Goal: Task Accomplishment & Management: Manage account settings

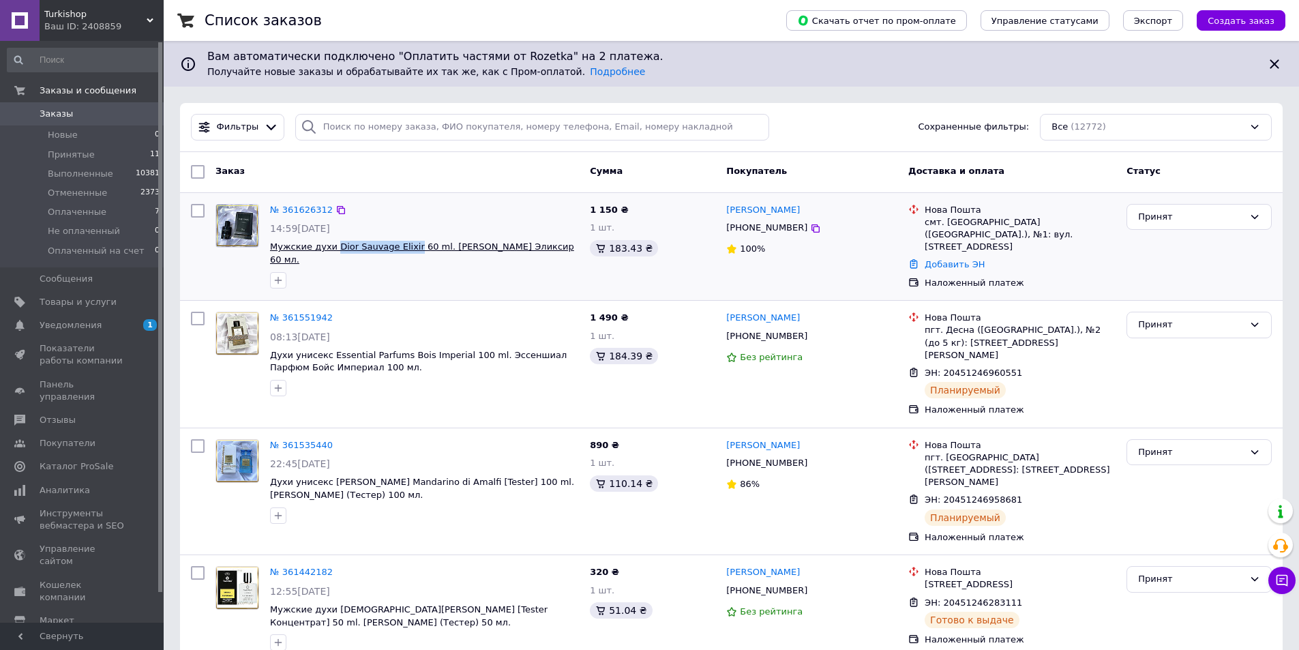
drag, startPoint x: 331, startPoint y: 239, endPoint x: 402, endPoint y: 250, distance: 71.7
click at [402, 250] on div "№ 361626312 14:59[DATE] Мужские духи Dior Sauvage Elixir 60 ml. [PERSON_NAME] Э…" at bounding box center [425, 245] width 320 height 95
copy span "Dior Sauvage Elixir"
click at [312, 209] on link "№ 361626312" at bounding box center [301, 210] width 63 height 10
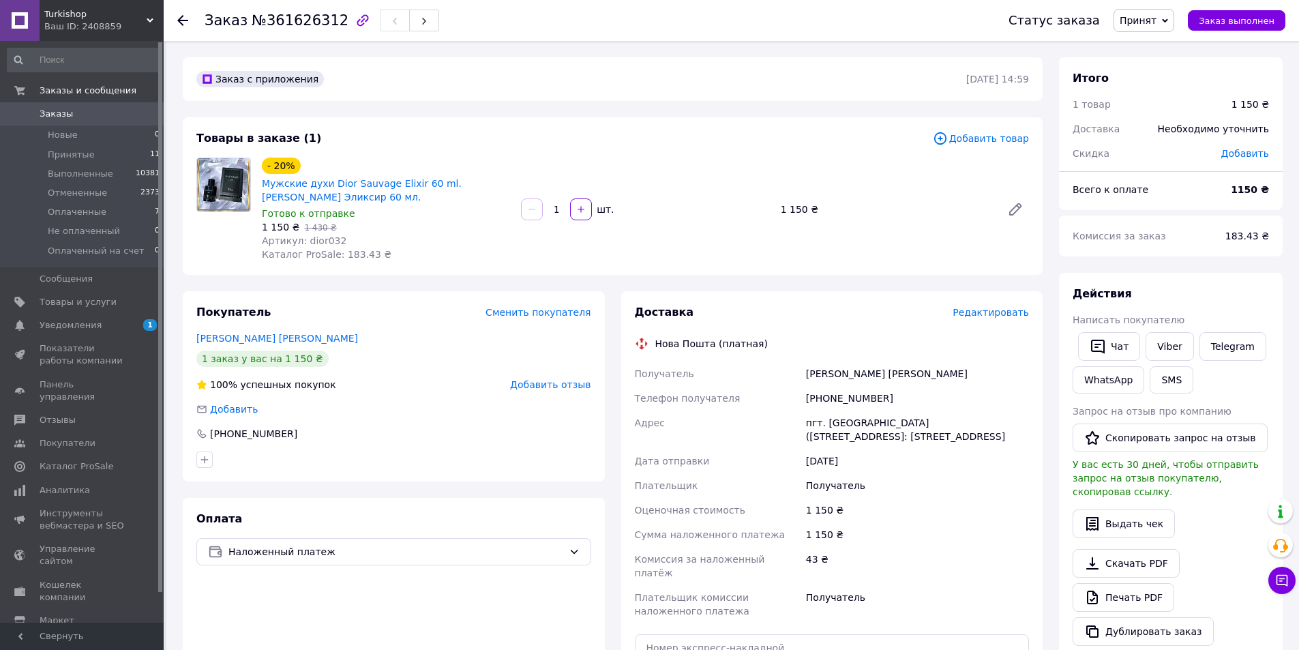
click at [992, 314] on span "Редактировать" at bounding box center [991, 312] width 76 height 11
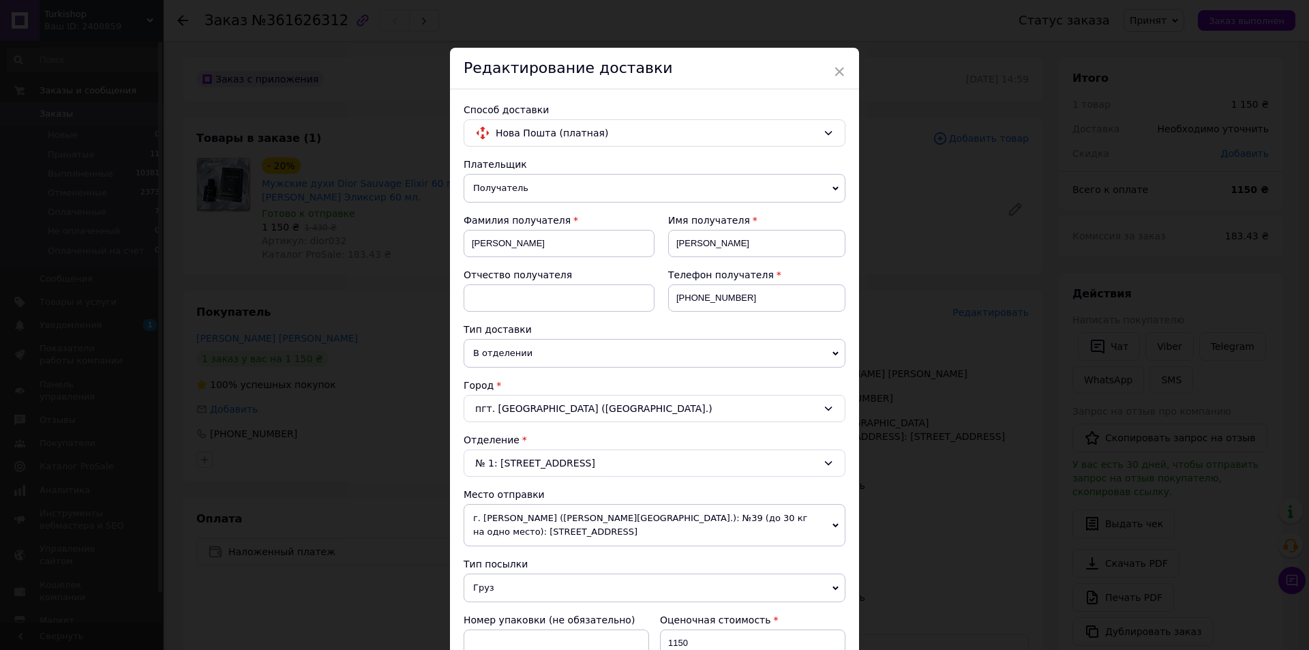
scroll to position [341, 0]
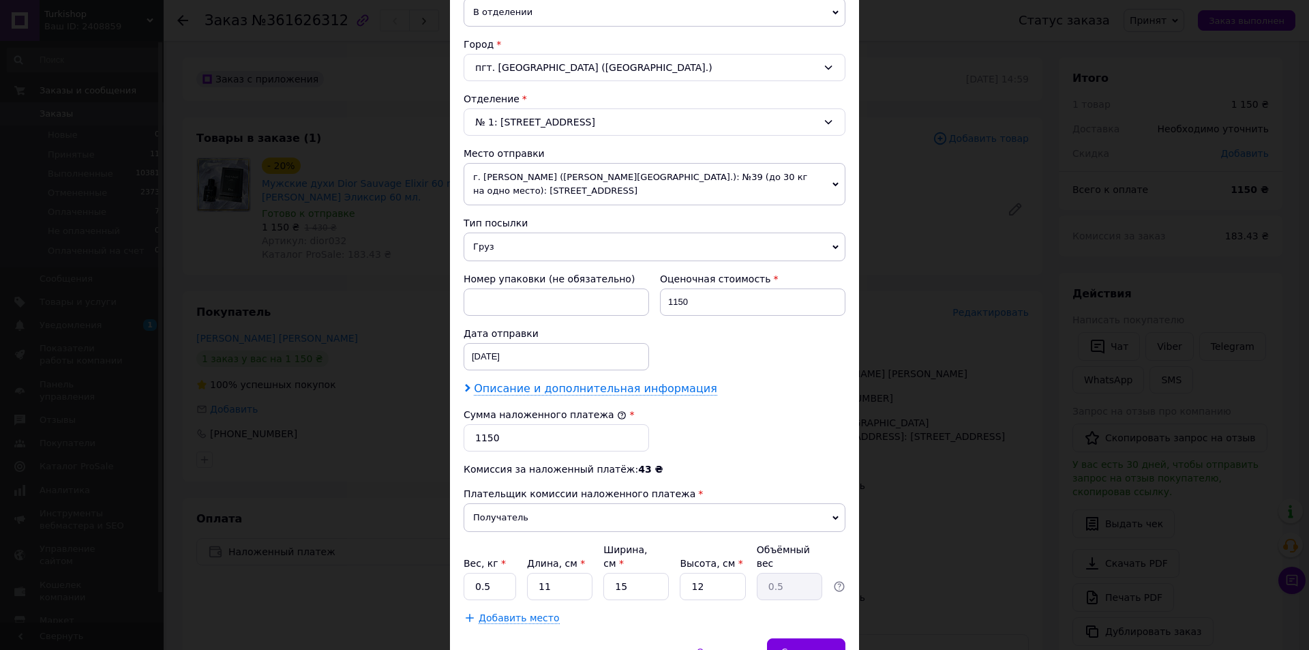
click at [490, 392] on span "Описание и дополнительная информация" at bounding box center [595, 389] width 243 height 14
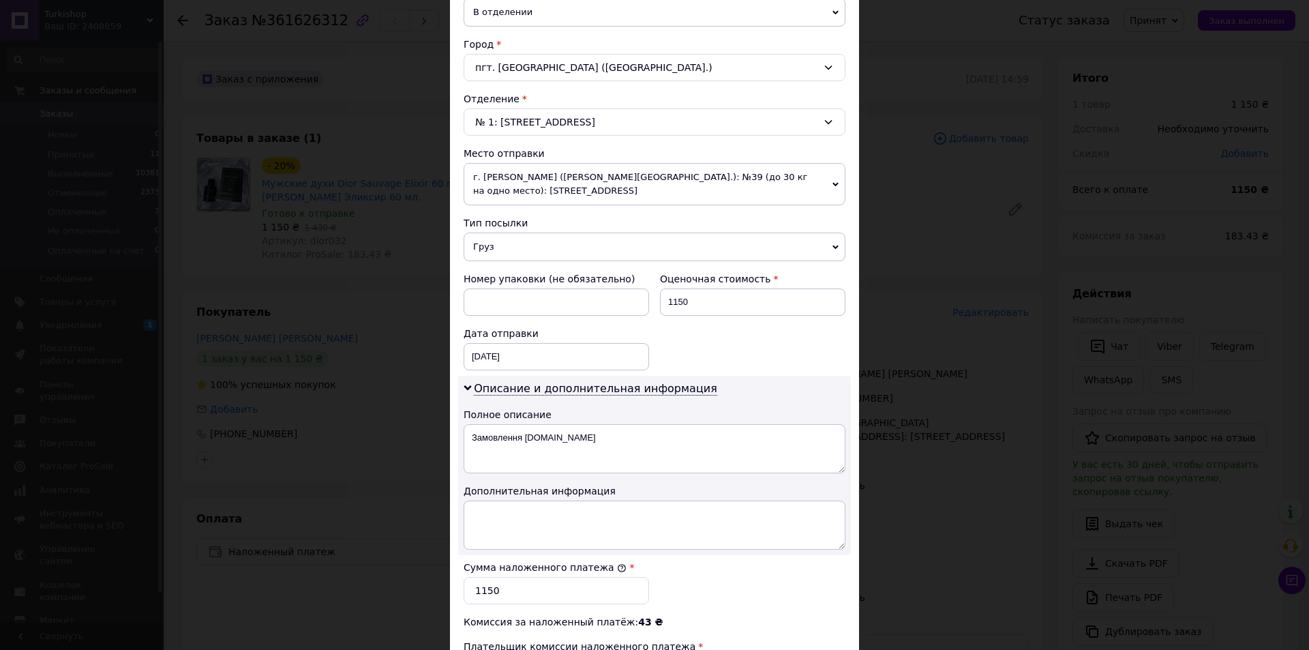
drag, startPoint x: 461, startPoint y: 435, endPoint x: 474, endPoint y: 436, distance: 13.0
click at [474, 436] on div "Описание и дополнительная информация Полное описание Замовлення Prom.ua Дополни…" at bounding box center [654, 465] width 393 height 179
drag, startPoint x: 467, startPoint y: 436, endPoint x: 653, endPoint y: 432, distance: 185.6
click at [639, 435] on textarea "Замовлення Prom.ua" at bounding box center [655, 448] width 382 height 49
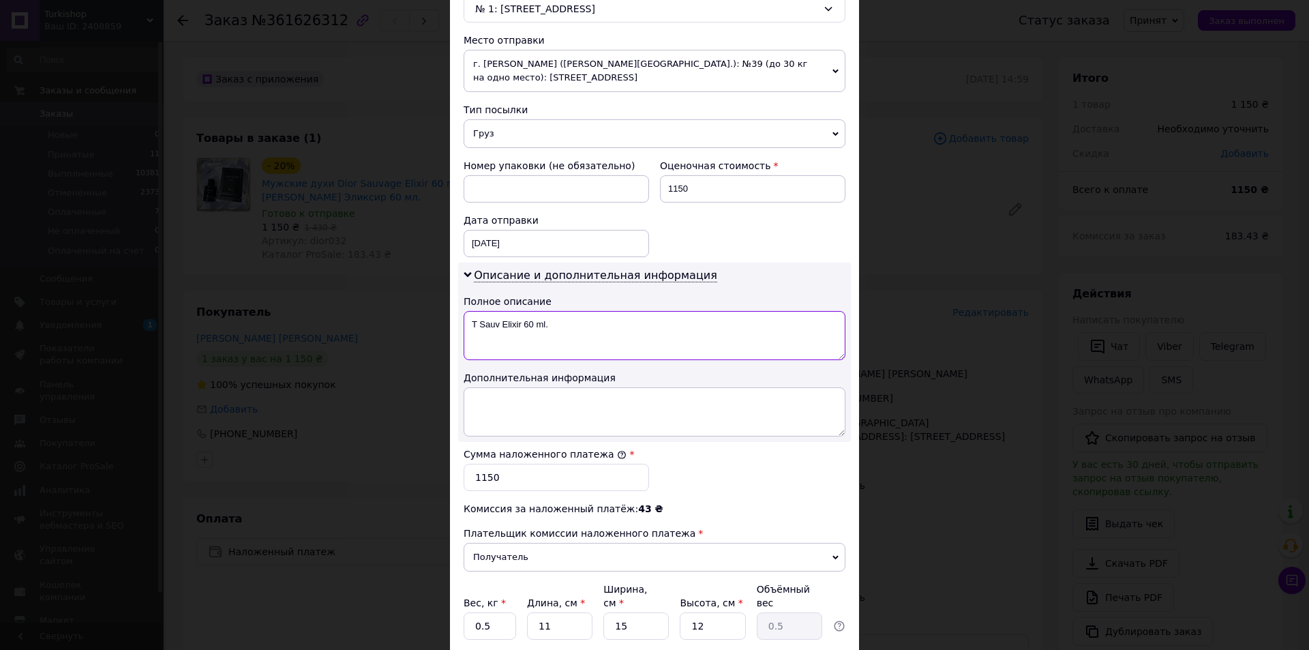
scroll to position [557, 0]
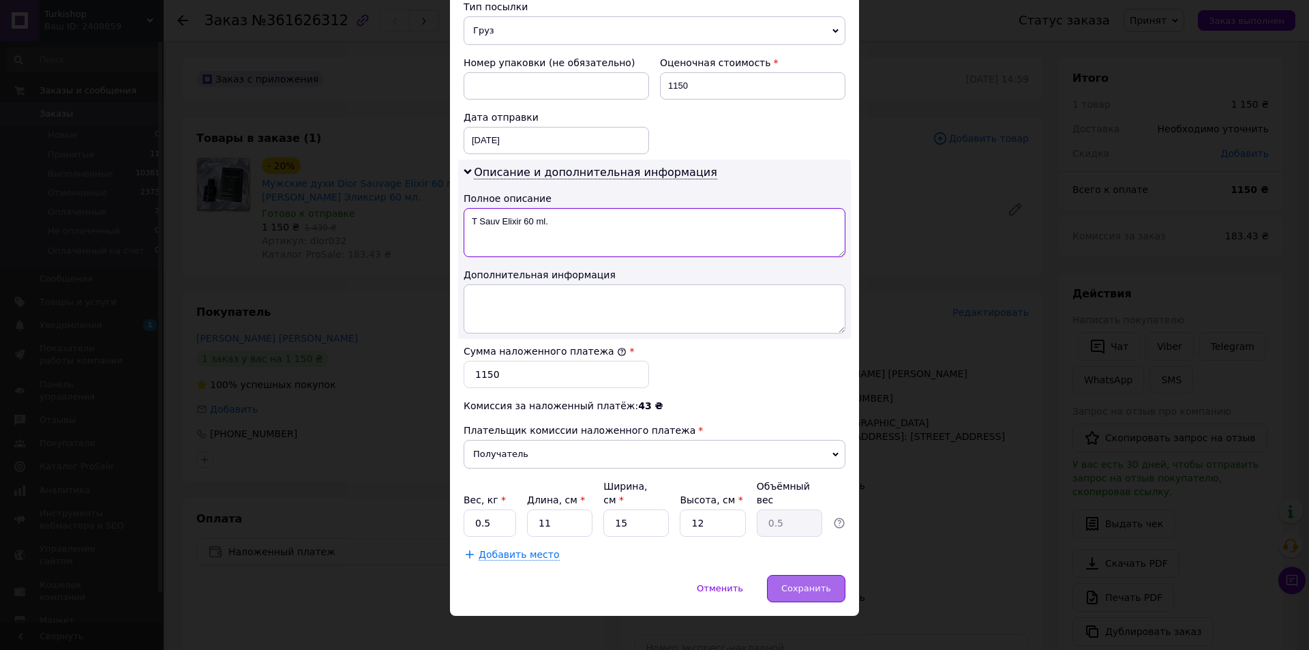
type textarea "T Sauv Elixir 60 ml."
click at [792, 583] on span "Сохранить" at bounding box center [807, 588] width 50 height 10
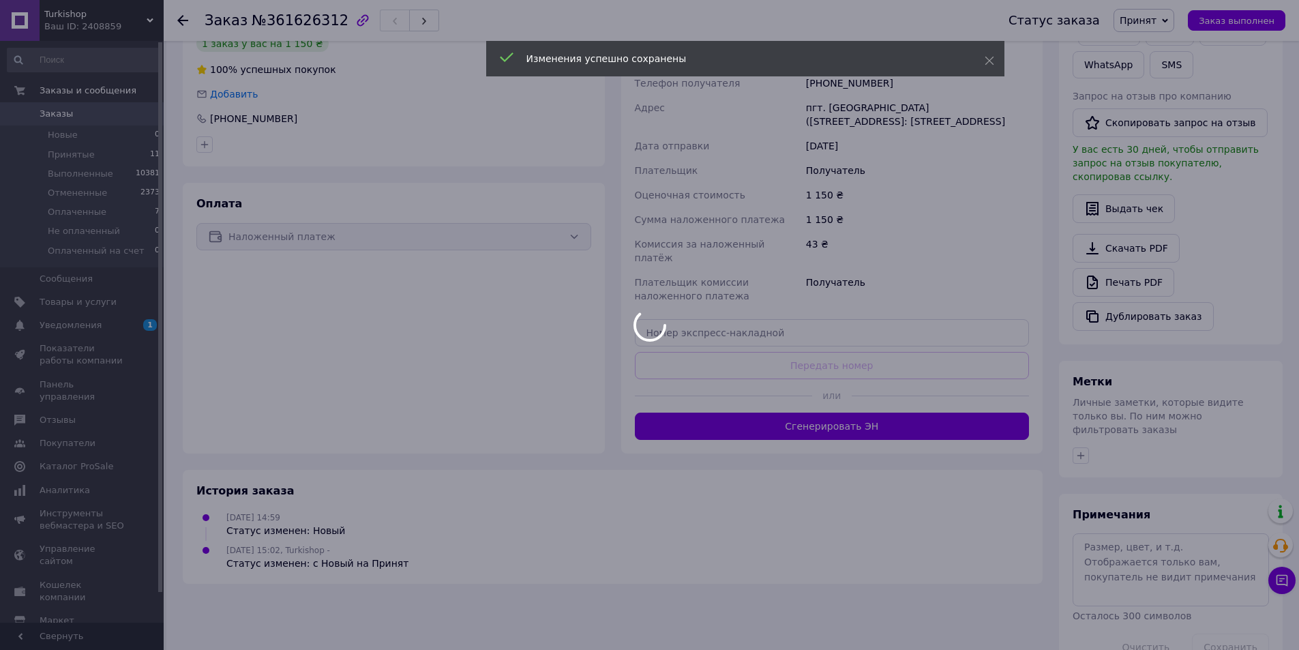
scroll to position [329, 0]
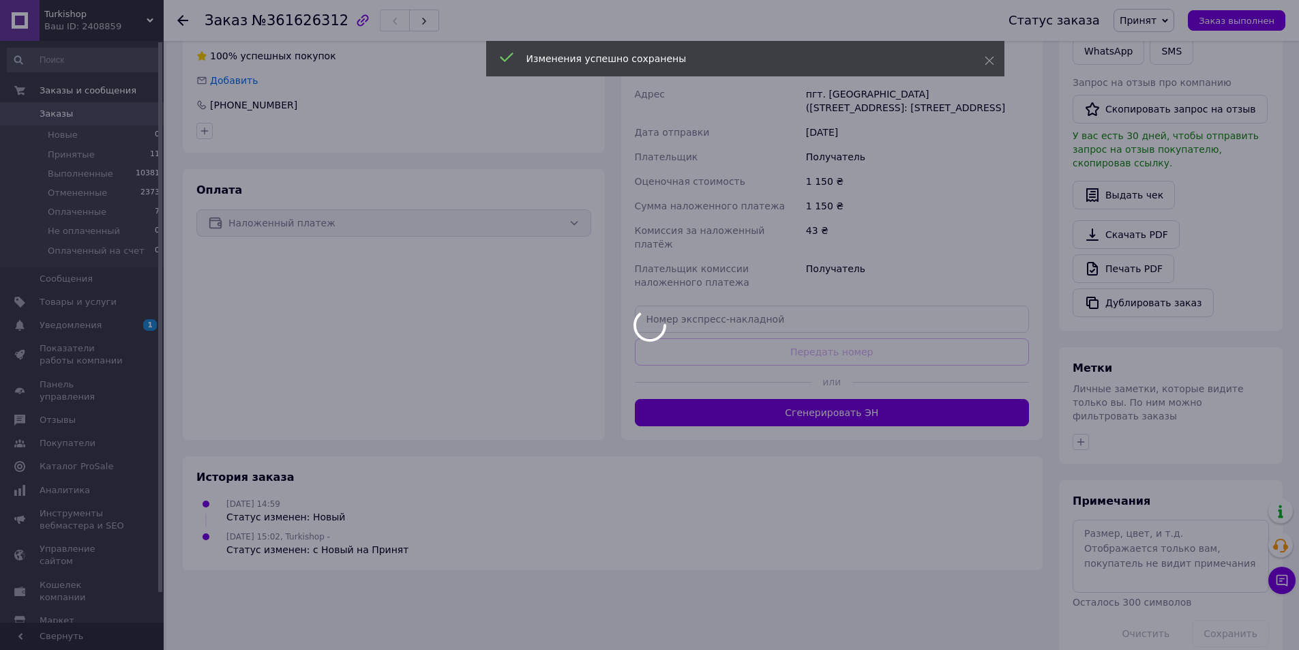
click at [800, 398] on div at bounding box center [649, 325] width 1299 height 650
click at [863, 403] on div at bounding box center [649, 325] width 1299 height 650
click at [939, 402] on div at bounding box center [649, 325] width 1299 height 650
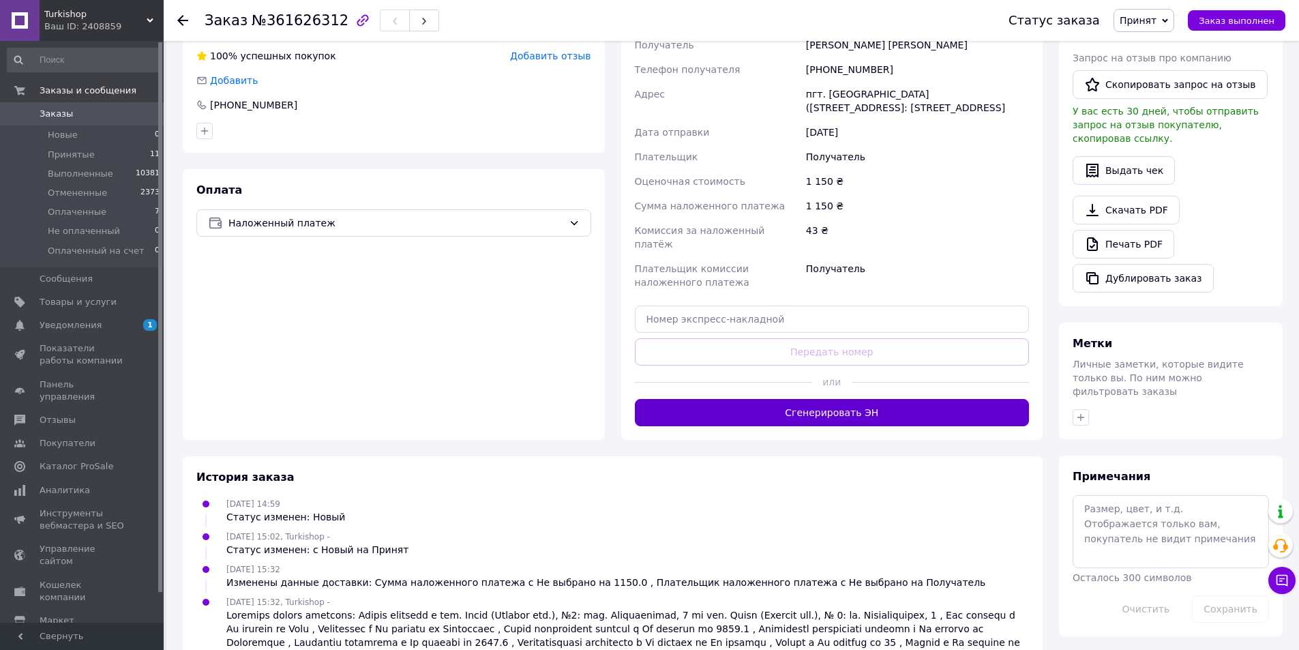
click at [909, 405] on button "Сгенерировать ЭН" at bounding box center [832, 412] width 395 height 27
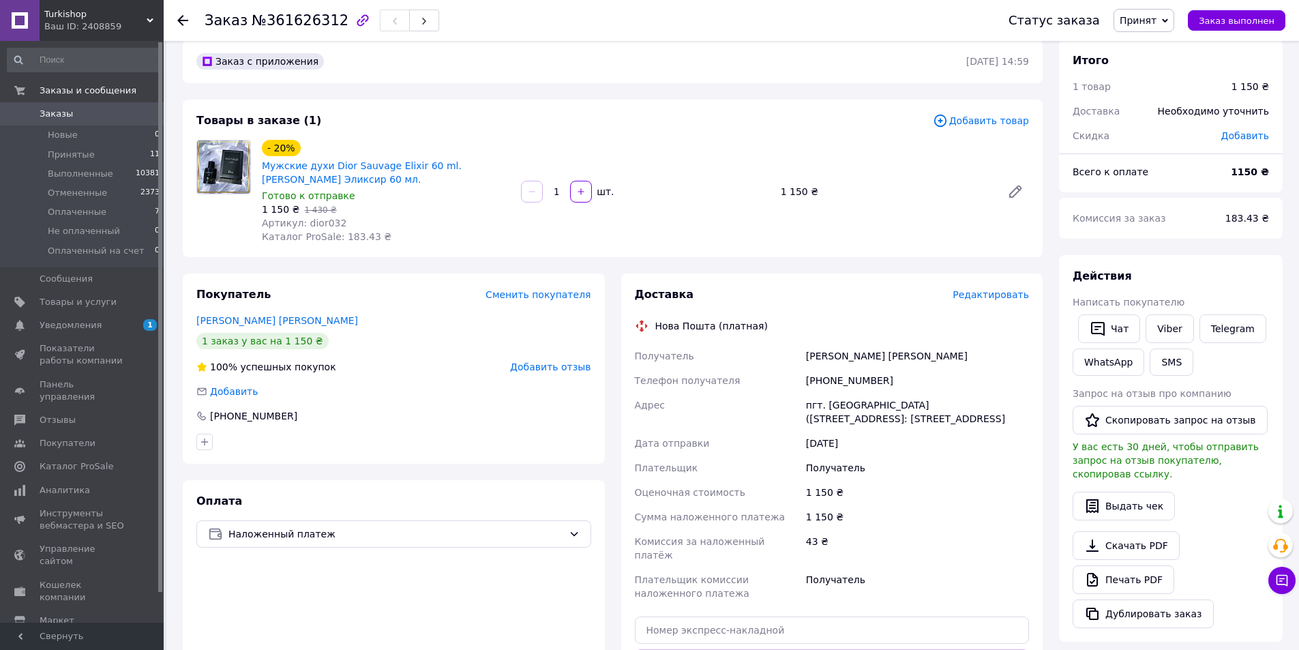
scroll to position [0, 0]
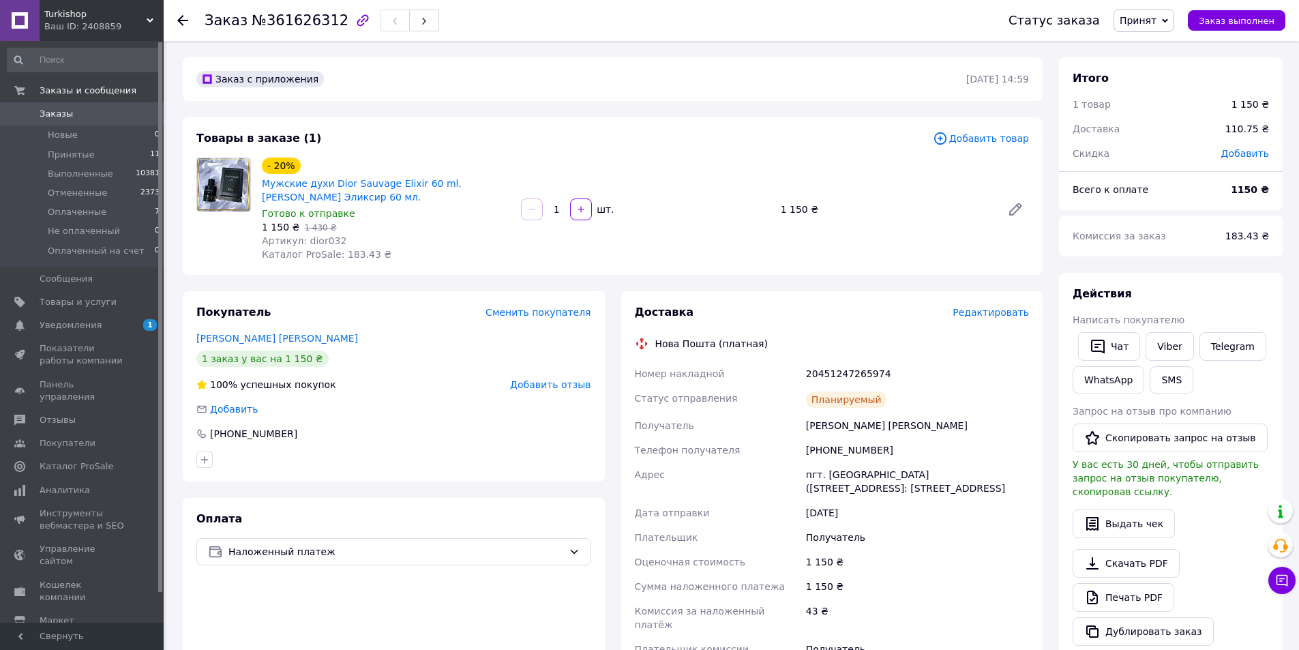
click at [327, 295] on div "Покупатель Сменить покупателя Спиряев Сергей 1 заказ у вас на 1 150 ₴ 100% успе…" at bounding box center [394, 386] width 422 height 190
click at [65, 23] on div "Ваш ID: 2408859" at bounding box center [103, 26] width 119 height 12
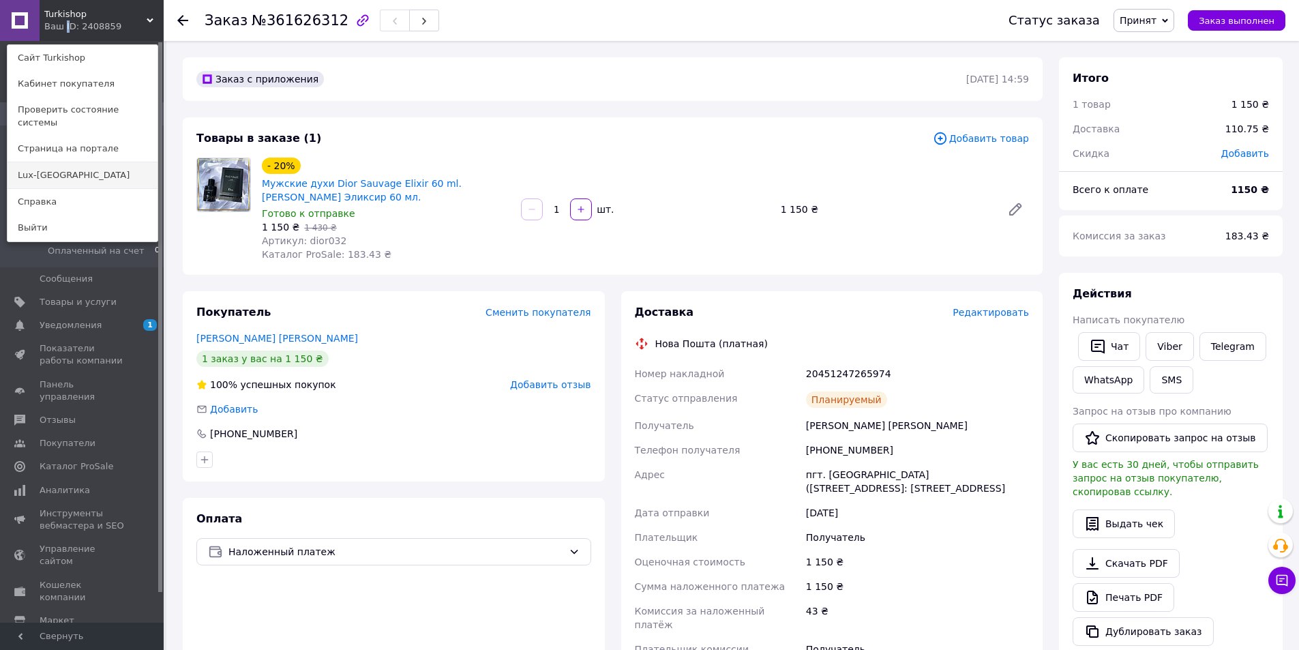
click at [56, 166] on link "Lux-[GEOGRAPHIC_DATA]" at bounding box center [83, 175] width 150 height 26
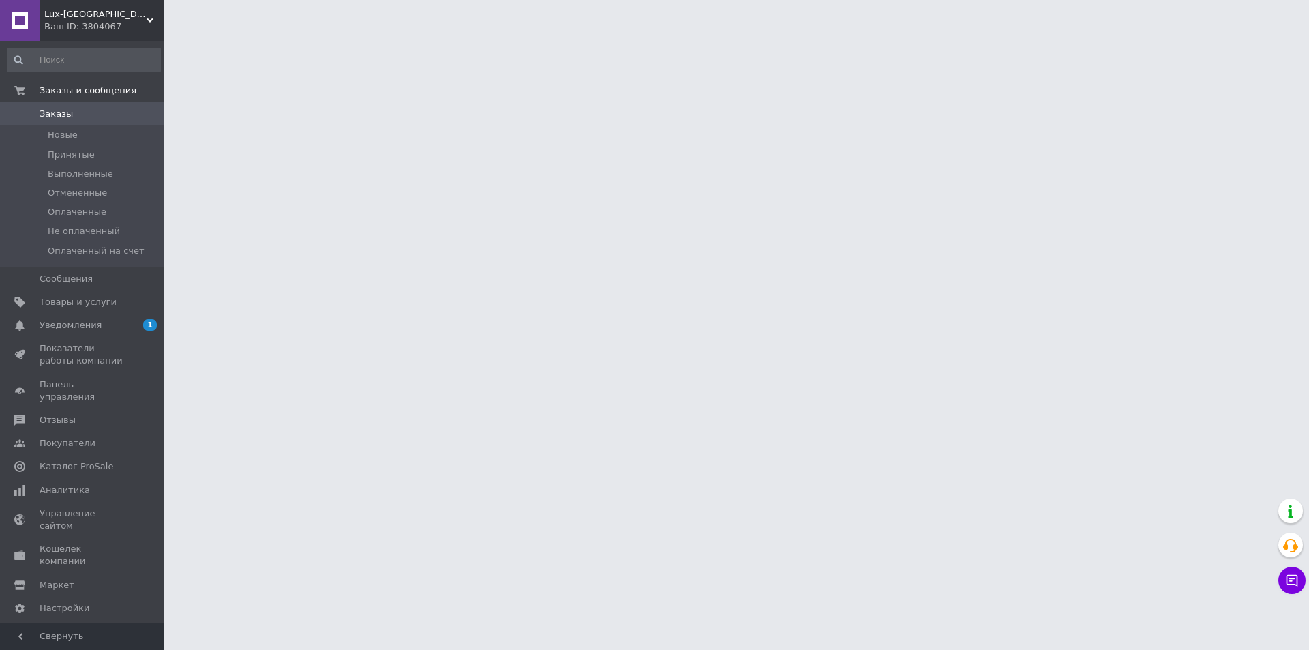
click at [177, 34] on html "Lux-Emirates Ваш ID: 3804067 Сайт Lux-Emirates Кабинет покупателя Проверить сос…" at bounding box center [654, 17] width 1309 height 34
click at [176, 34] on html "Lux-Emirates Ваш ID: 3804067 Сайт Lux-Emirates Кабинет покупателя Проверить сос…" at bounding box center [654, 17] width 1309 height 34
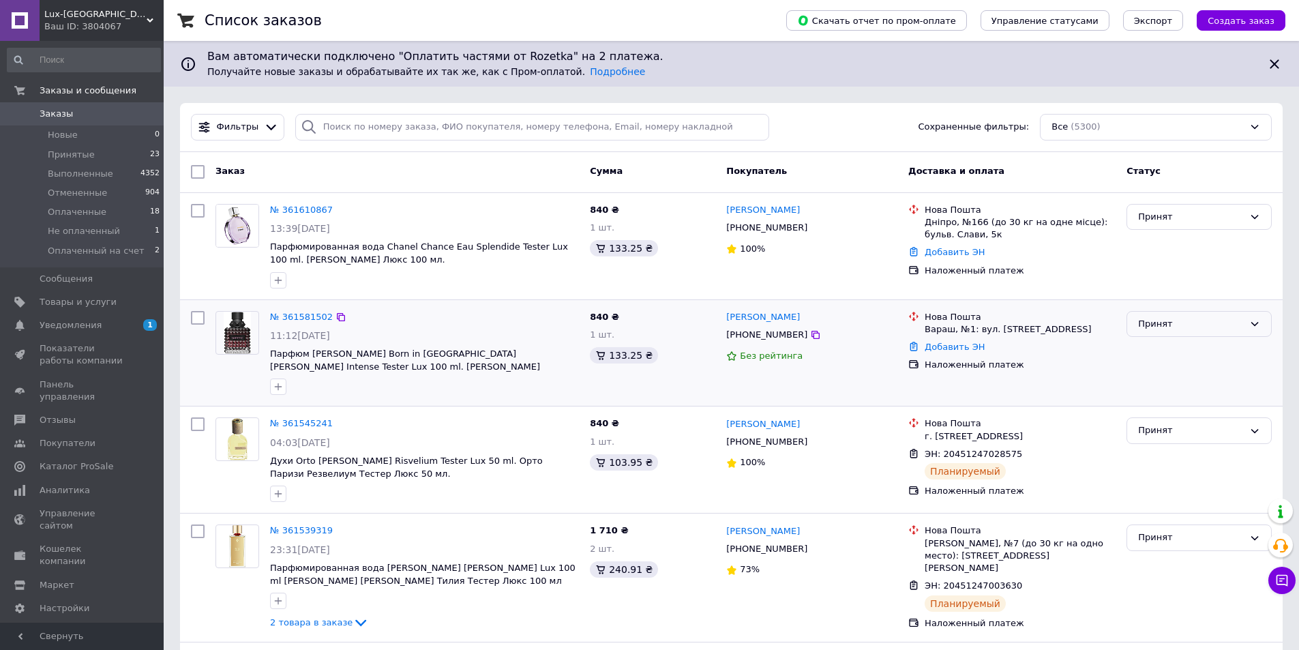
drag, startPoint x: 1191, startPoint y: 321, endPoint x: 1176, endPoint y: 334, distance: 20.3
click at [1190, 321] on div "Принят" at bounding box center [1191, 324] width 106 height 14
click at [1156, 379] on li "Отменен" at bounding box center [1199, 377] width 144 height 25
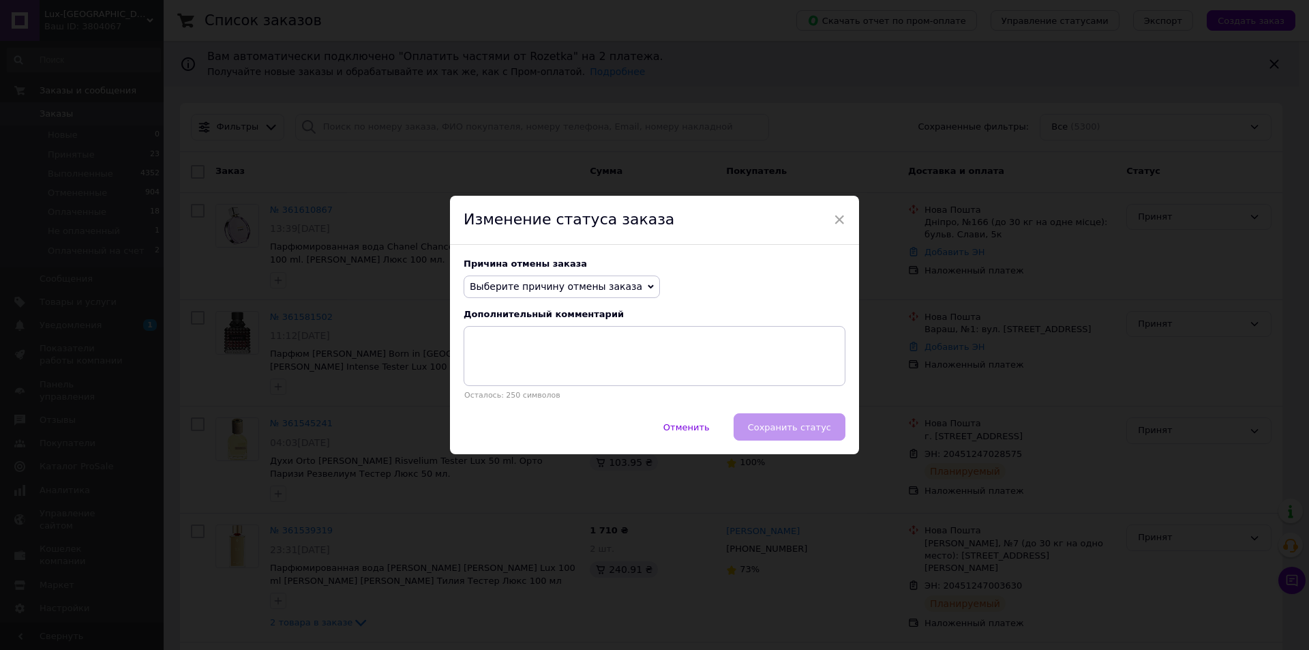
click at [488, 289] on span "Выберите причину отмены заказа" at bounding box center [556, 286] width 173 height 11
click at [513, 374] on li "По просьбе покупателя" at bounding box center [561, 370] width 195 height 19
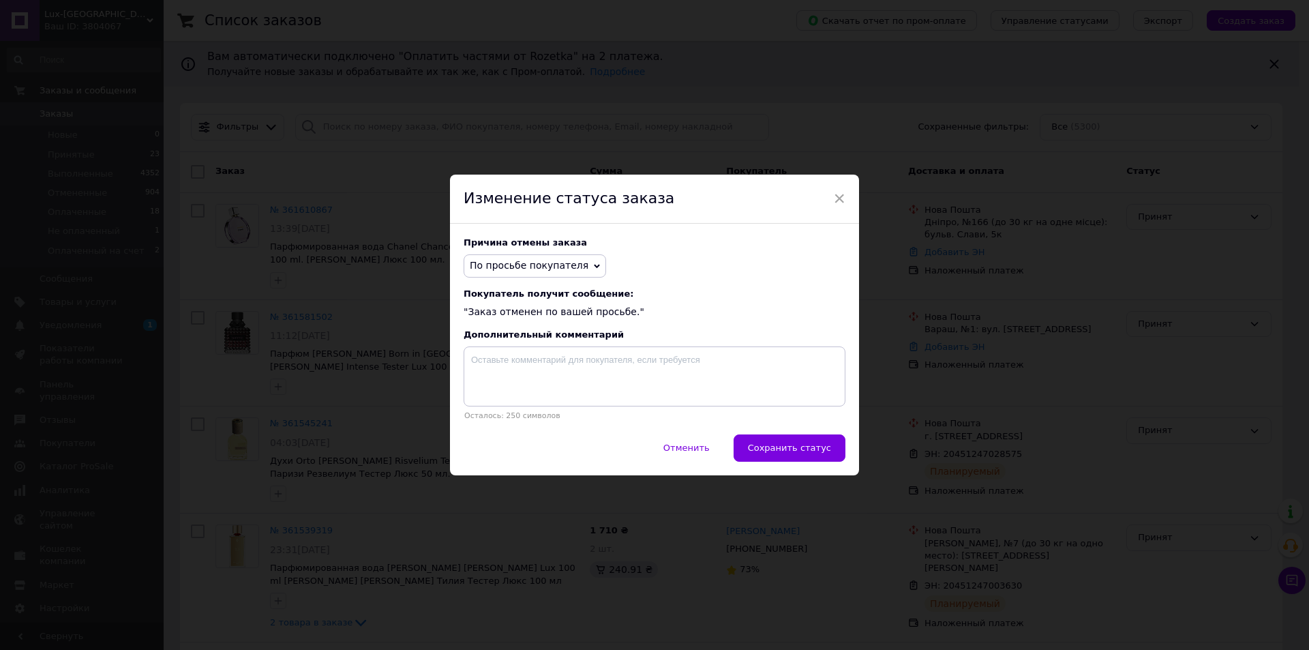
drag, startPoint x: 816, startPoint y: 443, endPoint x: 442, endPoint y: 553, distance: 390.2
click at [815, 443] on button "Сохранить статус" at bounding box center [790, 447] width 112 height 27
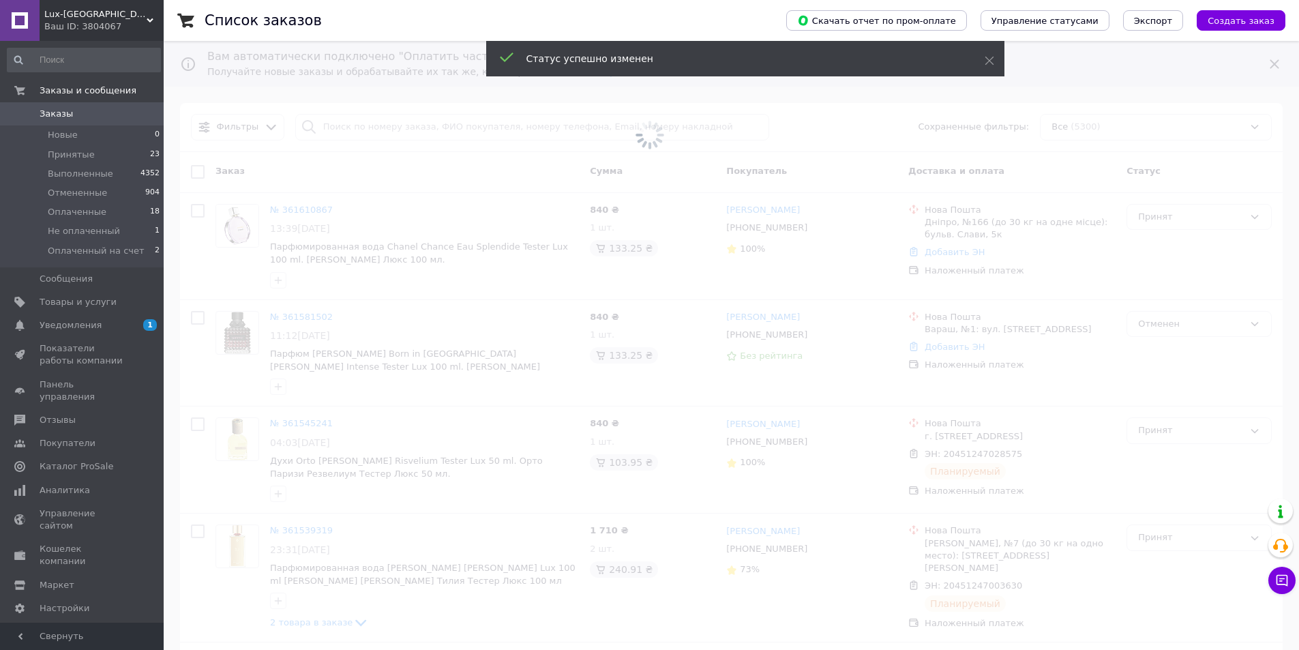
click at [174, 276] on span at bounding box center [649, 325] width 1299 height 650
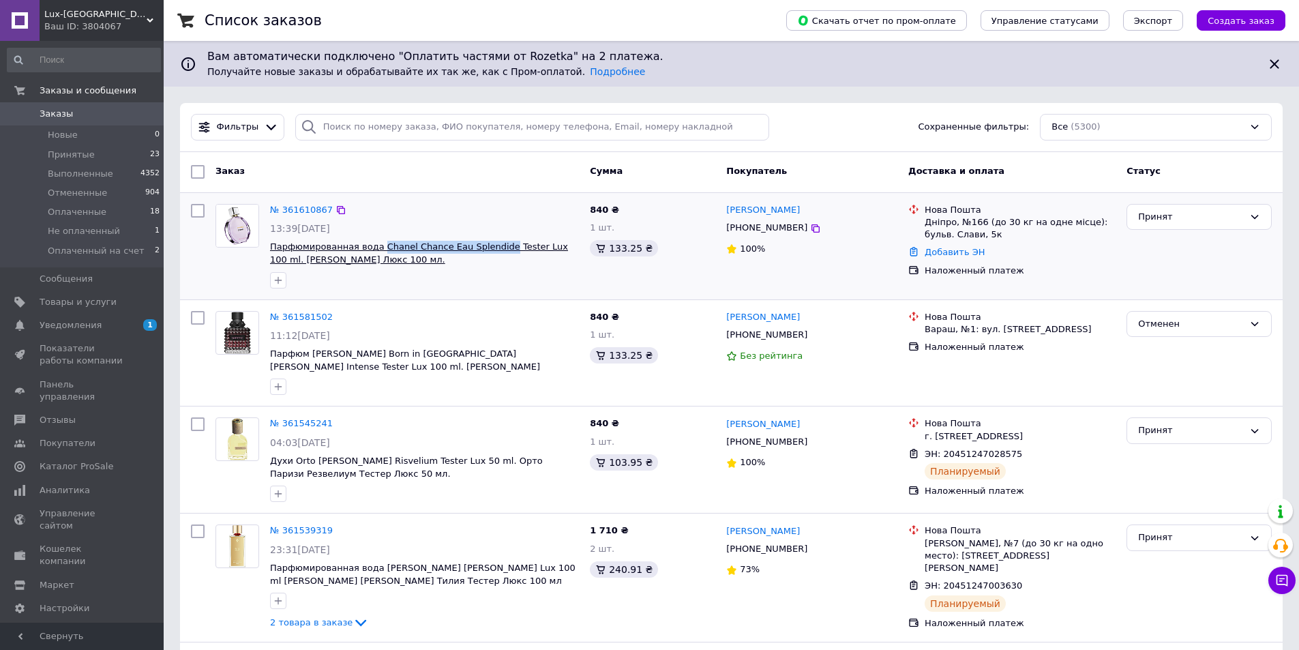
drag, startPoint x: 375, startPoint y: 238, endPoint x: 490, endPoint y: 244, distance: 114.7
click at [490, 244] on div "№ 361610867 13:39, 12.09.2025 Парфюмированная вода Chanel Chance Eau Splendide …" at bounding box center [425, 245] width 320 height 95
copy span "Chanel Chance Eau Splendide"
click at [312, 215] on link "№ 361610867" at bounding box center [301, 210] width 63 height 10
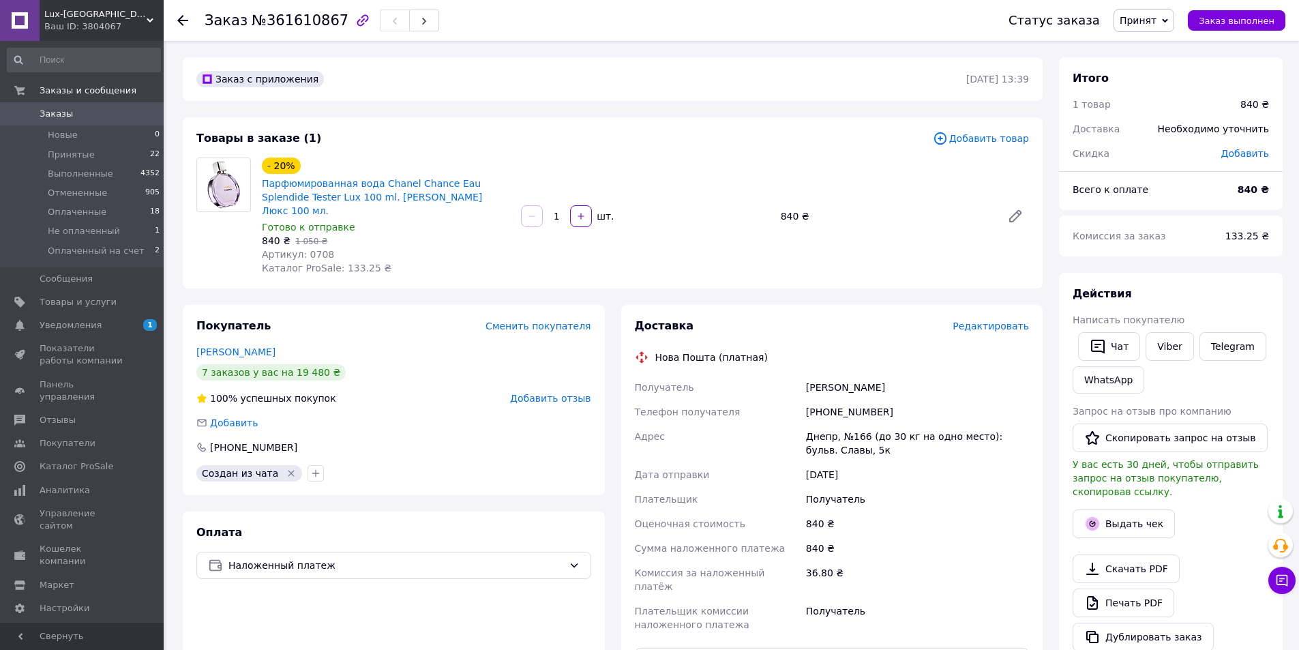
click at [1007, 330] on span "Редактировать" at bounding box center [991, 326] width 76 height 11
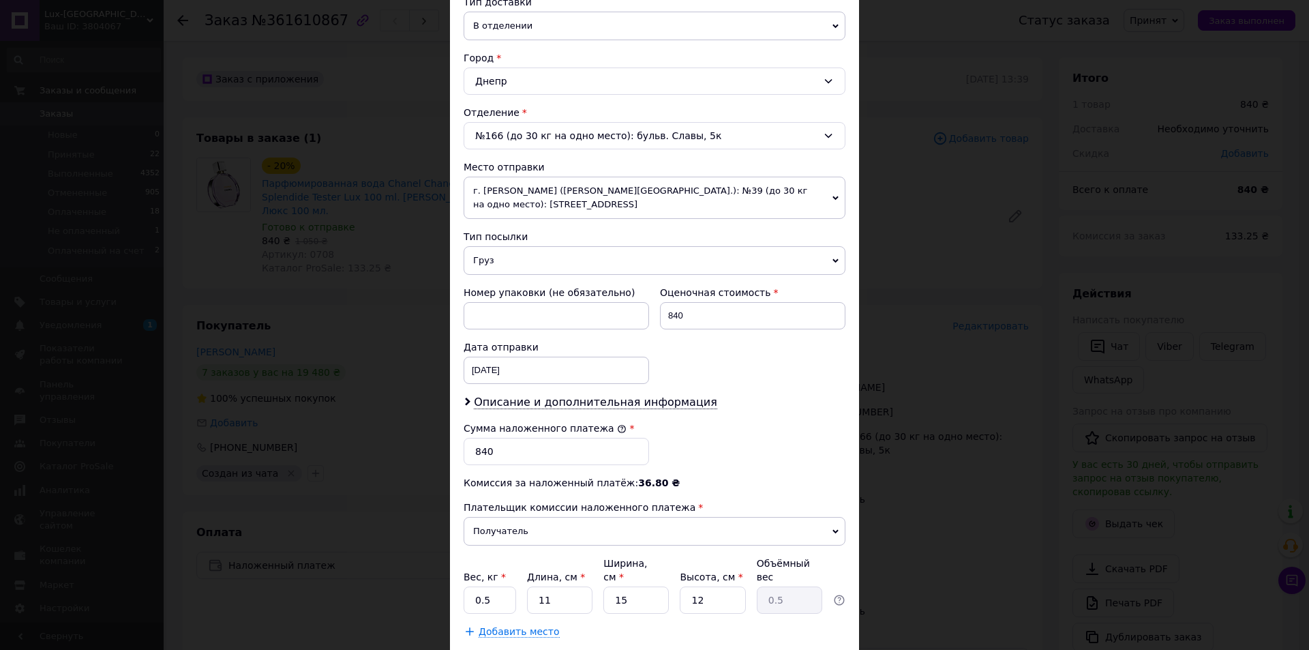
scroll to position [404, 0]
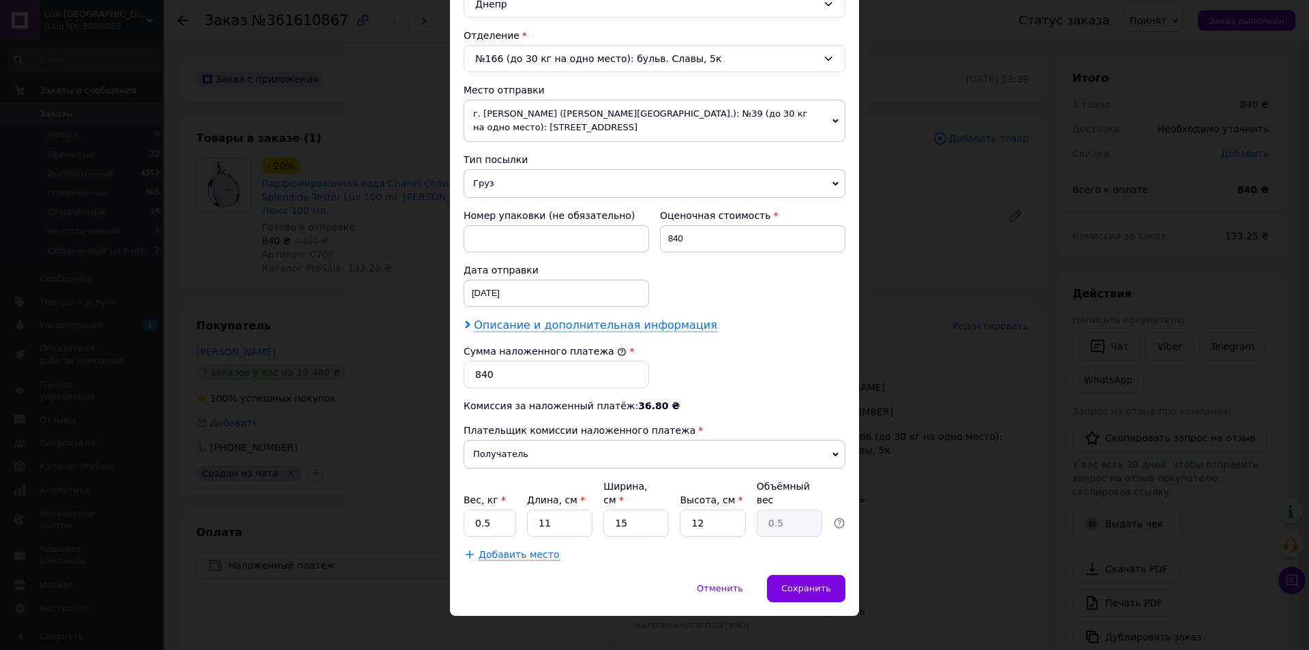
click at [509, 325] on span "Описание и дополнительная информация" at bounding box center [595, 325] width 243 height 14
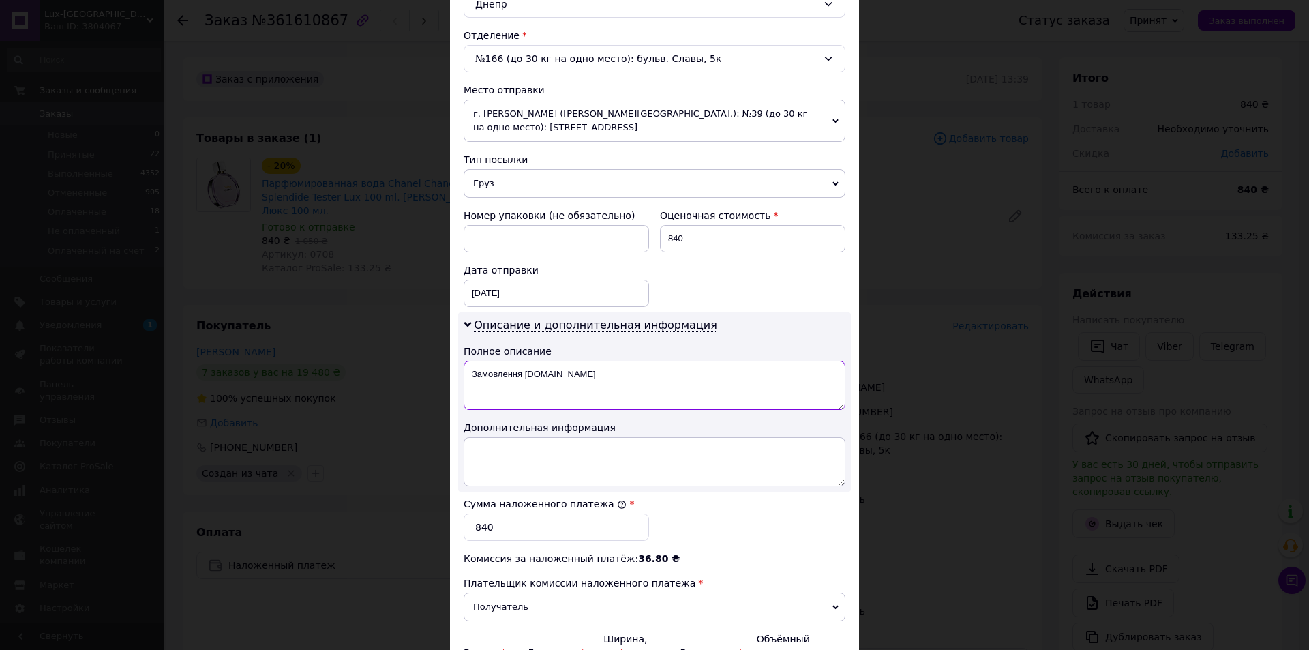
drag, startPoint x: 471, startPoint y: 369, endPoint x: 709, endPoint y: 365, distance: 238.1
click at [698, 365] on textarea "Замовлення Prom.ua" at bounding box center [655, 385] width 382 height 49
type textarea "P"
paste textarea "Splendide"
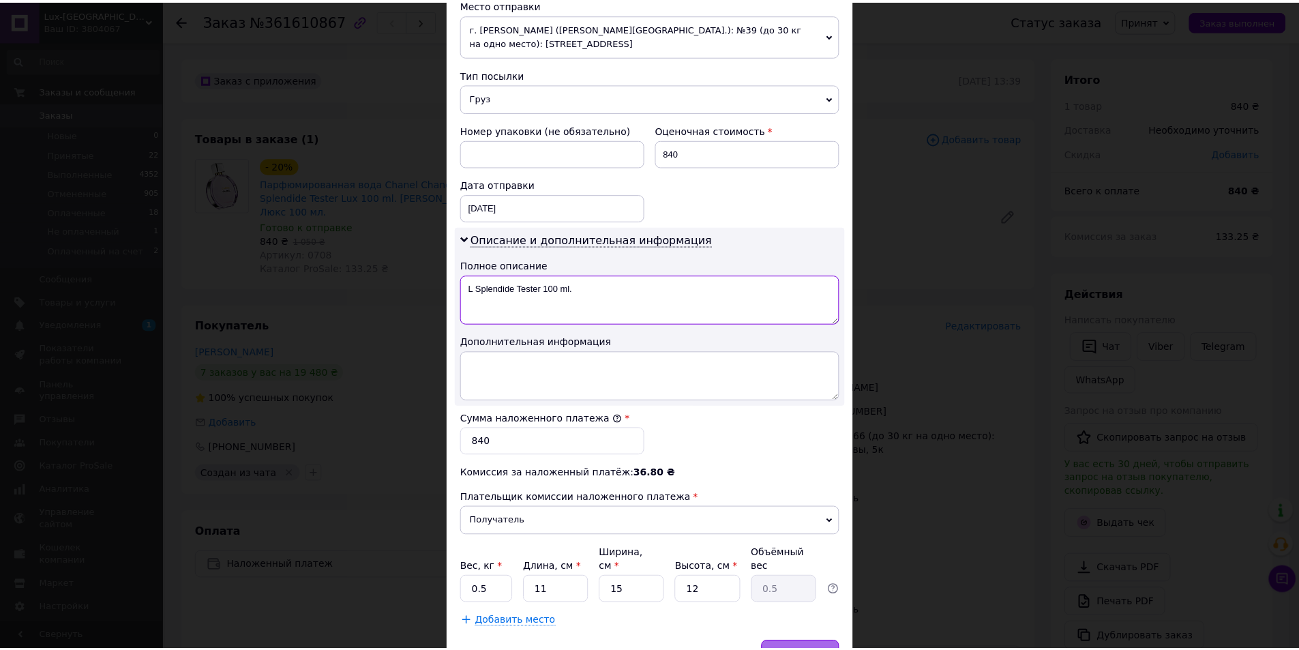
scroll to position [557, 0]
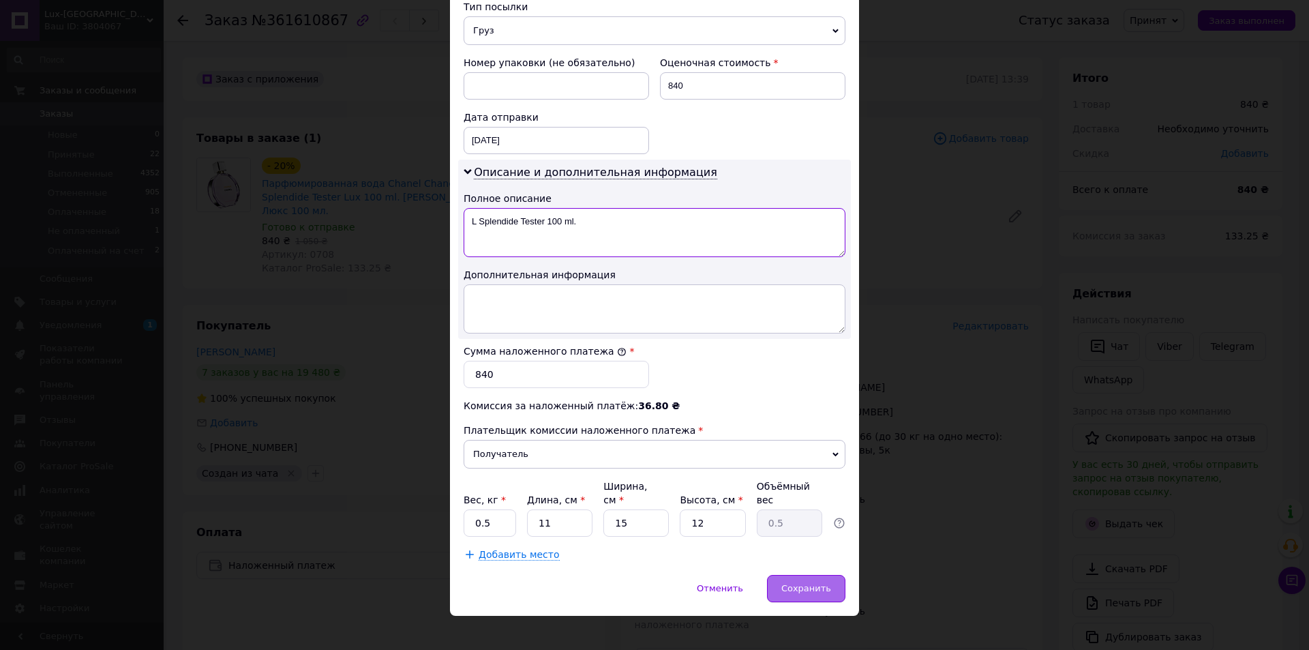
type textarea "L Splendide Tester 100 ml."
click at [812, 583] on span "Сохранить" at bounding box center [807, 588] width 50 height 10
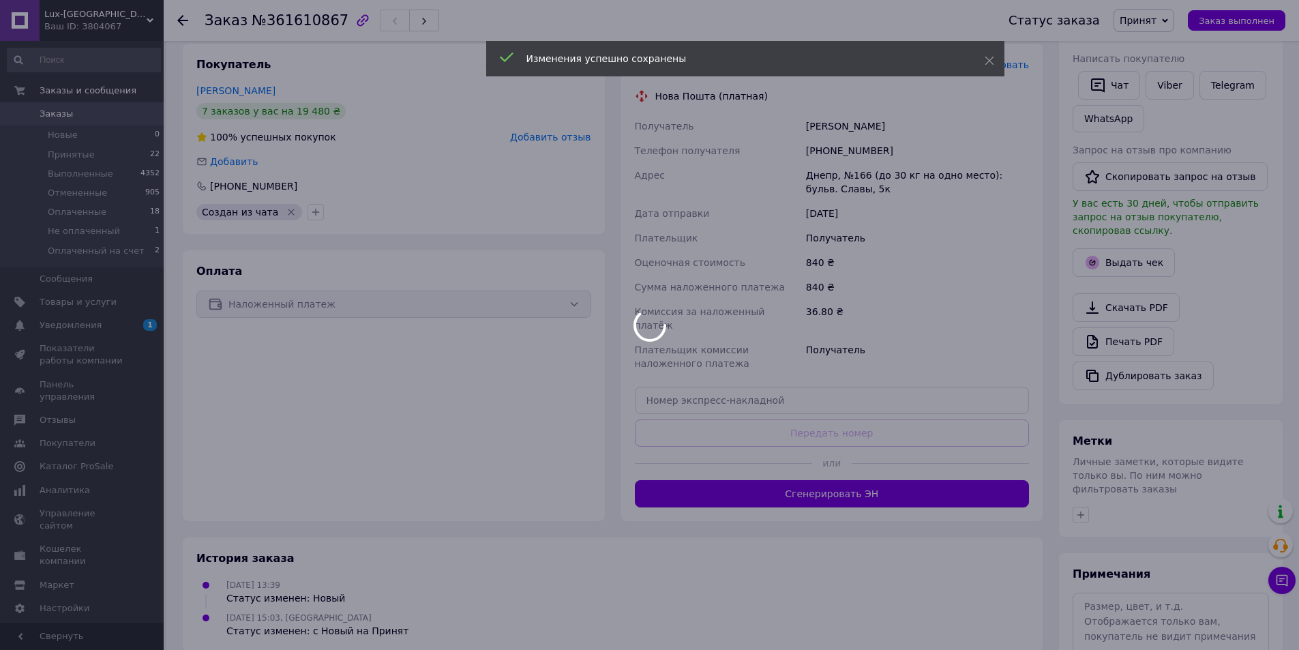
scroll to position [273, 0]
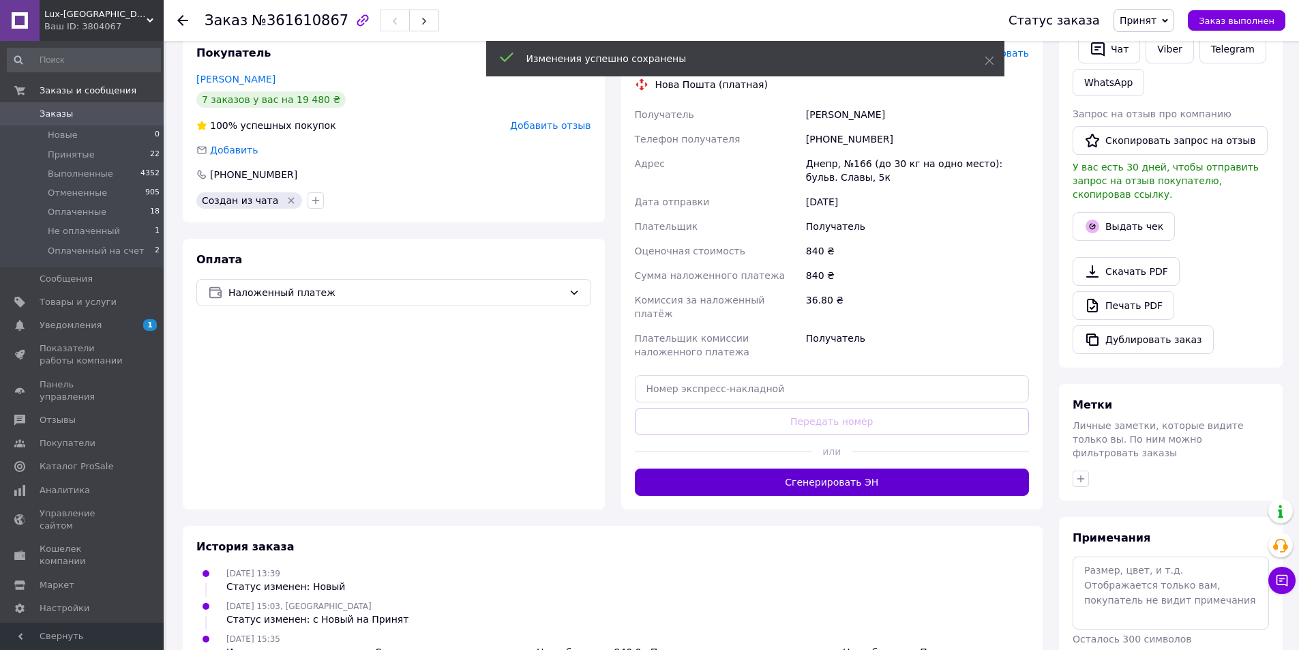
click at [801, 478] on button "Сгенерировать ЭН" at bounding box center [832, 482] width 395 height 27
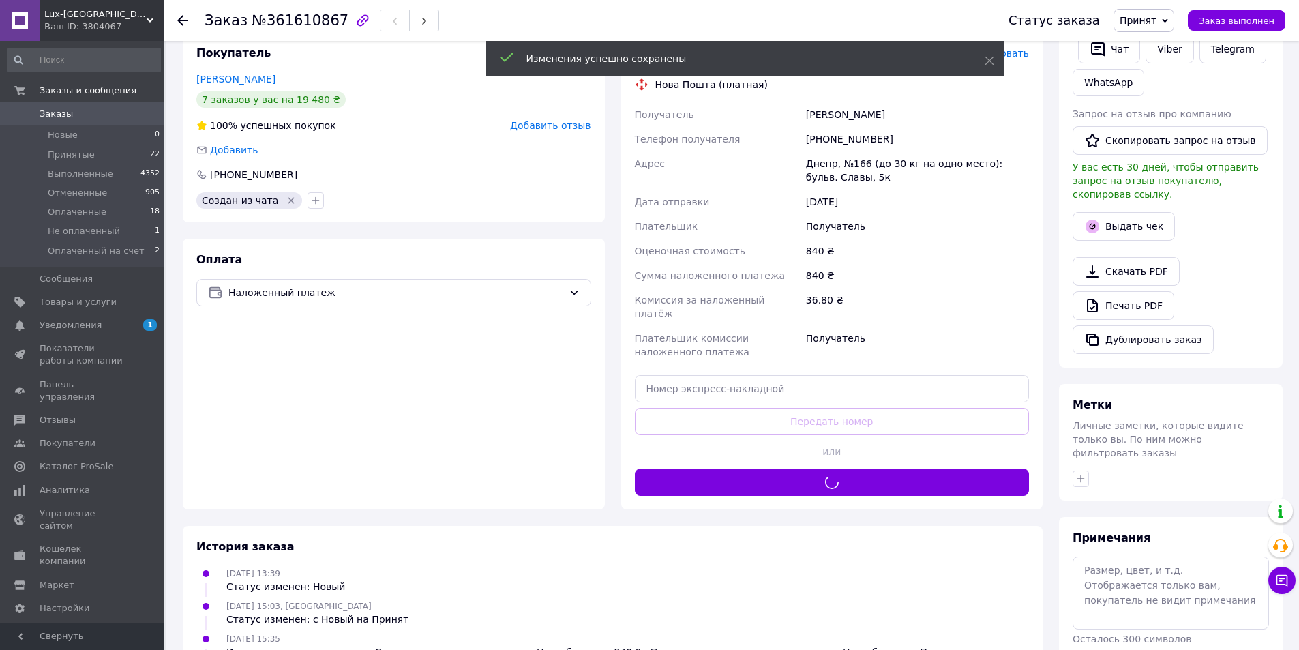
scroll to position [0, 0]
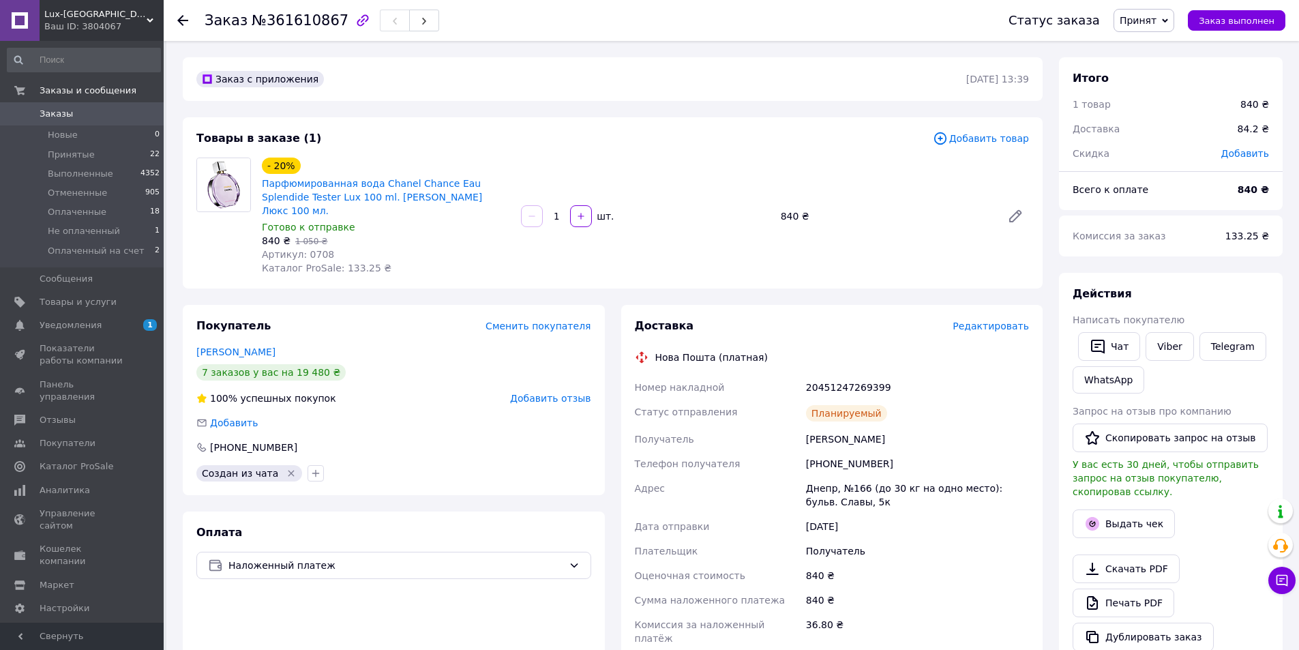
click at [346, 323] on div "Покупатель Сменить покупателя" at bounding box center [393, 326] width 395 height 16
click at [58, 3] on div "Lux-Emirates Ваш ID: 3804067" at bounding box center [102, 20] width 124 height 41
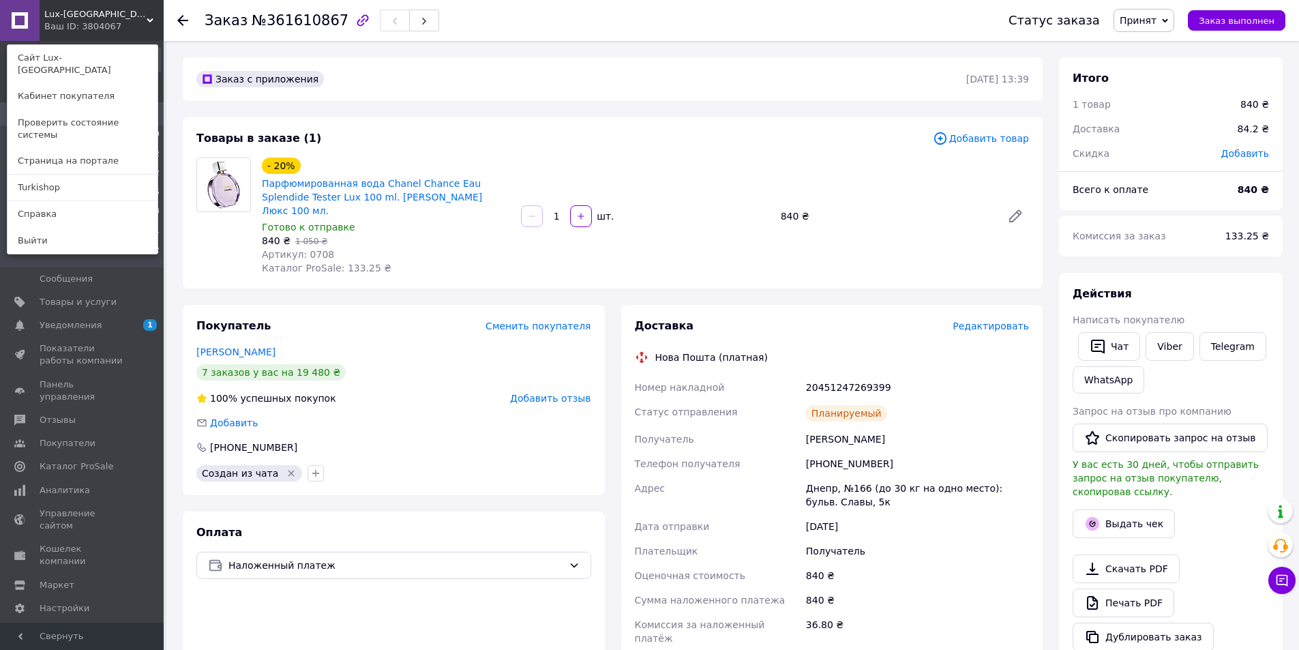
drag, startPoint x: 60, startPoint y: 161, endPoint x: 209, endPoint y: 518, distance: 387.1
click at [59, 175] on link "Turkishop" at bounding box center [83, 188] width 150 height 26
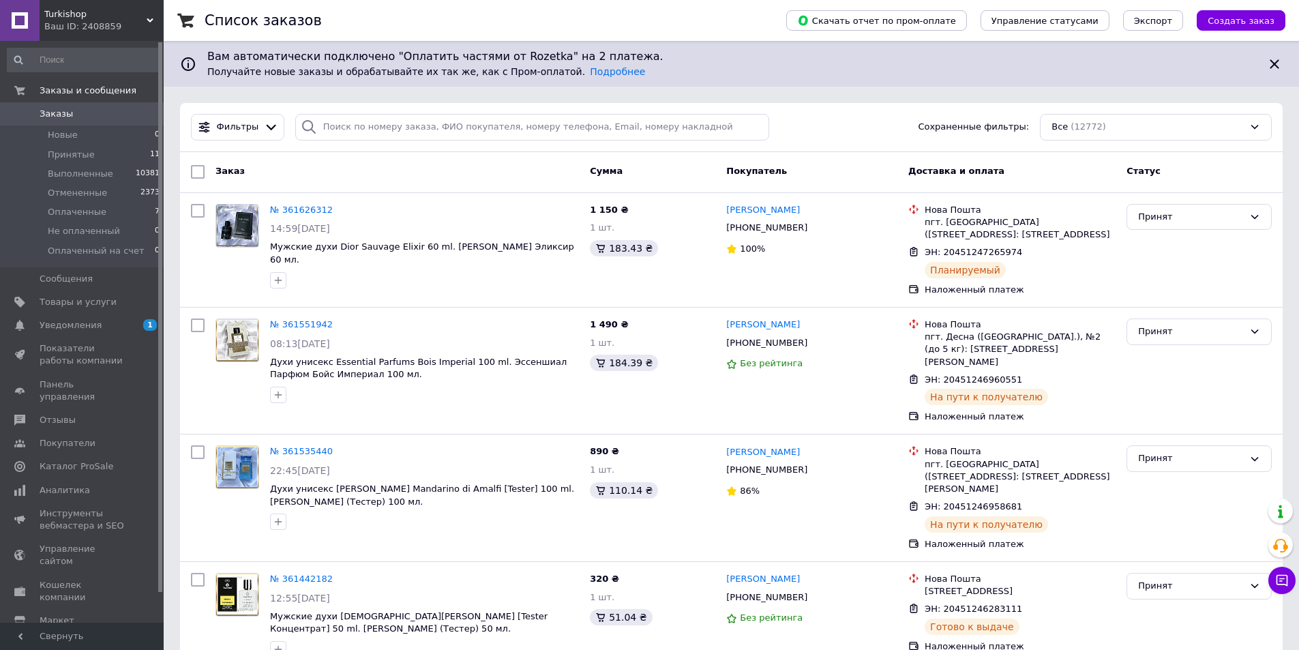
click at [87, 19] on span "Turkishop" at bounding box center [95, 14] width 102 height 12
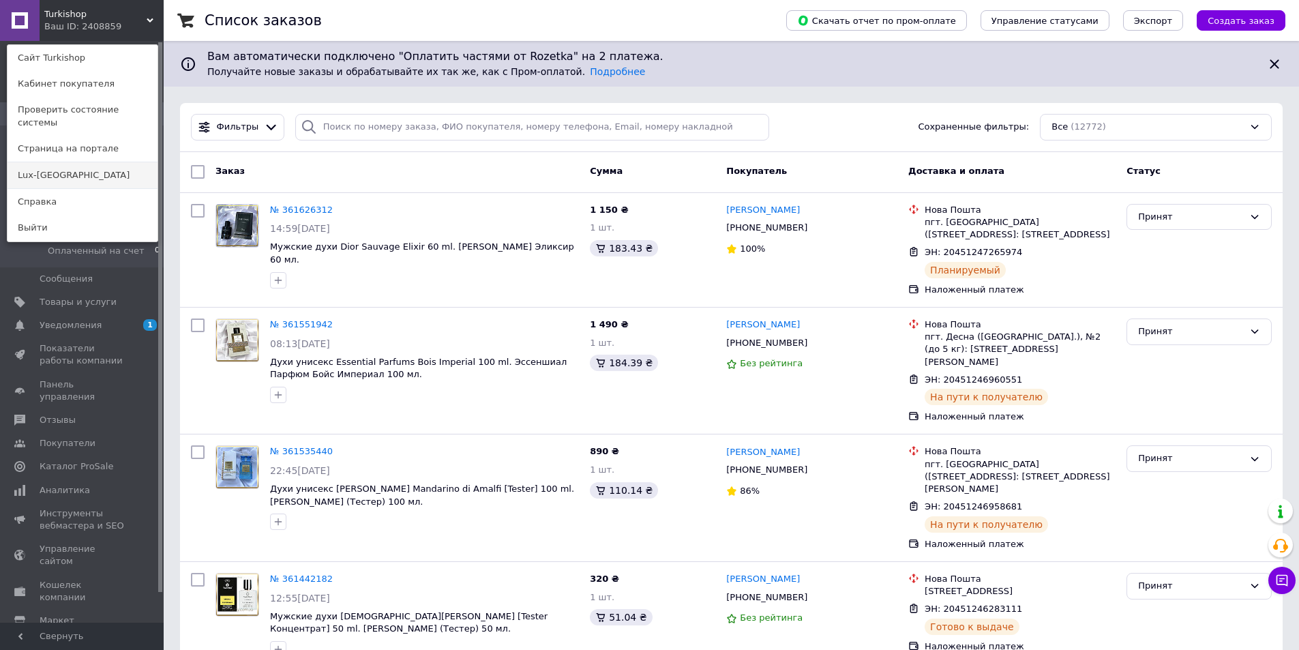
click at [74, 166] on link "Lux-[GEOGRAPHIC_DATA]" at bounding box center [83, 175] width 150 height 26
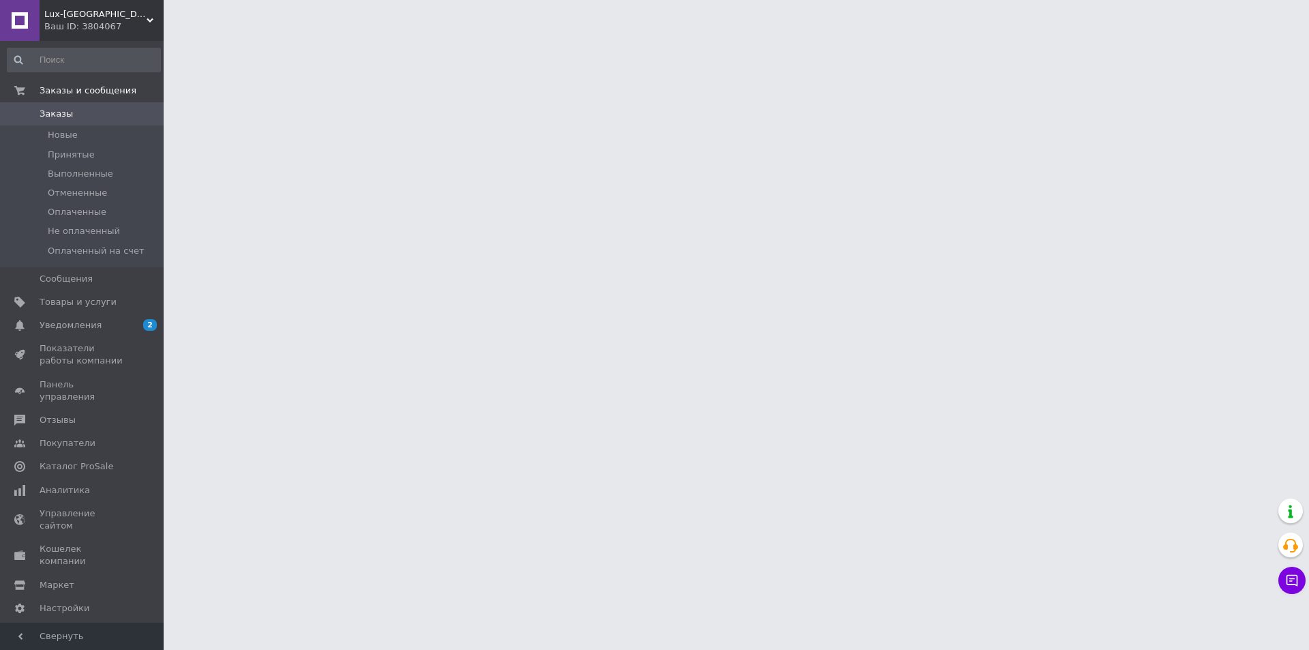
click at [176, 34] on html "Lux-Emirates Ваш ID: 3804067 Сайт Lux-Emirates Кабинет покупателя Проверить сос…" at bounding box center [654, 17] width 1309 height 34
click at [174, 34] on html "Lux-Emirates Ваш ID: 3804067 Сайт Lux-Emirates Кабинет покупателя Проверить сос…" at bounding box center [654, 17] width 1309 height 34
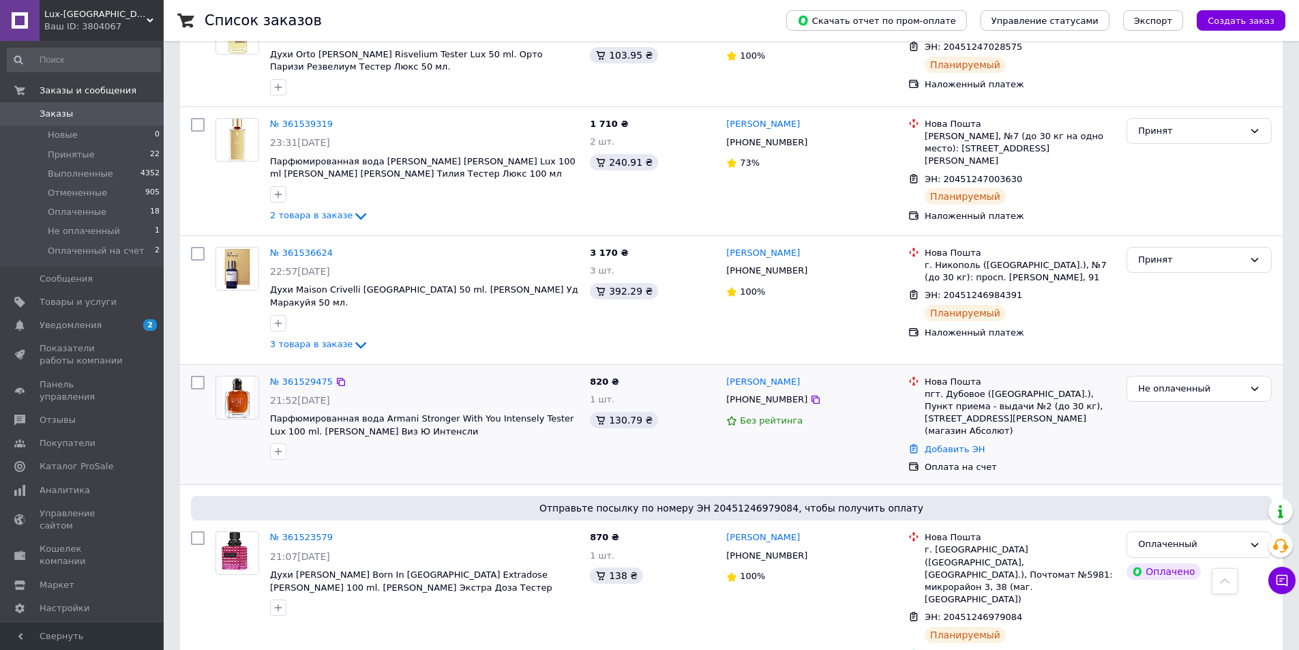
scroll to position [409, 0]
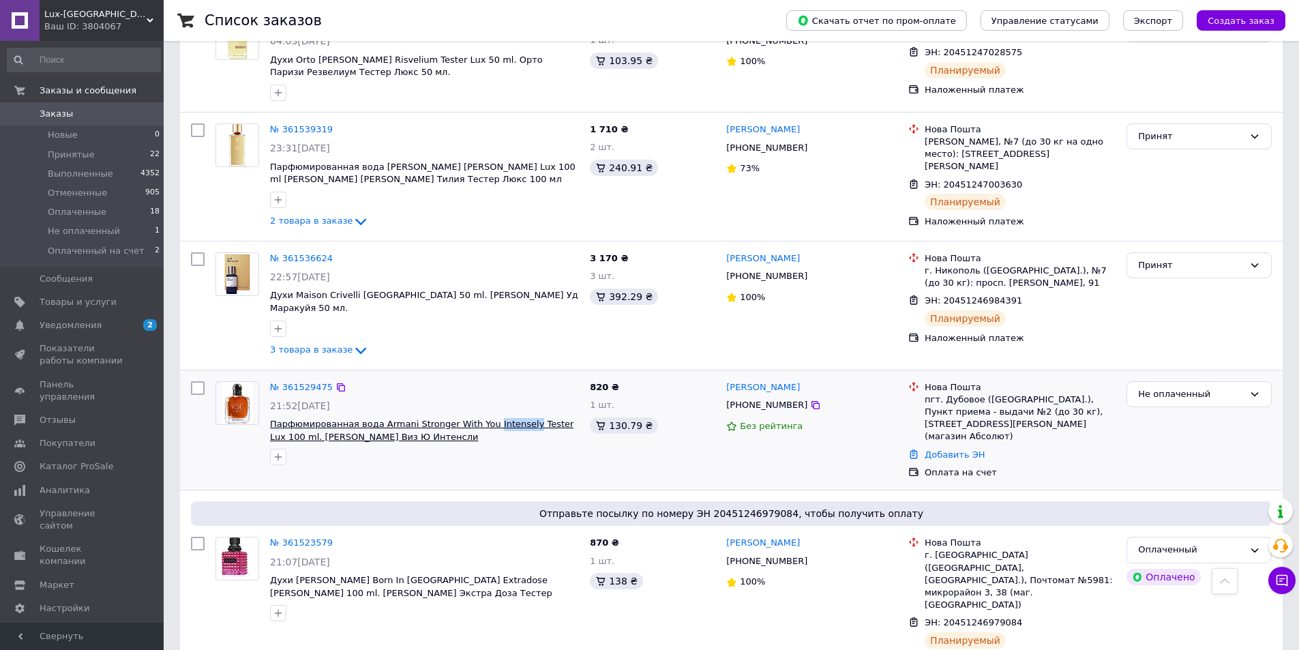
drag, startPoint x: 479, startPoint y: 421, endPoint x: 514, endPoint y: 428, distance: 35.3
click at [514, 428] on div "№ 361529475 21:52[DATE] Парфюмированная вода Armani Stronger With You Intensely…" at bounding box center [425, 423] width 320 height 95
copy span "Intensely"
click at [311, 392] on link "№ 361529475" at bounding box center [301, 387] width 63 height 10
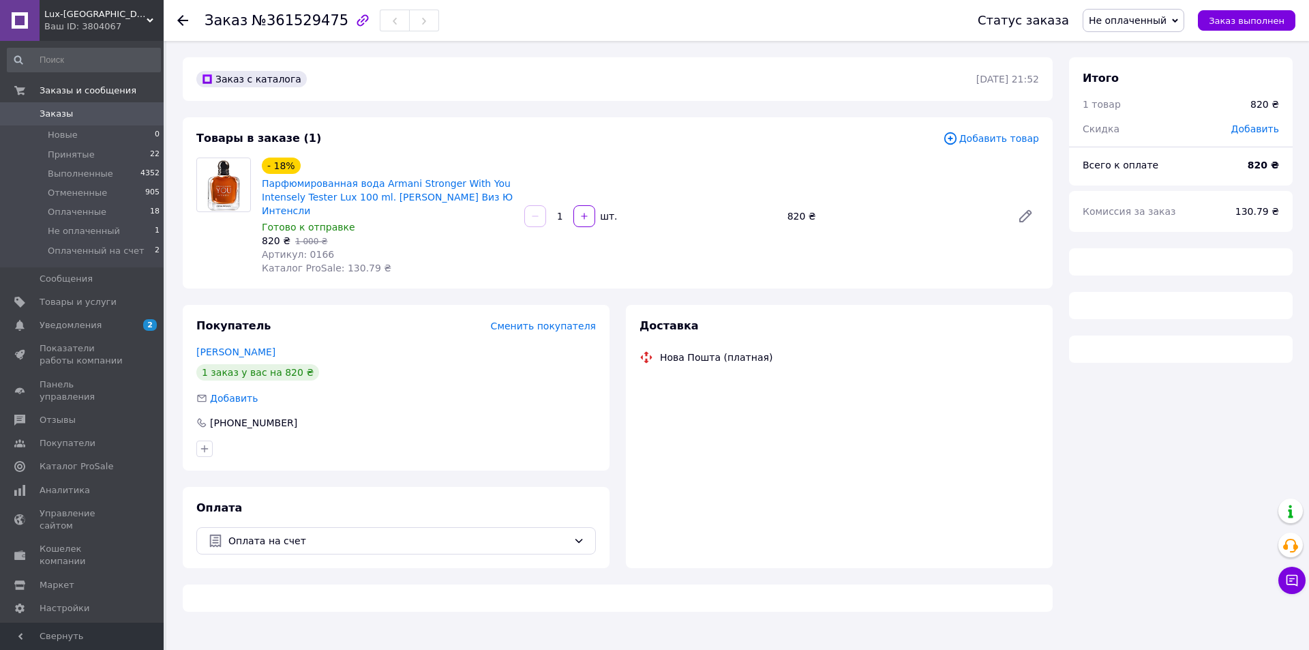
click at [314, 529] on div "Оплата Оплата на счет" at bounding box center [396, 527] width 427 height 81
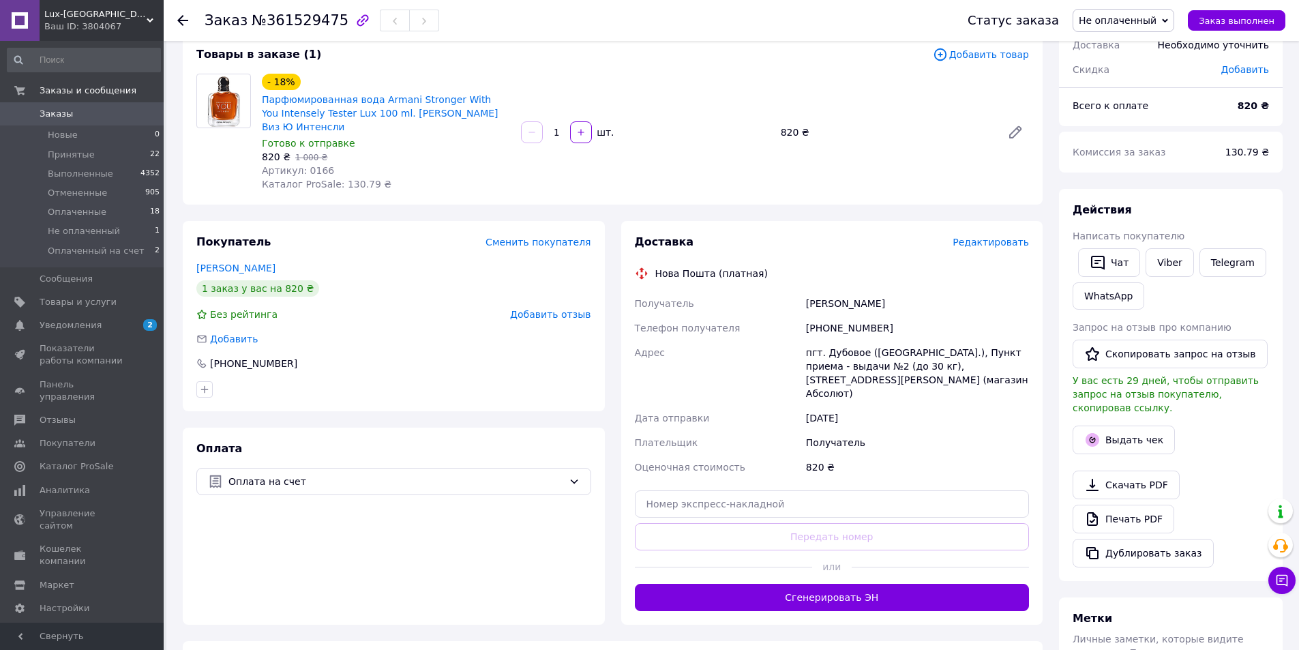
scroll to position [205, 0]
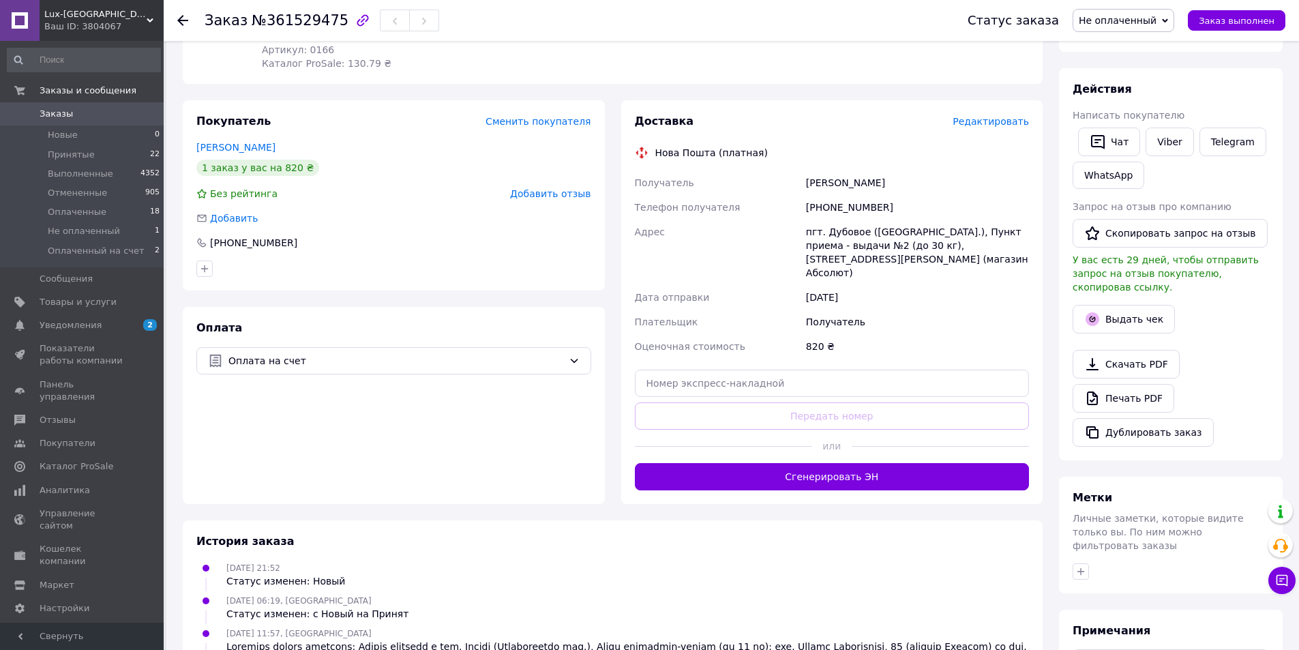
click at [308, 379] on div "Оплата Оплата на счет" at bounding box center [394, 405] width 422 height 197
click at [308, 363] on span "Оплата на счет" at bounding box center [395, 360] width 335 height 15
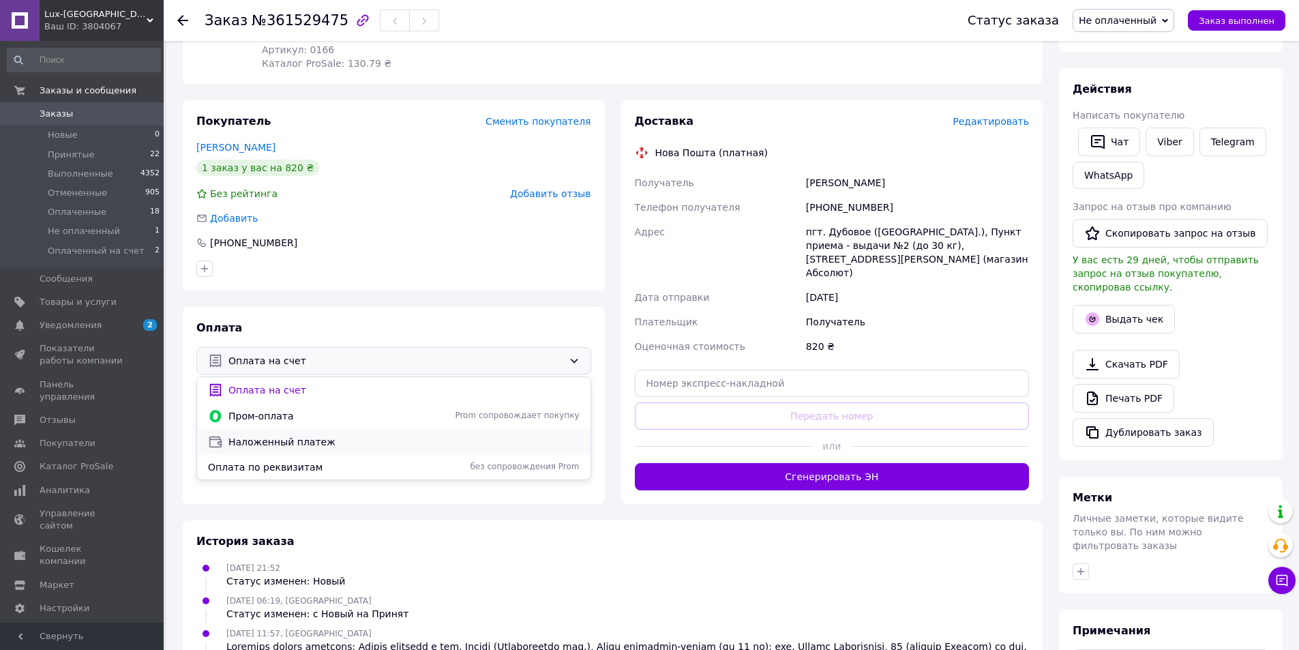
click at [279, 437] on span "Наложенный платеж" at bounding box center [403, 442] width 351 height 14
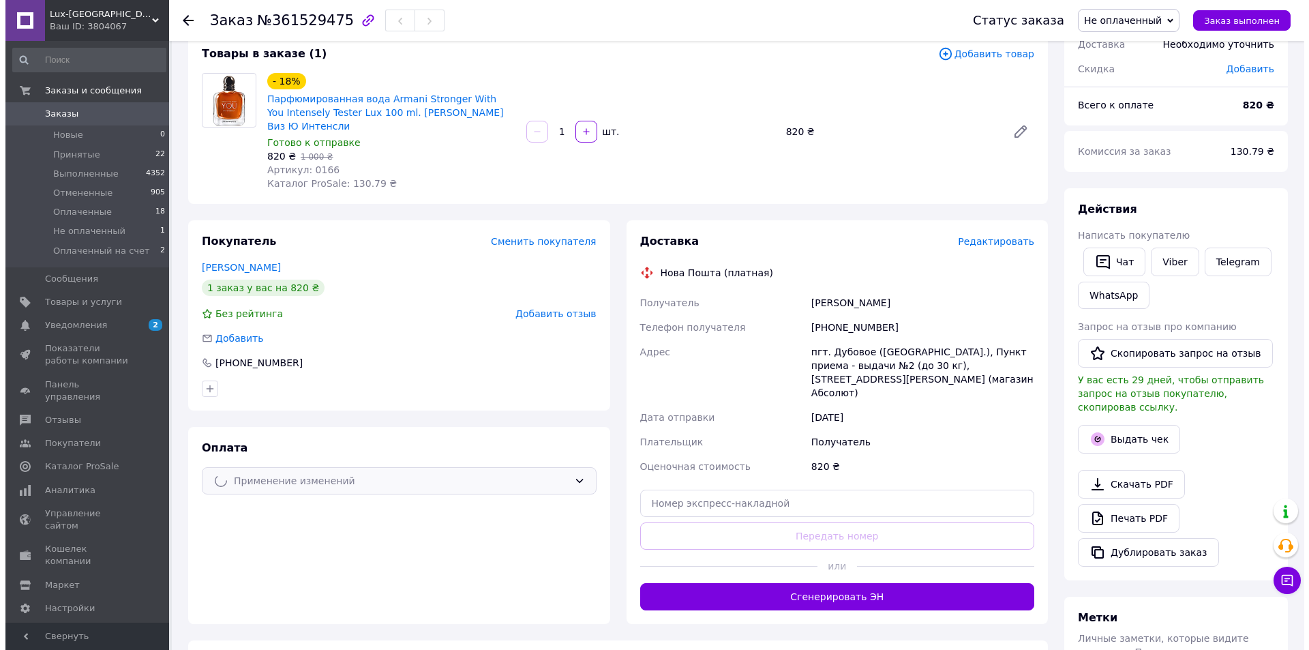
scroll to position [0, 0]
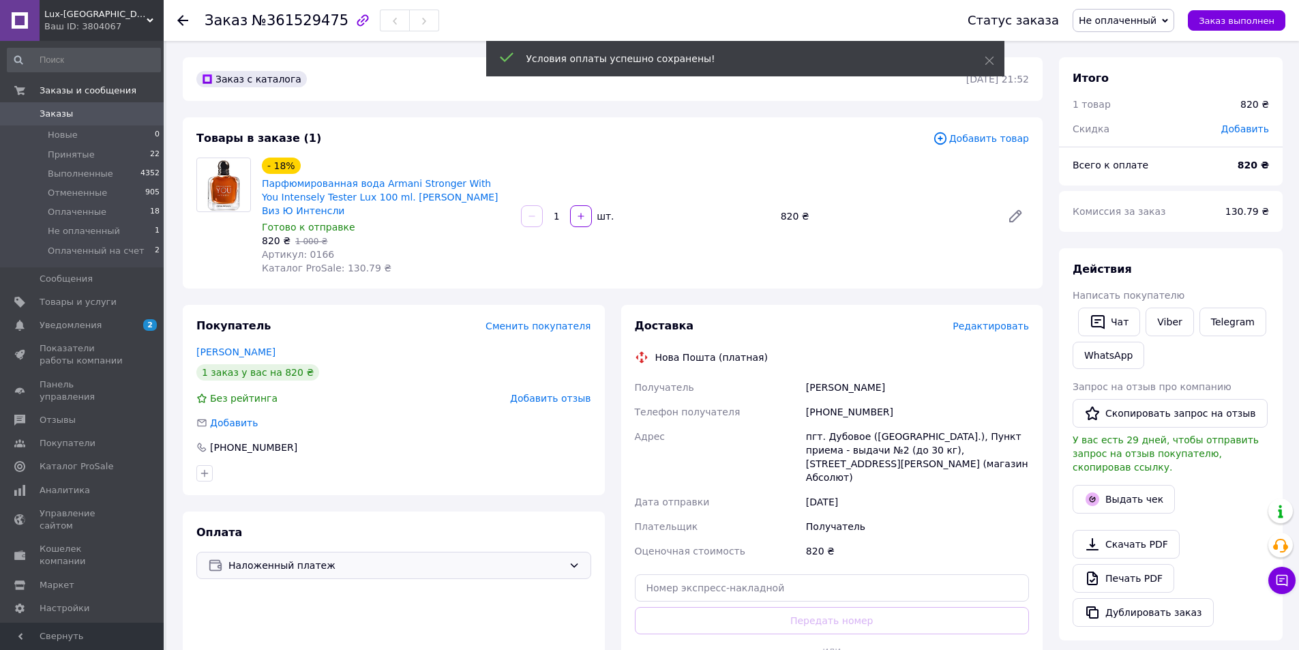
click at [1131, 25] on span "Не оплаченный" at bounding box center [1118, 20] width 78 height 11
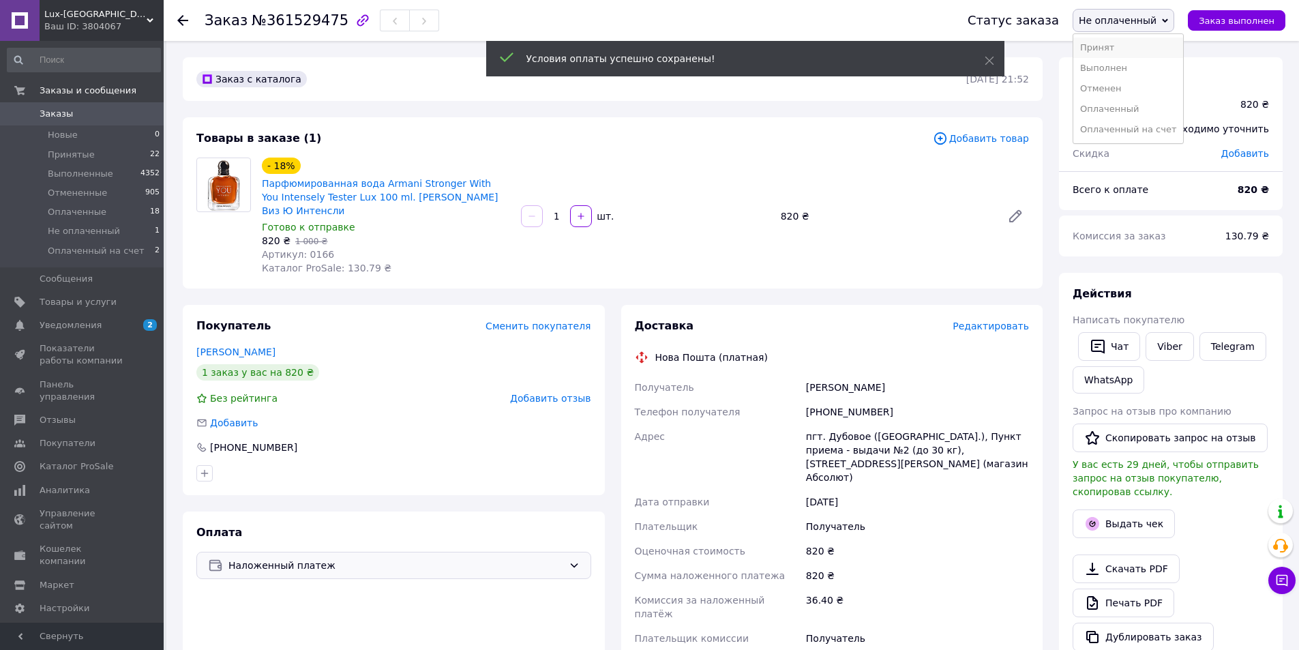
click at [1124, 45] on li "Принят" at bounding box center [1128, 48] width 110 height 20
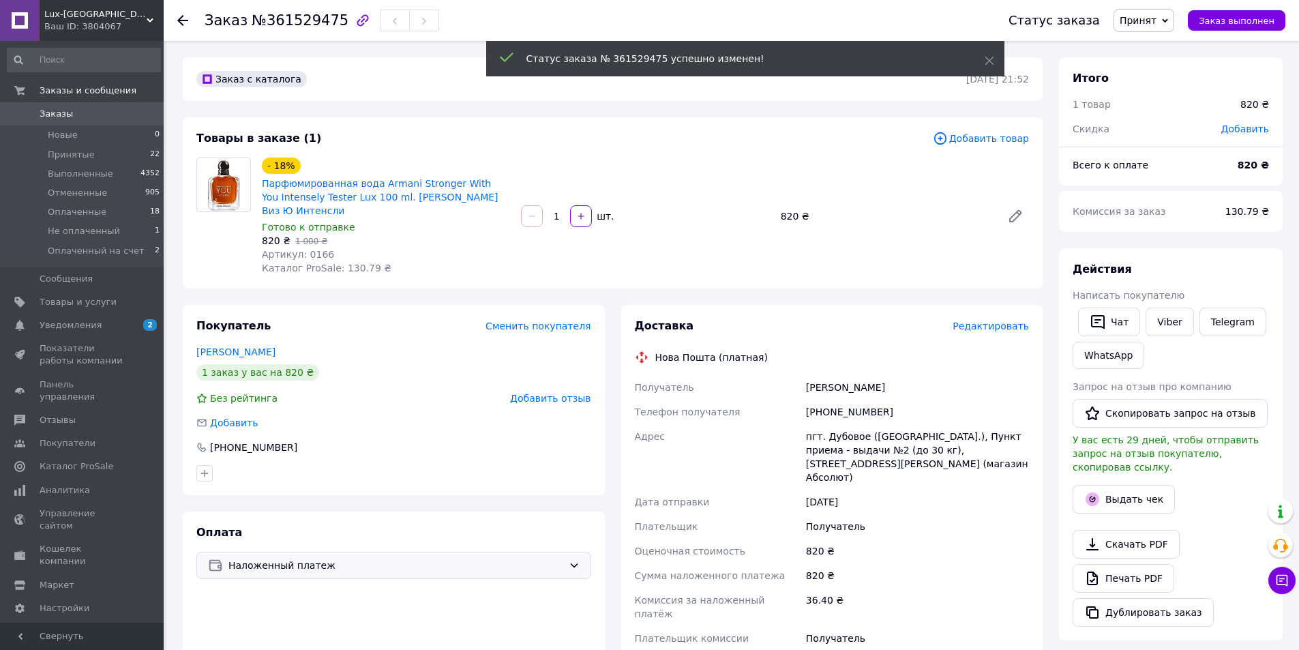
click at [992, 325] on span "Редактировать" at bounding box center [991, 326] width 76 height 11
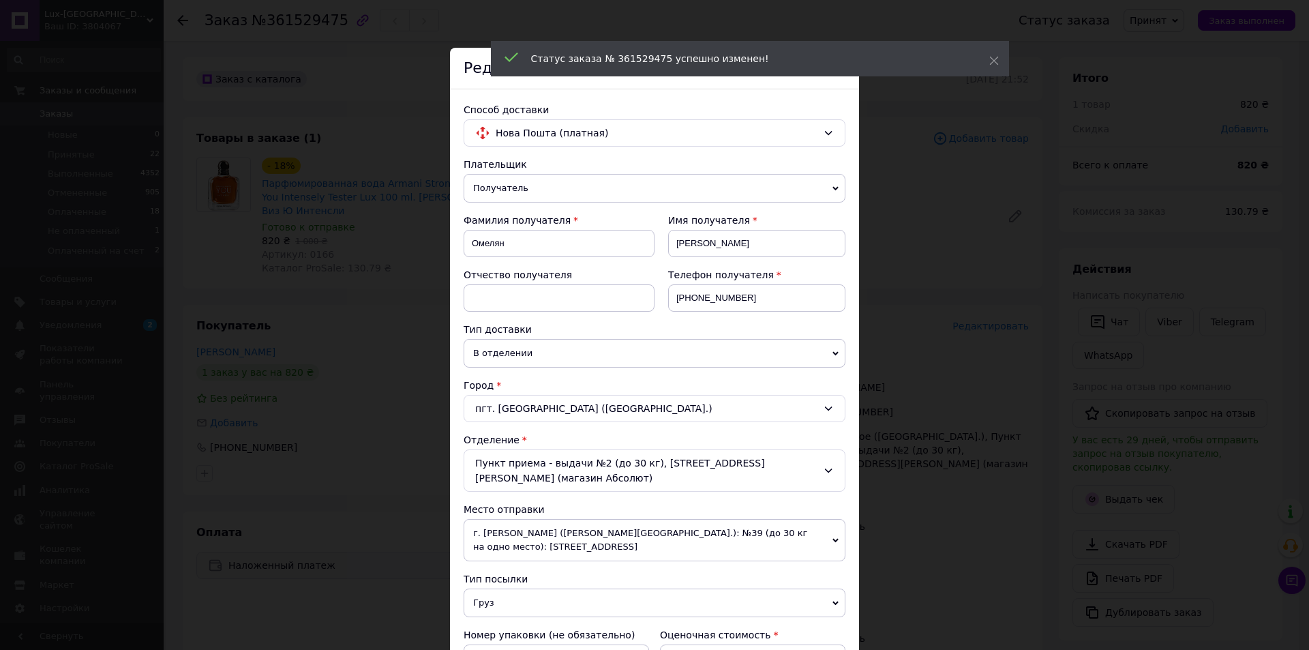
scroll to position [409, 0]
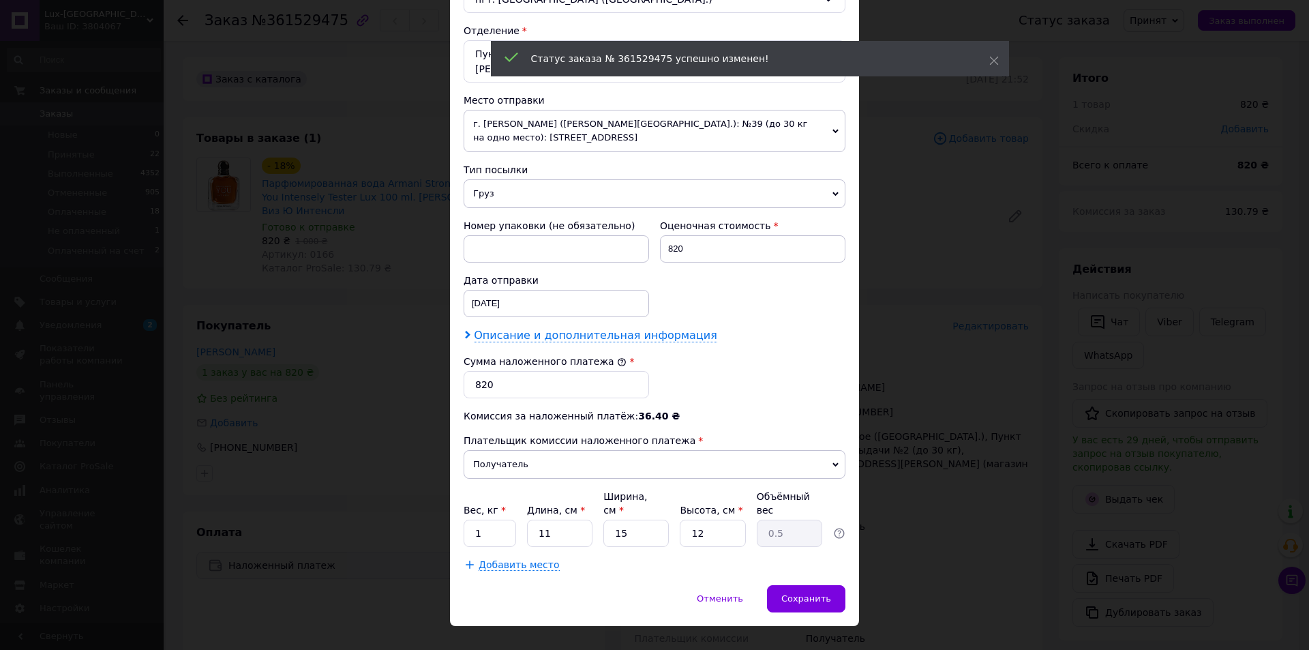
click at [512, 333] on span "Описание и дополнительная информация" at bounding box center [595, 336] width 243 height 14
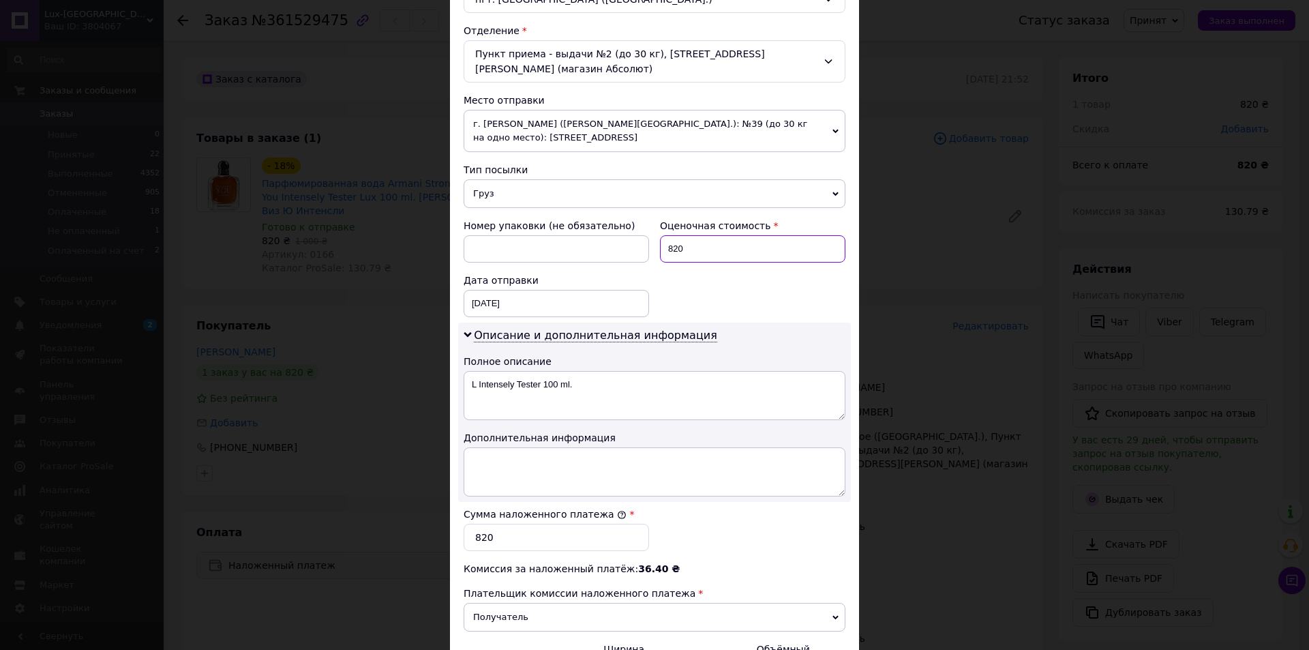
click at [670, 248] on input "820" at bounding box center [753, 248] width 186 height 27
type input "420"
drag, startPoint x: 471, startPoint y: 542, endPoint x: 454, endPoint y: 540, distance: 17.8
click at [455, 540] on div "Способ доставки Нова Пошта (платная) Плательщик Получатель Отправитель Фамилия …" at bounding box center [654, 209] width 409 height 1058
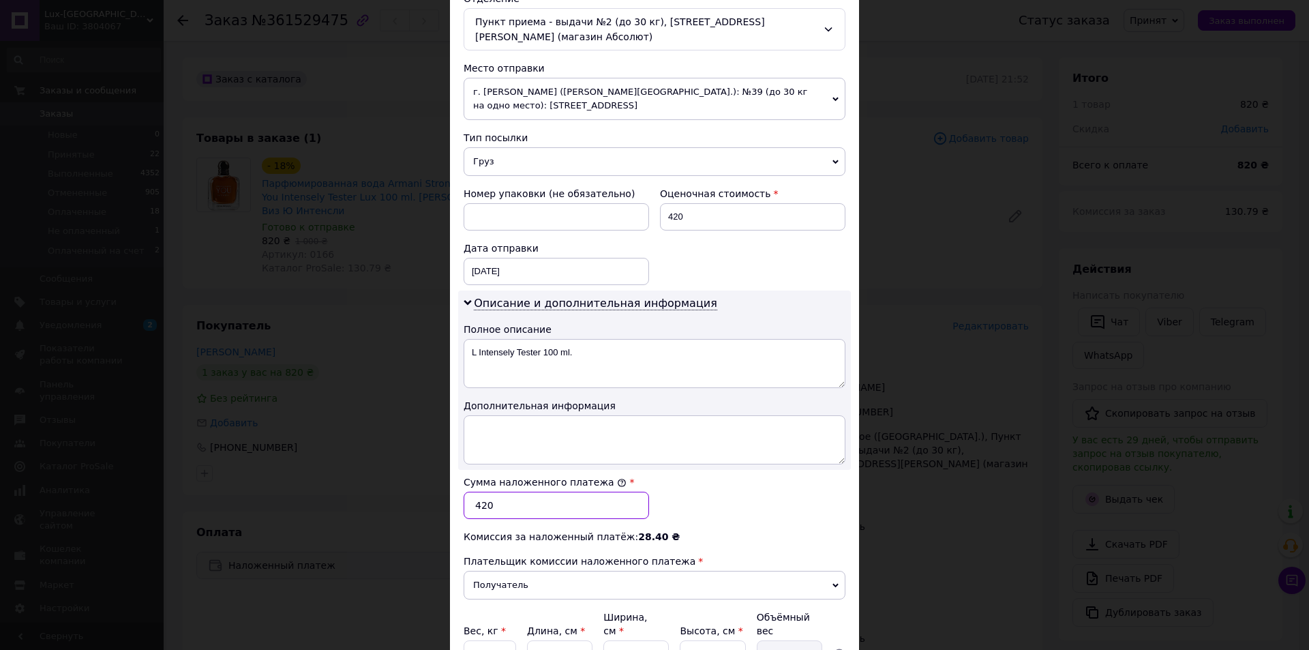
scroll to position [299, 0]
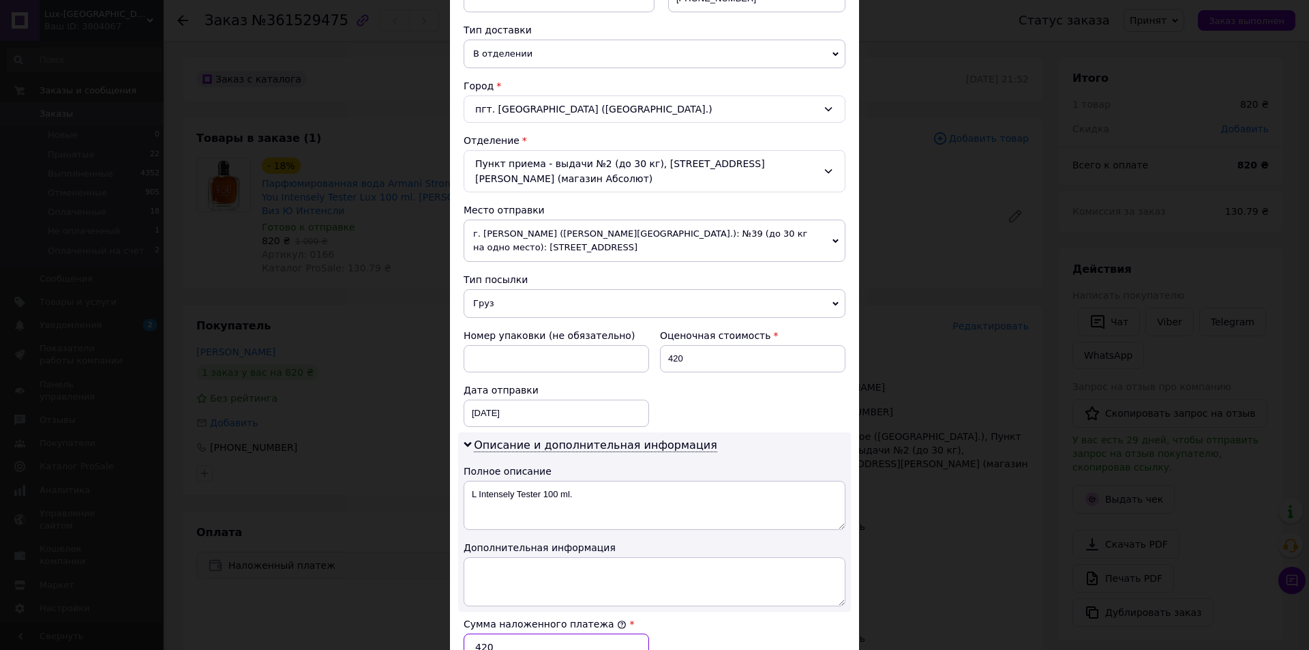
type input "420"
drag, startPoint x: 667, startPoint y: 351, endPoint x: 700, endPoint y: 353, distance: 33.5
click at [700, 353] on input "420" at bounding box center [753, 358] width 186 height 27
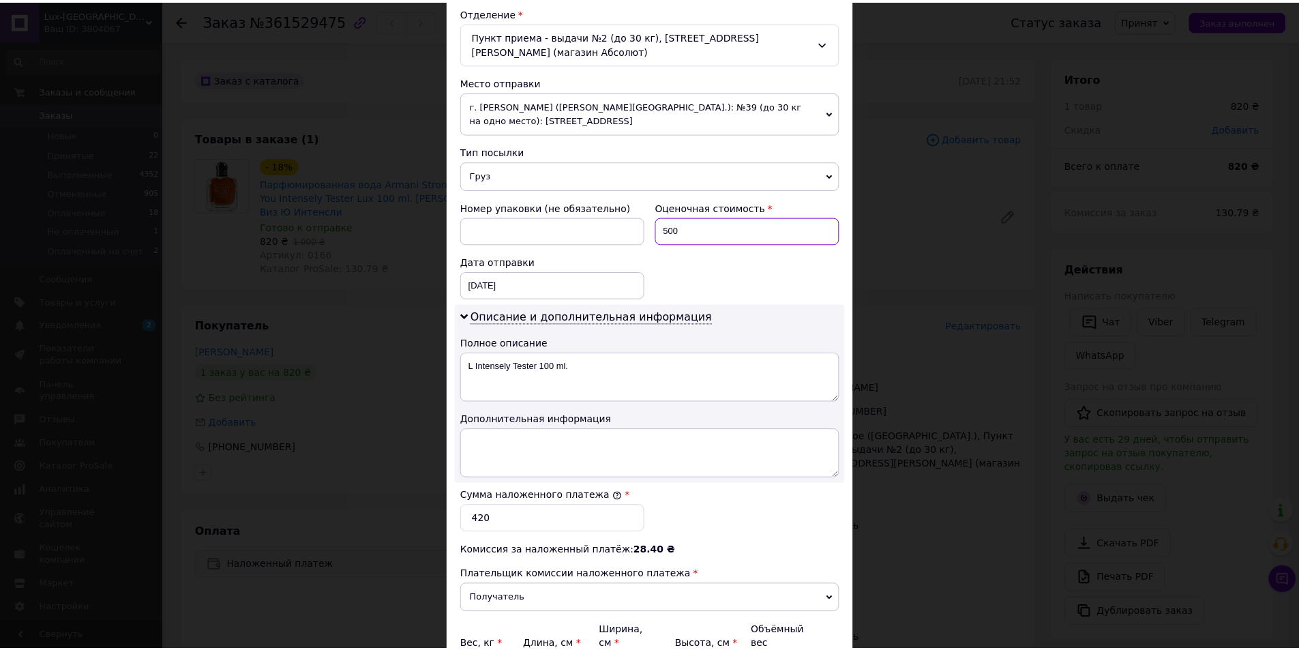
scroll to position [572, 0]
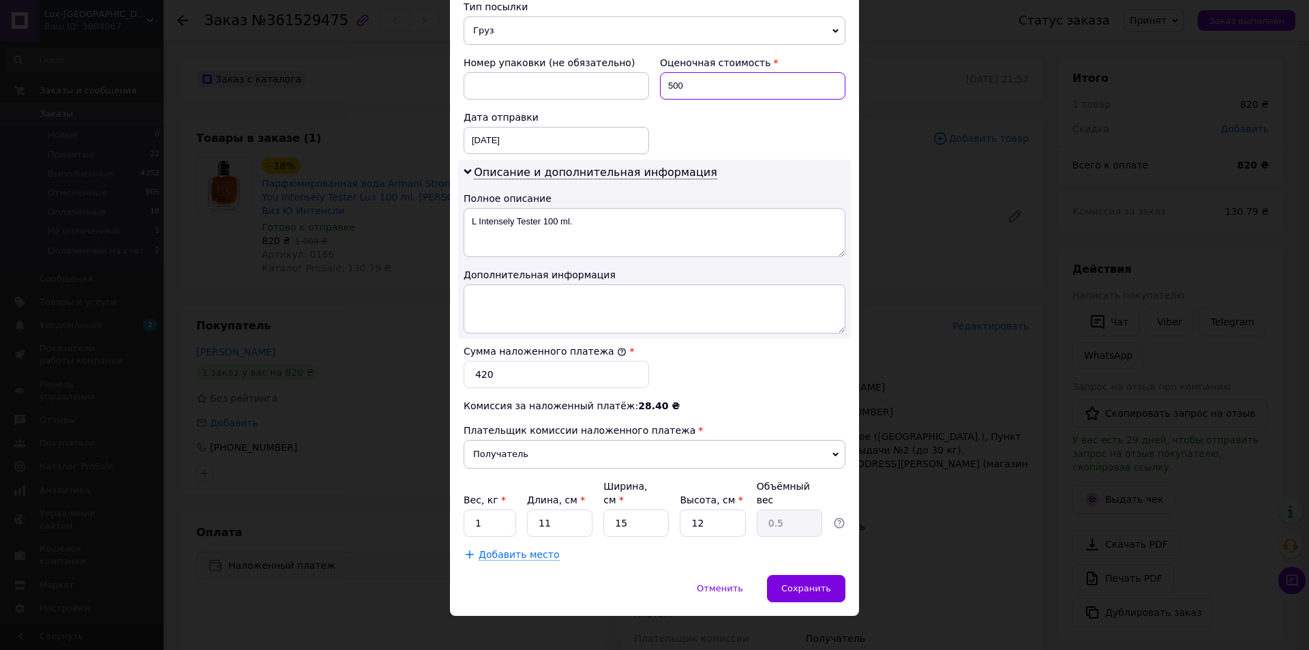
drag, startPoint x: 666, startPoint y: 87, endPoint x: 720, endPoint y: 86, distance: 53.9
click at [724, 86] on input "500" at bounding box center [753, 85] width 186 height 27
type input "420"
click at [820, 561] on div "× Редактирование доставки Способ доставки Нова Пошта (платная) Плательщик Получ…" at bounding box center [654, 46] width 409 height 1140
click at [820, 575] on div "Сохранить" at bounding box center [806, 588] width 78 height 27
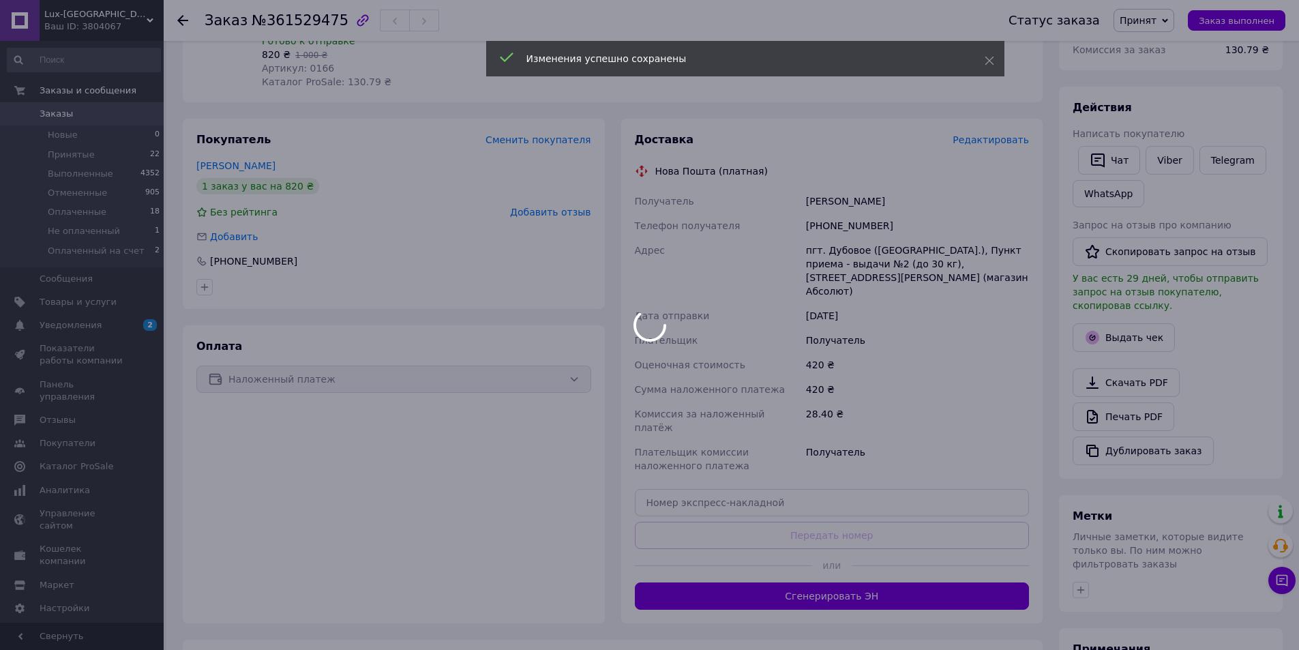
scroll to position [205, 0]
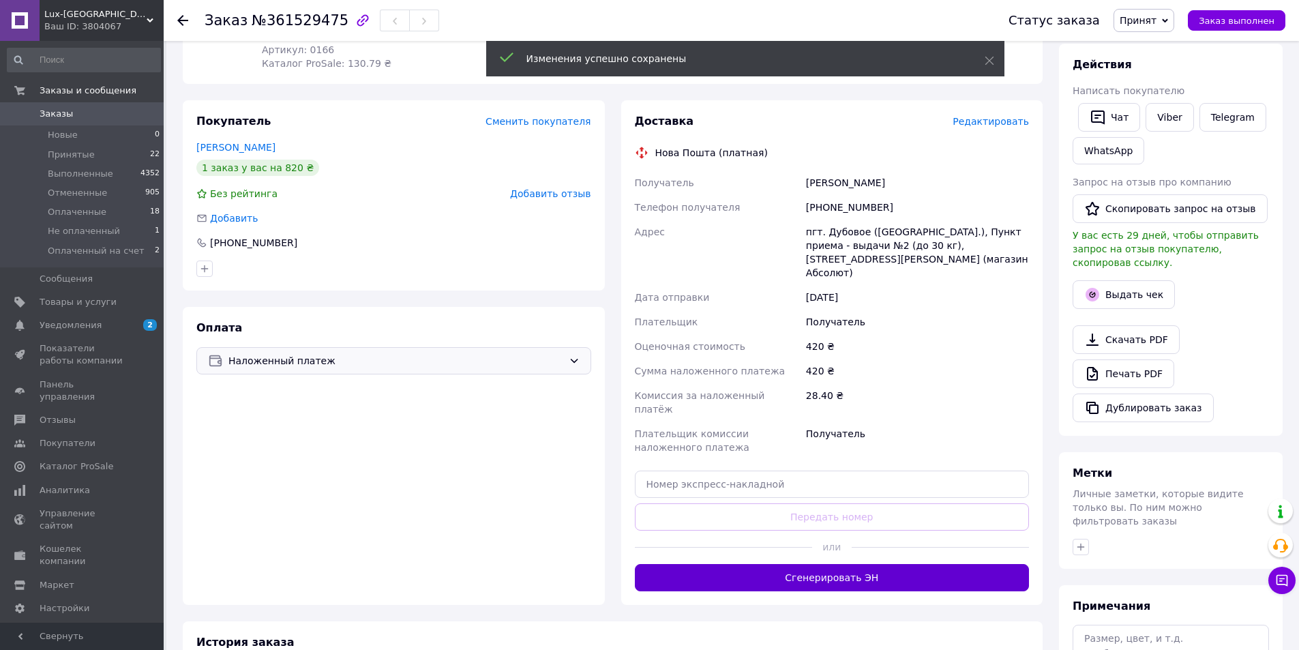
click at [761, 564] on button "Сгенерировать ЭН" at bounding box center [832, 577] width 395 height 27
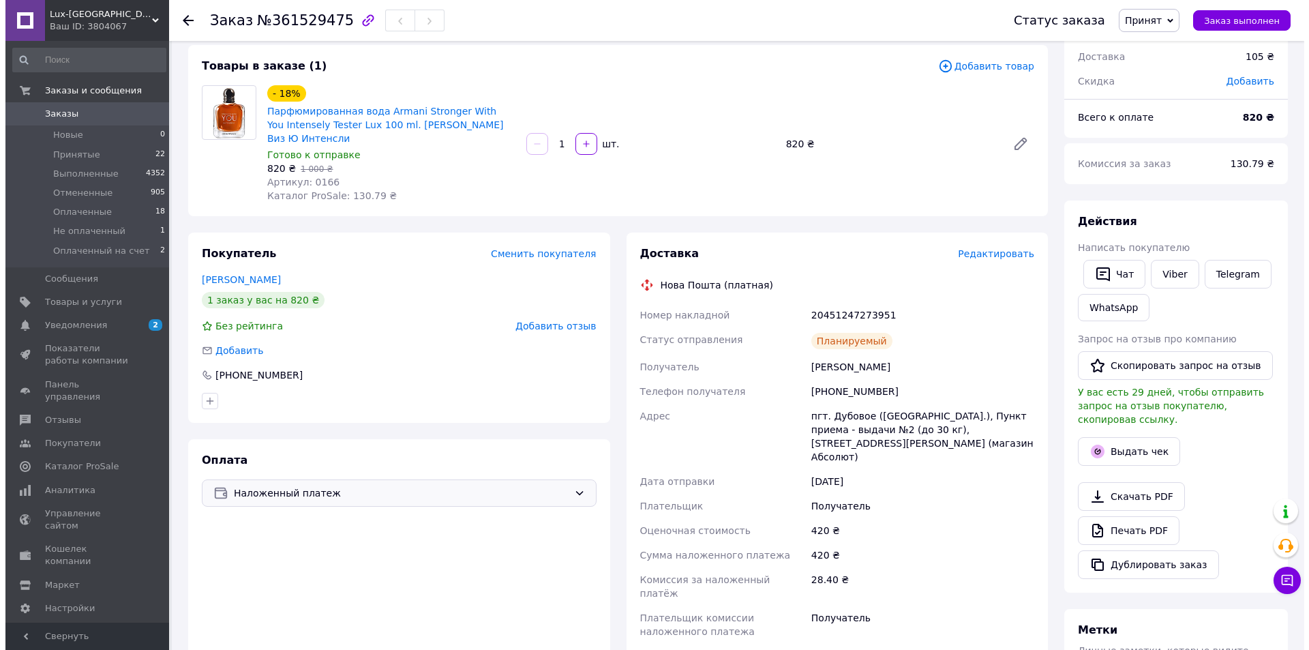
scroll to position [0, 0]
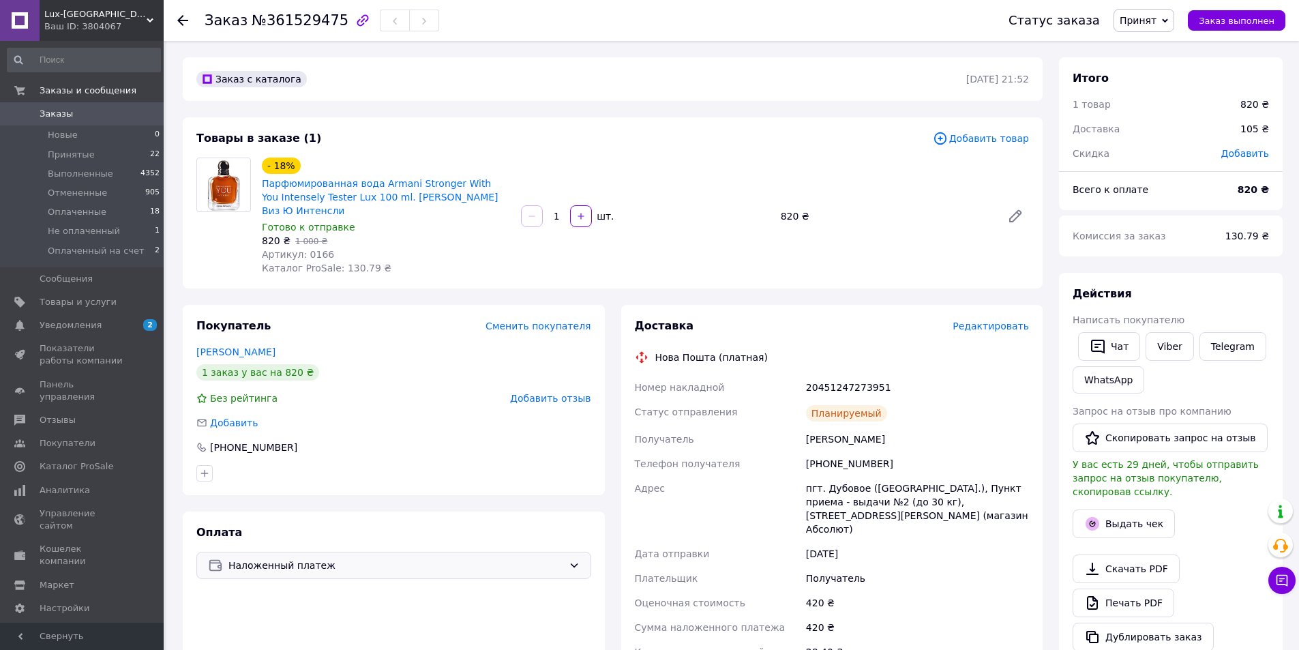
drag, startPoint x: 792, startPoint y: 48, endPoint x: 775, endPoint y: 46, distance: 17.8
drag, startPoint x: 775, startPoint y: 46, endPoint x: 591, endPoint y: 71, distance: 185.1
click at [755, 46] on div "Заказ №361529475 Статус заказа Принят Выполнен Отменен Оплаченный Не оплаченный…" at bounding box center [732, 632] width 1133 height 1183
click at [121, 110] on span "Заказы" at bounding box center [83, 114] width 87 height 12
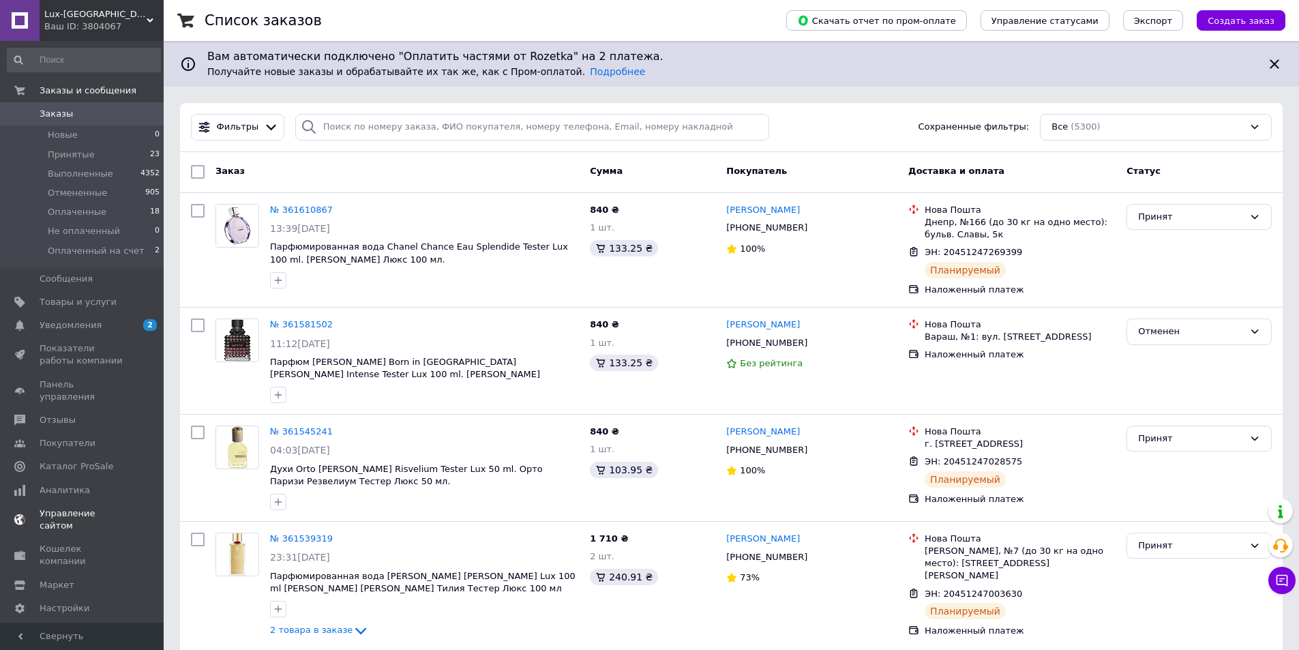
click at [104, 321] on span "Уведомления" at bounding box center [83, 325] width 87 height 12
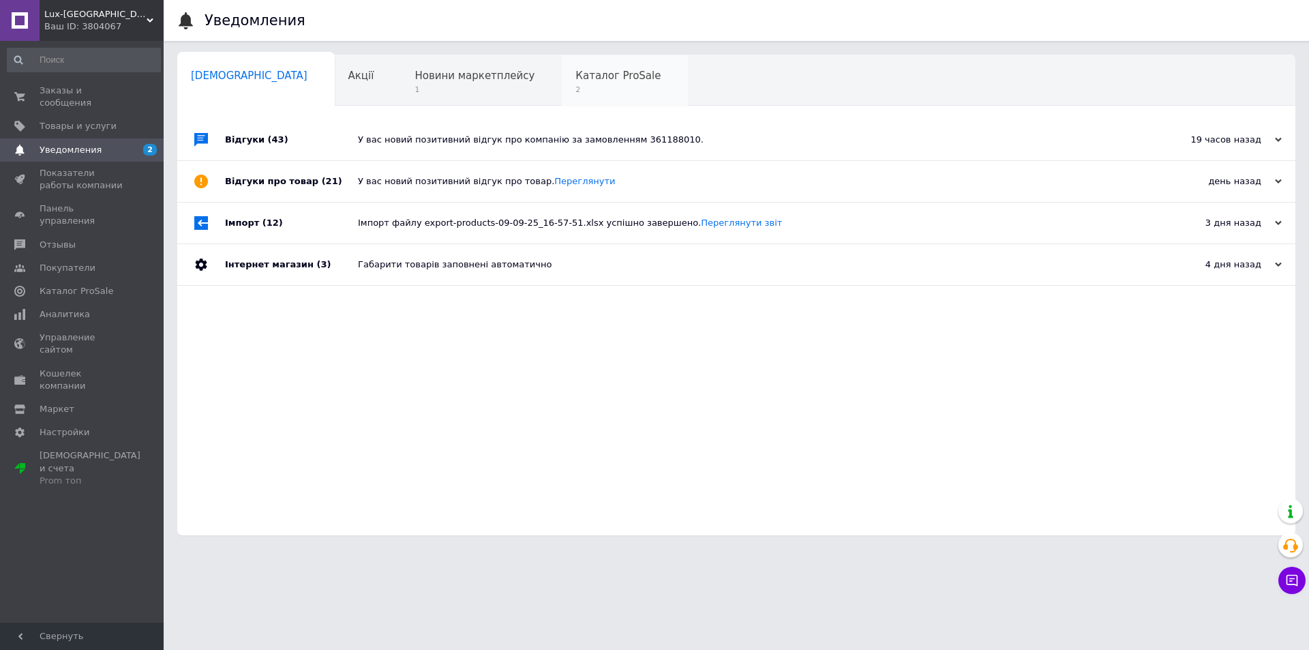
click at [576, 95] on span "2" at bounding box center [618, 90] width 85 height 10
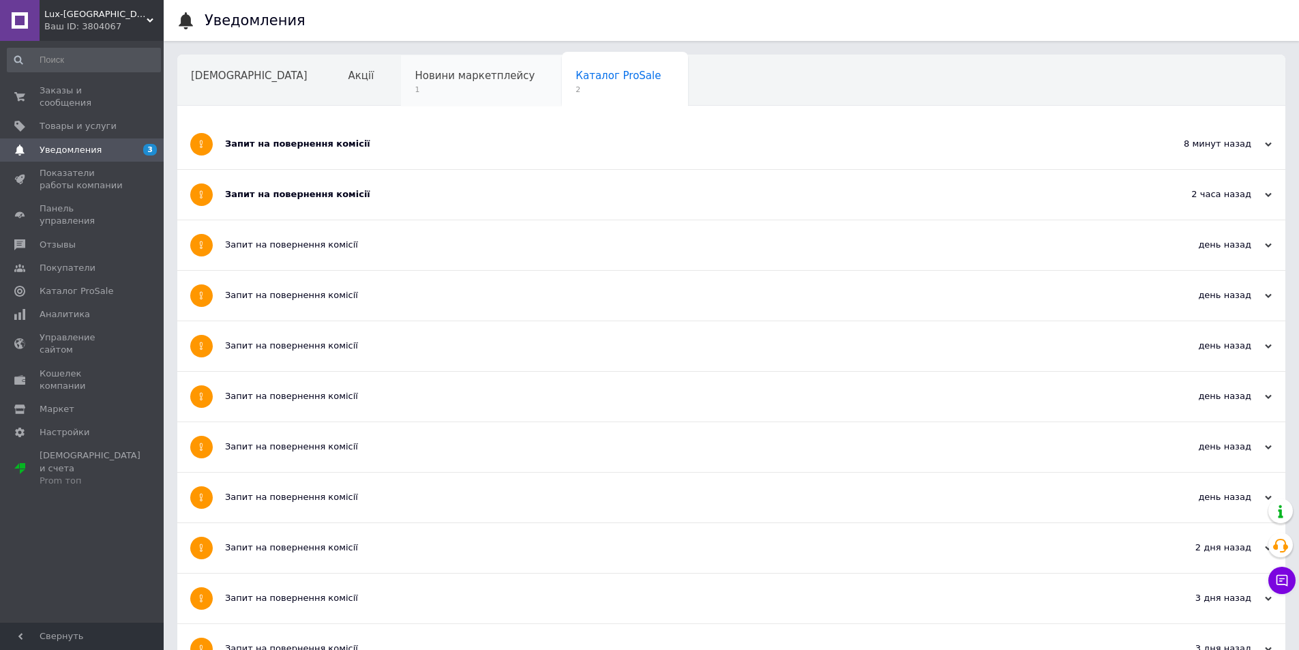
click at [415, 89] on span "1" at bounding box center [475, 90] width 120 height 10
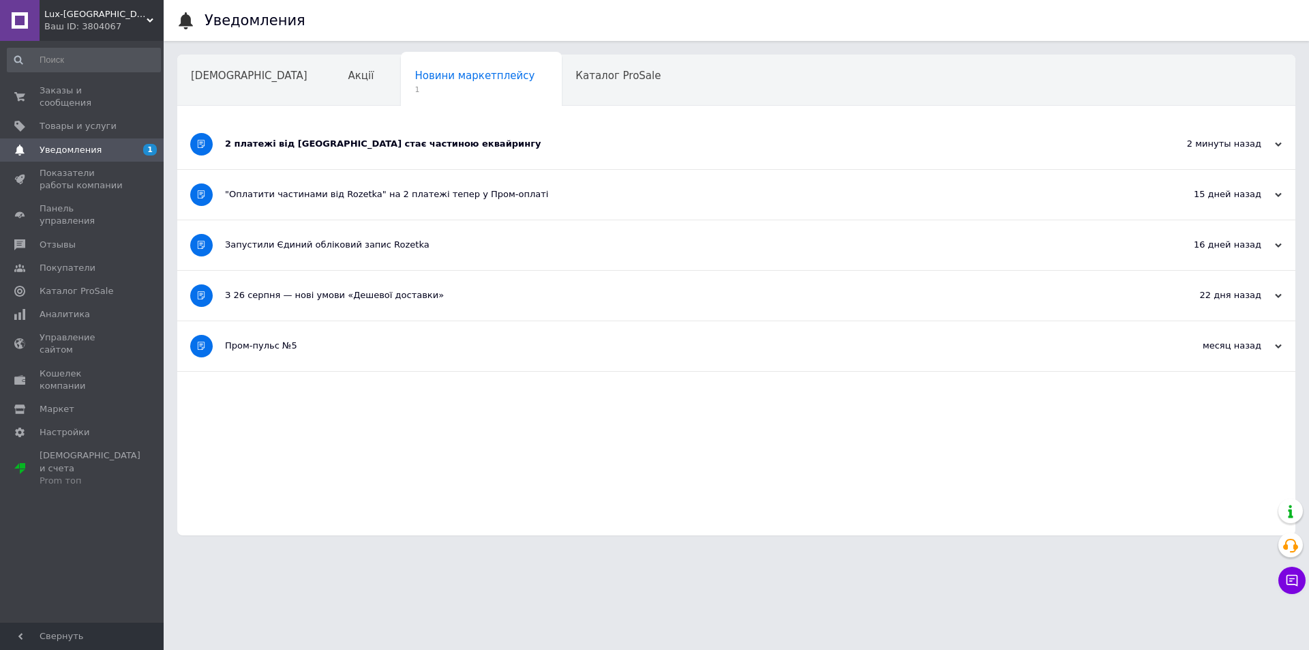
click at [306, 137] on div "2 платежі від [GEOGRAPHIC_DATA] стає частиною еквайрингу" at bounding box center [685, 144] width 921 height 50
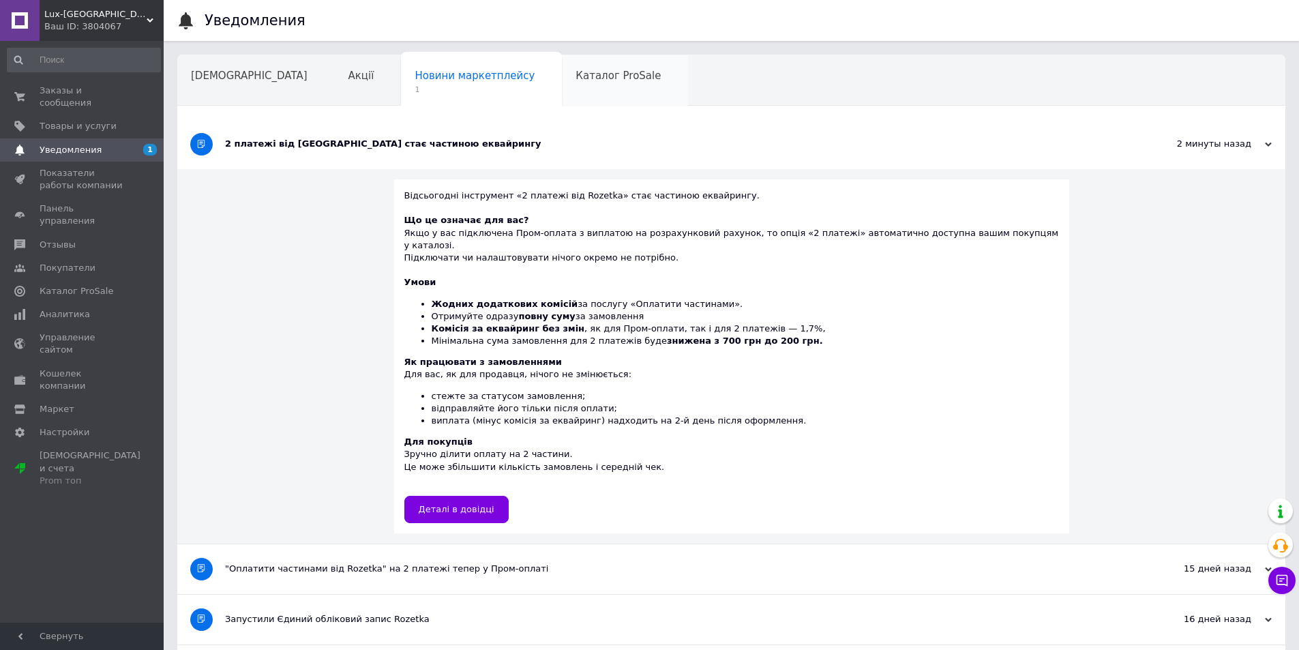
click at [562, 86] on div "Каталог ProSale" at bounding box center [625, 81] width 126 height 52
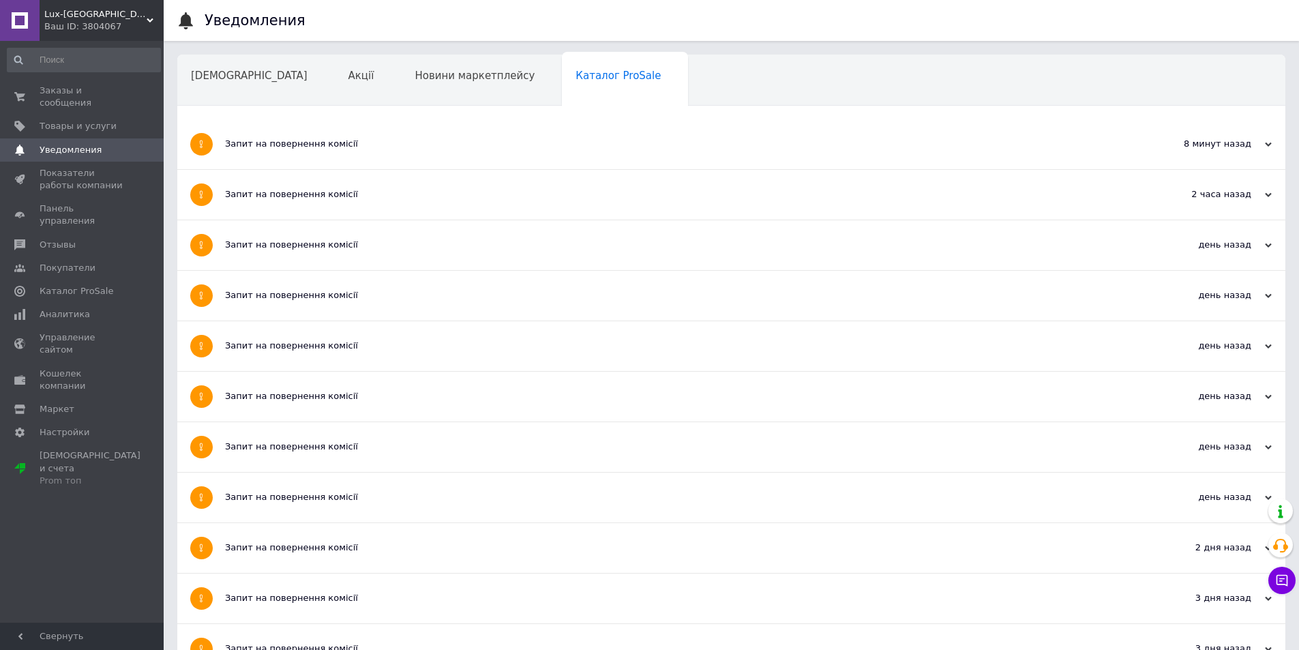
click at [328, 190] on div "Запит на повернення комісії" at bounding box center [680, 194] width 910 height 12
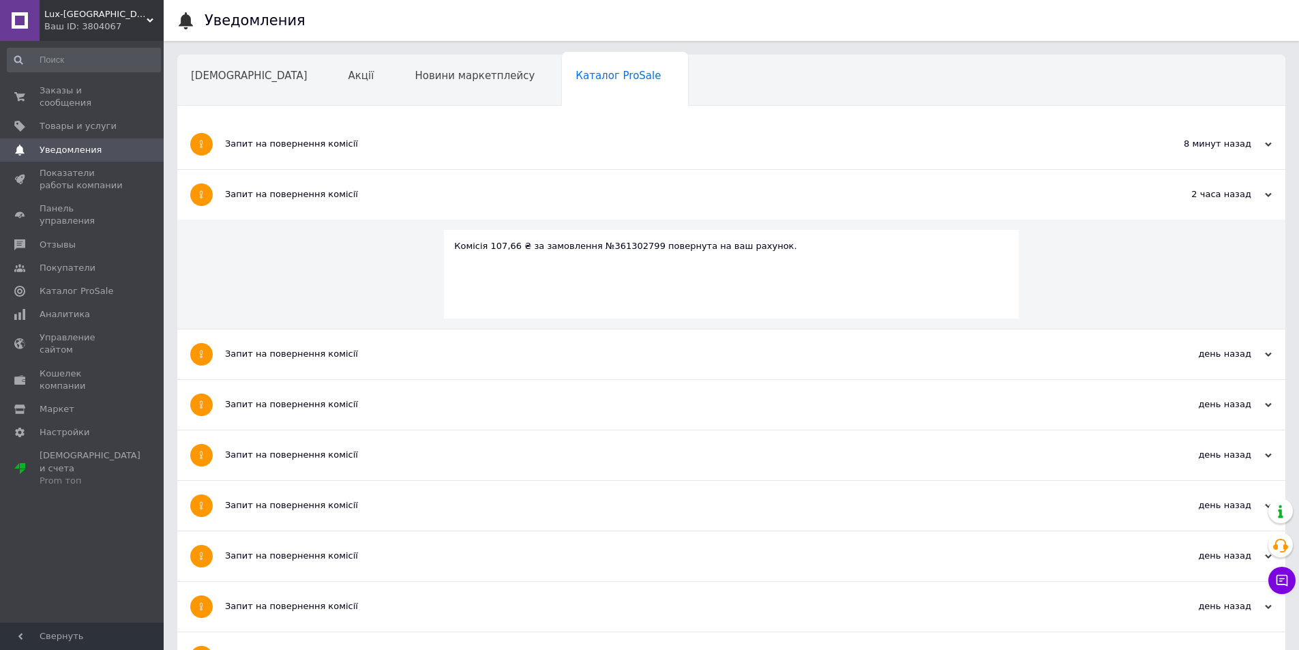
click at [334, 151] on div "Запит на повернення комісії" at bounding box center [680, 144] width 910 height 50
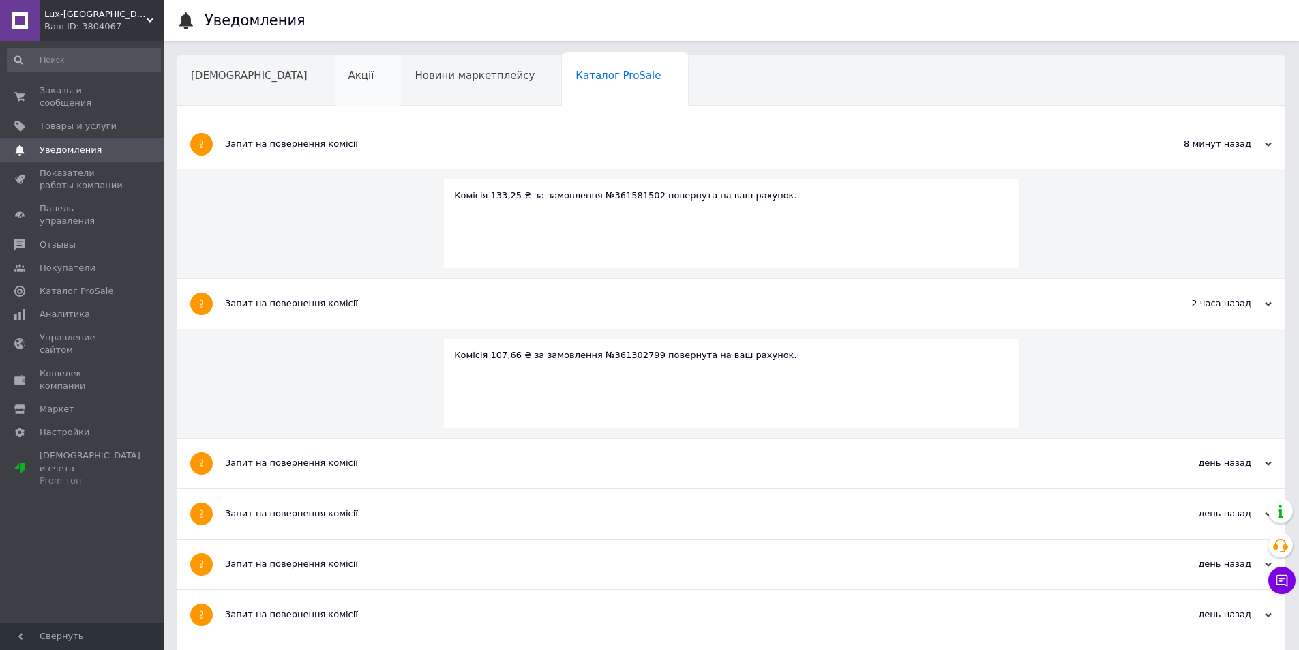
click at [335, 85] on div "Акції" at bounding box center [368, 81] width 67 height 52
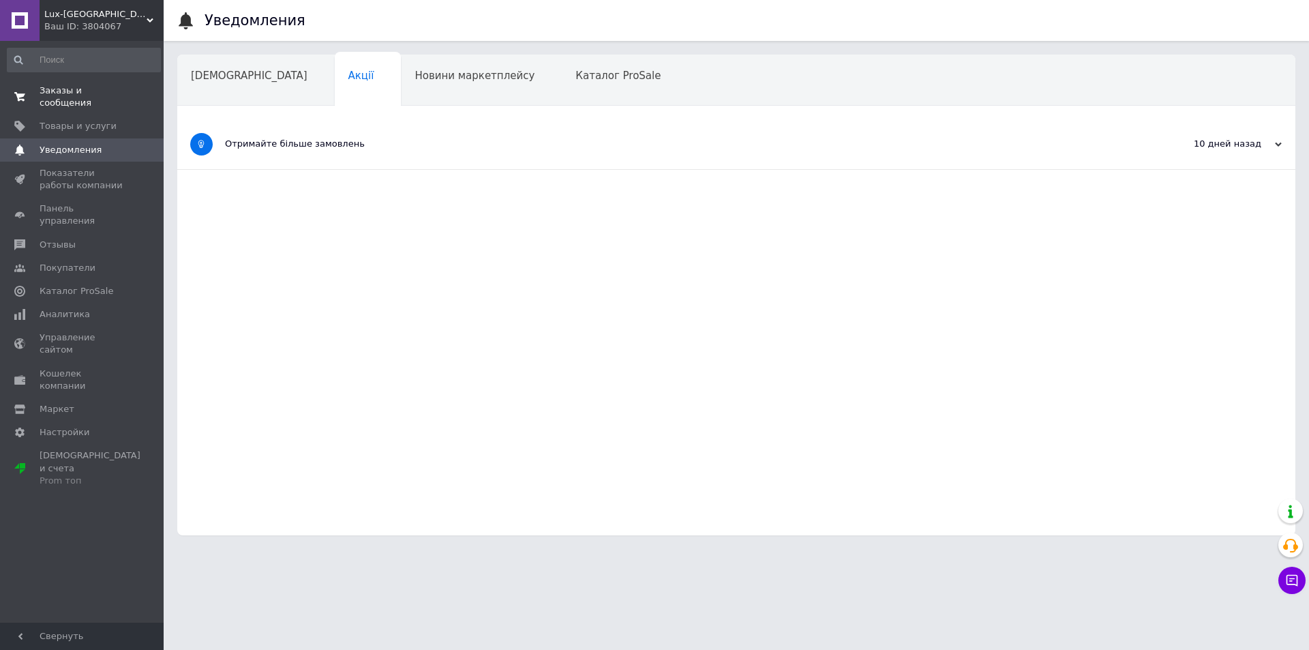
click at [143, 95] on span "0 0" at bounding box center [145, 97] width 38 height 25
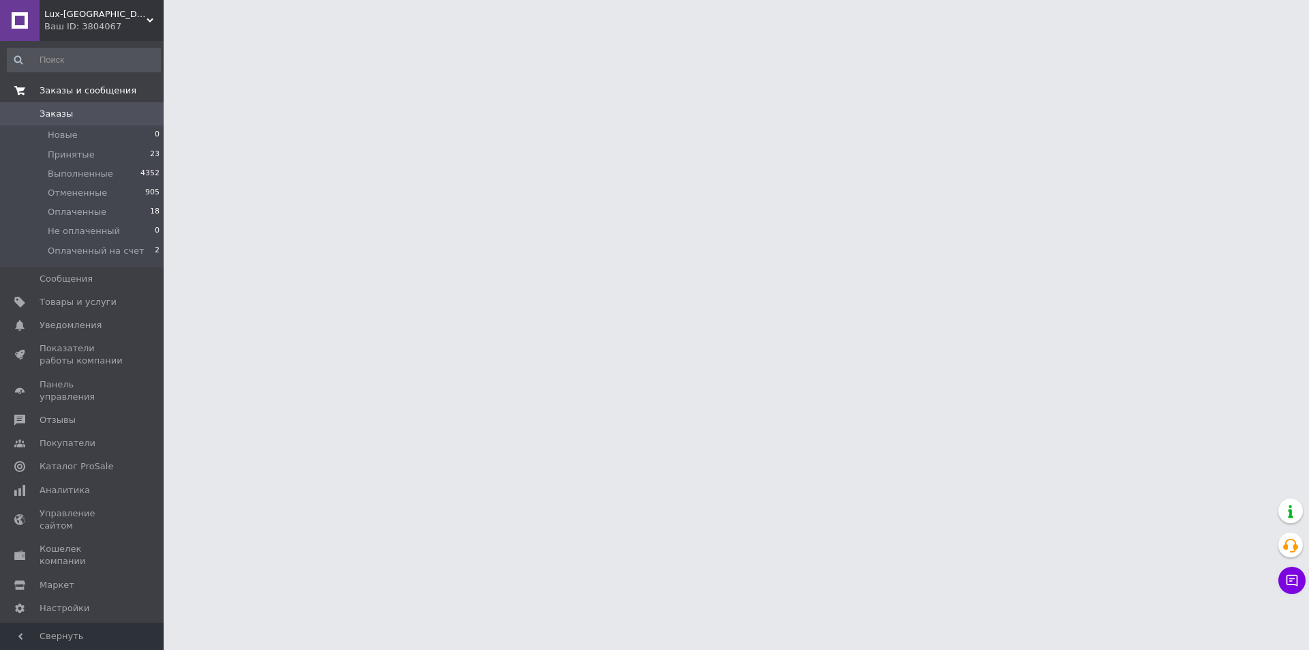
click at [132, 31] on div "Ваш ID: 3804067" at bounding box center [103, 26] width 119 height 12
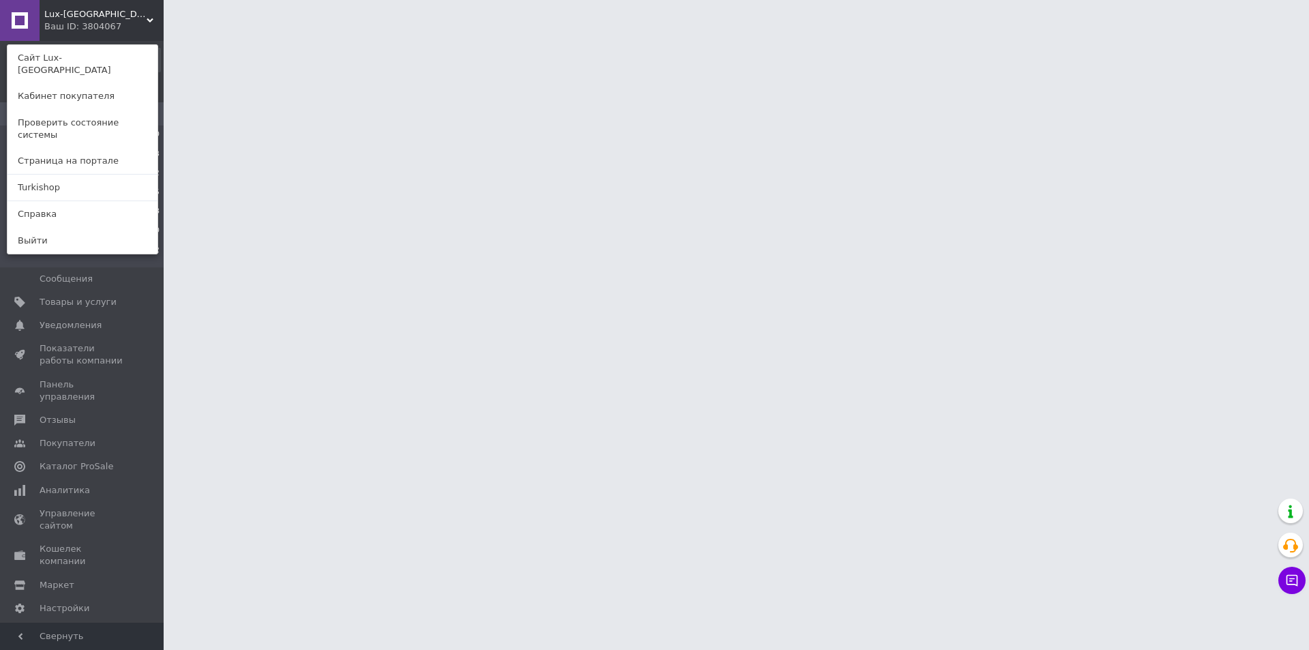
click at [105, 175] on link "Turkishop" at bounding box center [83, 188] width 150 height 26
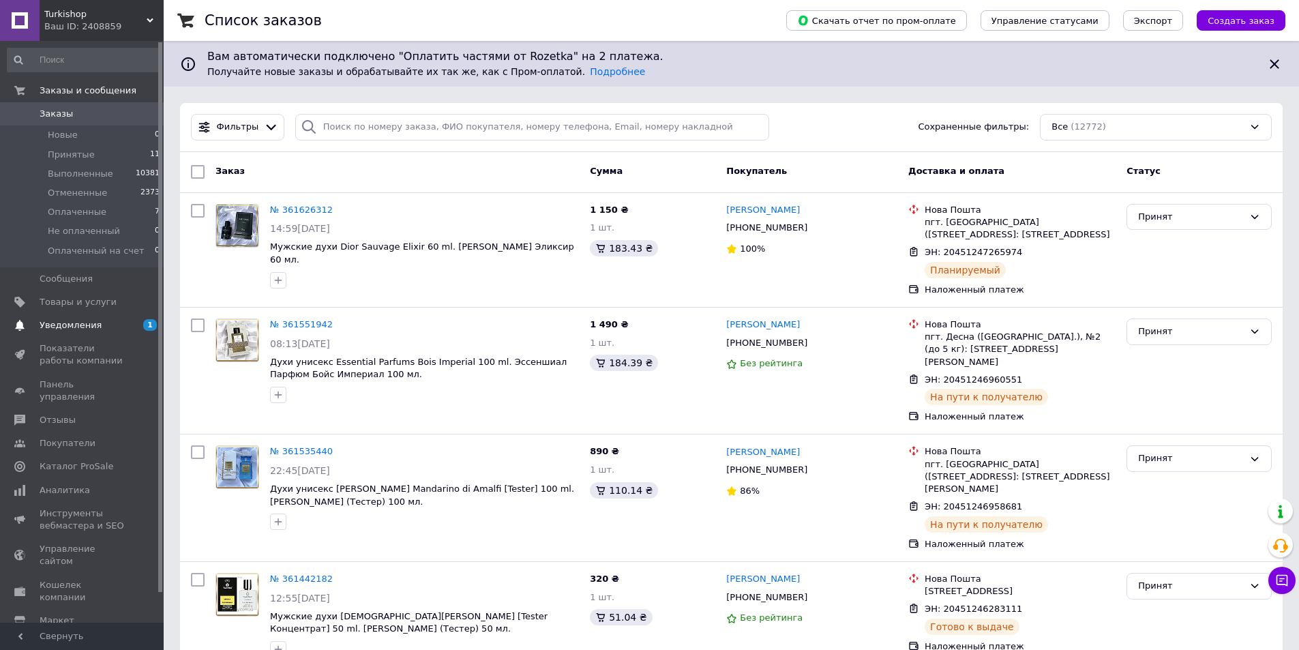
click at [106, 330] on span "Уведомления" at bounding box center [83, 325] width 87 height 12
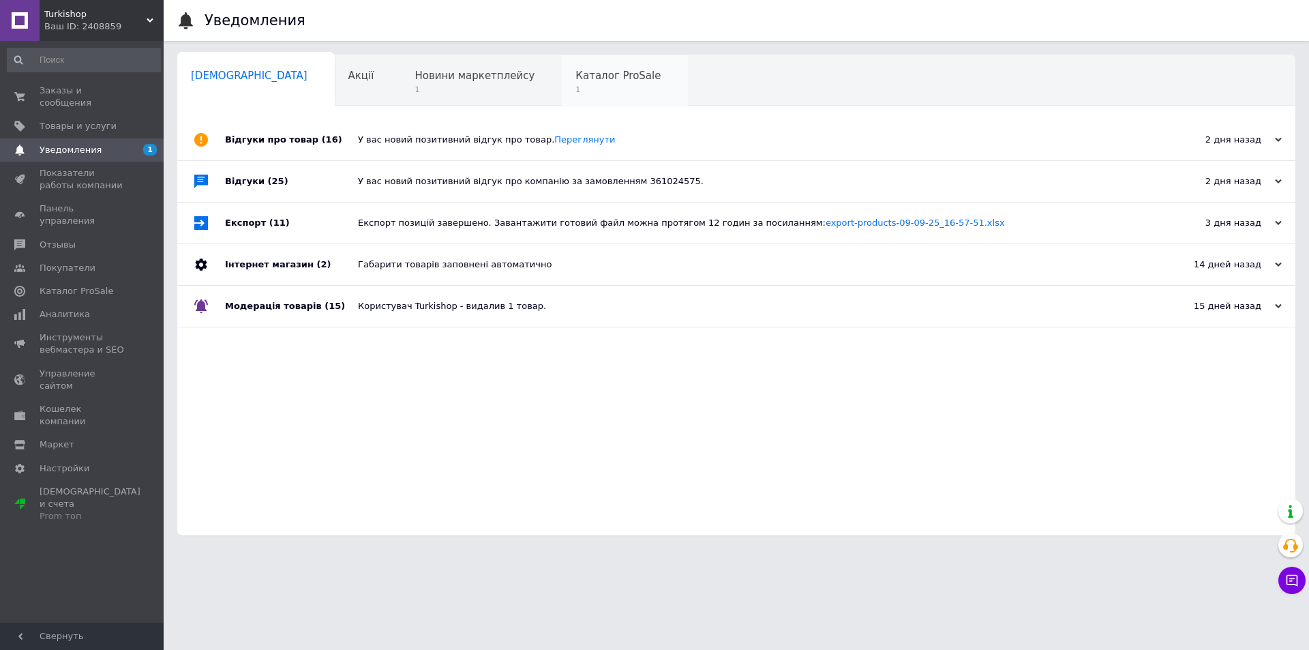
click at [576, 76] on span "Каталог ProSale" at bounding box center [618, 76] width 85 height 12
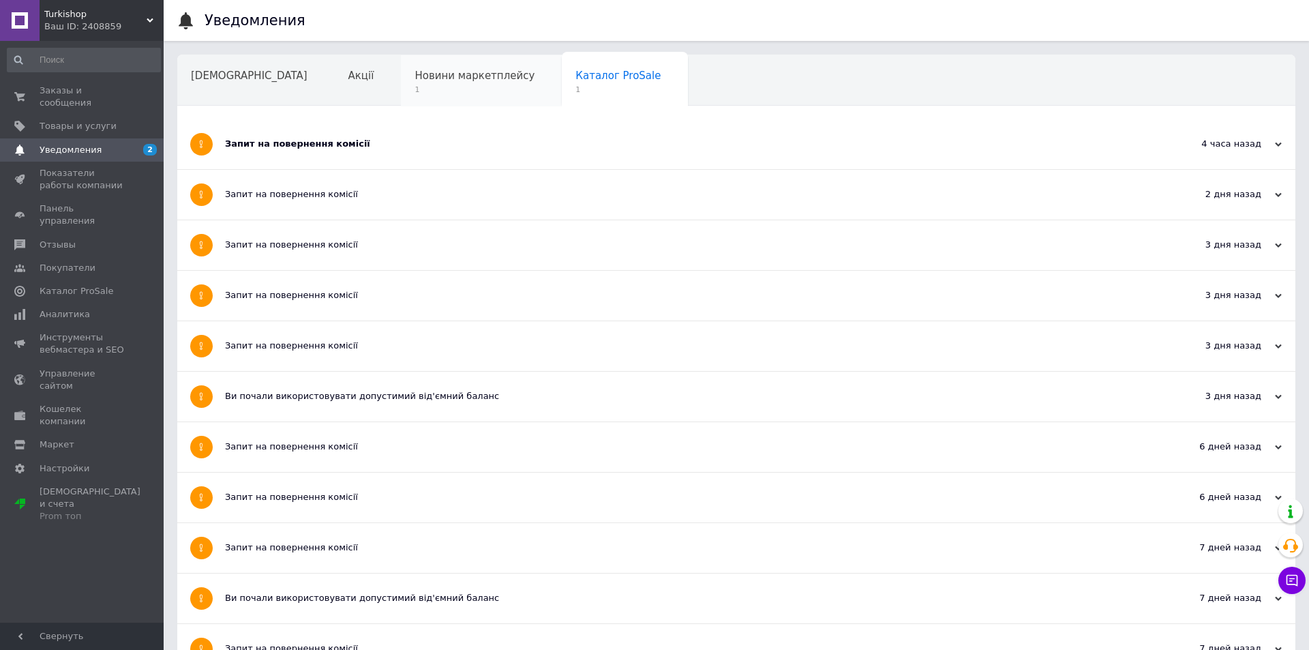
click at [415, 90] on span "1" at bounding box center [475, 90] width 120 height 10
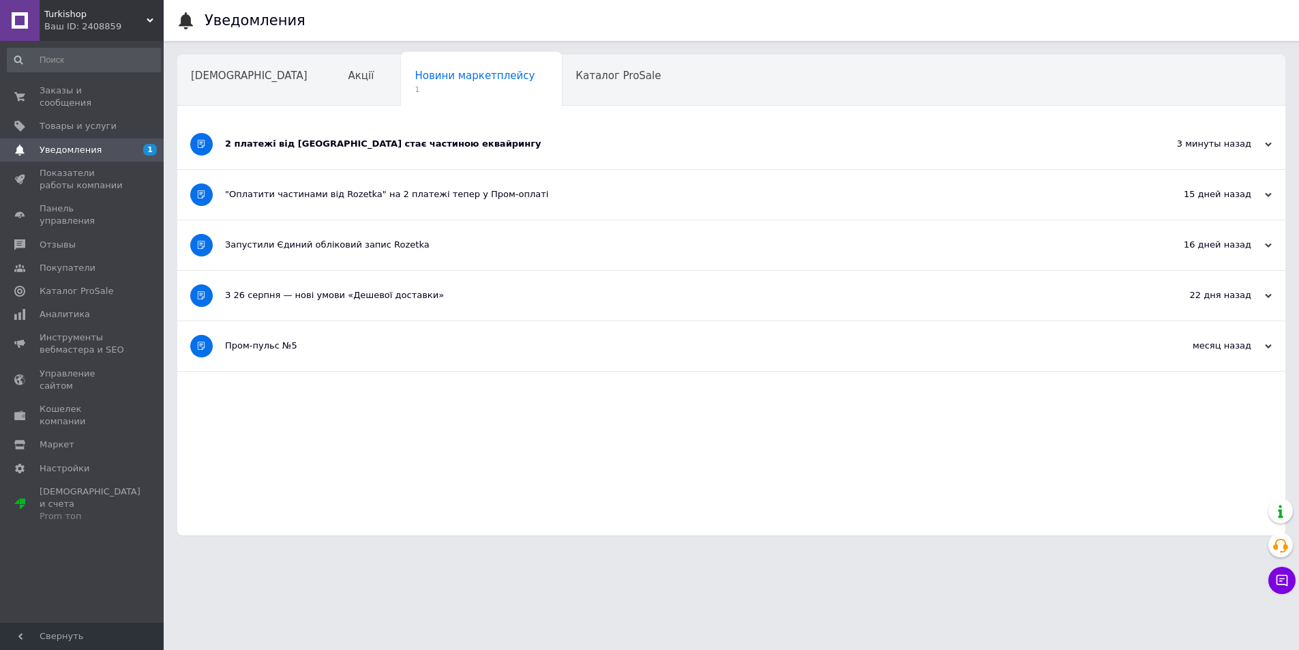
click at [333, 139] on div "2 платежі від [GEOGRAPHIC_DATA] стає частиною еквайрингу" at bounding box center [680, 144] width 910 height 12
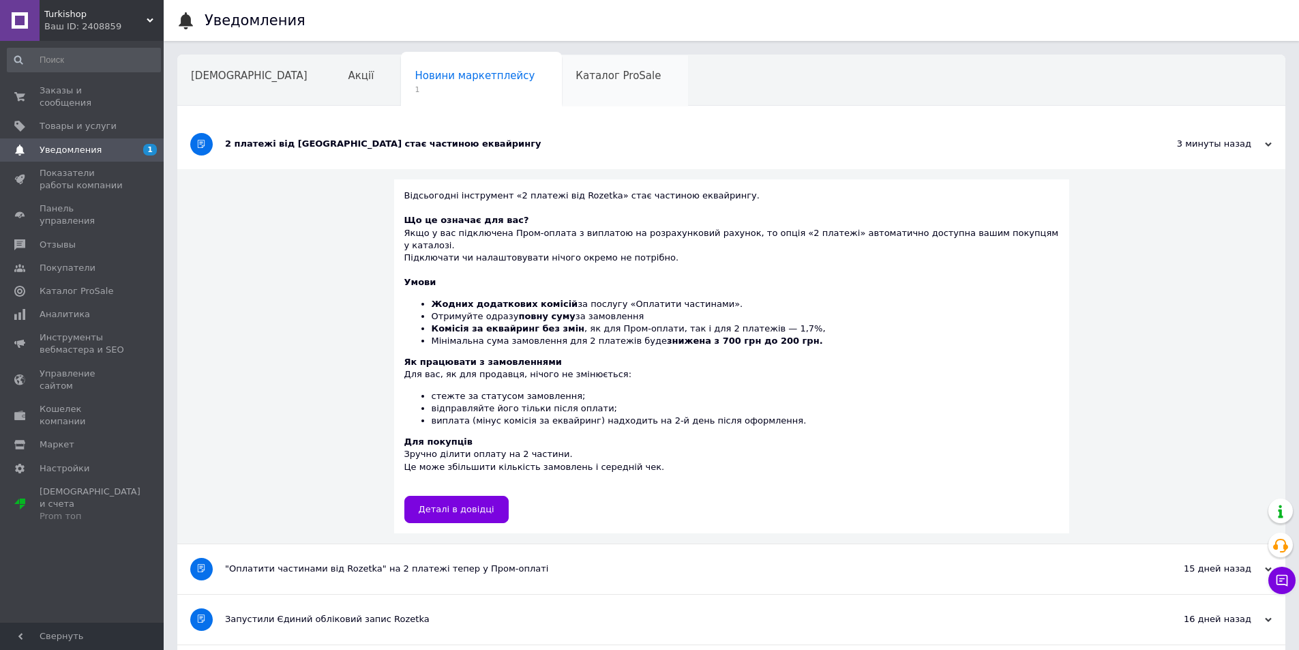
click at [562, 85] on div "Каталог ProSale" at bounding box center [625, 81] width 126 height 52
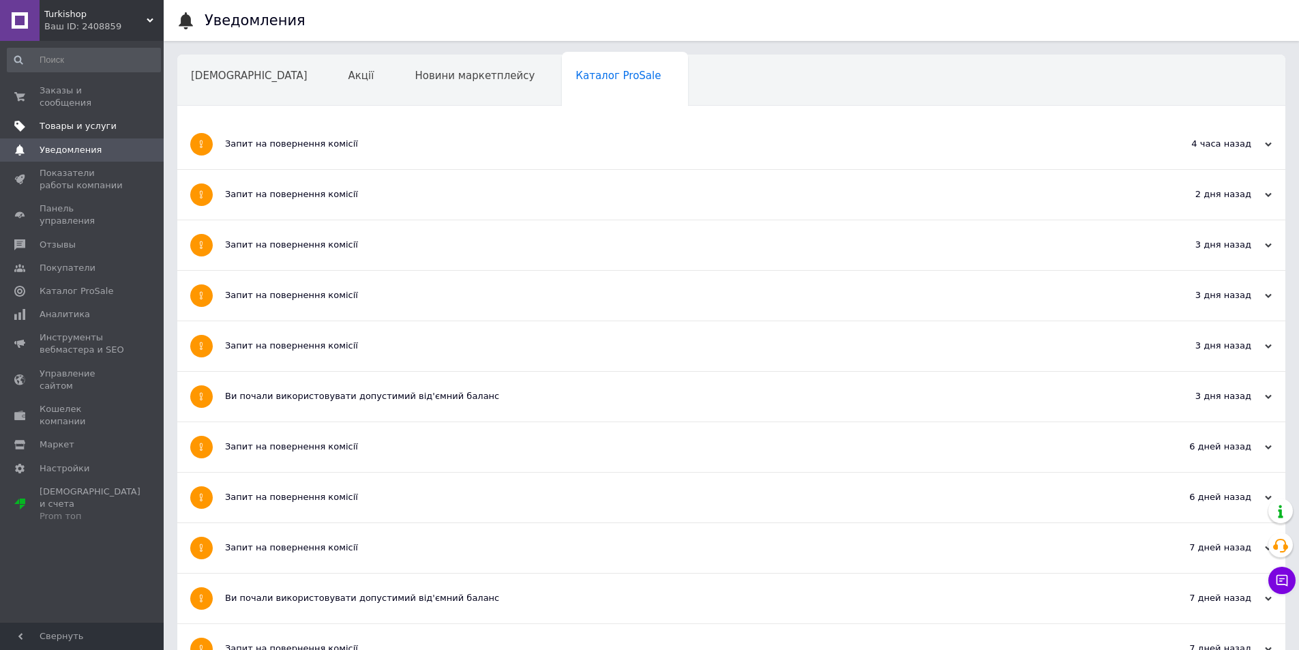
click at [151, 120] on span at bounding box center [145, 126] width 38 height 12
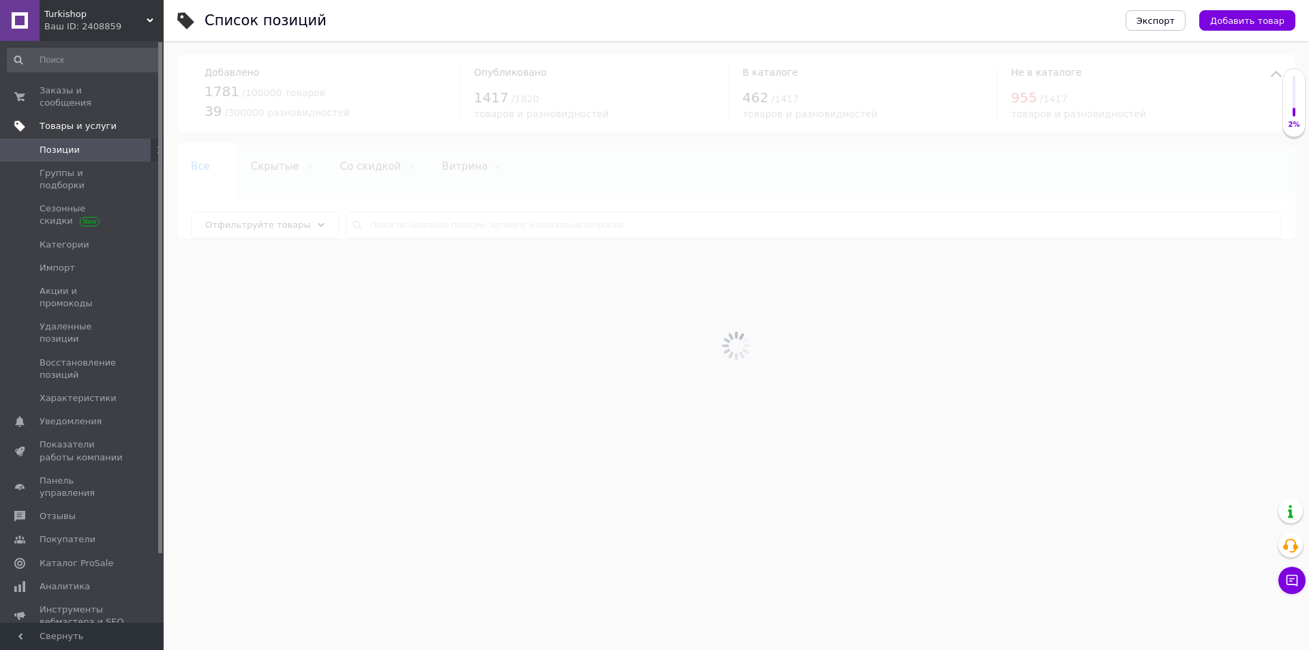
click at [171, 125] on div at bounding box center [737, 345] width 1146 height 609
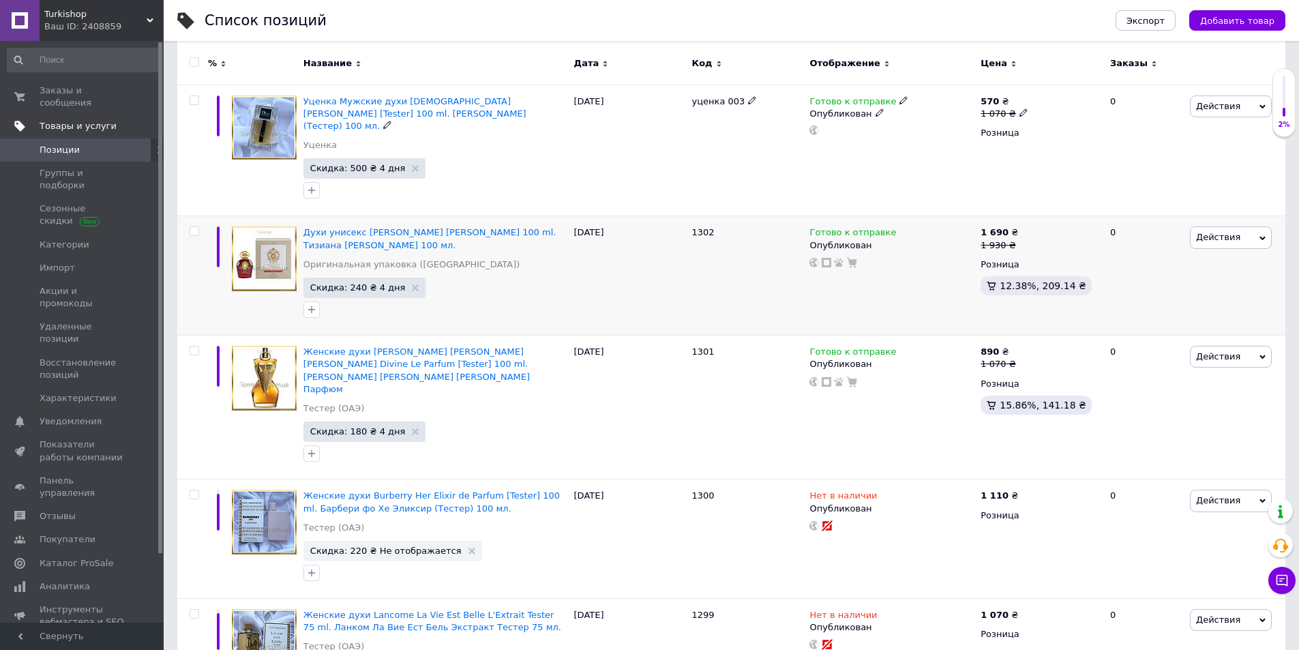
scroll to position [205, 0]
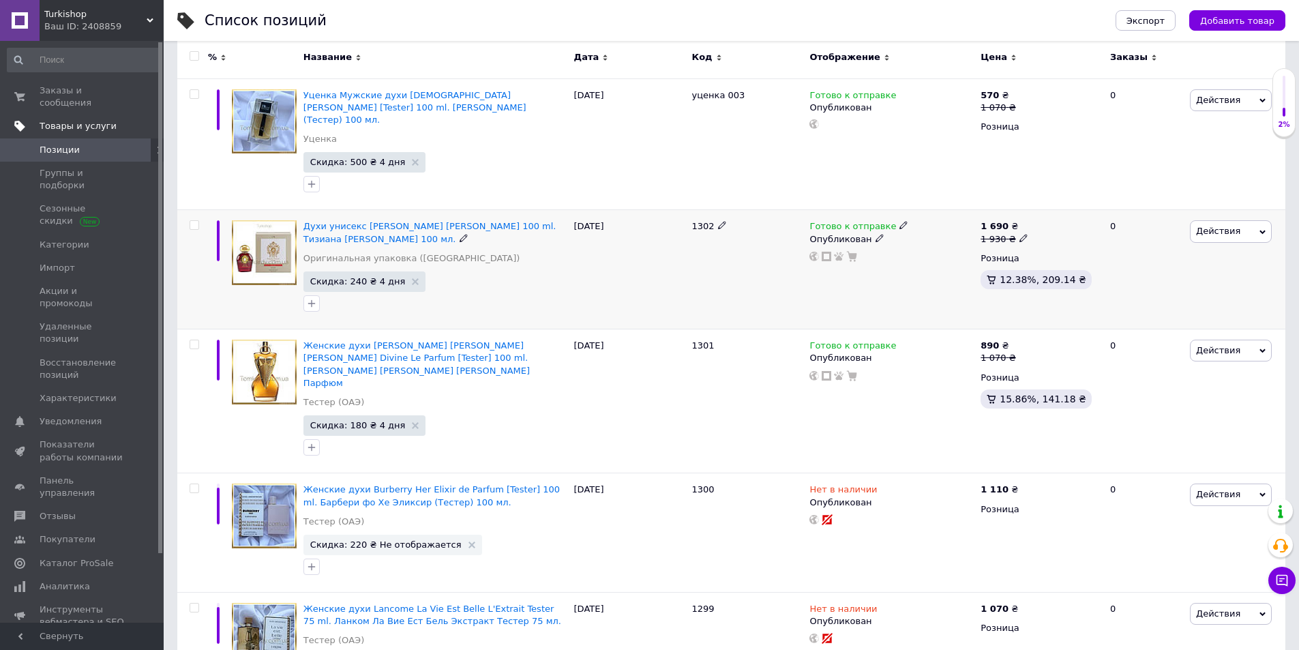
click at [522, 293] on div at bounding box center [435, 304] width 269 height 22
drag, startPoint x: 522, startPoint y: 284, endPoint x: 518, endPoint y: 276, distance: 9.2
click at [518, 276] on div "Скидка: 240 ₴ 4 дня" at bounding box center [435, 292] width 264 height 43
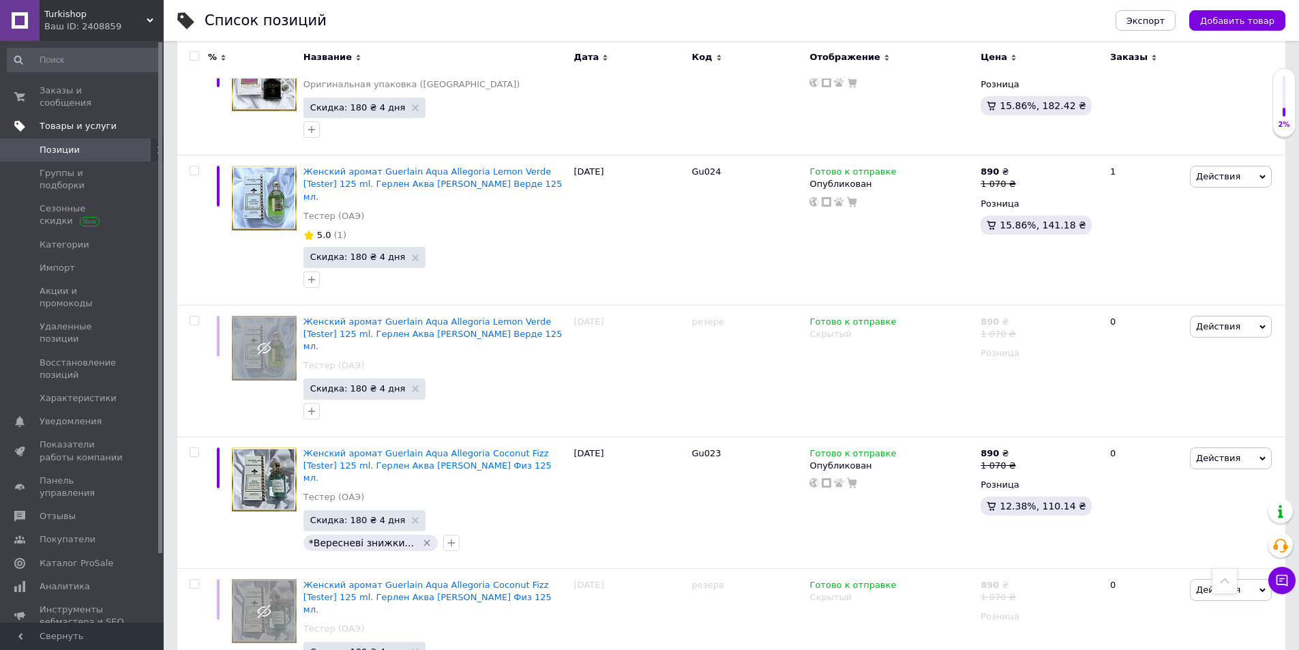
scroll to position [11529, 0]
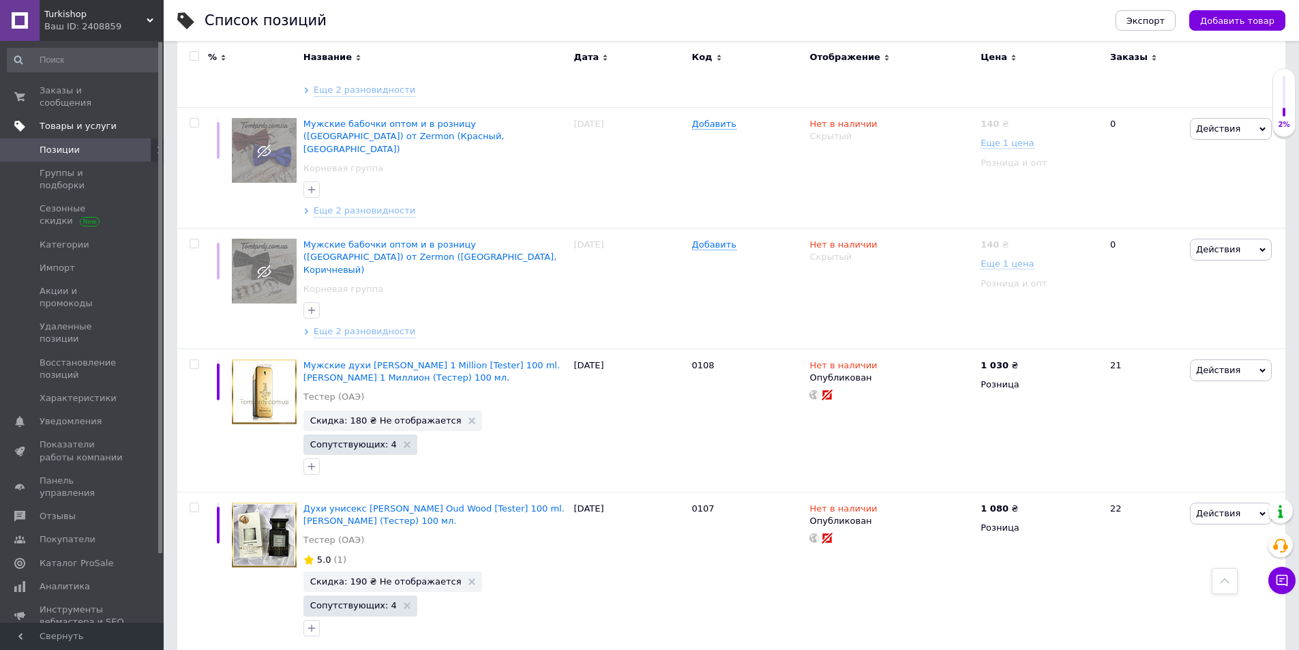
scroll to position [7414, 0]
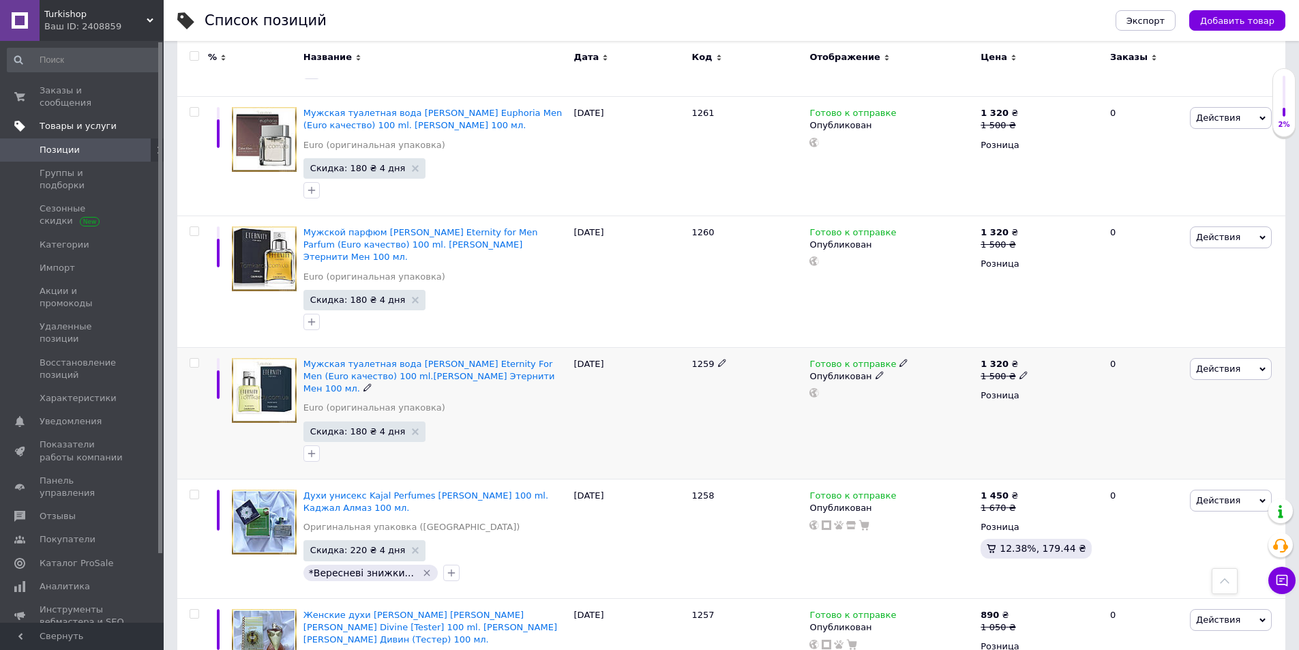
click at [489, 443] on div at bounding box center [435, 454] width 269 height 22
drag, startPoint x: 489, startPoint y: 274, endPoint x: 477, endPoint y: 274, distance: 12.3
click at [477, 443] on div at bounding box center [435, 454] width 269 height 22
click at [76, 89] on span "Заказы и сообщения" at bounding box center [83, 97] width 87 height 25
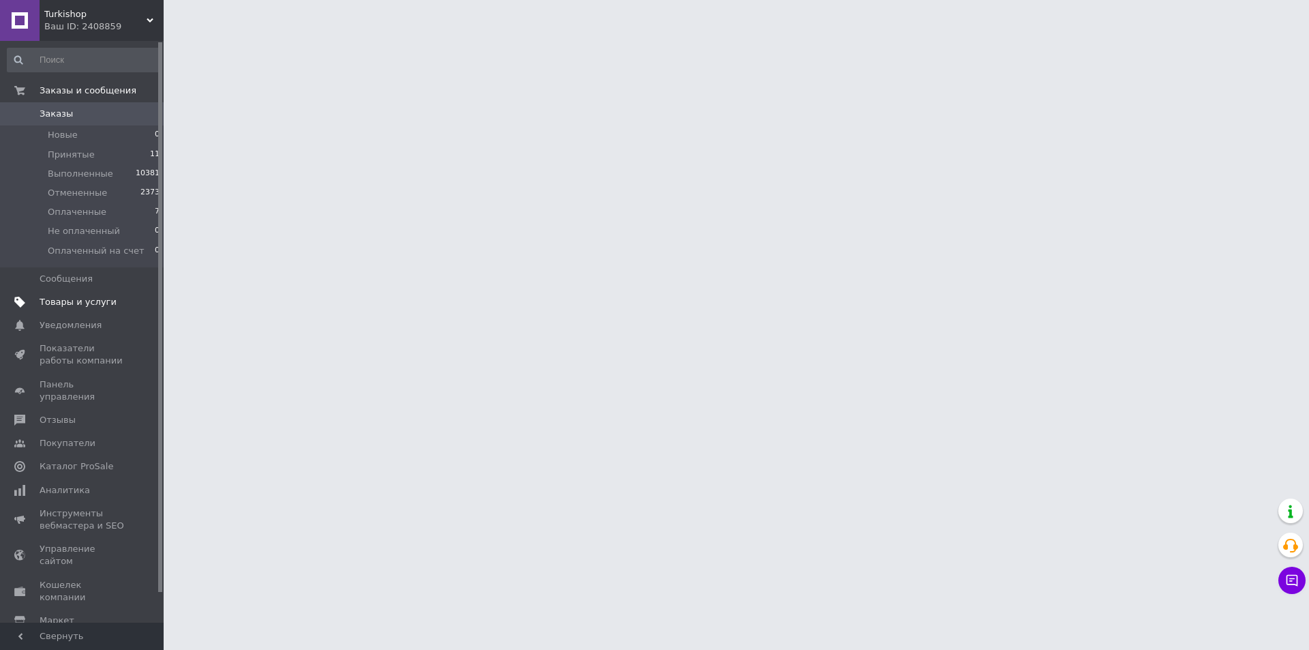
click at [174, 34] on html "Turkishop Ваш ID: 2408859 Сайт Turkishop Кабинет покупателя Проверить состояние…" at bounding box center [654, 17] width 1309 height 34
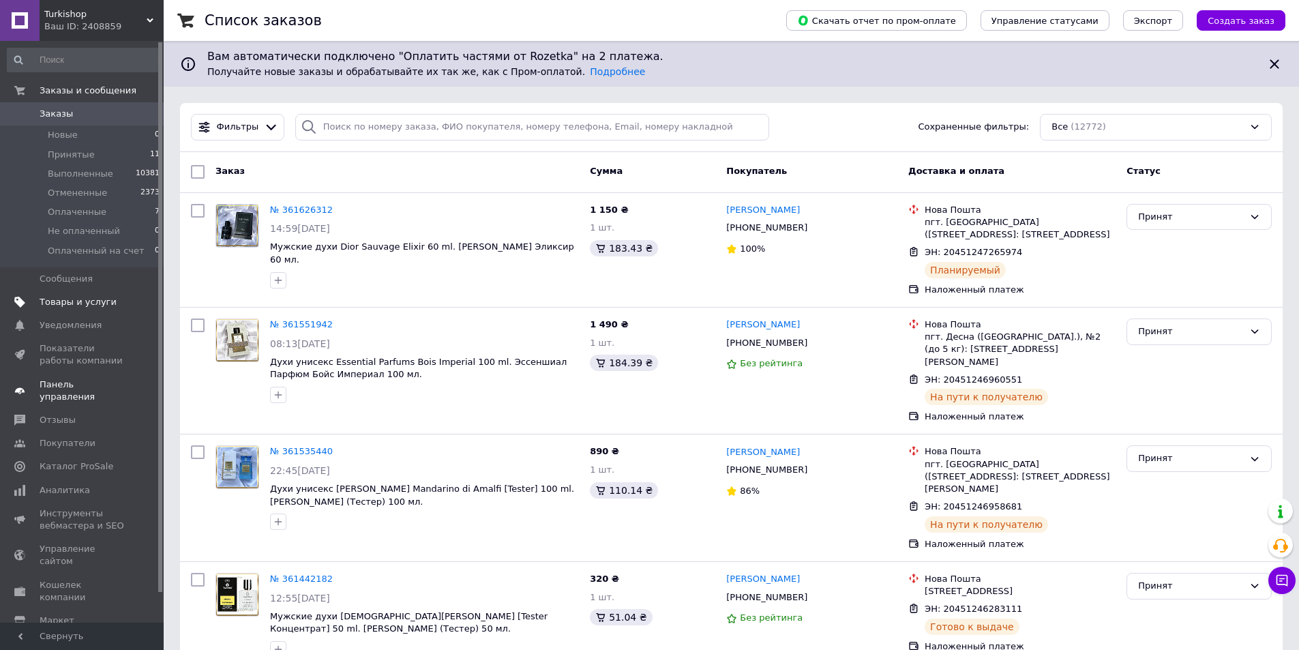
click at [83, 387] on span "Панель управления" at bounding box center [83, 391] width 87 height 25
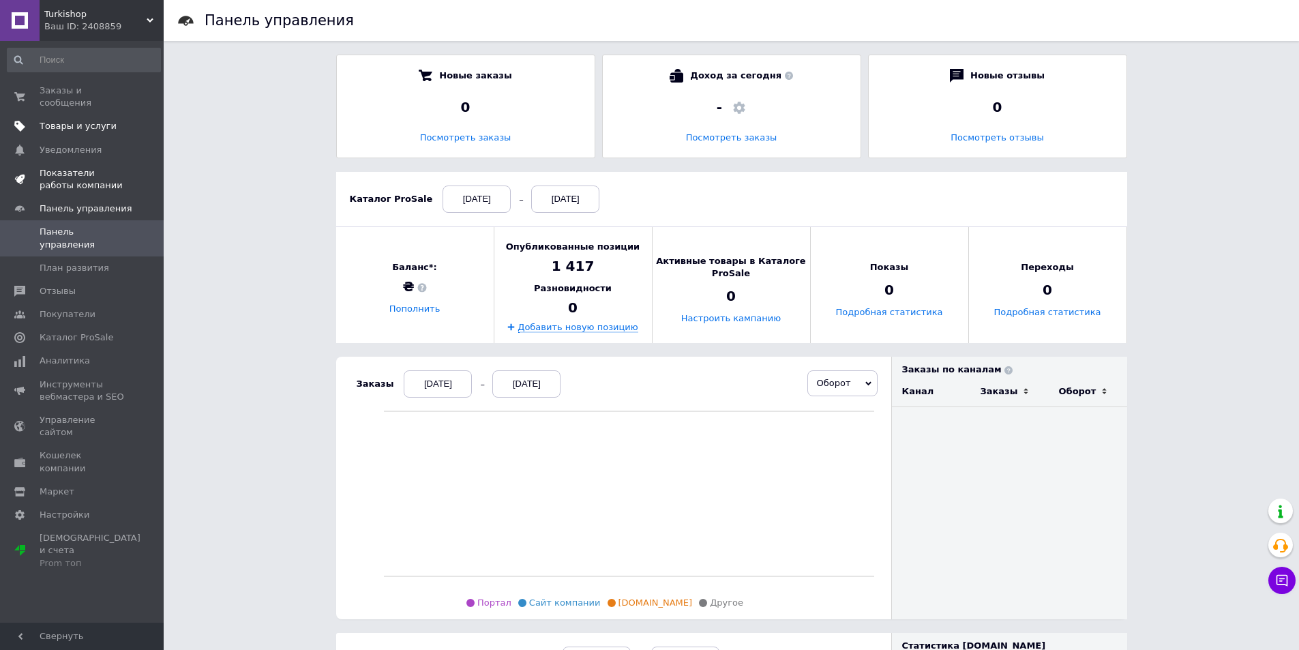
click at [123, 171] on span "Показатели работы компании" at bounding box center [83, 179] width 87 height 25
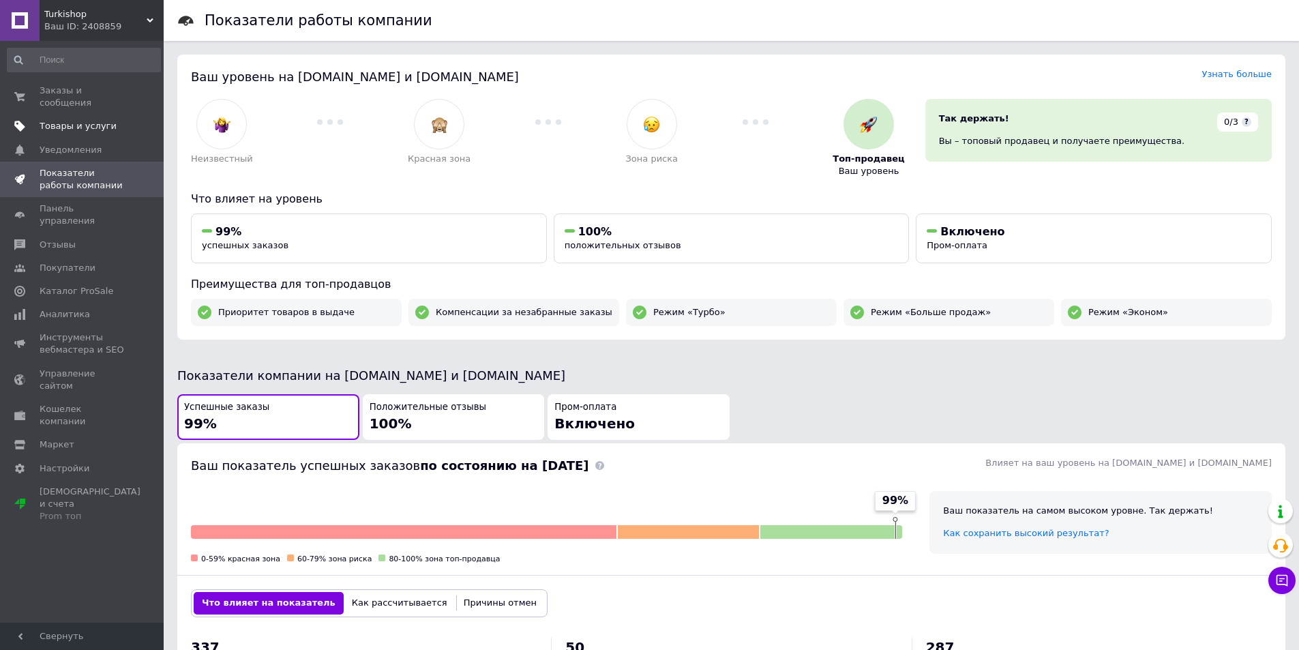
click at [109, 12] on span "Turkishop" at bounding box center [95, 14] width 102 height 12
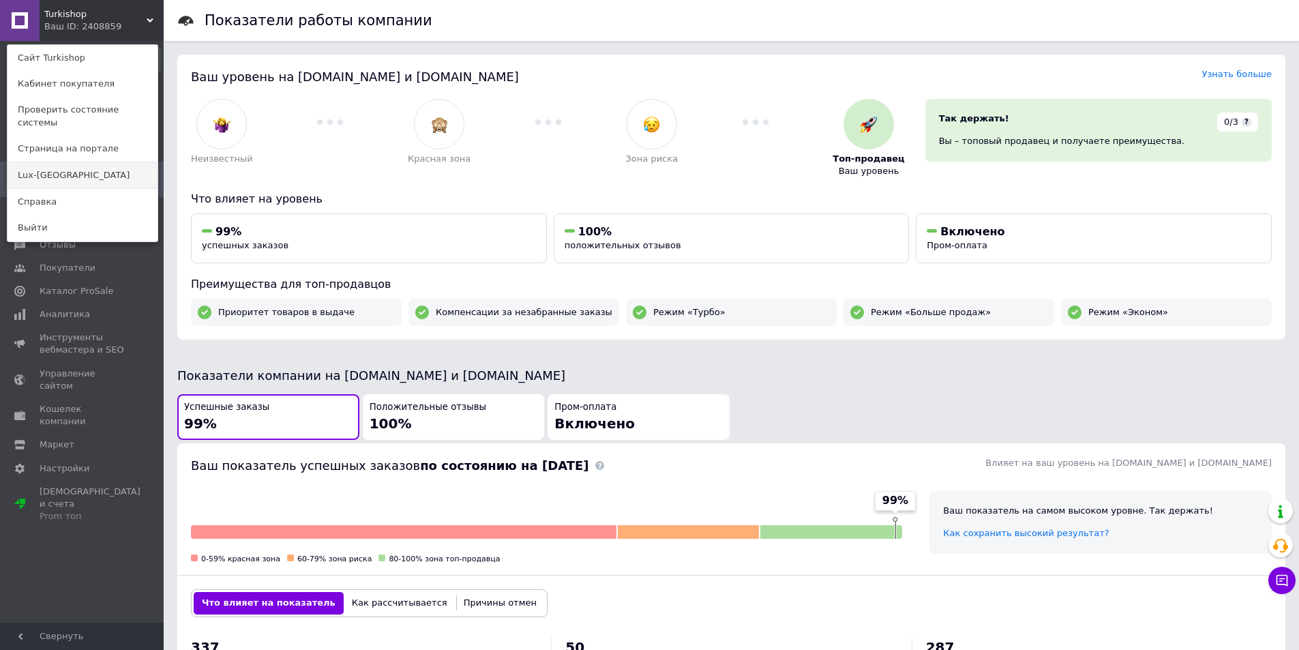
click at [76, 163] on link "Lux-[GEOGRAPHIC_DATA]" at bounding box center [83, 175] width 150 height 26
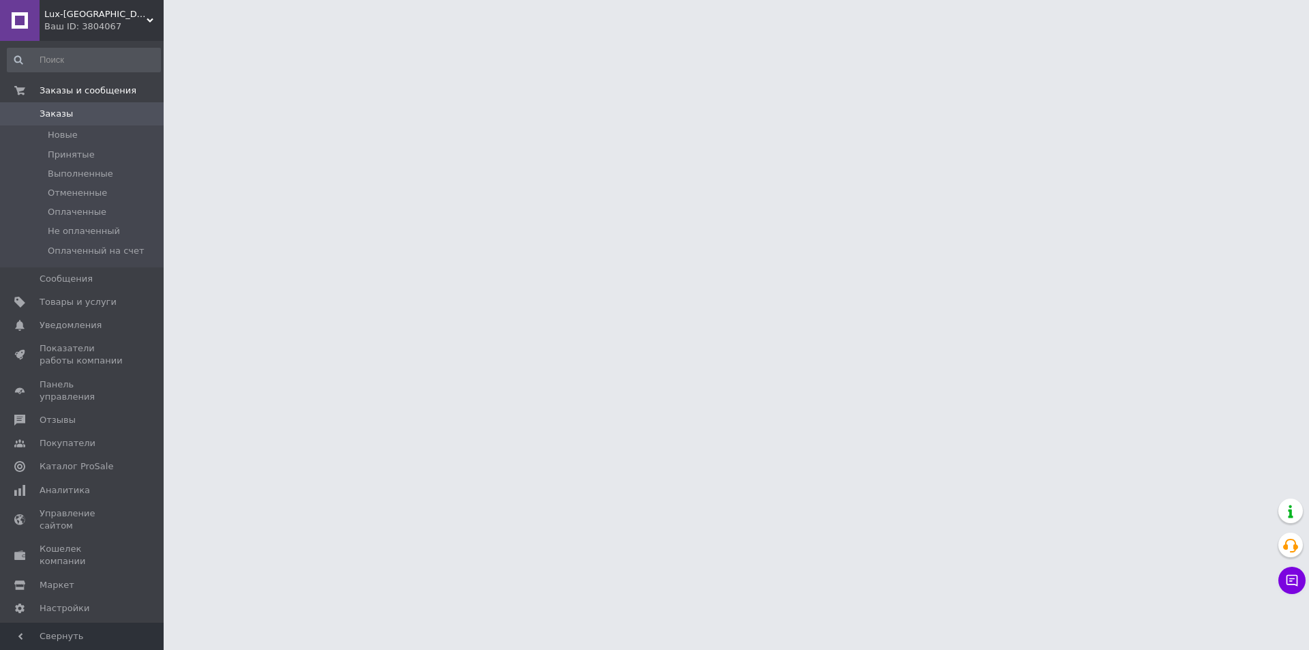
click at [173, 34] on html "Lux-Emirates Ваш ID: 3804067 Сайт Lux-Emirates Кабинет покупателя Проверить сос…" at bounding box center [654, 17] width 1309 height 34
click at [174, 34] on html "Lux-Emirates Ваш ID: 3804067 Сайт Lux-Emirates Кабинет покупателя Проверить сос…" at bounding box center [654, 17] width 1309 height 34
click at [175, 34] on html "Lux-Emirates Ваш ID: 3804067 Сайт Lux-Emirates Кабинет покупателя Проверить сос…" at bounding box center [654, 17] width 1309 height 34
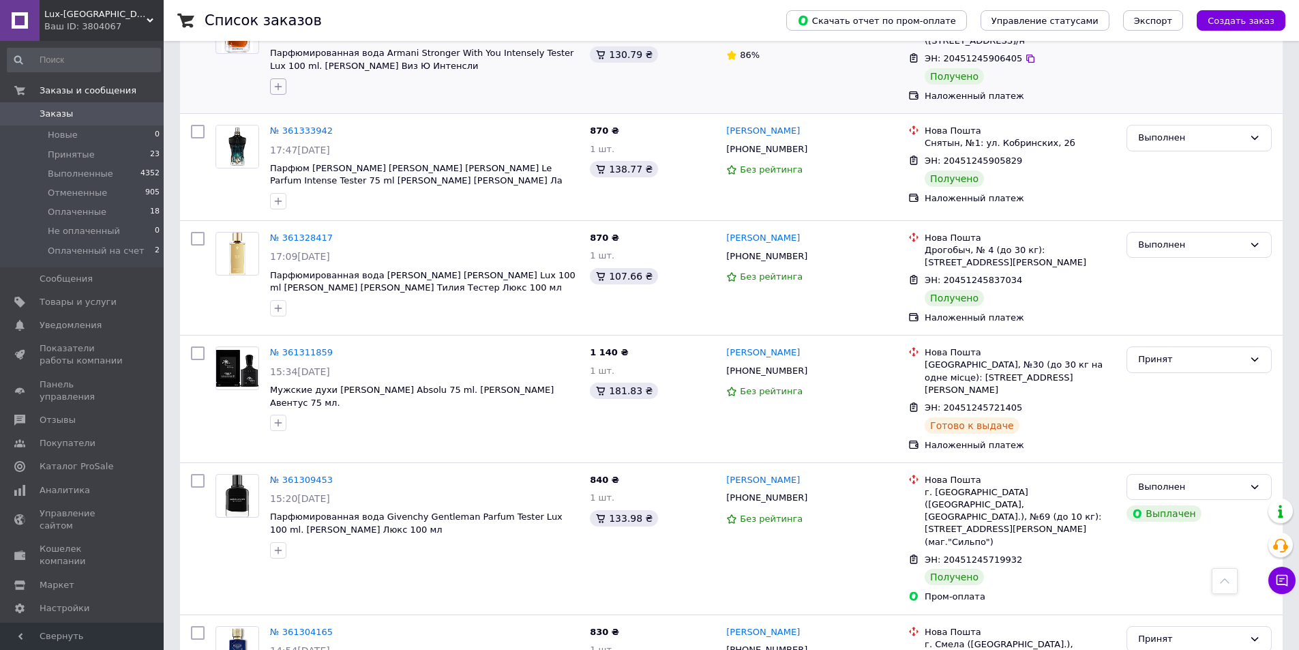
scroll to position [2728, 0]
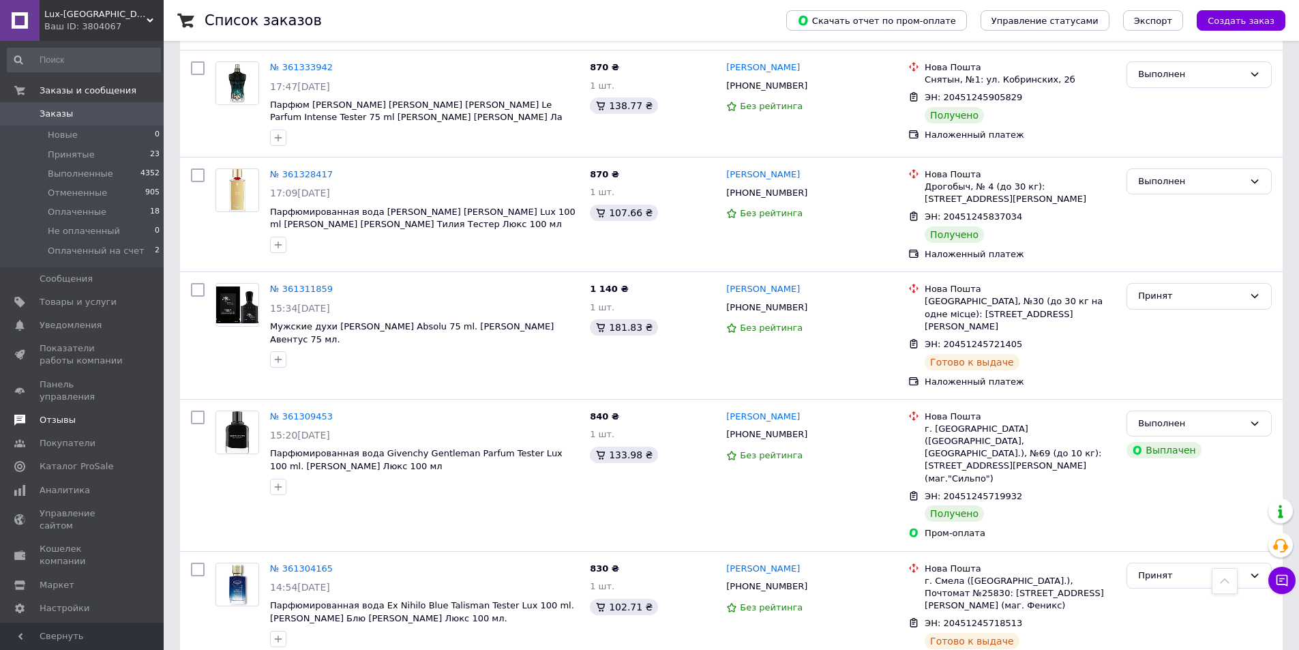
click at [100, 414] on span "Отзывы" at bounding box center [83, 420] width 87 height 12
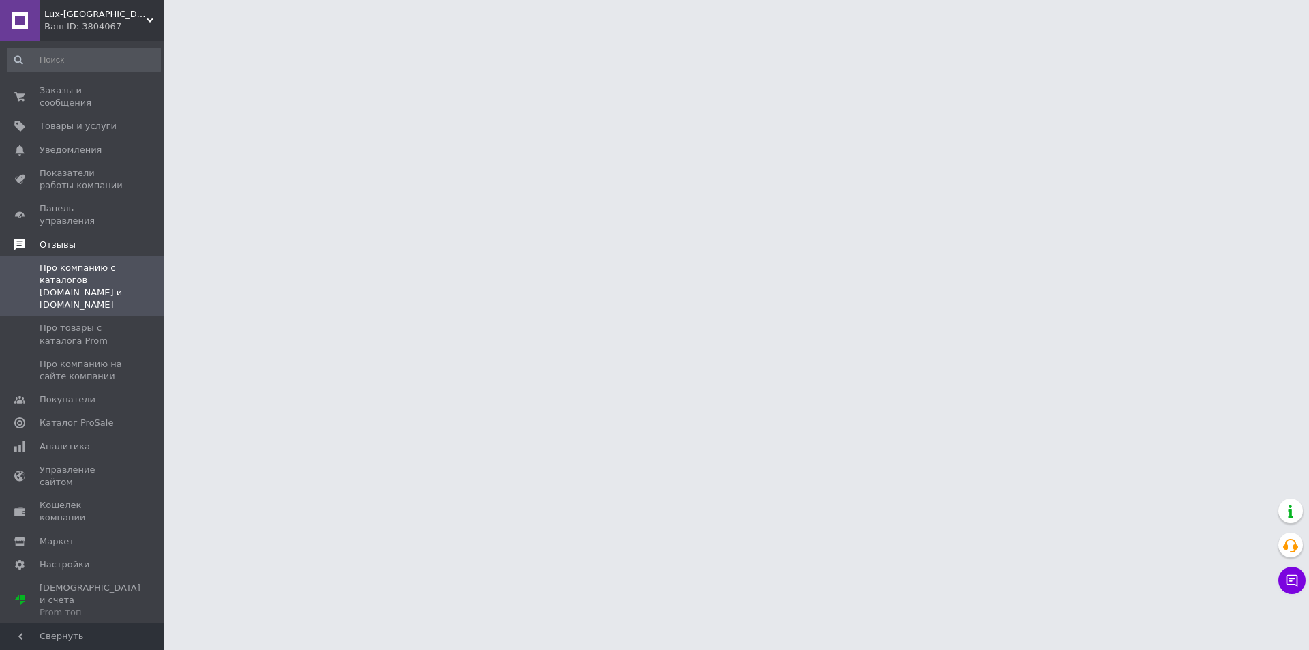
click at [106, 239] on span "Отзывы" at bounding box center [102, 245] width 124 height 12
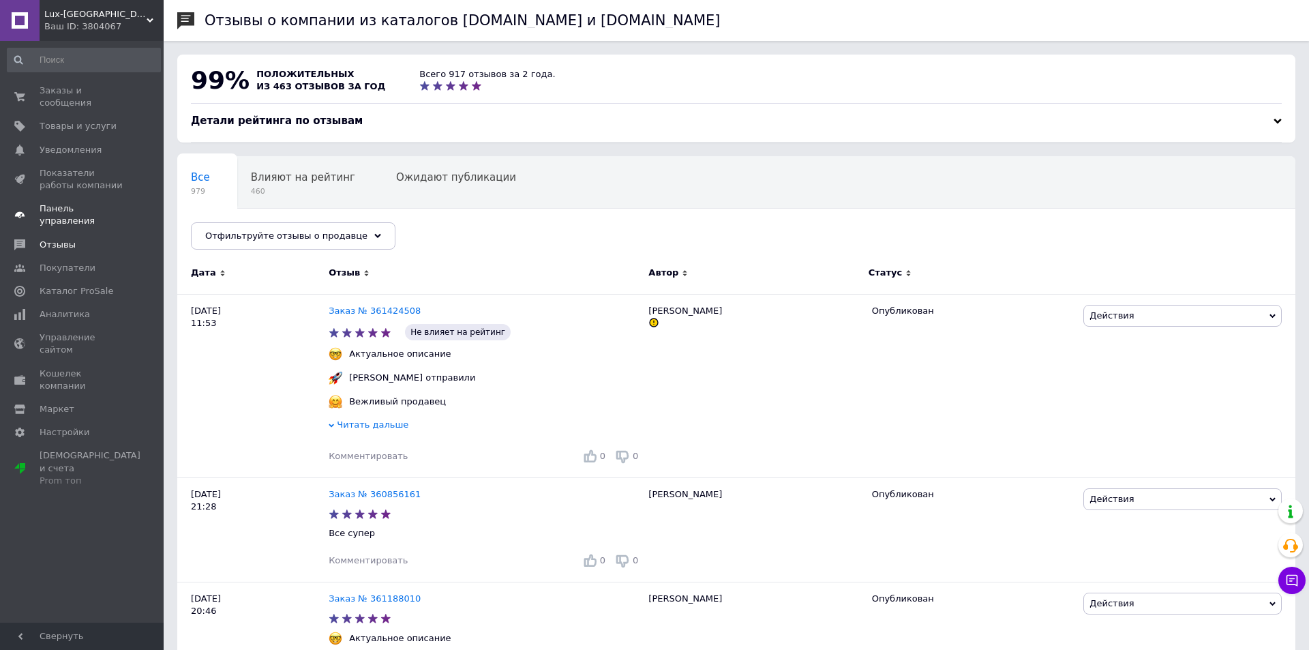
click at [106, 207] on link "Панель управления" at bounding box center [84, 214] width 168 height 35
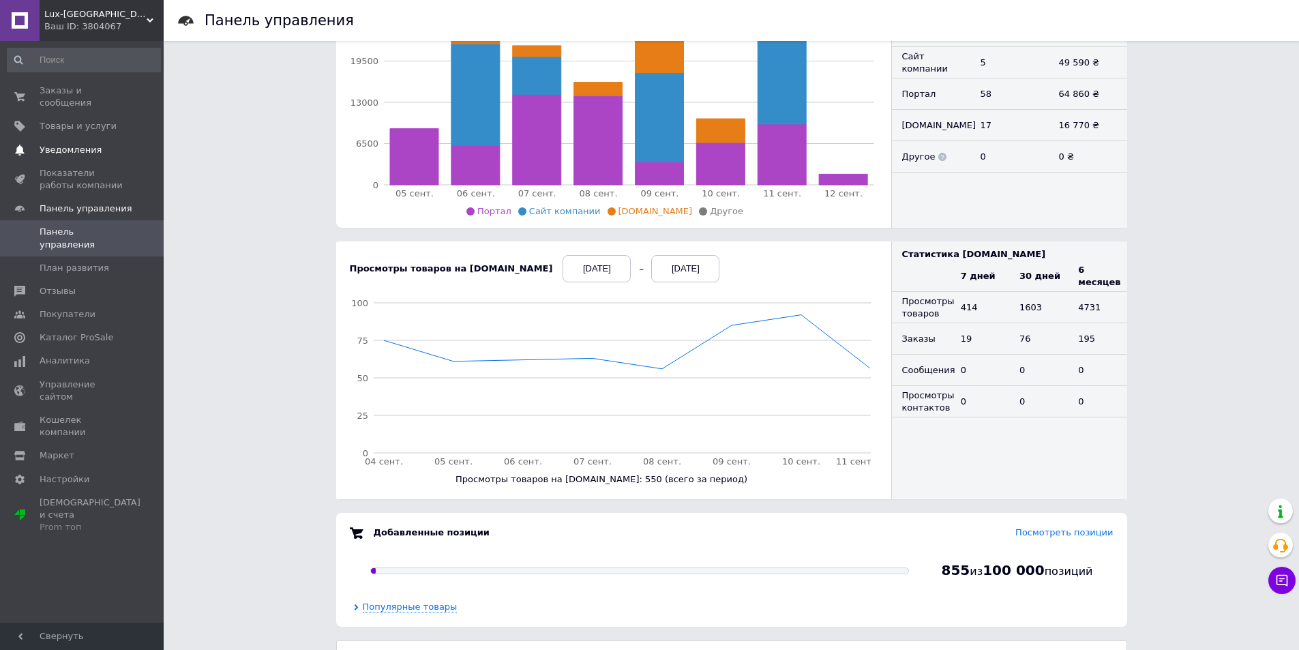
scroll to position [205, 0]
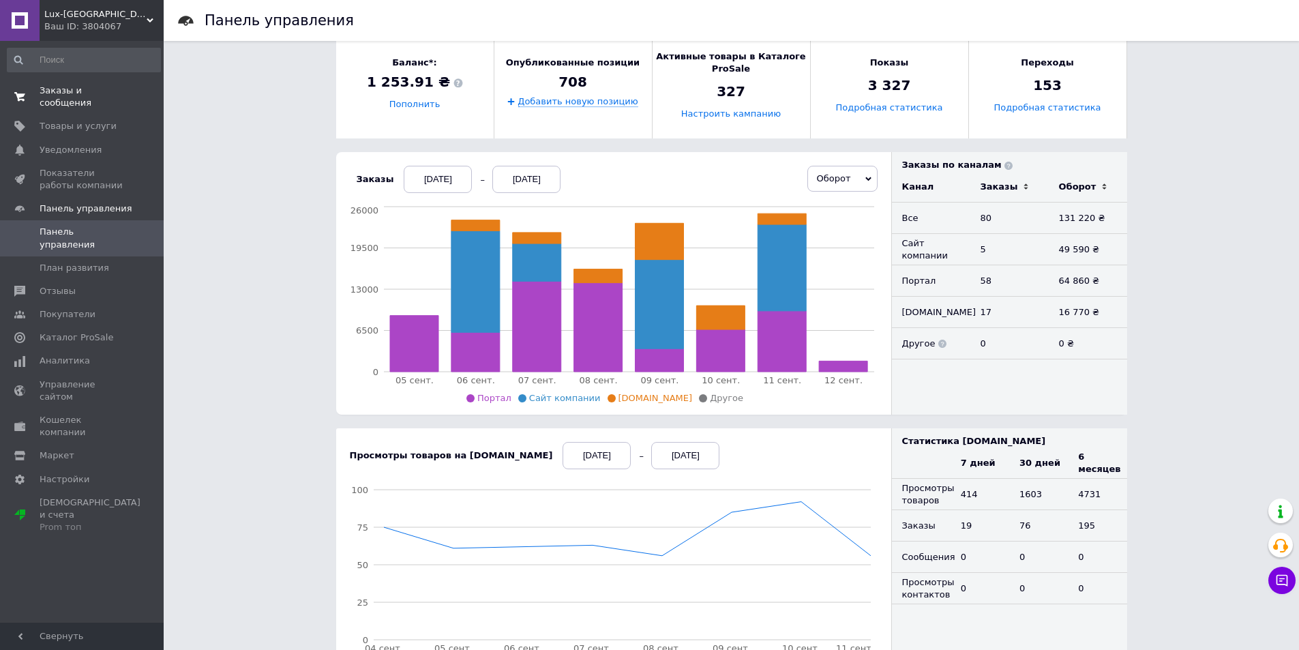
click at [93, 96] on span "Заказы и сообщения" at bounding box center [83, 97] width 87 height 25
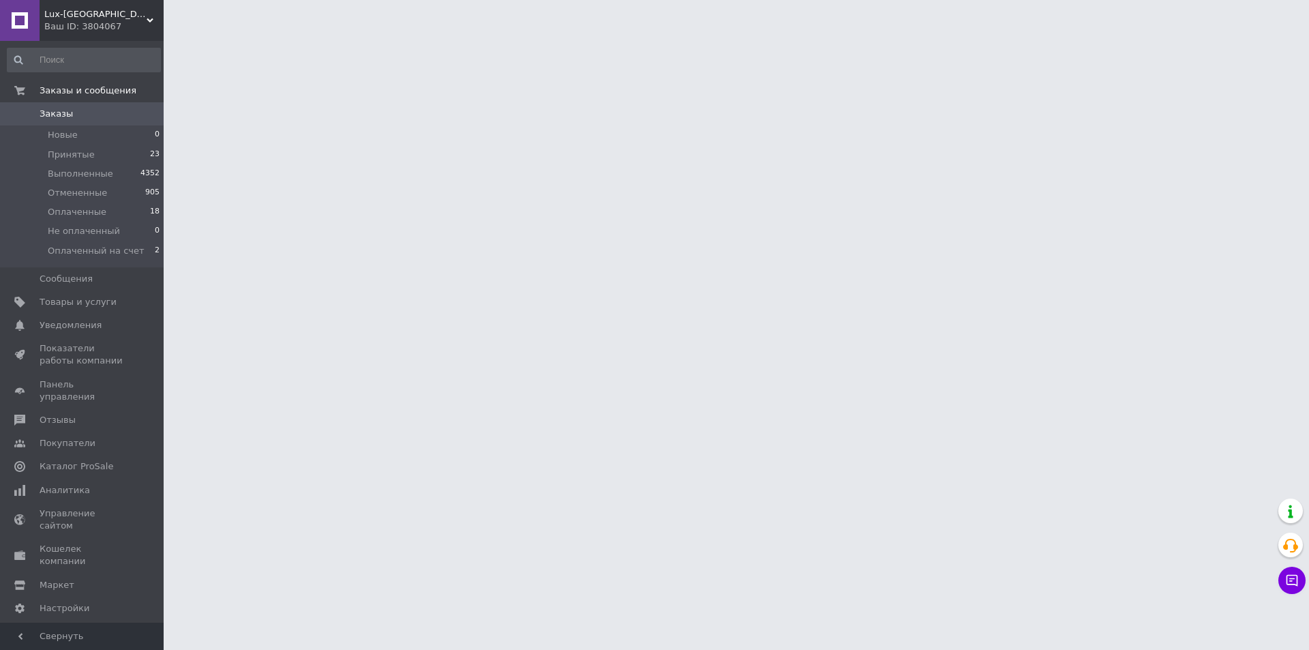
click at [94, 14] on span "Lux-[GEOGRAPHIC_DATA]" at bounding box center [95, 14] width 102 height 12
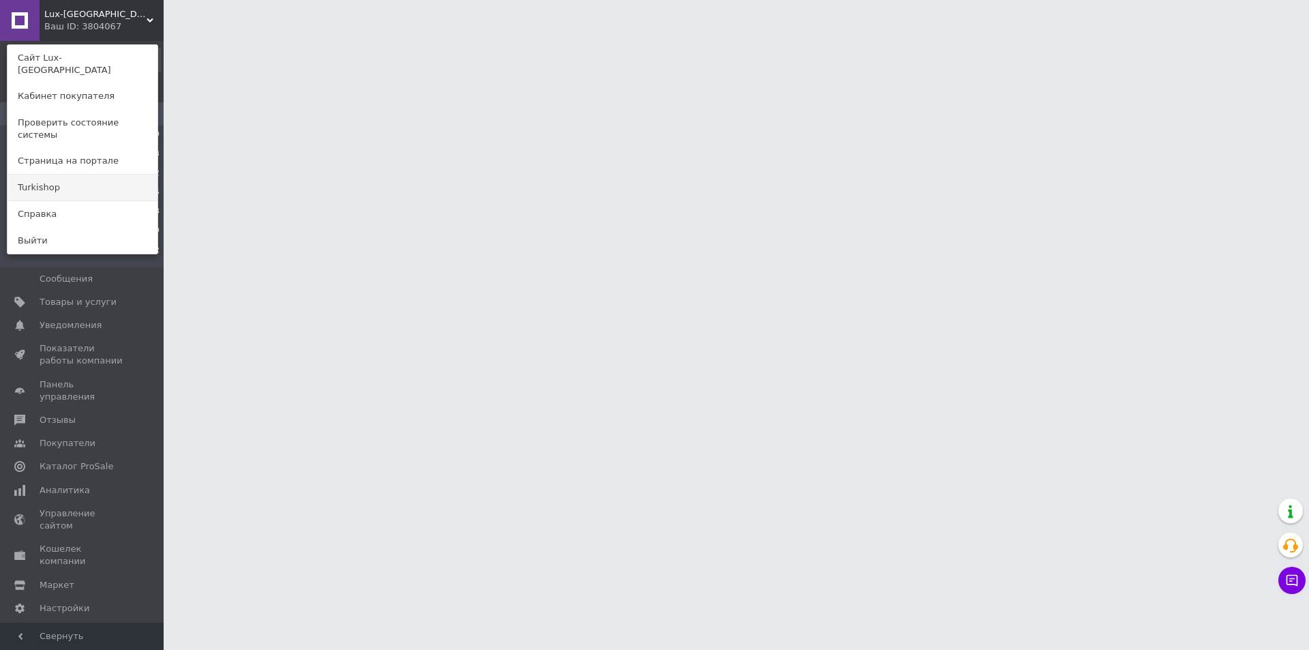
click at [86, 175] on link "Turkishop" at bounding box center [83, 188] width 150 height 26
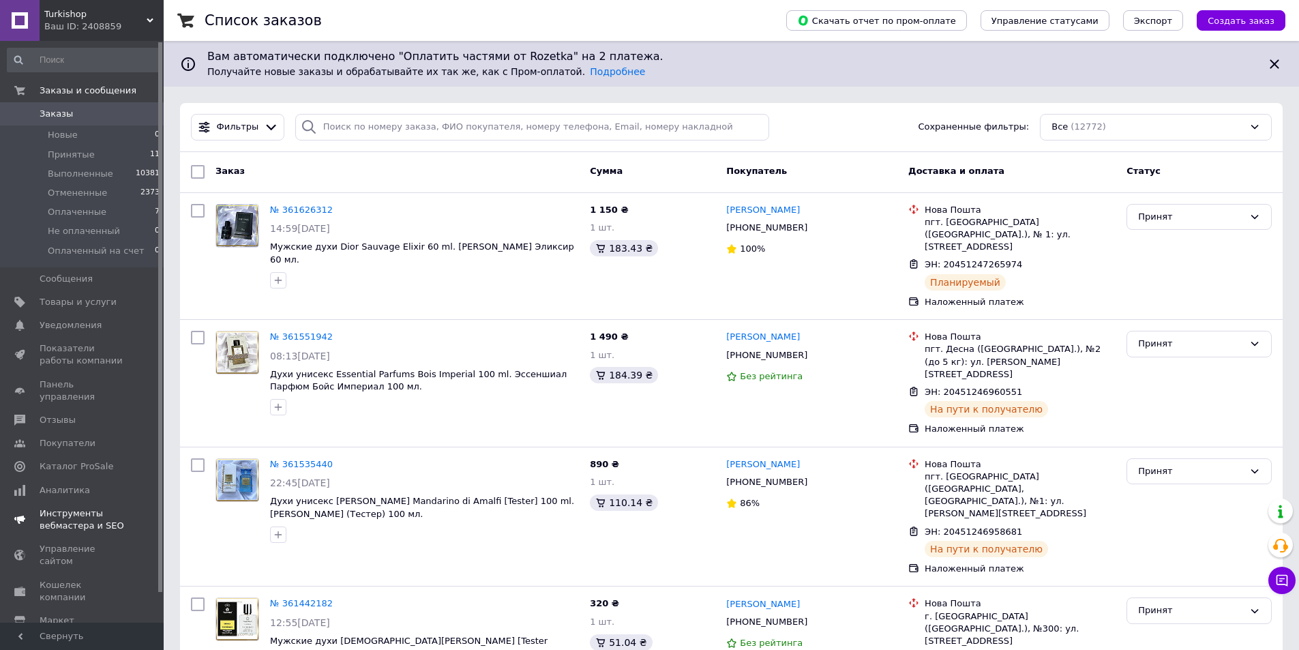
click at [123, 383] on span "Панель управления" at bounding box center [83, 391] width 87 height 25
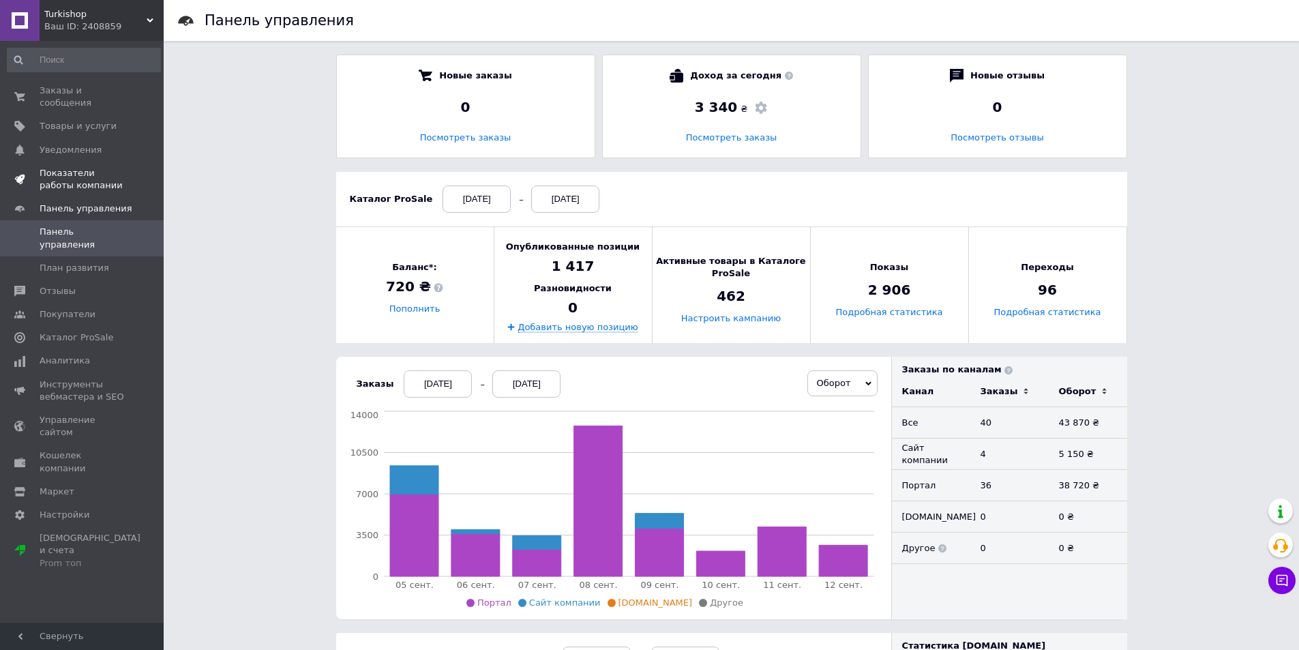
click at [121, 168] on span "Показатели работы компании" at bounding box center [83, 179] width 87 height 25
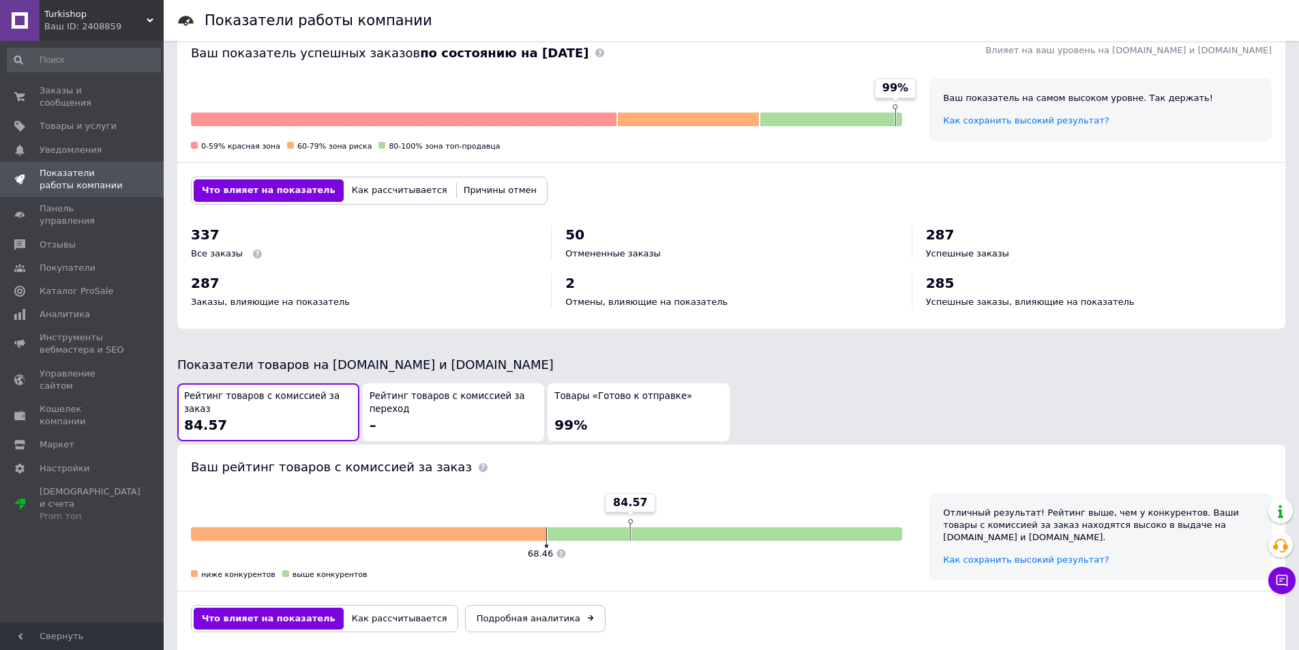
scroll to position [546, 0]
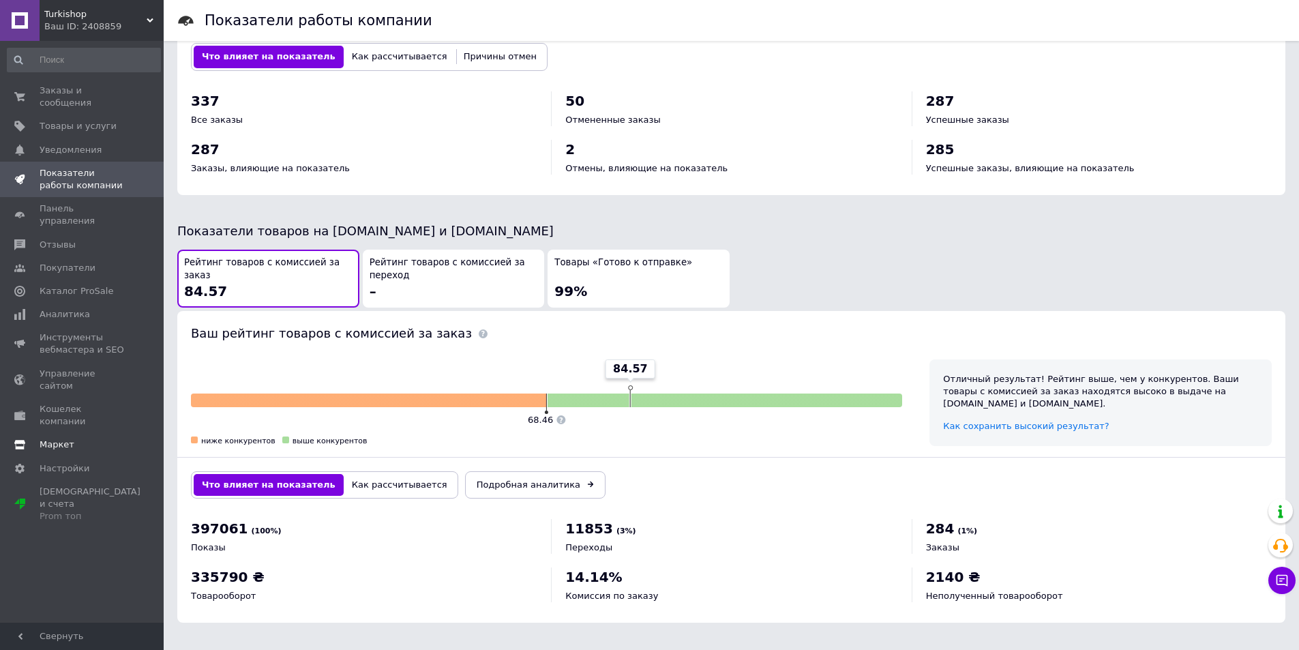
click at [91, 439] on span "Маркет" at bounding box center [83, 445] width 87 height 12
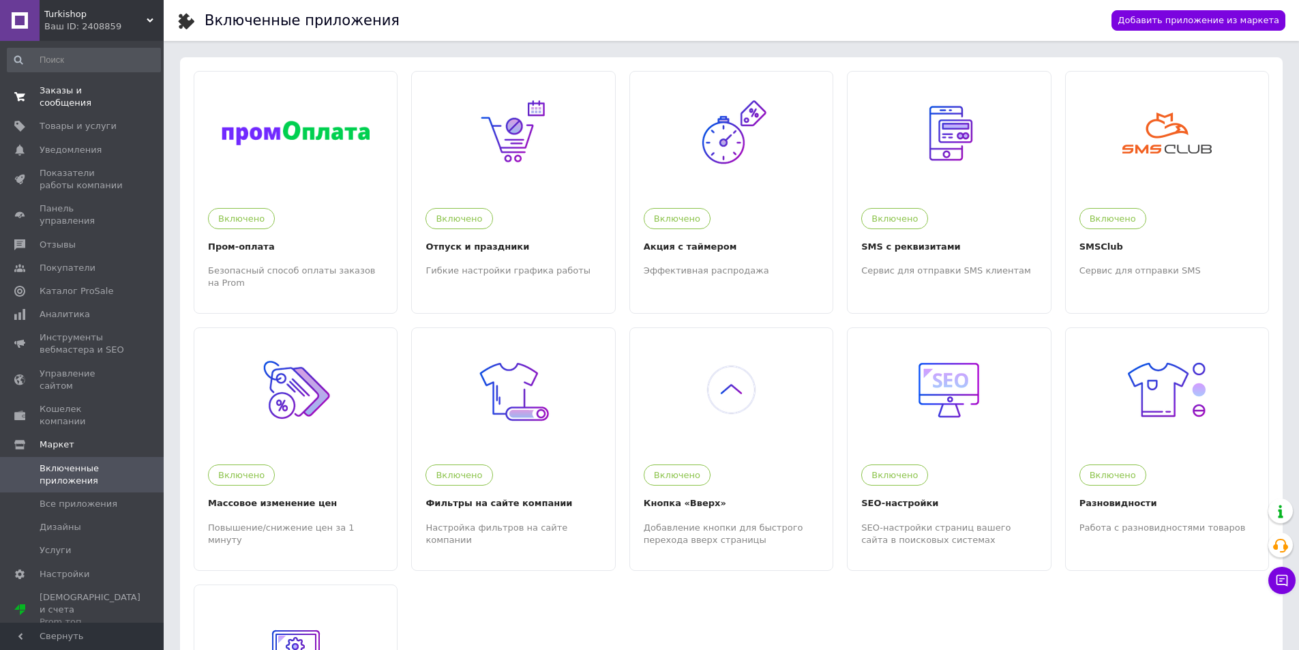
click at [82, 87] on span "Заказы и сообщения" at bounding box center [83, 97] width 87 height 25
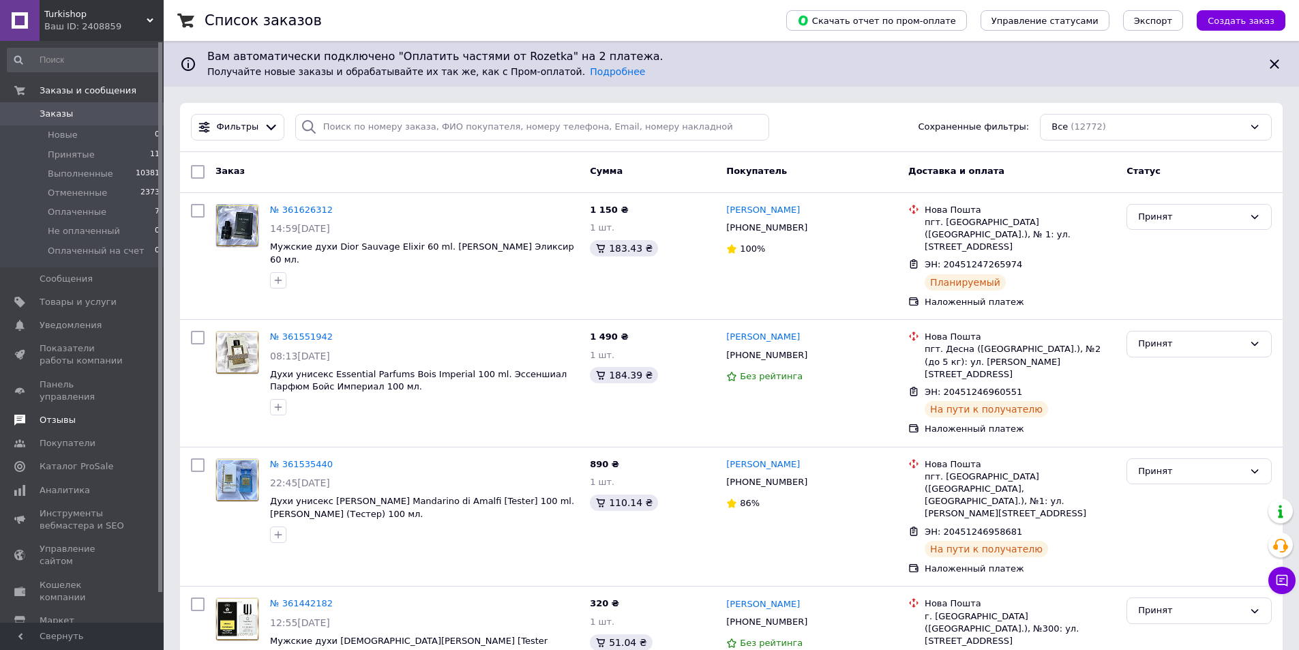
click at [64, 414] on span "Отзывы" at bounding box center [58, 420] width 36 height 12
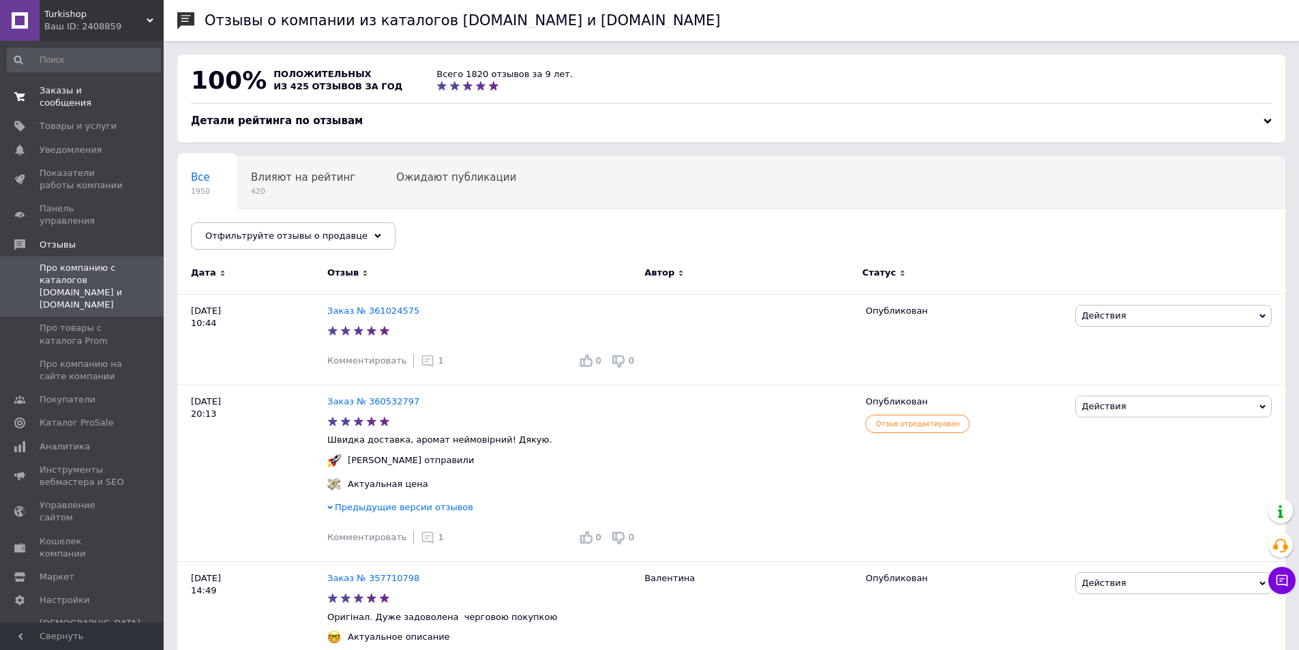
click at [124, 95] on span "Заказы и сообщения" at bounding box center [83, 97] width 87 height 25
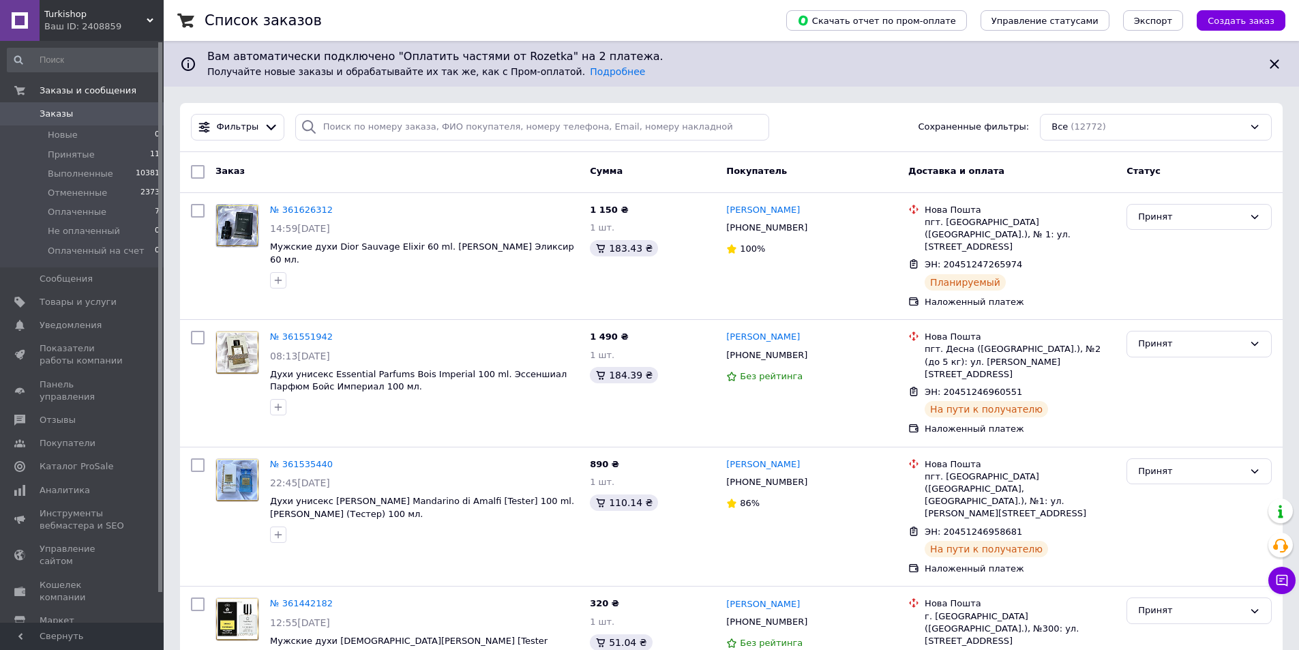
click at [77, 25] on div "Ваш ID: 2408859" at bounding box center [103, 26] width 119 height 12
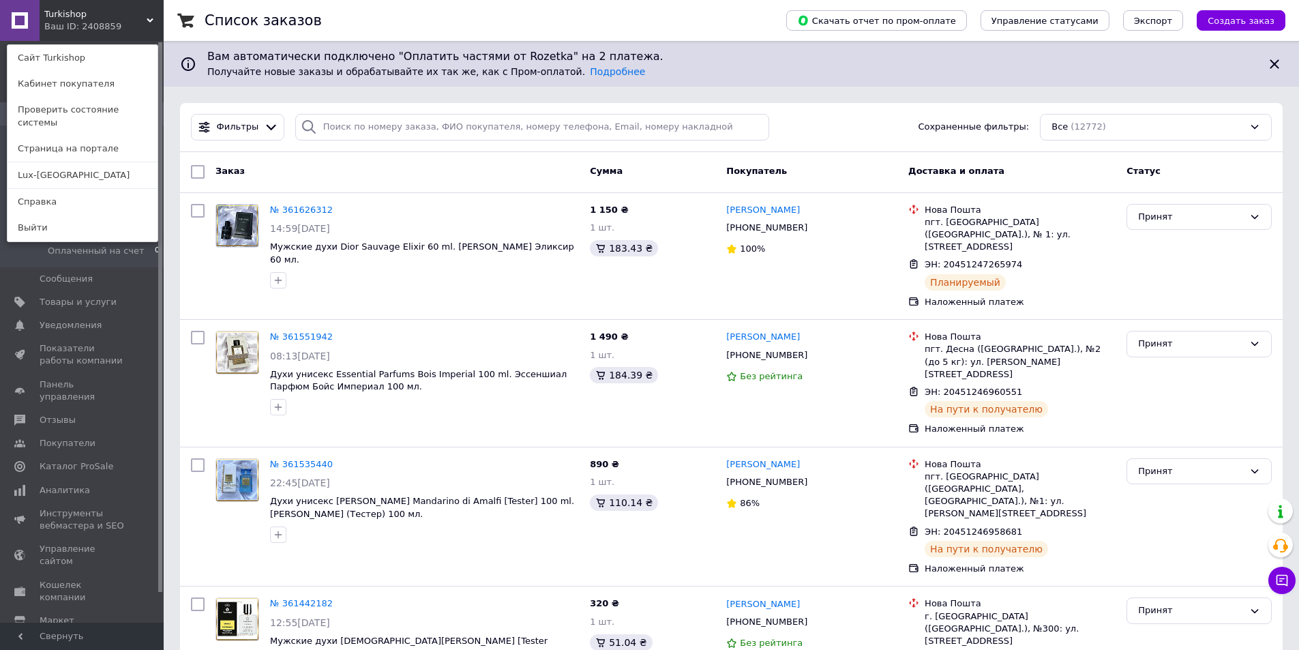
click at [83, 173] on link "Lux-[GEOGRAPHIC_DATA]" at bounding box center [83, 175] width 150 height 26
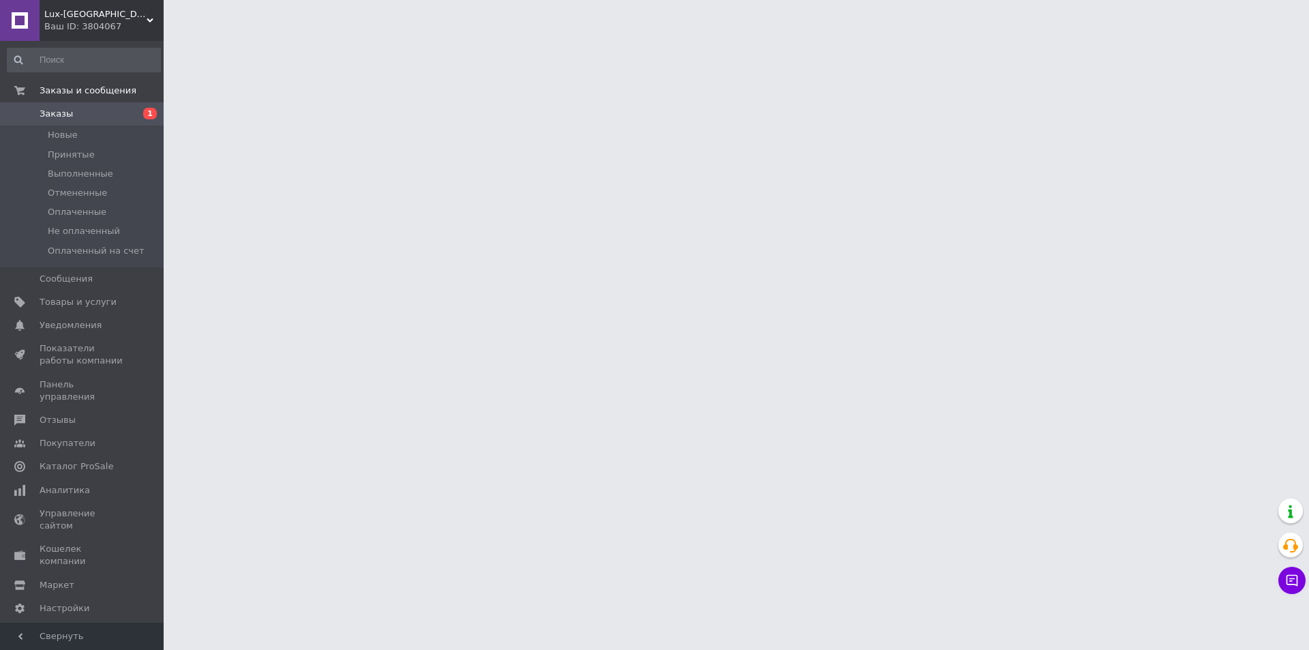
click at [179, 34] on html "Lux-Emirates Ваш ID: 3804067 Сайт Lux-Emirates Кабинет покупателя Проверить сос…" at bounding box center [654, 17] width 1309 height 34
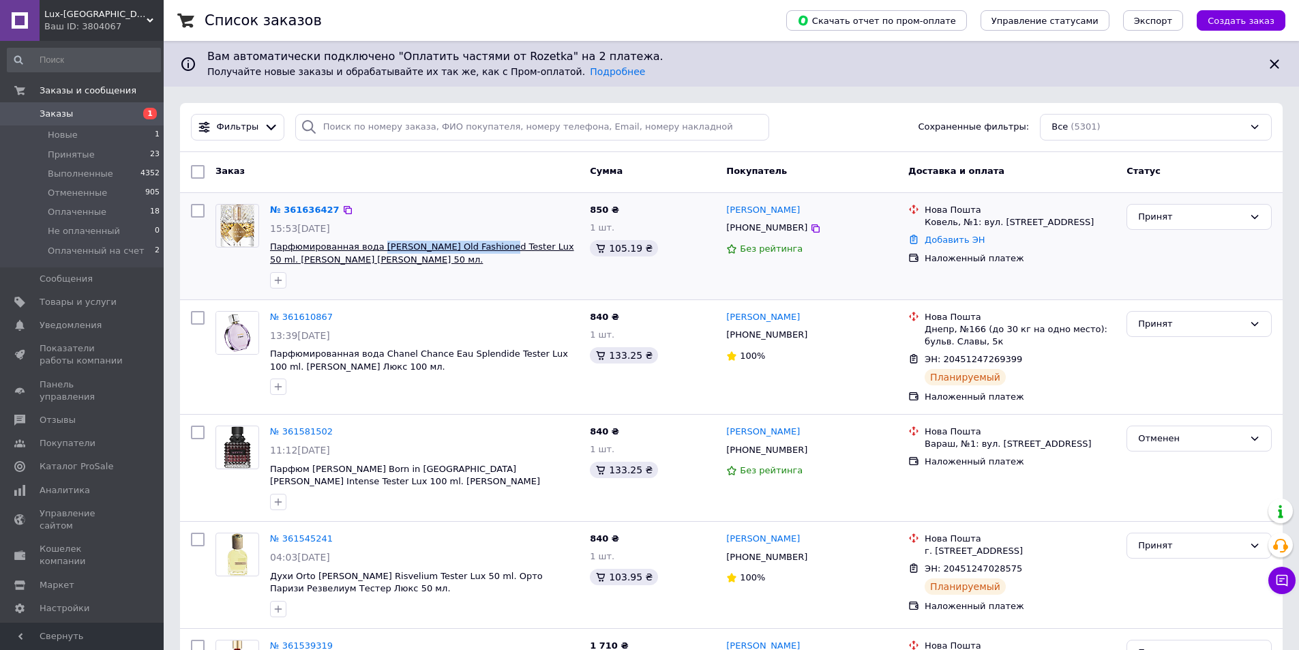
drag, startPoint x: 375, startPoint y: 237, endPoint x: 473, endPoint y: 243, distance: 98.4
click at [473, 243] on div "№ 361636427 15:53, 12.09.2025 Парфюмированная вода Kilian Paris Old Fashioned T…" at bounding box center [425, 245] width 320 height 95
copy span "Kilian Paris Old Fashioned"
click at [308, 214] on link "№ 361636427" at bounding box center [305, 210] width 70 height 10
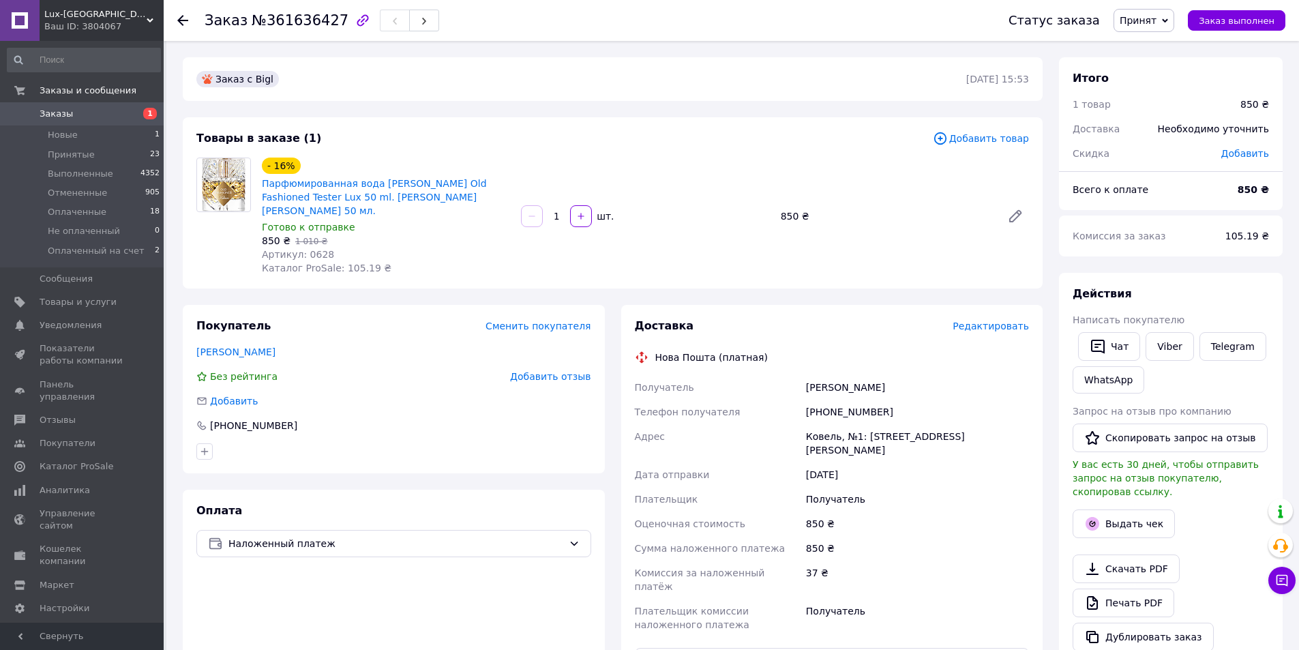
click at [976, 321] on span "Редактировать" at bounding box center [991, 326] width 76 height 11
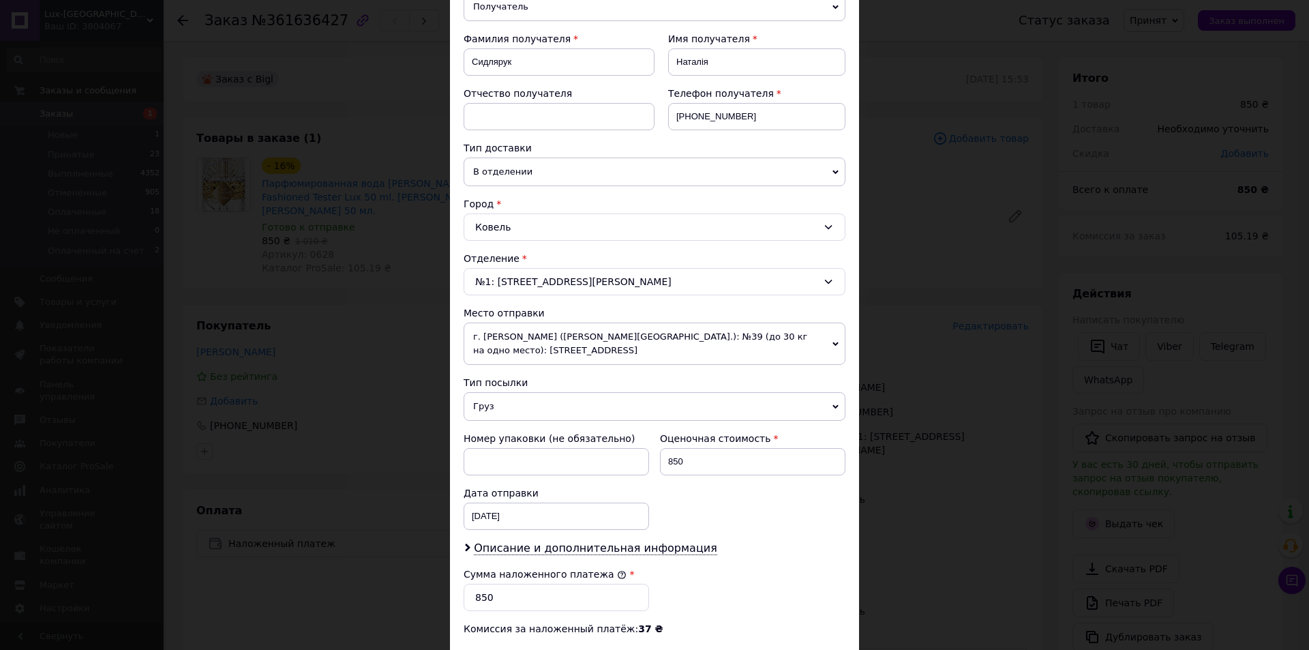
scroll to position [404, 0]
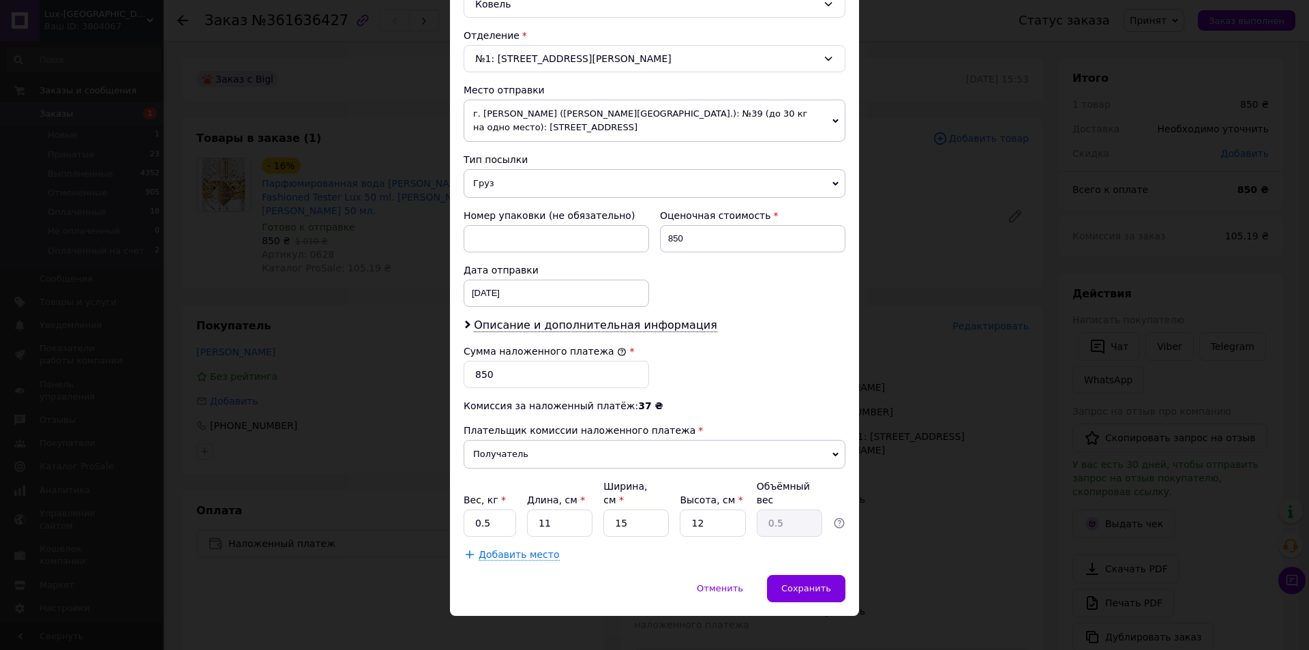
drag, startPoint x: 490, startPoint y: 323, endPoint x: 471, endPoint y: 358, distance: 40.0
click at [490, 323] on span "Описание и дополнительная информация" at bounding box center [595, 325] width 243 height 14
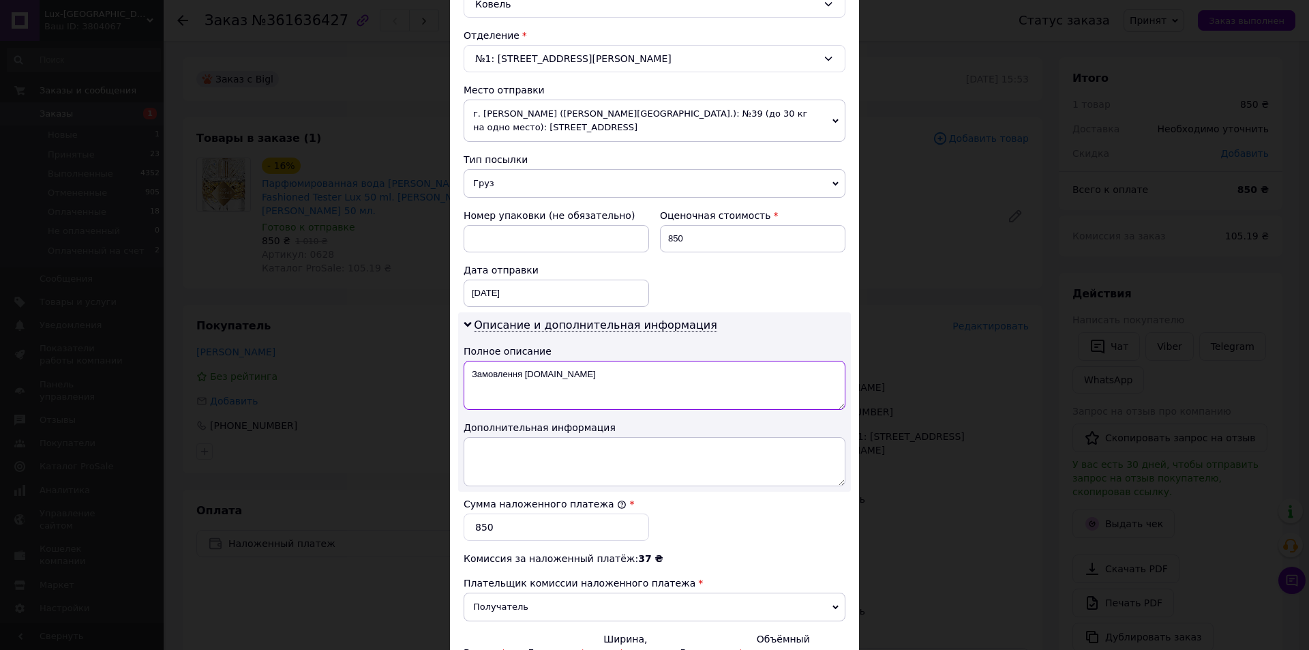
drag, startPoint x: 471, startPoint y: 367, endPoint x: 649, endPoint y: 346, distance: 179.3
click at [609, 353] on div "Описание и дополнительная информация Полное описание Замовлення Bigl.ua Дополни…" at bounding box center [654, 401] width 393 height 179
paste textarea "Old Fashioned"
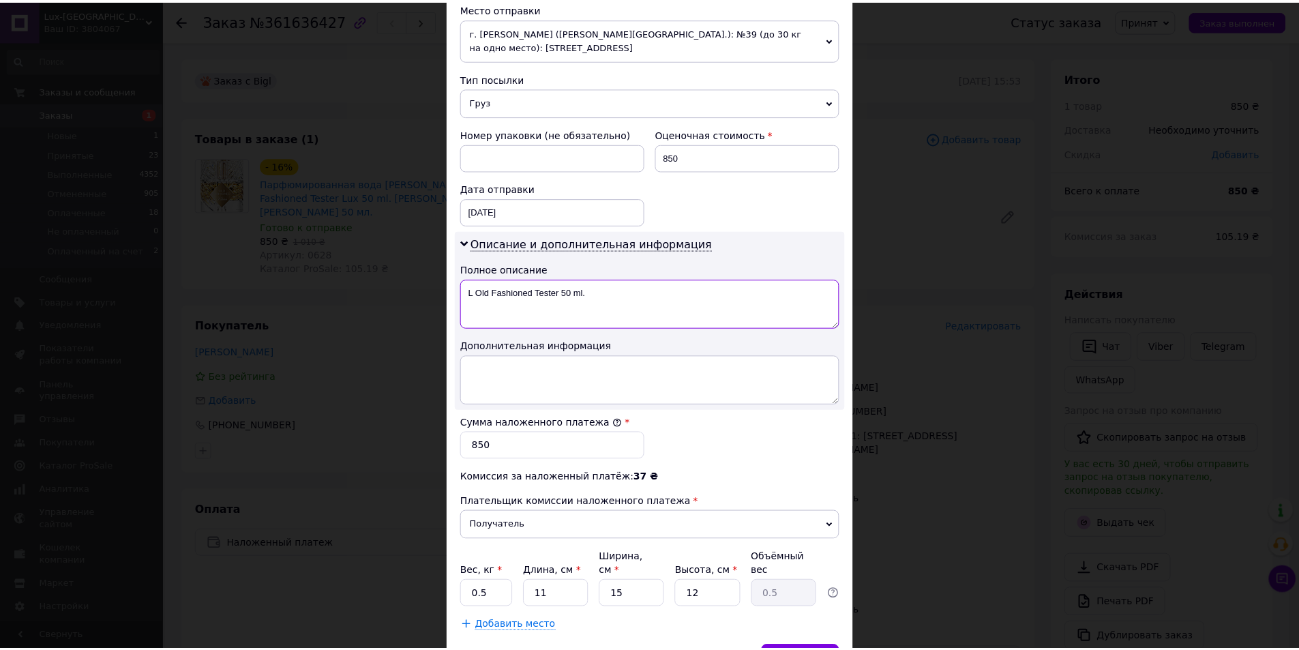
scroll to position [557, 0]
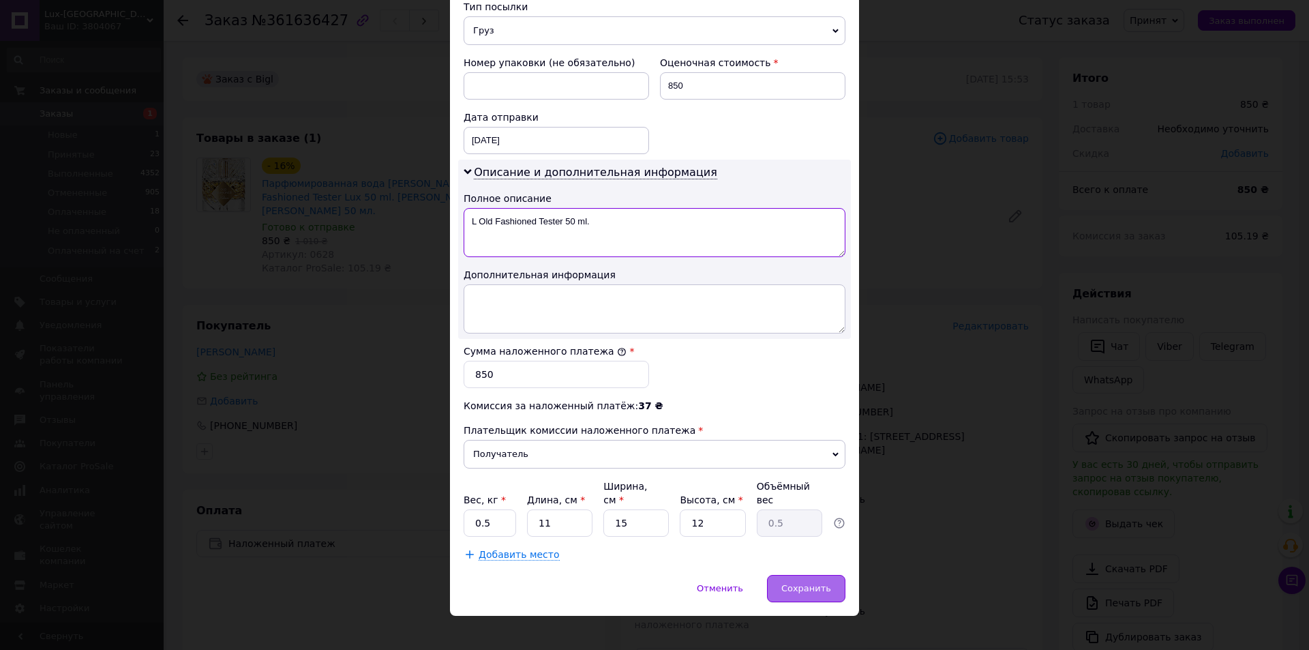
type textarea "L Old Fashioned Tester 50 ml."
click at [802, 583] on span "Сохранить" at bounding box center [807, 588] width 50 height 10
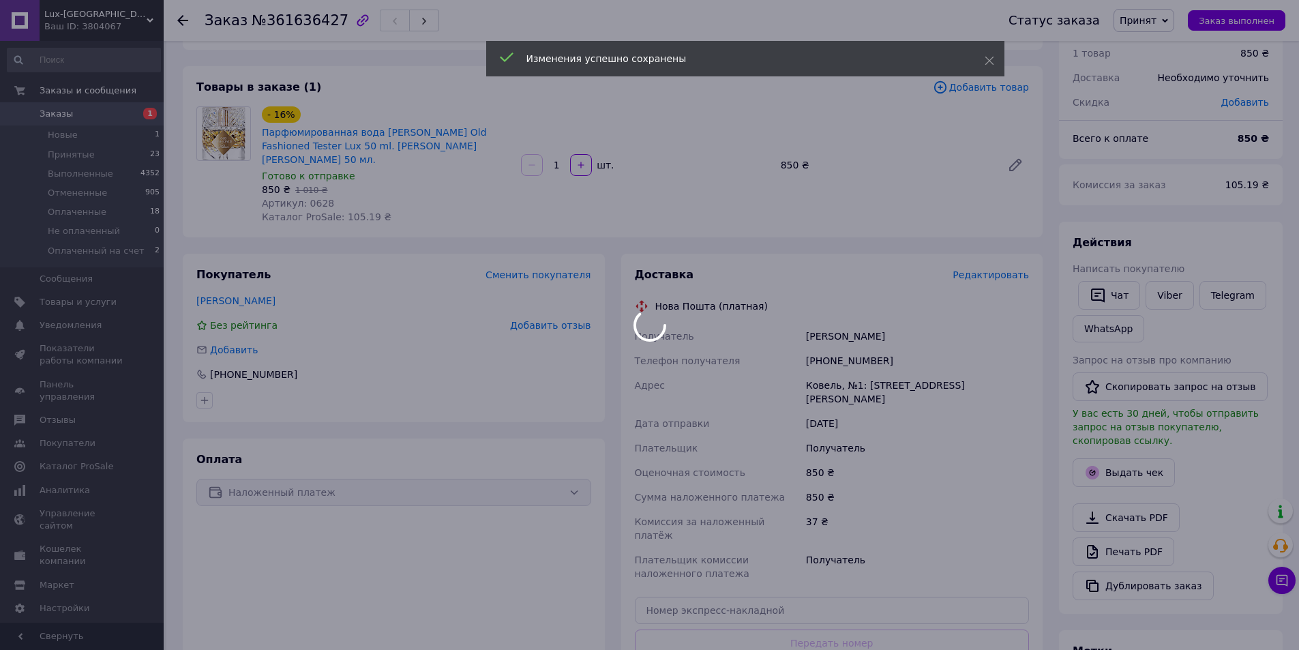
scroll to position [205, 0]
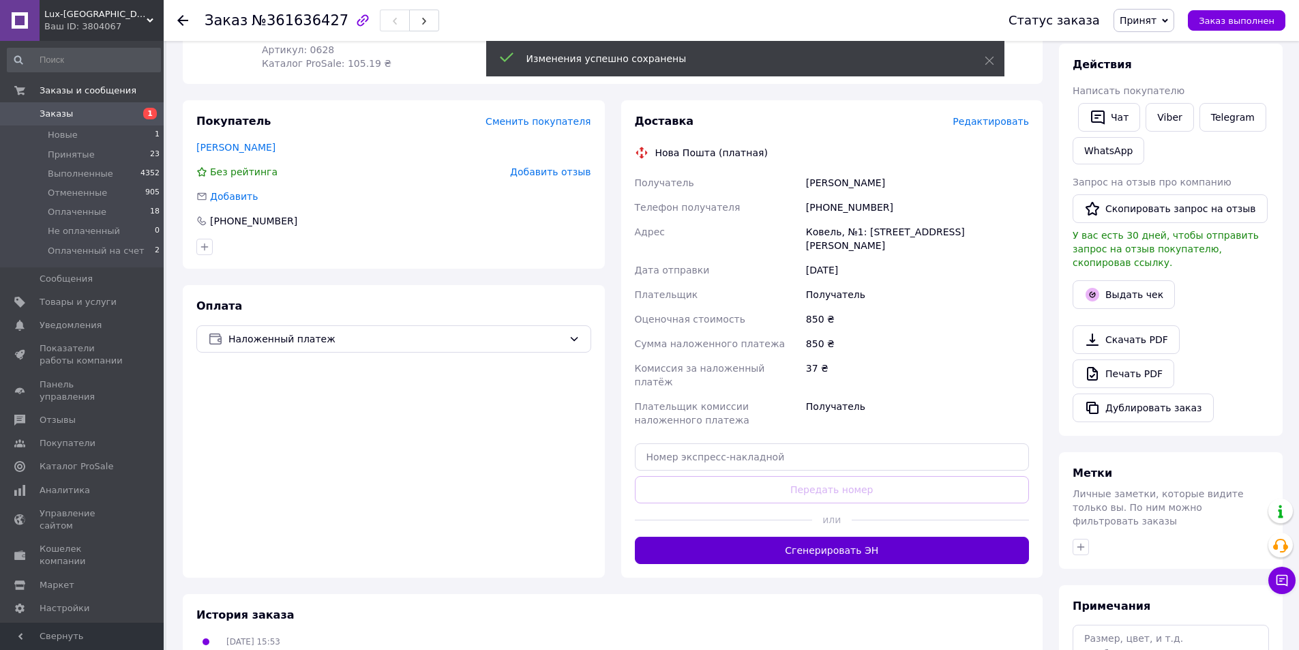
click at [842, 537] on button "Сгенерировать ЭН" at bounding box center [832, 550] width 395 height 27
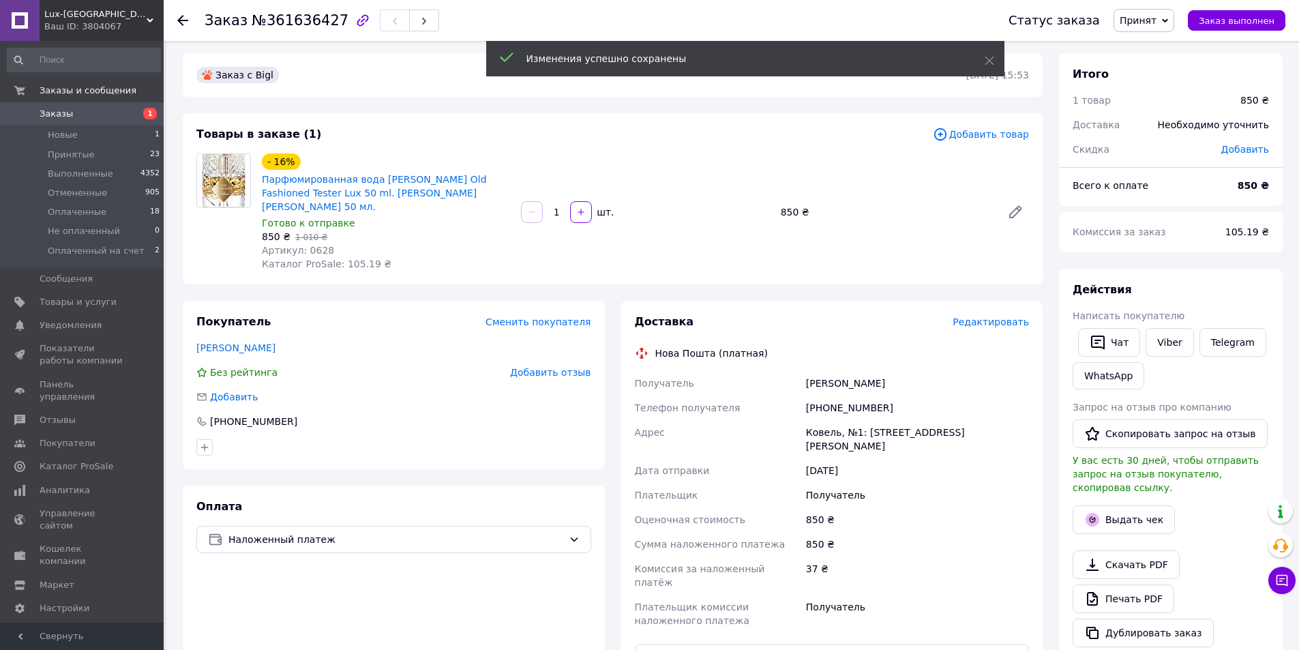
scroll to position [0, 0]
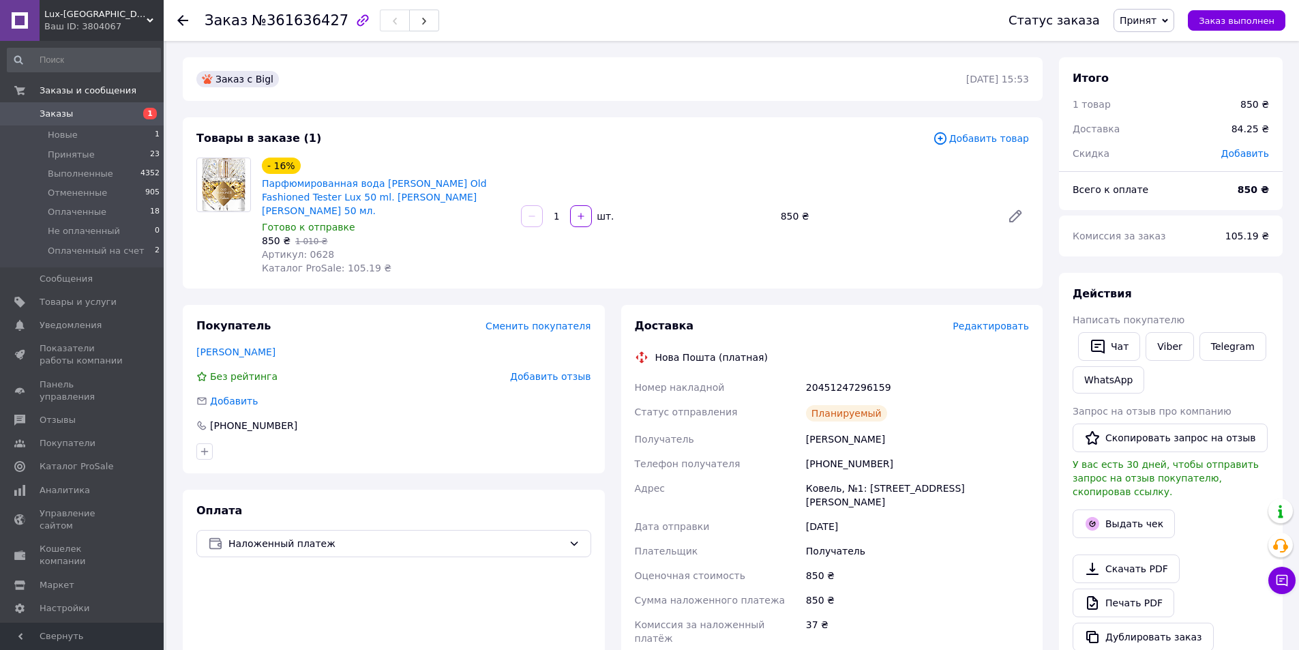
click at [273, 345] on div "Сидлярук Наталія" at bounding box center [393, 352] width 395 height 14
click at [76, 116] on span "Заказы" at bounding box center [83, 114] width 87 height 12
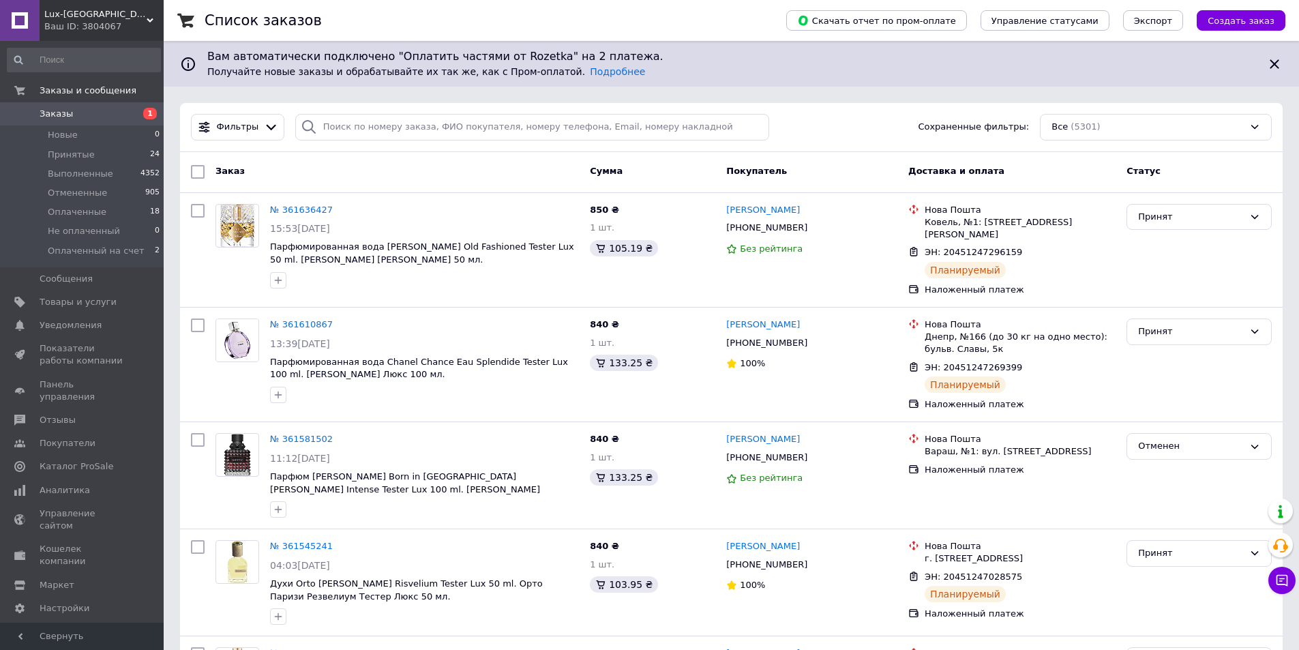
click at [87, 39] on div "Lux-Emirates Ваш ID: 3804067" at bounding box center [102, 20] width 124 height 41
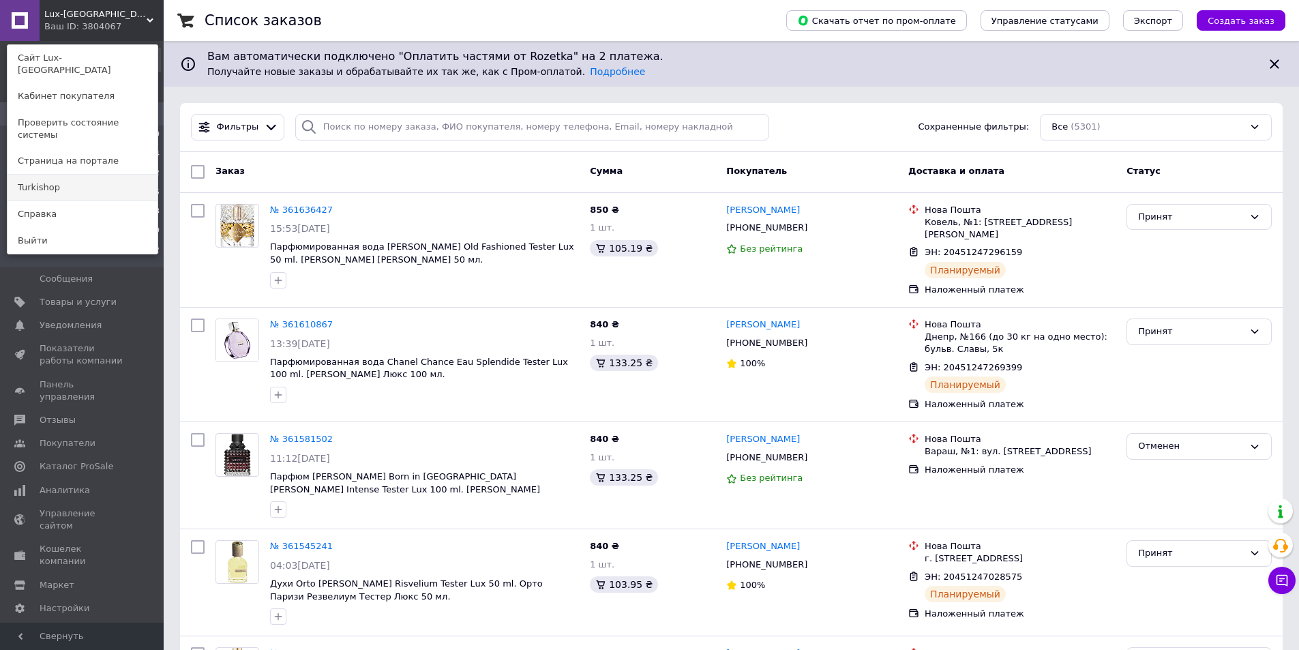
click at [80, 175] on link "Turkishop" at bounding box center [83, 188] width 150 height 26
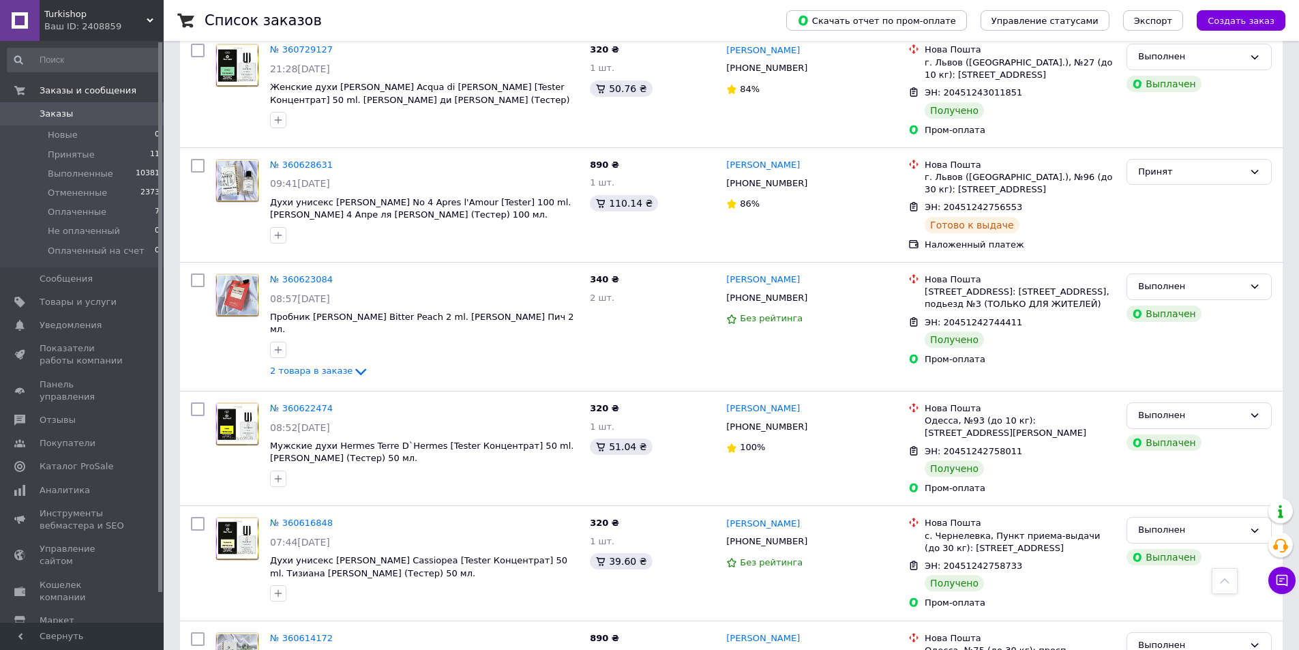
scroll to position [4774, 0]
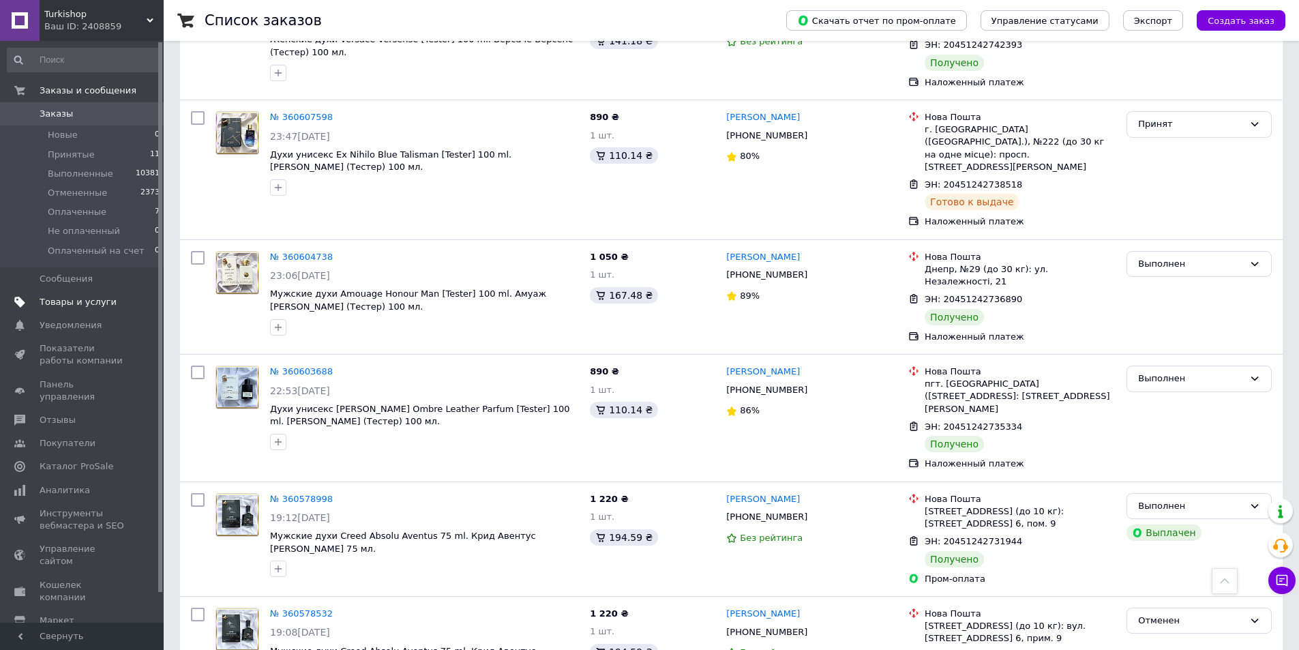
click at [109, 303] on span "Товары и услуги" at bounding box center [83, 302] width 87 height 12
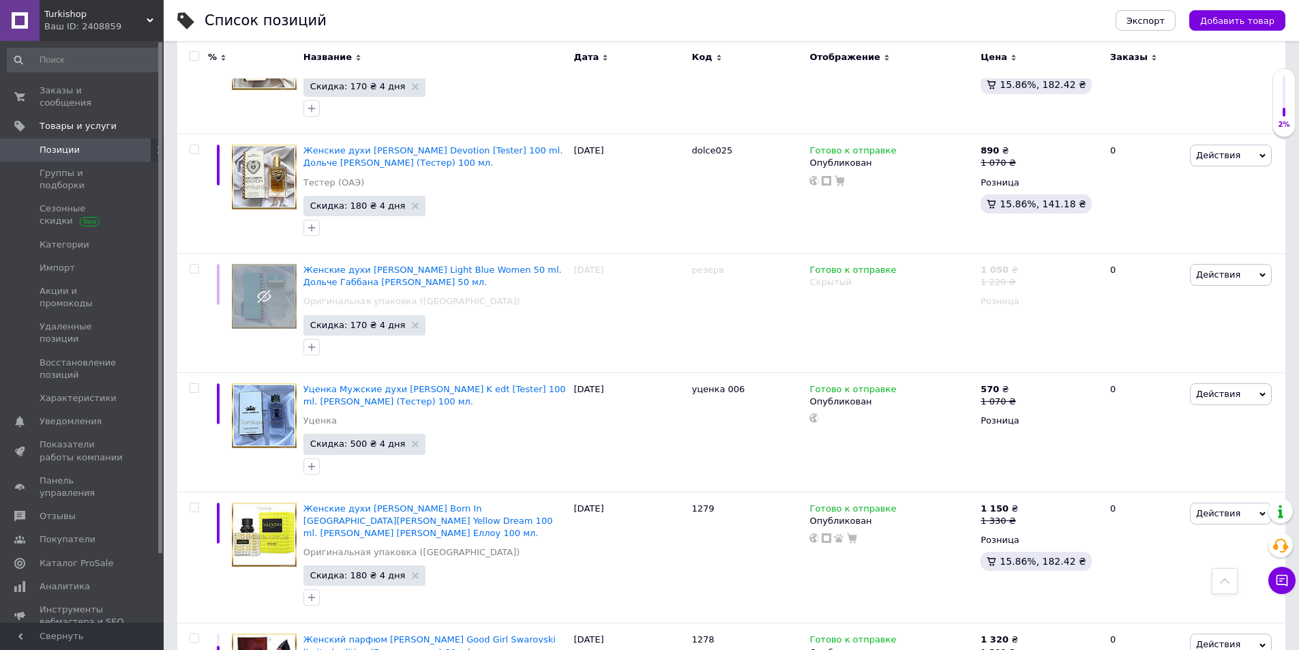
scroll to position [4874, 0]
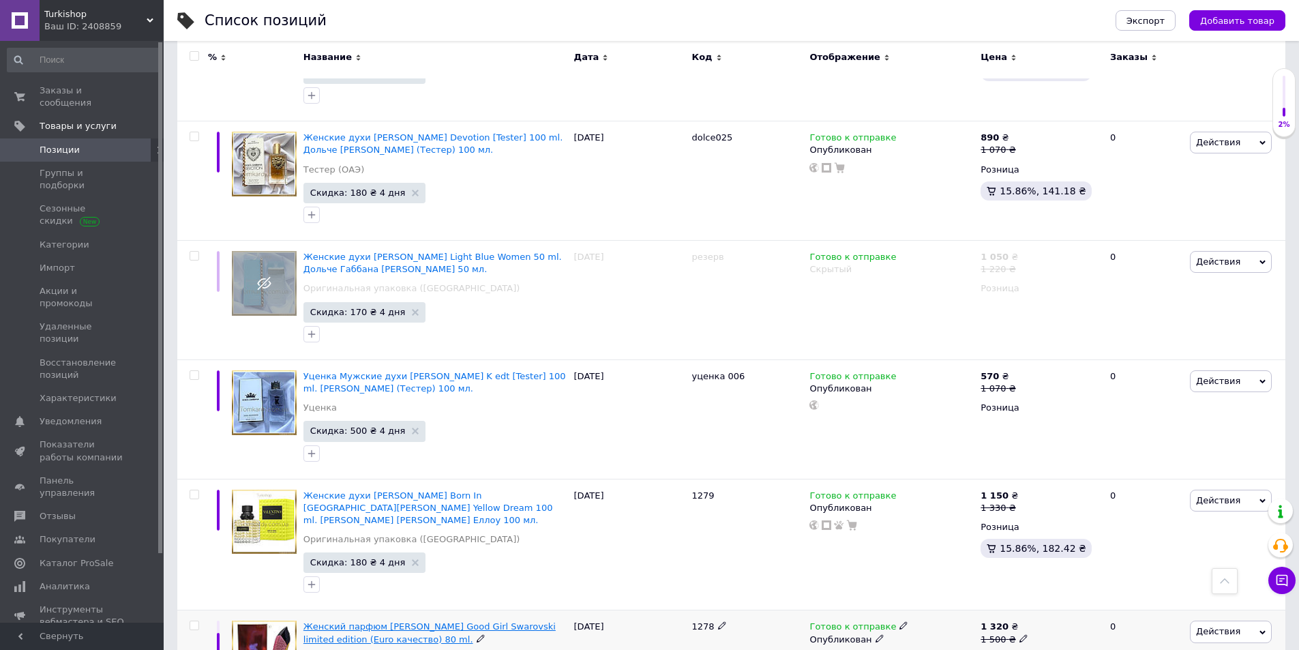
drag, startPoint x: 428, startPoint y: 456, endPoint x: 415, endPoint y: 464, distance: 15.7
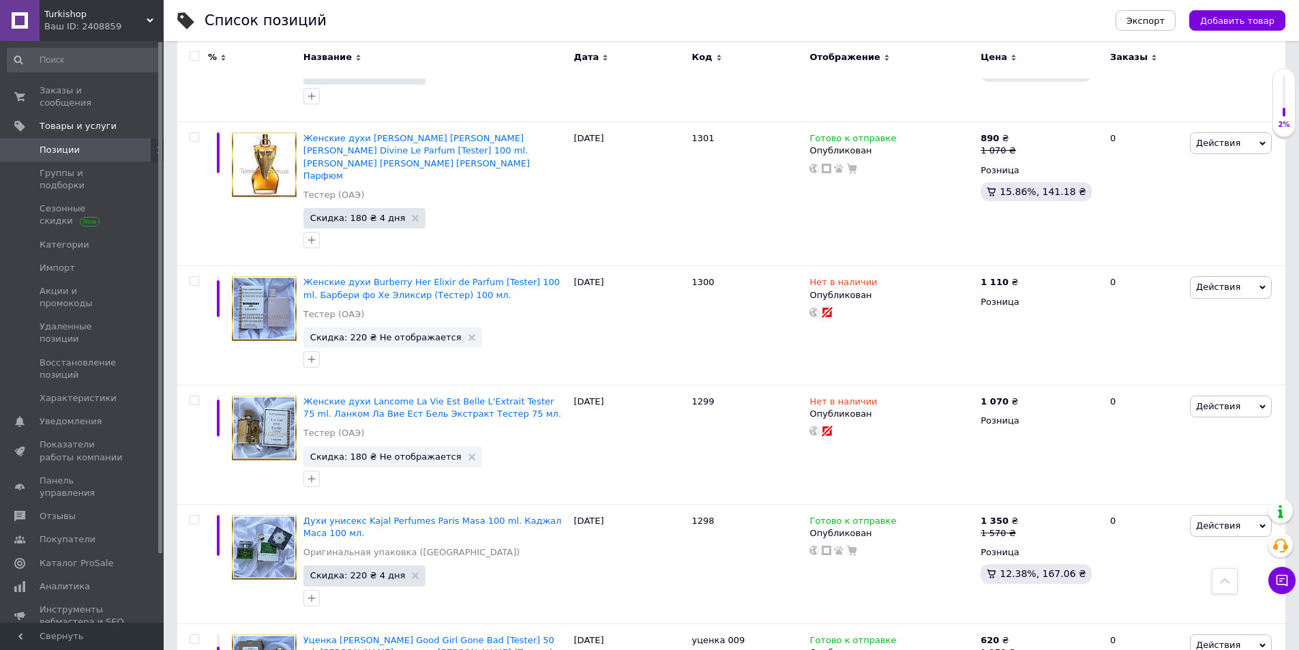
scroll to position [0, 0]
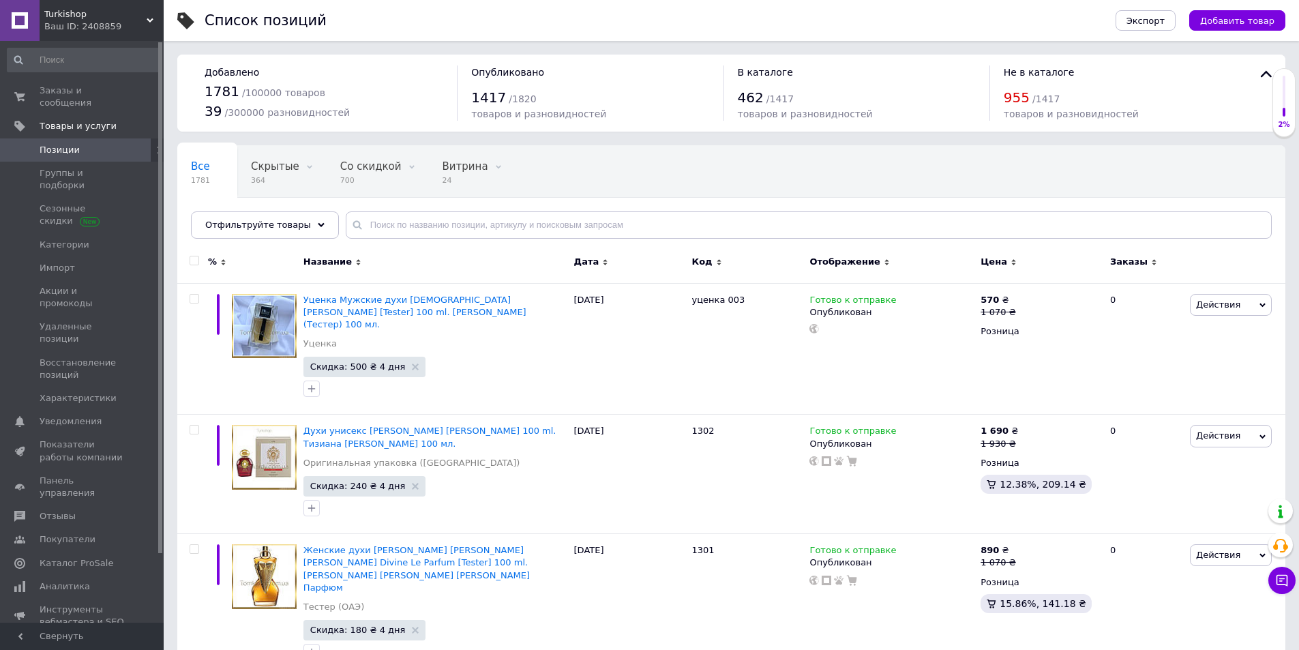
click at [466, 212] on div "Все 1781 Скрытые 364 Удалить Редактировать Со скидкой 700 Удалить Редактировать…" at bounding box center [731, 191] width 1108 height 93
click at [469, 221] on input "text" at bounding box center [809, 224] width 926 height 27
paste input "Velvet Fatal"
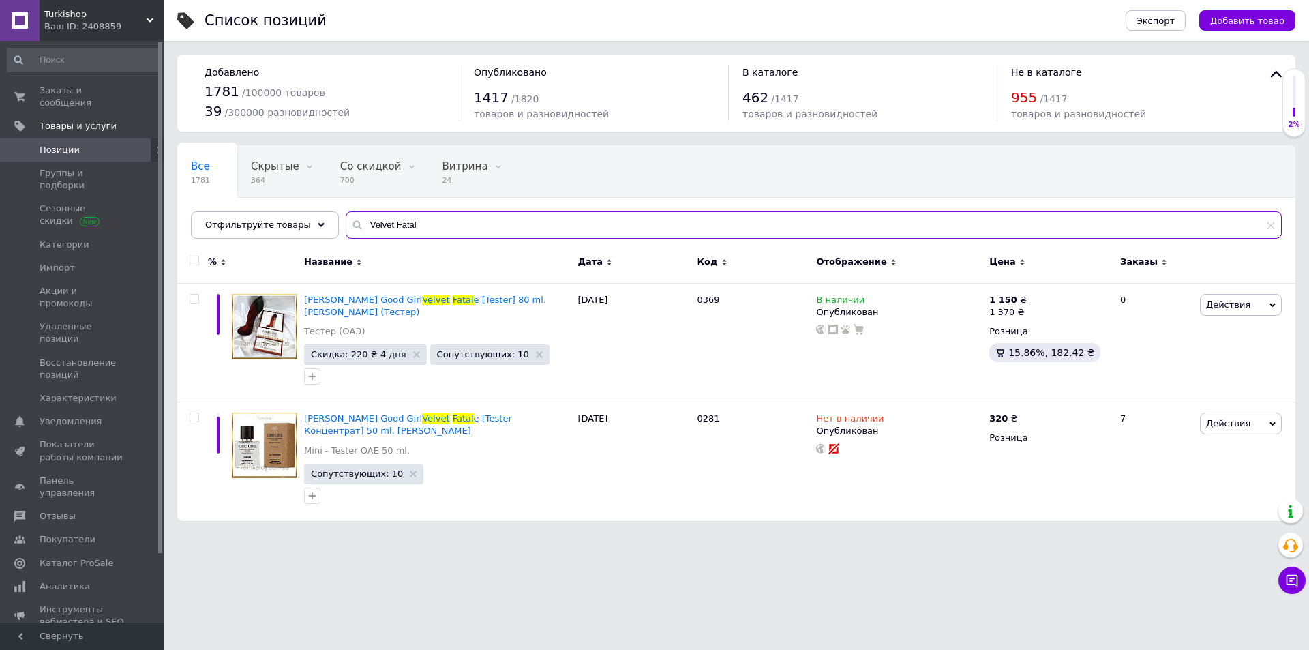
type input "Velvet Fatal"
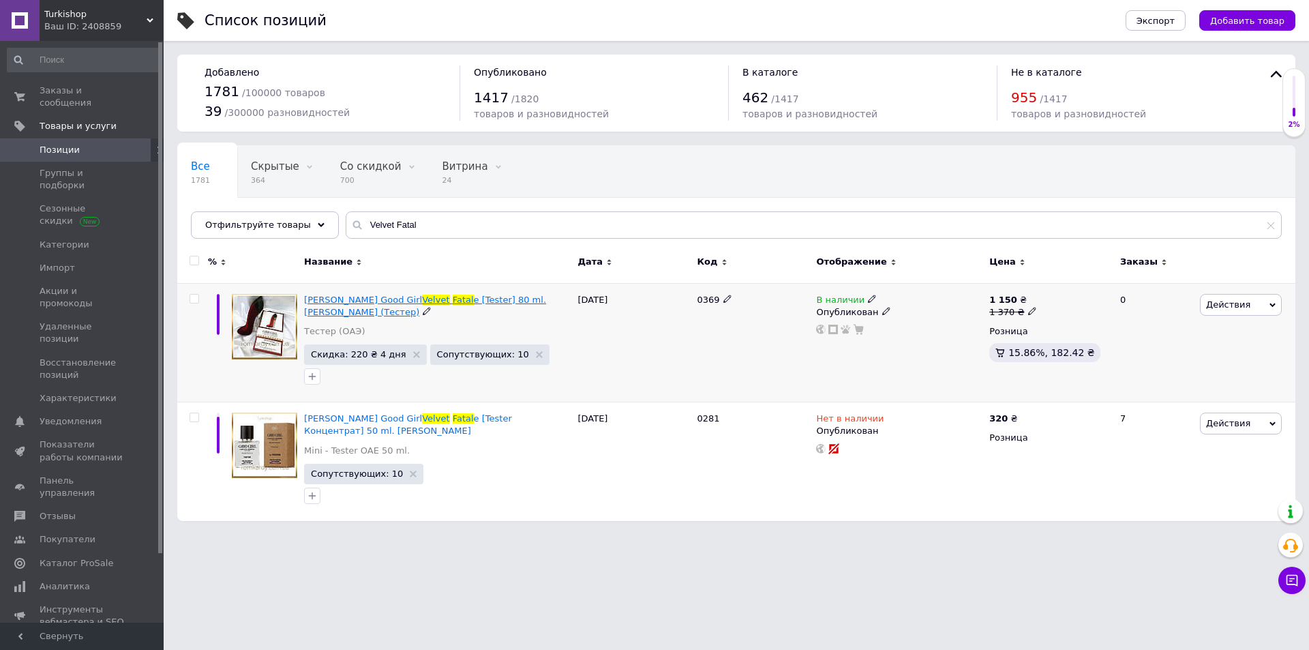
click at [384, 302] on span "[PERSON_NAME] Good Girl" at bounding box center [363, 300] width 118 height 10
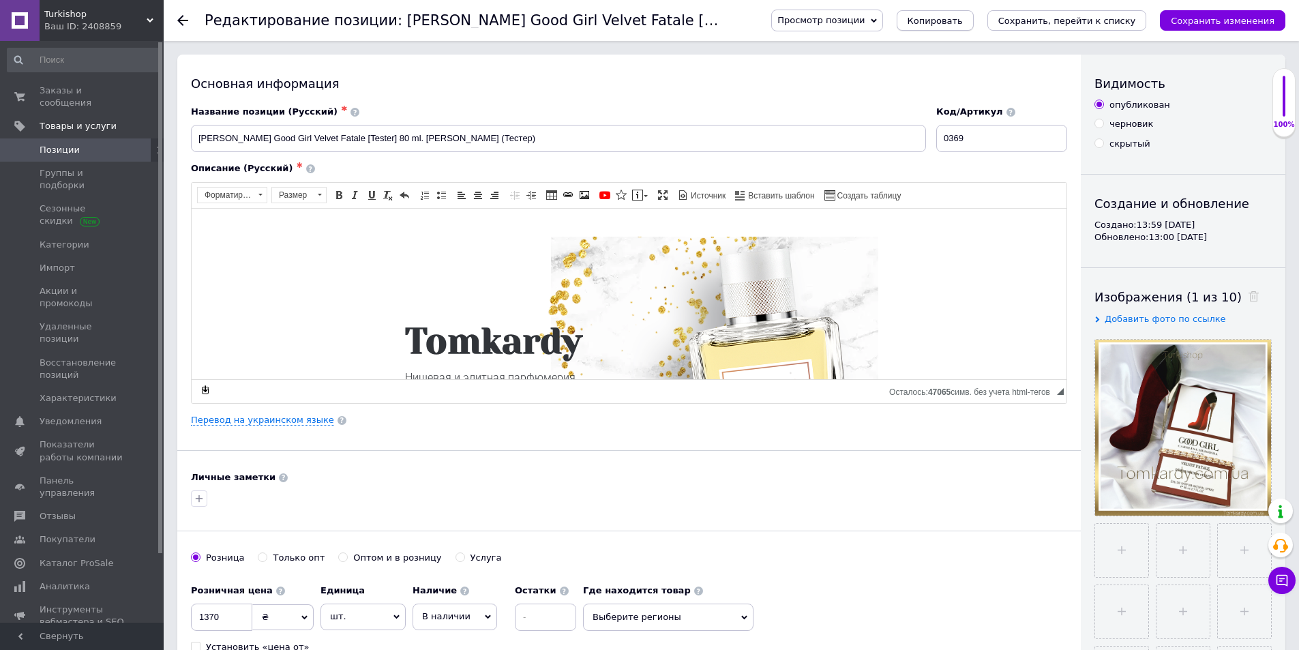
click at [963, 19] on span "Копировать" at bounding box center [935, 21] width 55 height 10
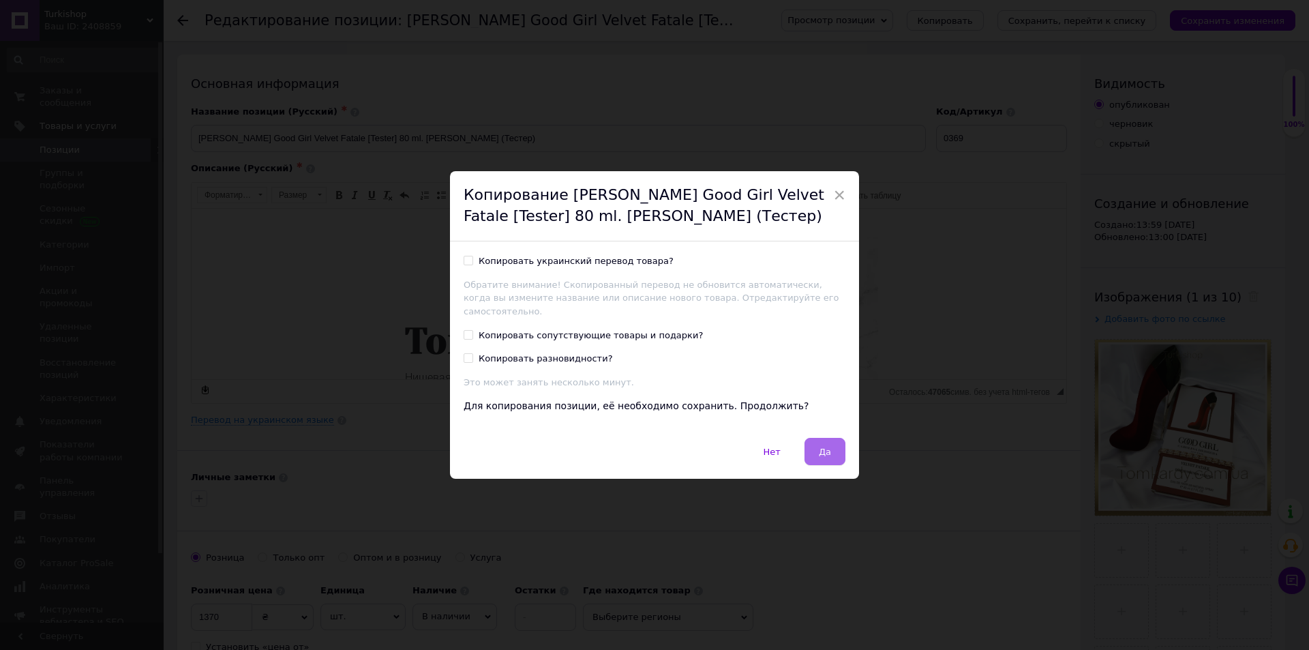
click at [820, 445] on button "Да" at bounding box center [825, 451] width 41 height 27
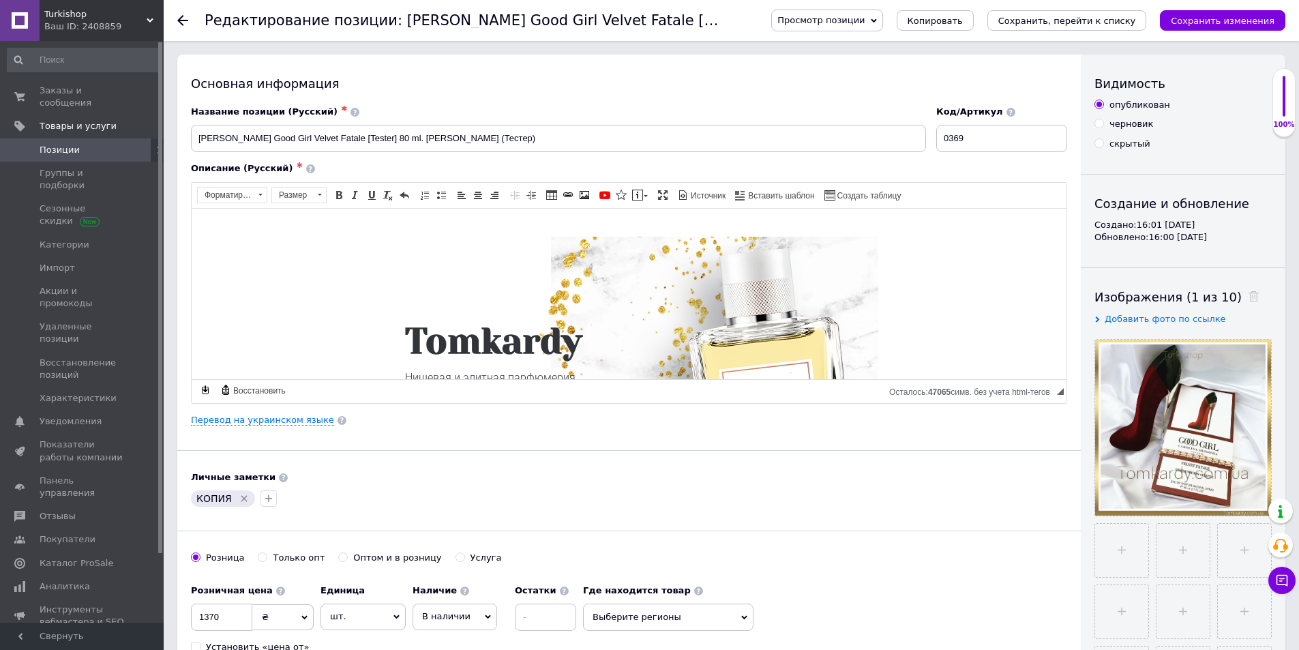
click at [240, 499] on icon "Удалить метку" at bounding box center [244, 498] width 11 height 11
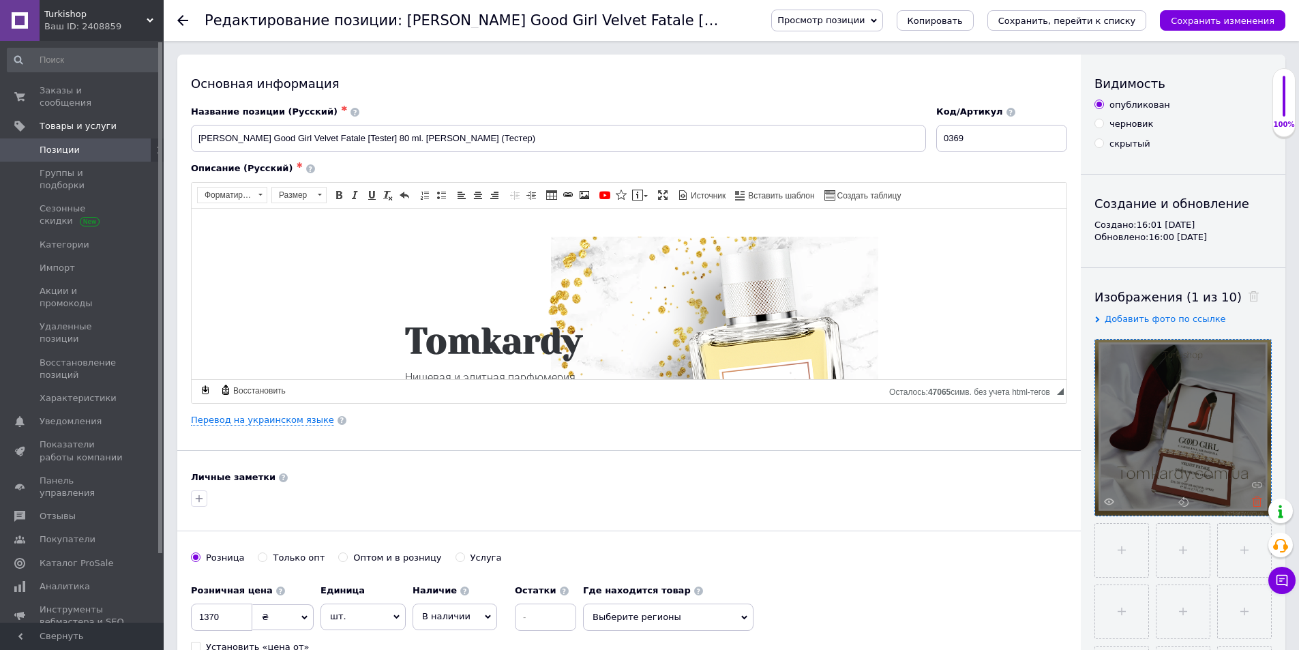
click at [1252, 505] on icon at bounding box center [1257, 502] width 10 height 10
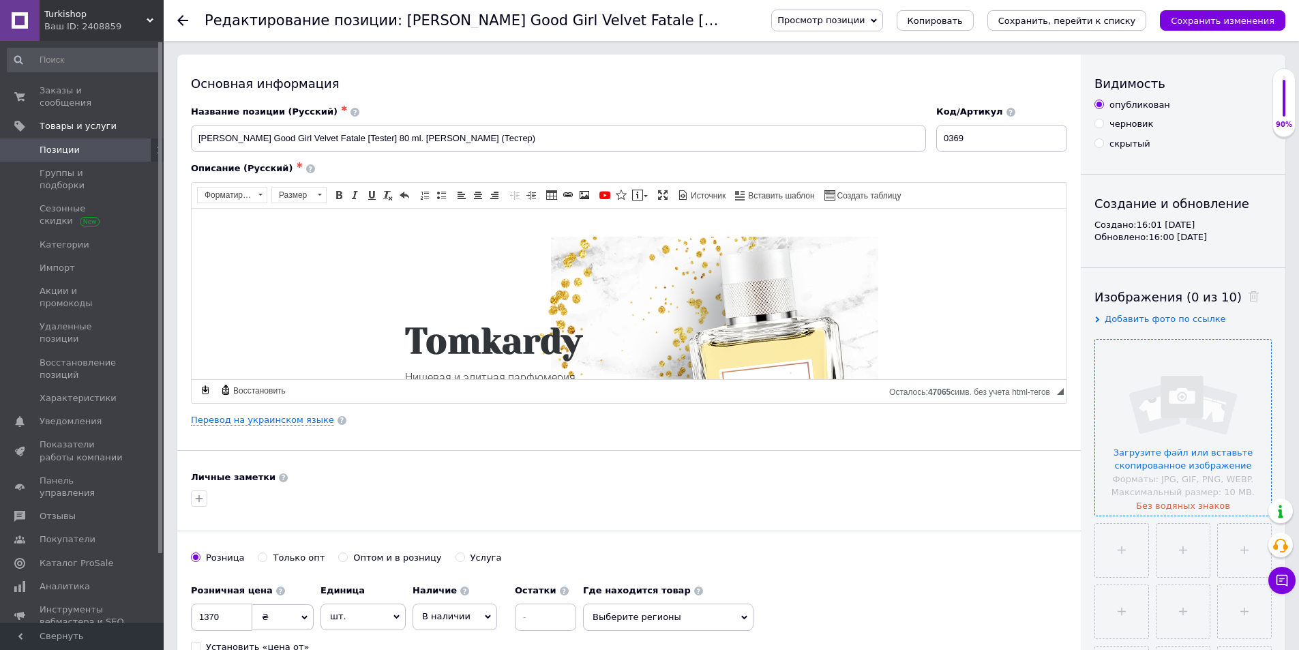
click at [1256, 495] on input "file" at bounding box center [1183, 428] width 176 height 176
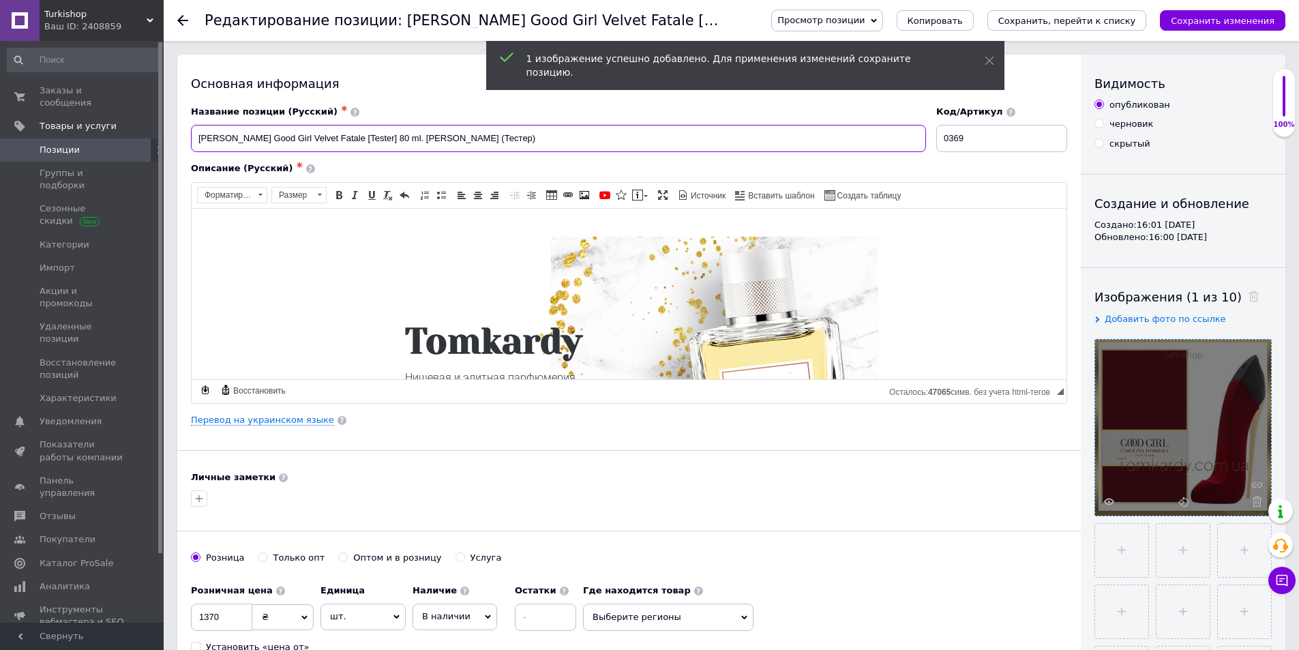
drag, startPoint x: 361, startPoint y: 141, endPoint x: 383, endPoint y: 142, distance: 21.8
click at [383, 142] on input "[PERSON_NAME] Good Girl Velvet Fatale [Tester] 80 ml. [PERSON_NAME] (Тестер)" at bounding box center [558, 138] width 735 height 27
drag, startPoint x: 602, startPoint y: 137, endPoint x: 671, endPoint y: 140, distance: 69.6
click at [671, 140] on input "[PERSON_NAME] Good Girl Velvet Fatale [Tester] 80 ml. [PERSON_NAME] (Тестер)" at bounding box center [558, 138] width 735 height 27
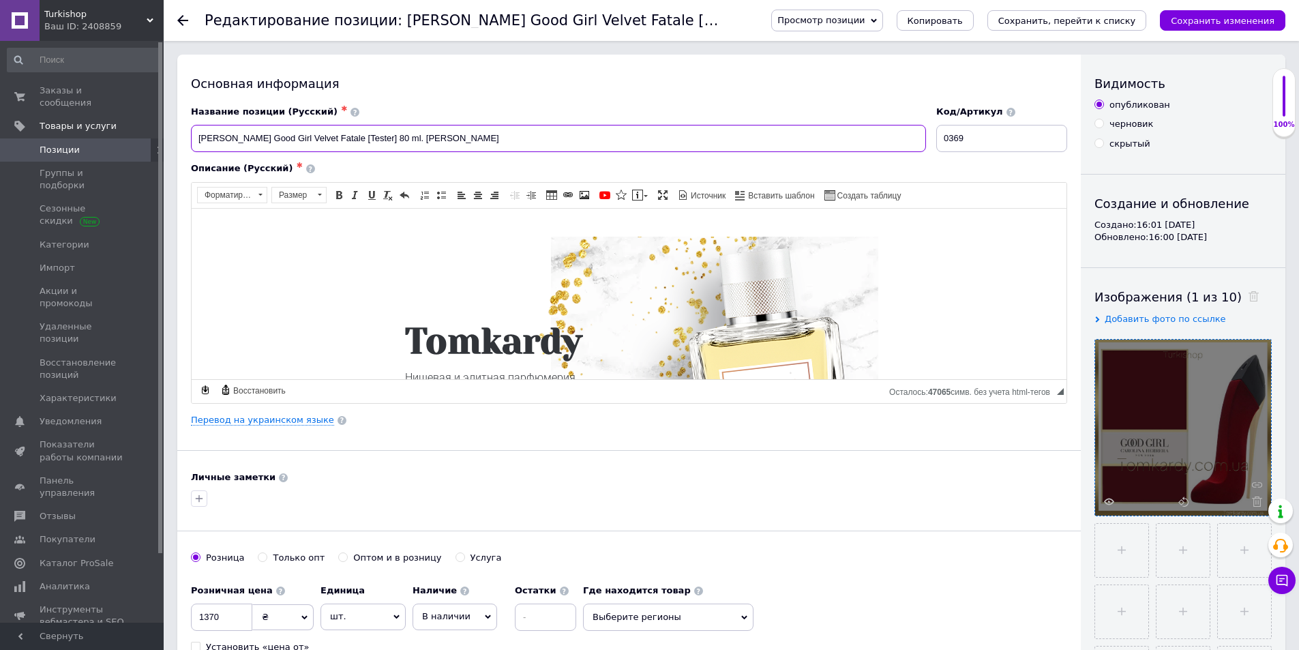
drag, startPoint x: 415, startPoint y: 136, endPoint x: 359, endPoint y: 137, distance: 55.2
click at [359, 137] on input "[PERSON_NAME] Good Girl Velvet Fatale [Tester] 80 ml. [PERSON_NAME]" at bounding box center [558, 138] width 735 height 27
paste input "(Euro качество) 80 ml."
click at [651, 147] on input "[PERSON_NAME] Good Girl Velvet Fatale (Euro качество) 80 ml. [PERSON_NAME]" at bounding box center [558, 138] width 735 height 27
click at [195, 140] on input "[PERSON_NAME] Good Girl Velvet Fatale (Euro качество) 80 ml. [PERSON_NAME]" at bounding box center [558, 138] width 735 height 27
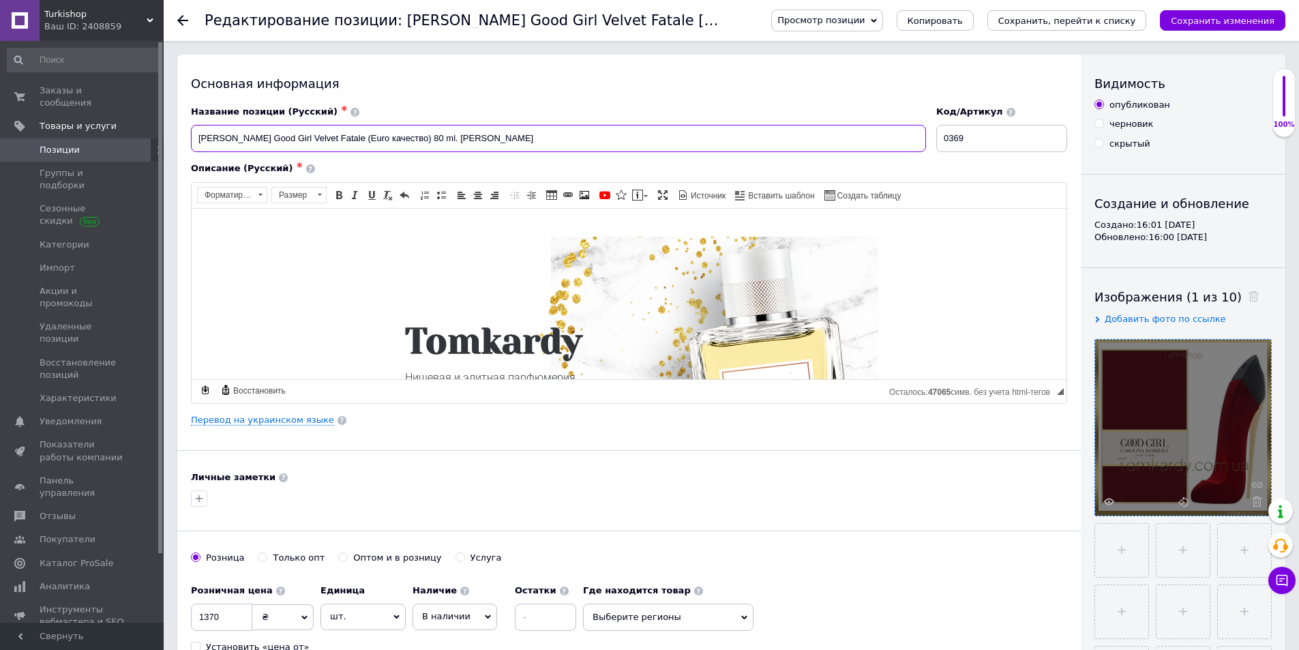
paste input "Женский"
click at [488, 148] on input "ЖенскийCarolina [PERSON_NAME] Good Girl Velvet Fatale (Euro качество) 80 ml. [P…" at bounding box center [558, 138] width 735 height 27
click at [496, 149] on input "ЖенскийCarolina [PERSON_NAME] Good Girl Velvet Fatale (Euro качество) 80 ml. [P…" at bounding box center [558, 138] width 735 height 27
drag, startPoint x: 488, startPoint y: 146, endPoint x: 714, endPoint y: 148, distance: 226.4
click at [714, 148] on input "ЖенскийCarolina [PERSON_NAME] Good Girl Velvet Fatale (Euro качество) 80 ml. [P…" at bounding box center [558, 138] width 735 height 27
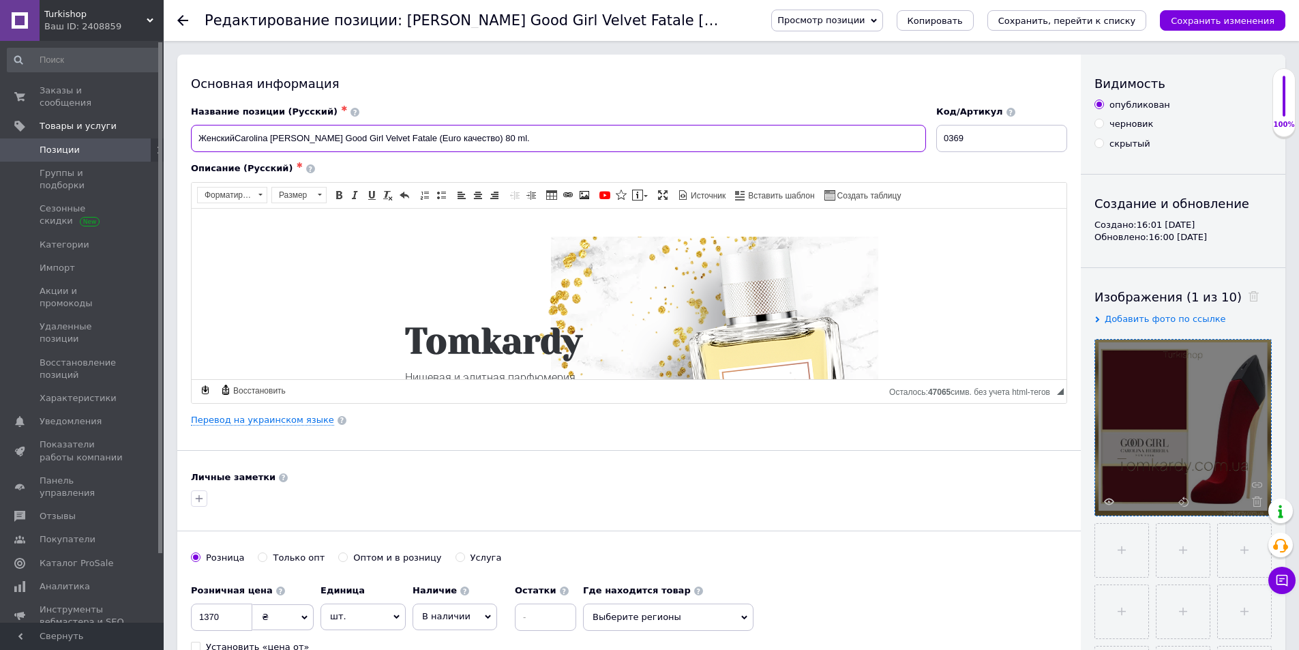
drag, startPoint x: 236, startPoint y: 143, endPoint x: 158, endPoint y: 133, distance: 79.0
paste input "парфюм"
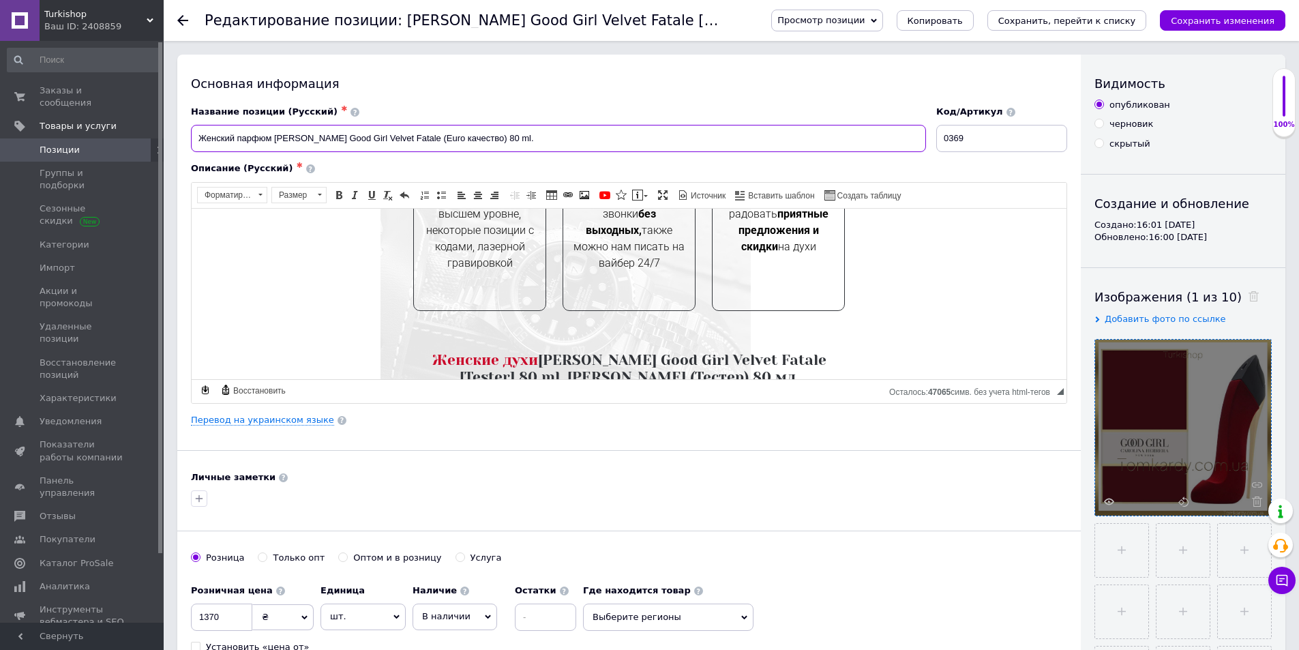
scroll to position [614, 0]
click at [468, 135] on input "Женский парфюм [PERSON_NAME] Good Girl Velvet Fatale (Euro качество) 80 ml." at bounding box center [558, 138] width 735 height 27
click at [436, 140] on input "Женский парфюм [PERSON_NAME] Good Girl Velvet Fatale (Euro качество) 80 ml." at bounding box center [558, 138] width 735 height 27
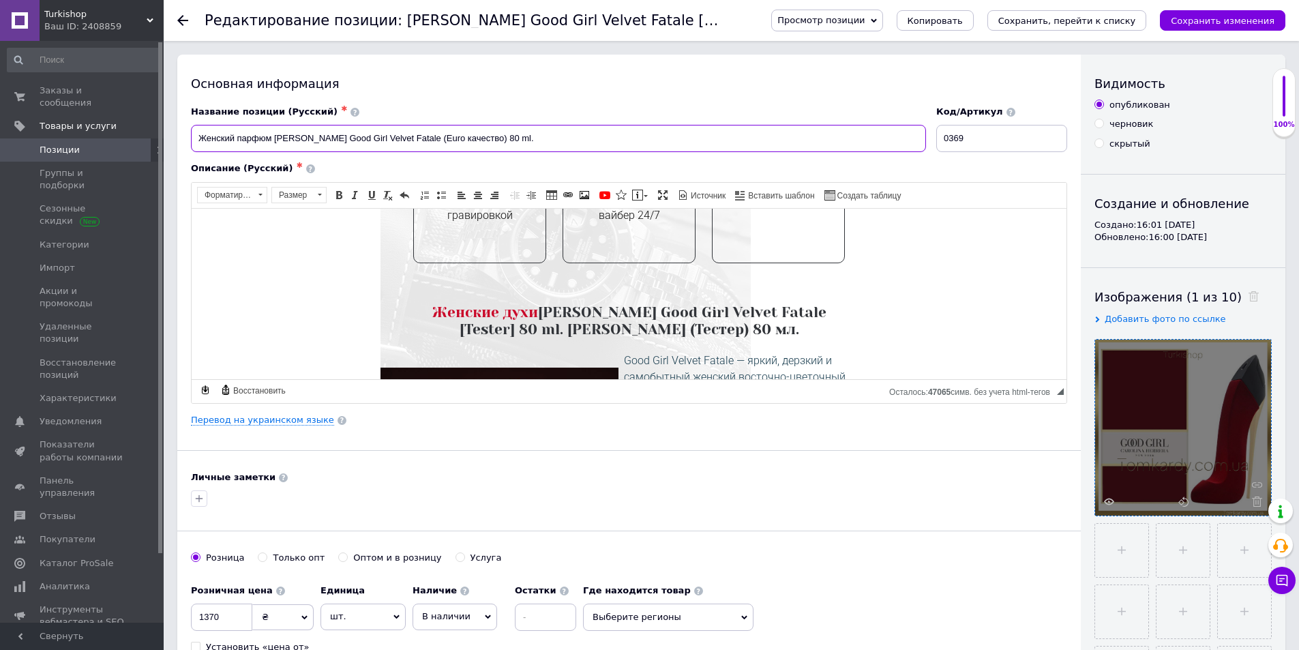
scroll to position [682, 0]
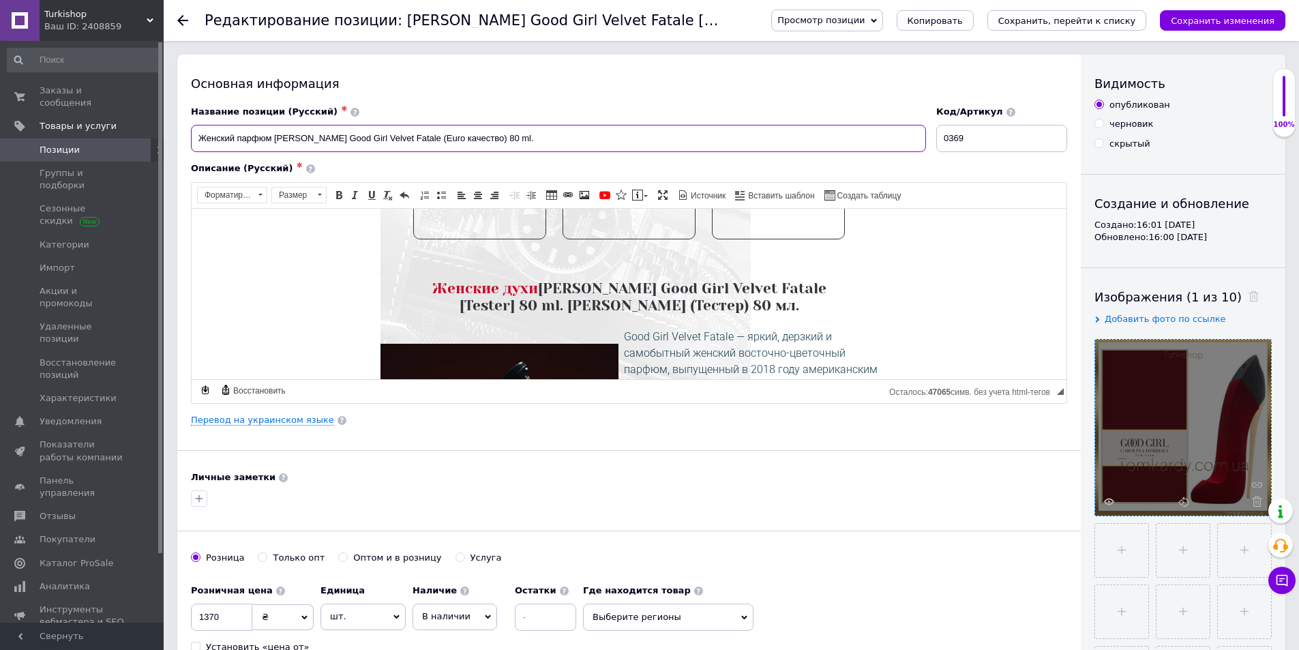
type input "Женский парфюм [PERSON_NAME] Good Girl Velvet Fatale (Euro качество) 80 ml."
drag, startPoint x: 500, startPoint y: 299, endPoint x: 555, endPoint y: 301, distance: 55.3
click at [555, 301] on h3 "Женские духи [PERSON_NAME] Good Girl Velvet Fatale [Tester] 80 ml. [PERSON_NAME…" at bounding box center [629, 297] width 398 height 34
drag, startPoint x: 597, startPoint y: 316, endPoint x: 660, endPoint y: 318, distance: 62.8
click at [660, 314] on h3 "Женские духи [PERSON_NAME] Good Girl Velvet Fatale 80 ml. [PERSON_NAME] (Тестер…" at bounding box center [629, 297] width 398 height 34
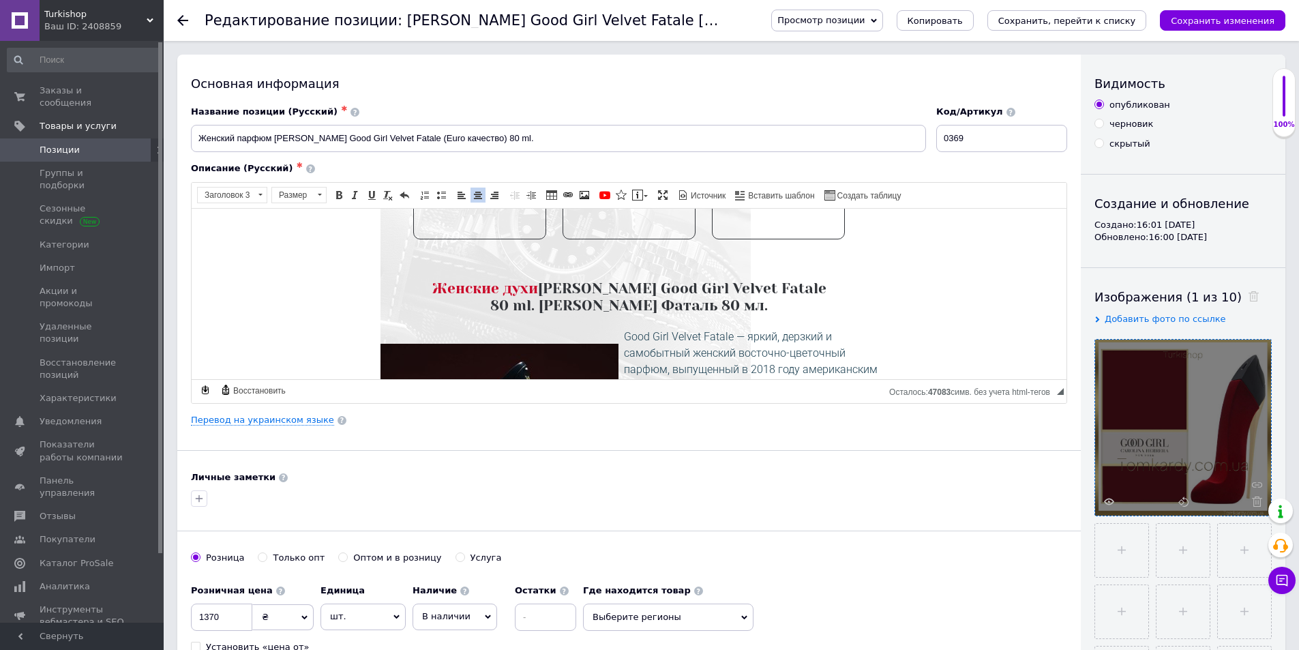
click at [546, 305] on h3 "Женские духи [PERSON_NAME] Good Girl Velvet Fatale 80 ml. [PERSON_NAME] Фаталь …" at bounding box center [629, 297] width 398 height 34
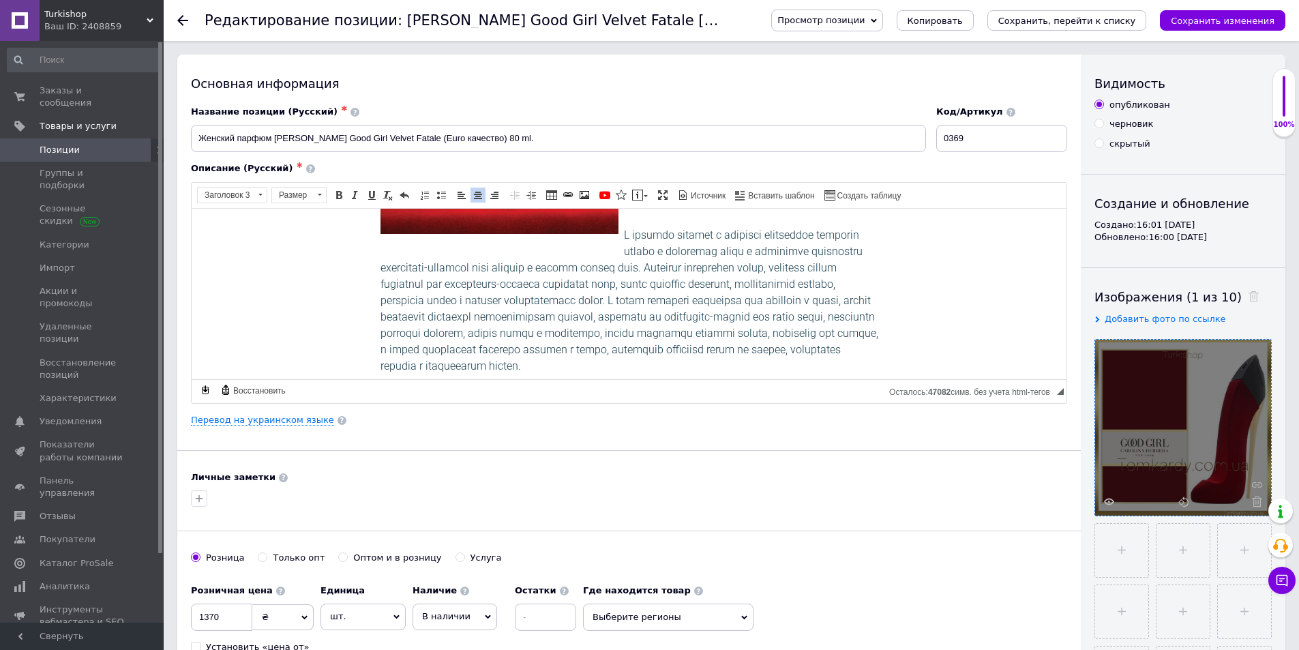
scroll to position [1228, 0]
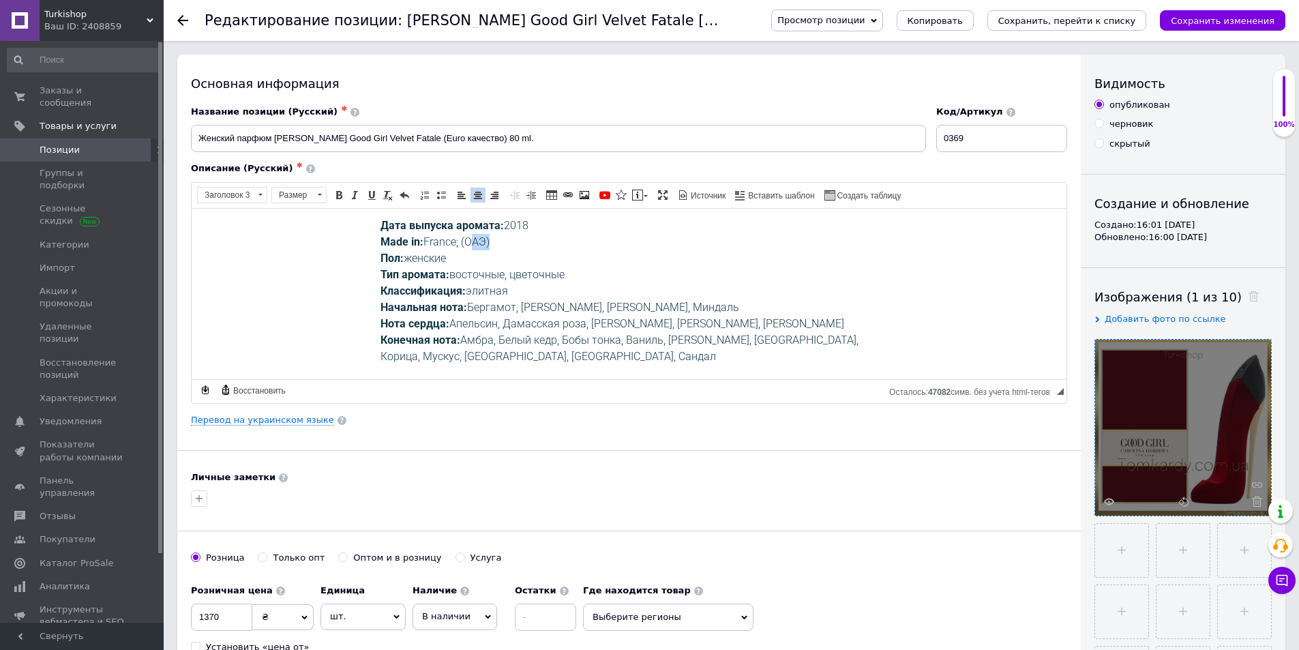
drag, startPoint x: 462, startPoint y: 258, endPoint x: 479, endPoint y: 261, distance: 18.1
click at [481, 261] on p "Дата выпуска аромата: 2018 Made in: [GEOGRAPHIC_DATA]; (ОАЭ) Пол: женские Тип а…" at bounding box center [630, 290] width 498 height 147
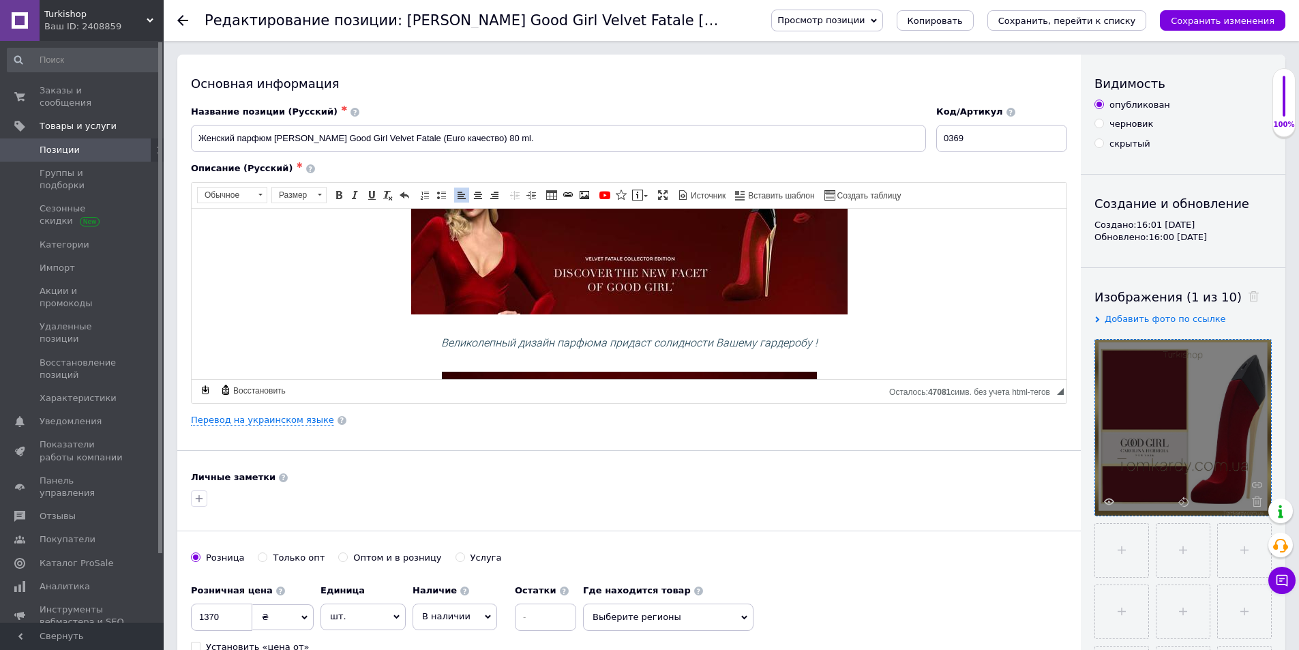
scroll to position [1500, 0]
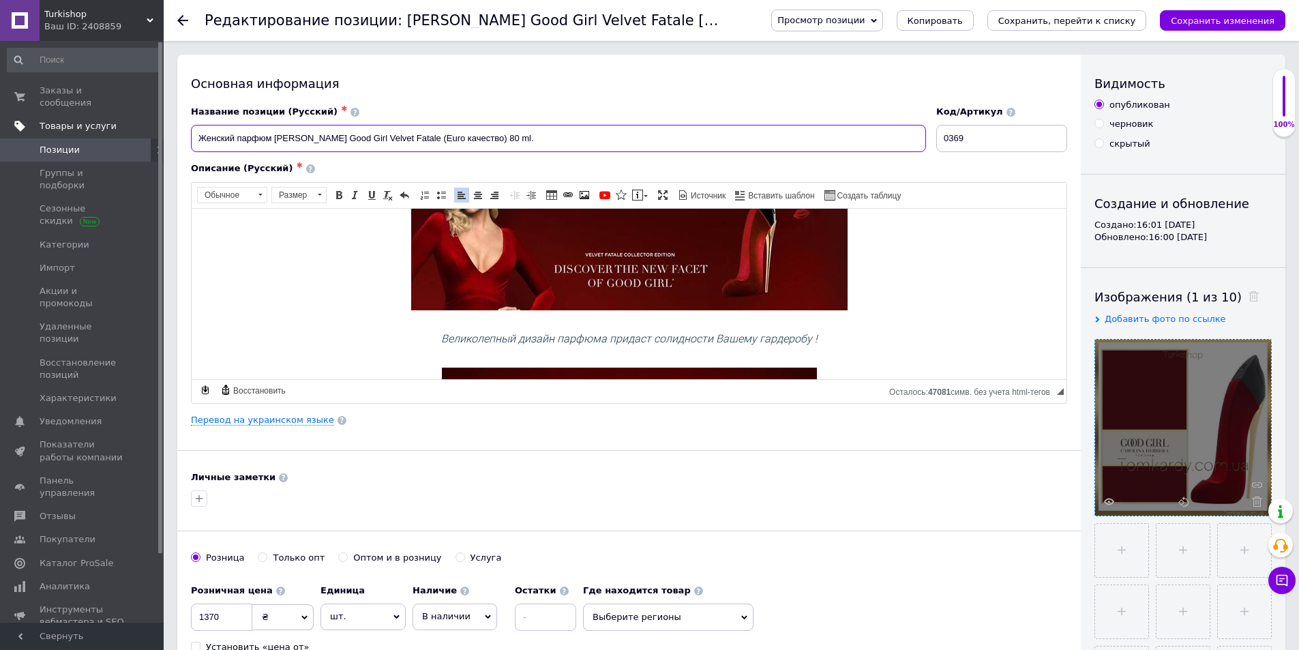
drag, startPoint x: 561, startPoint y: 140, endPoint x: 100, endPoint y: 117, distance: 462.3
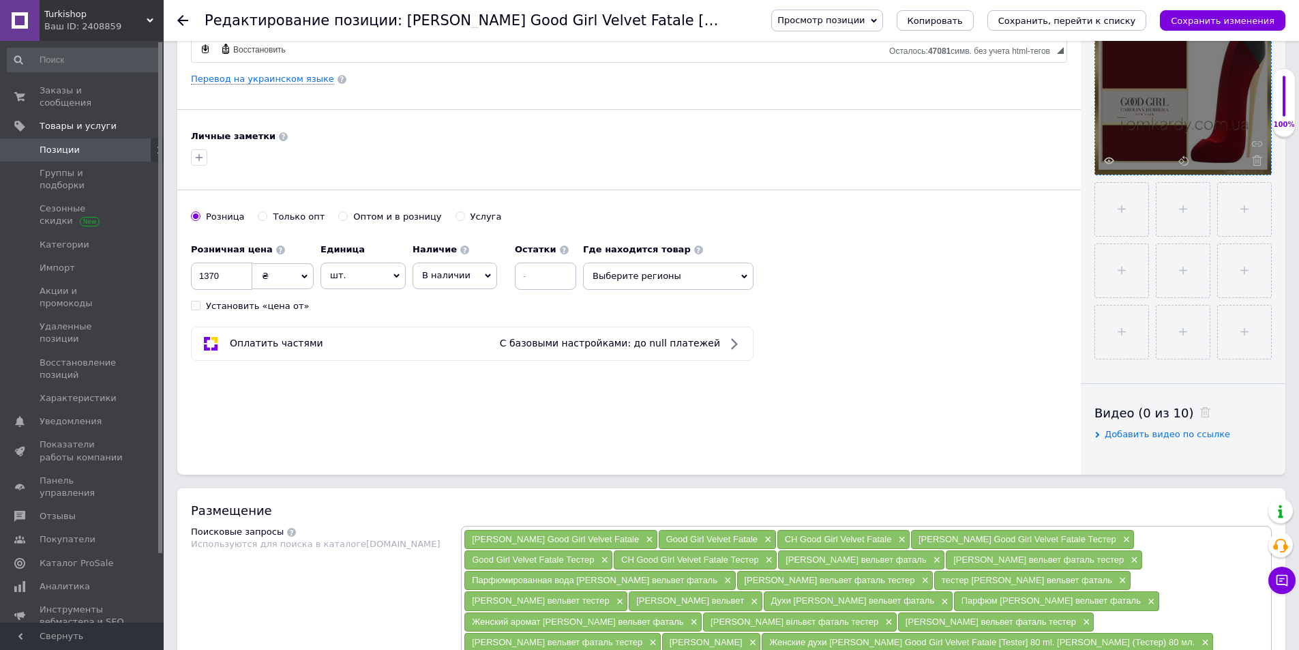
drag, startPoint x: 448, startPoint y: 277, endPoint x: 445, endPoint y: 350, distance: 73.0
click at [447, 279] on span "В наличии" at bounding box center [446, 275] width 48 height 10
click at [445, 359] on li "Готово к отправке" at bounding box center [454, 348] width 83 height 31
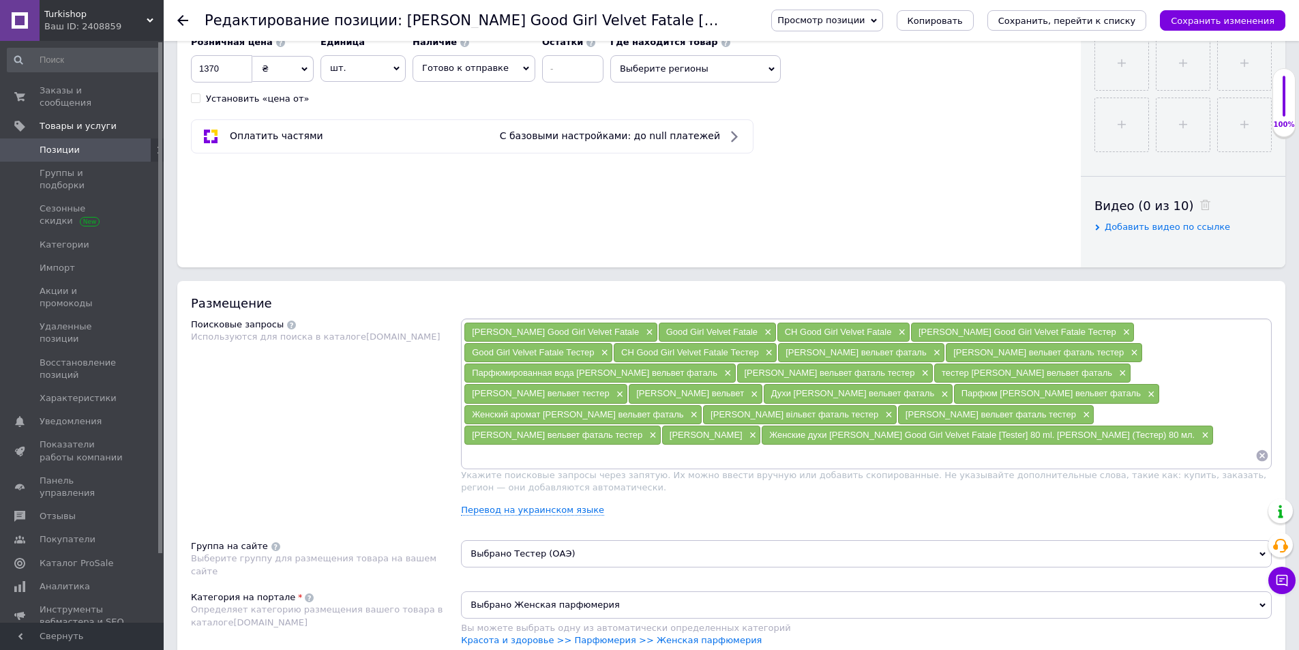
scroll to position [682, 0]
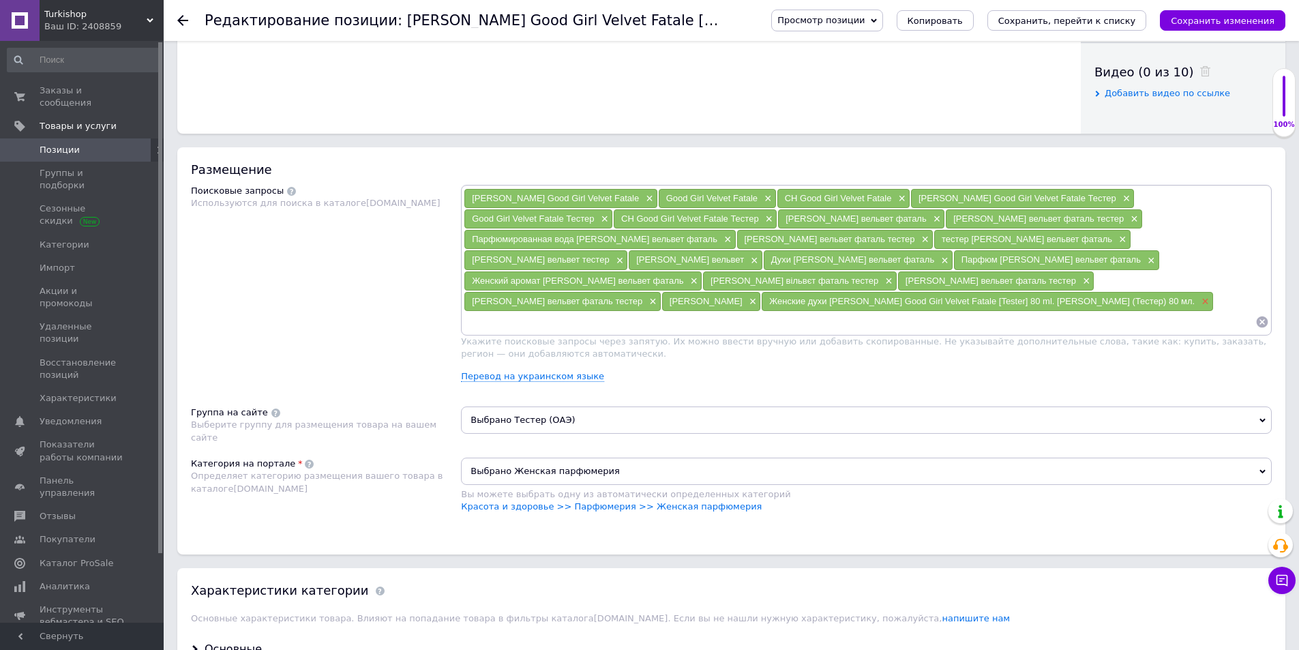
click at [1198, 308] on span "×" at bounding box center [1203, 302] width 11 height 12
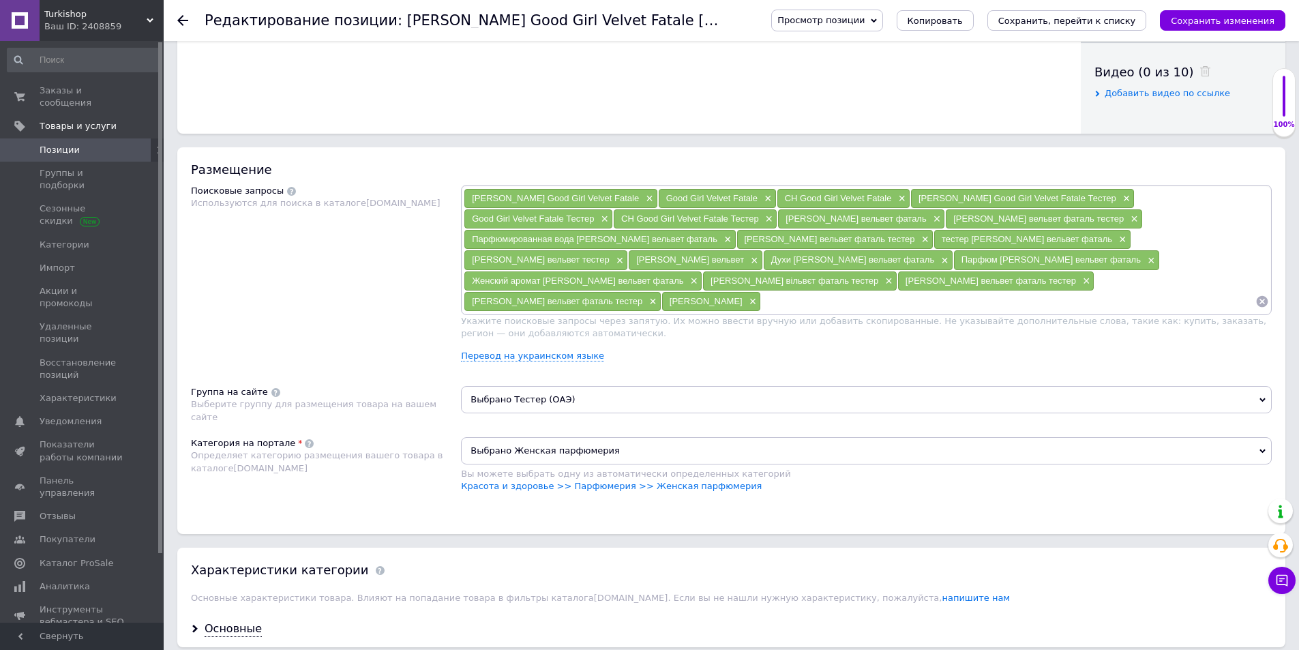
drag, startPoint x: 991, startPoint y: 320, endPoint x: 921, endPoint y: 320, distance: 69.6
click at [989, 312] on input at bounding box center [1008, 301] width 494 height 20
paste input "Женский парфюм [PERSON_NAME] Good Girl Velvet Fatale (Euro качество) 80 ml."
type input "Женский парфюм [PERSON_NAME] Good Girl Velvet Fatale (Euro качество) 80 ml."
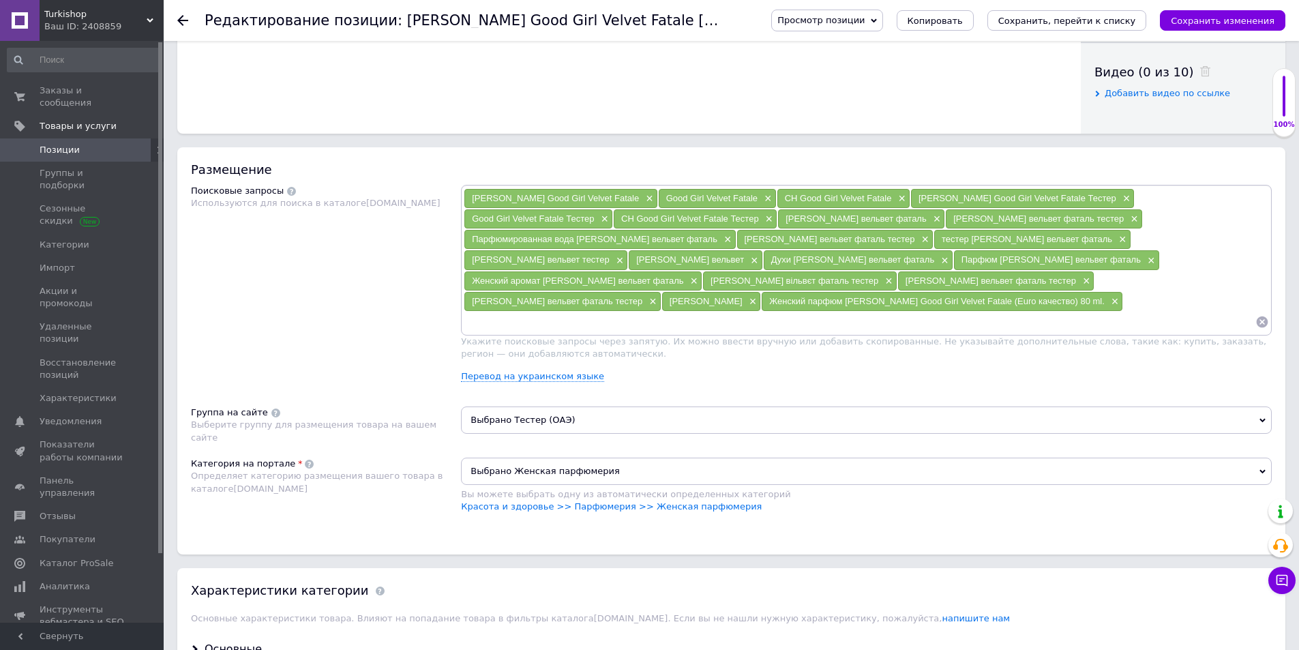
drag, startPoint x: 696, startPoint y: 300, endPoint x: 874, endPoint y: 308, distance: 178.2
click at [661, 308] on div "[PERSON_NAME] вельвет фаталь тестер ×" at bounding box center [562, 301] width 196 height 19
copy span "[PERSON_NAME] вельвет фаталь"
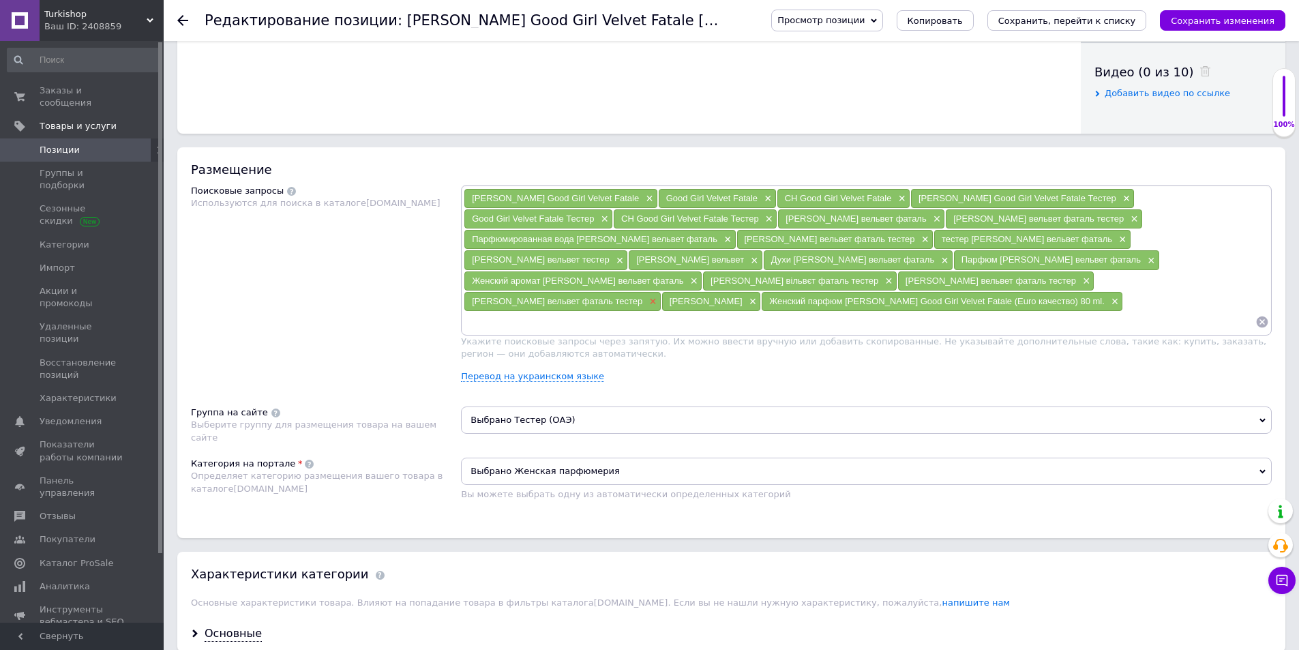
click at [657, 301] on span "×" at bounding box center [651, 302] width 11 height 12
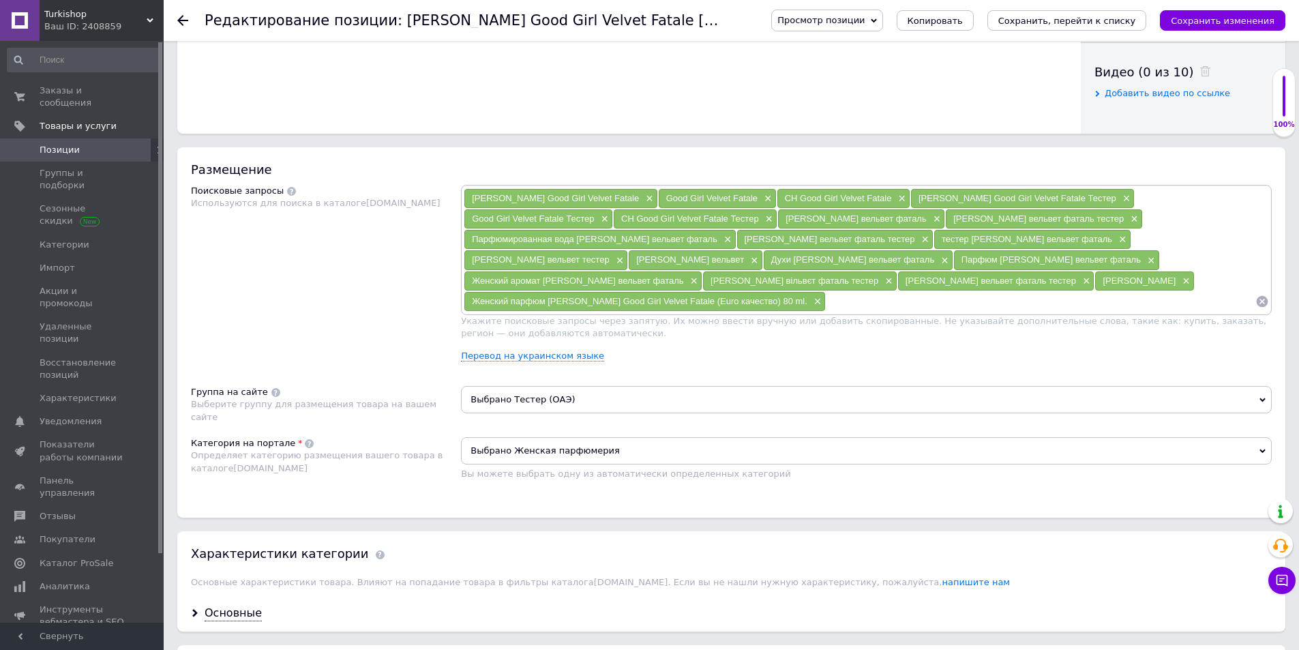
click at [886, 312] on input at bounding box center [1041, 301] width 430 height 20
paste input "[PERSON_NAME] вельвет фаталь"
type input "[PERSON_NAME] вельвет фаталь"
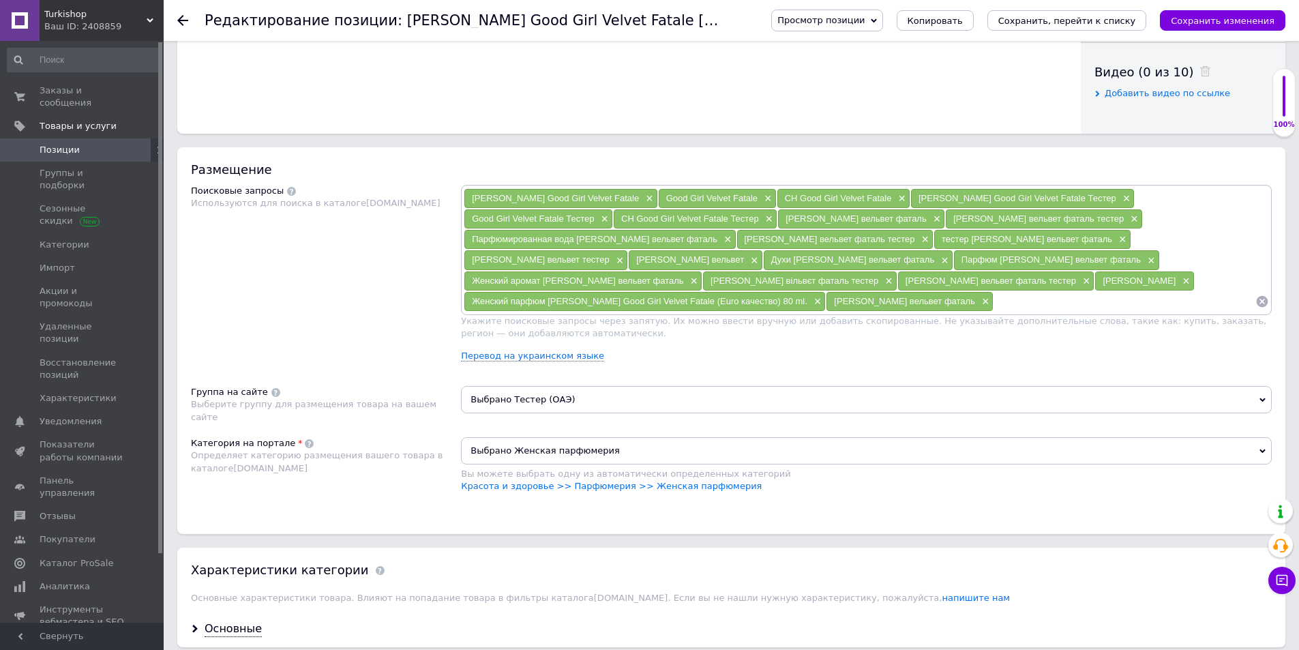
drag, startPoint x: 697, startPoint y: 296, endPoint x: 803, endPoint y: 303, distance: 106.0
click at [1103, 286] on span "[PERSON_NAME]" at bounding box center [1139, 281] width 73 height 10
copy span "[PERSON_NAME]"
drag, startPoint x: 848, startPoint y: 304, endPoint x: 840, endPoint y: 313, distance: 11.6
click at [1095, 291] on div "[PERSON_NAME] ×" at bounding box center [1144, 280] width 98 height 19
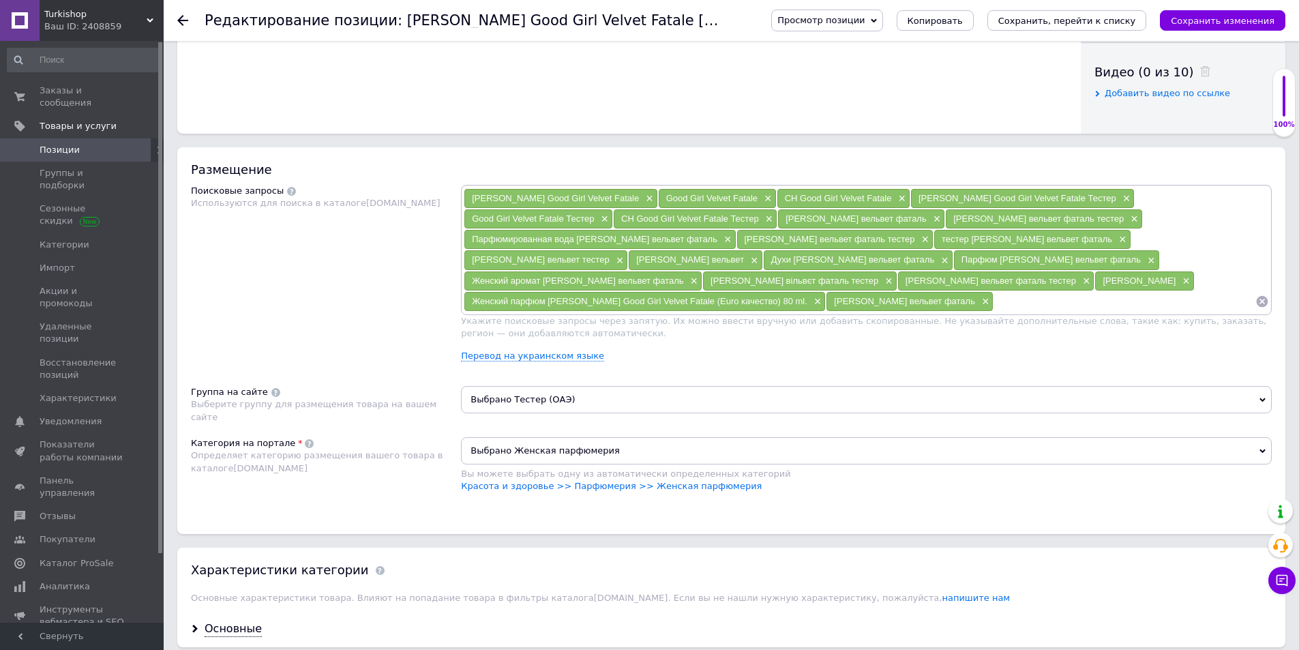
click at [994, 312] on input at bounding box center [1125, 301] width 262 height 20
click at [1179, 287] on span "×" at bounding box center [1184, 282] width 11 height 12
drag, startPoint x: 829, startPoint y: 320, endPoint x: 761, endPoint y: 314, distance: 68.5
click at [994, 312] on input at bounding box center [1125, 301] width 262 height 20
paste input "[PERSON_NAME]"
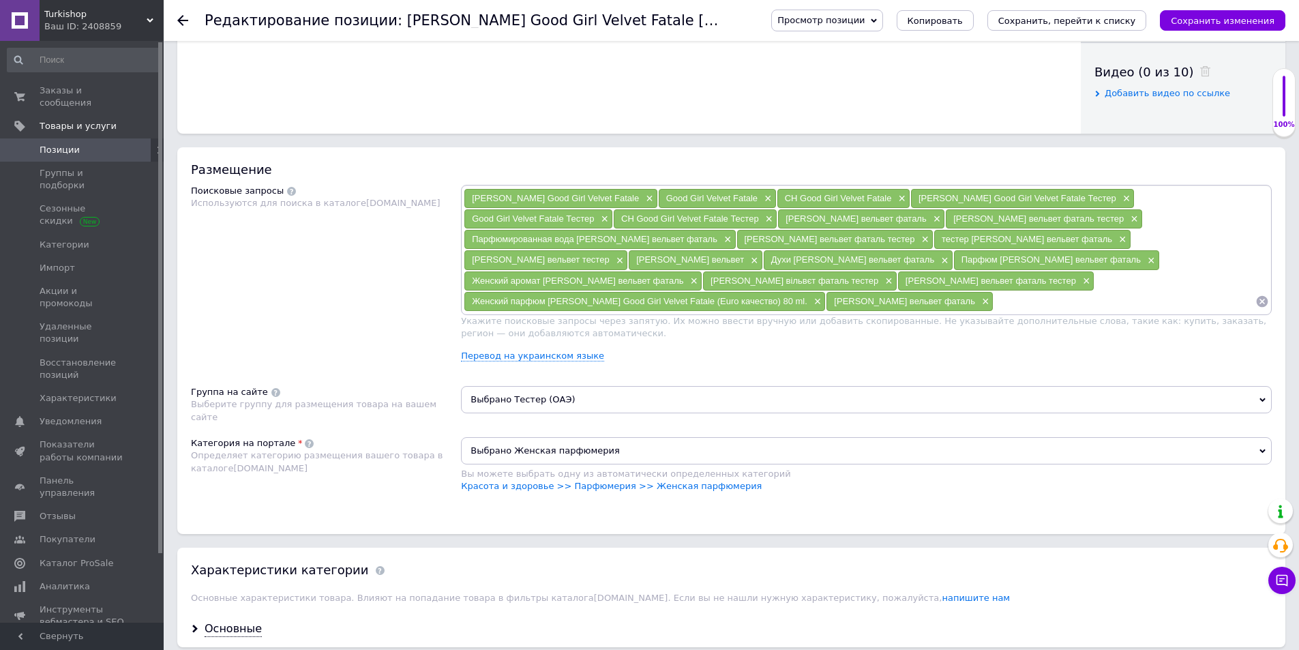
type input "[PERSON_NAME]"
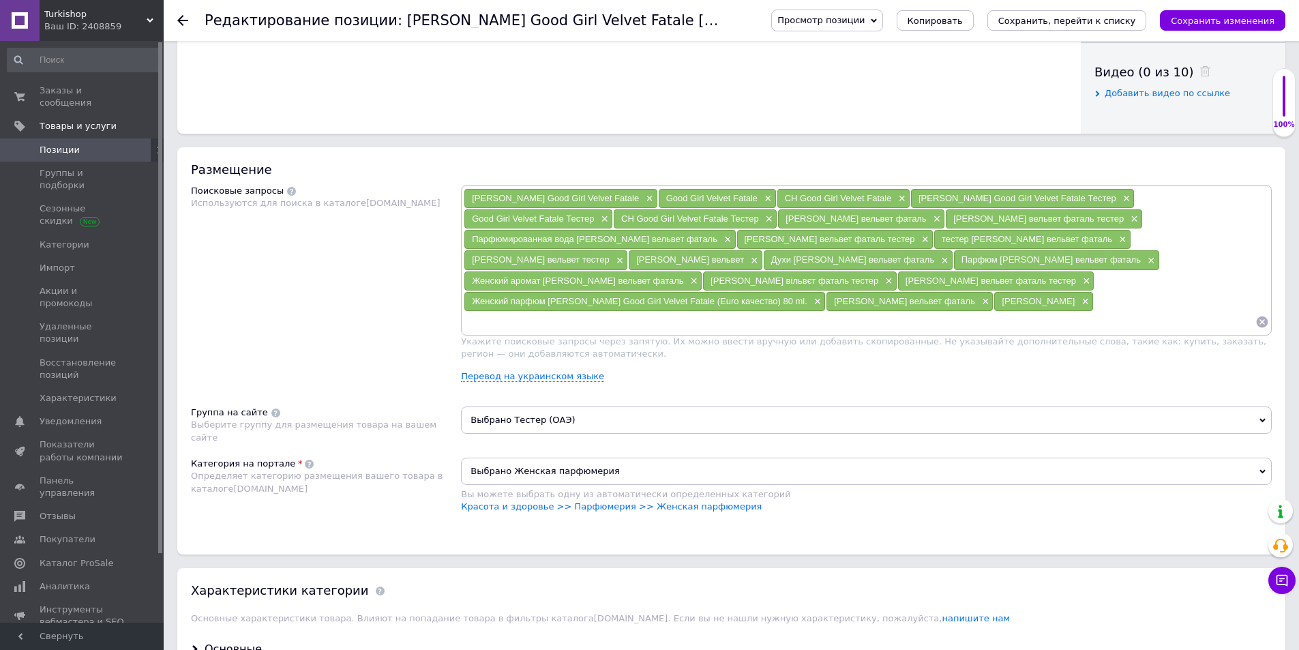
drag, startPoint x: 481, startPoint y: 297, endPoint x: 640, endPoint y: 303, distance: 158.4
click at [906, 286] on span "[PERSON_NAME] вельвет фаталь тестер" at bounding box center [991, 281] width 171 height 10
drag, startPoint x: 464, startPoint y: 300, endPoint x: 640, endPoint y: 303, distance: 175.3
click at [898, 291] on div "[PERSON_NAME] вельвет фаталь тестер ×" at bounding box center [996, 280] width 196 height 19
copy span "[PERSON_NAME] вельвет фаталь"
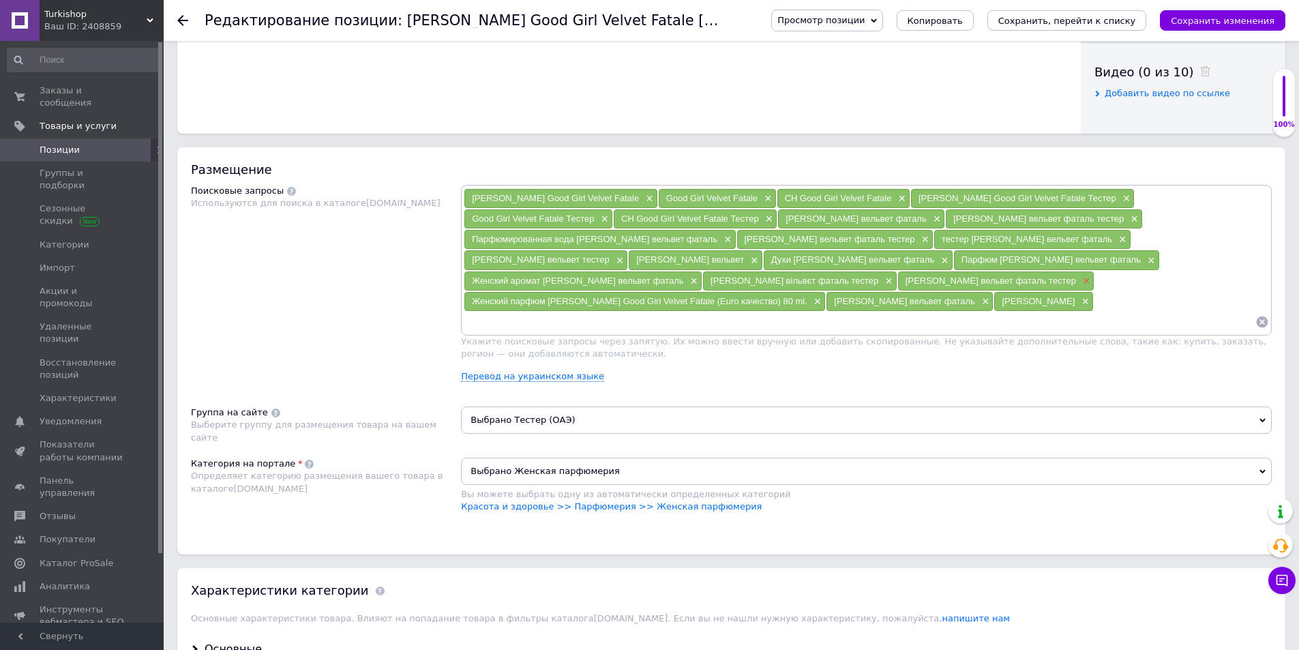
drag, startPoint x: 681, startPoint y: 303, endPoint x: 670, endPoint y: 322, distance: 21.1
click at [1080, 287] on span "×" at bounding box center [1085, 282] width 11 height 12
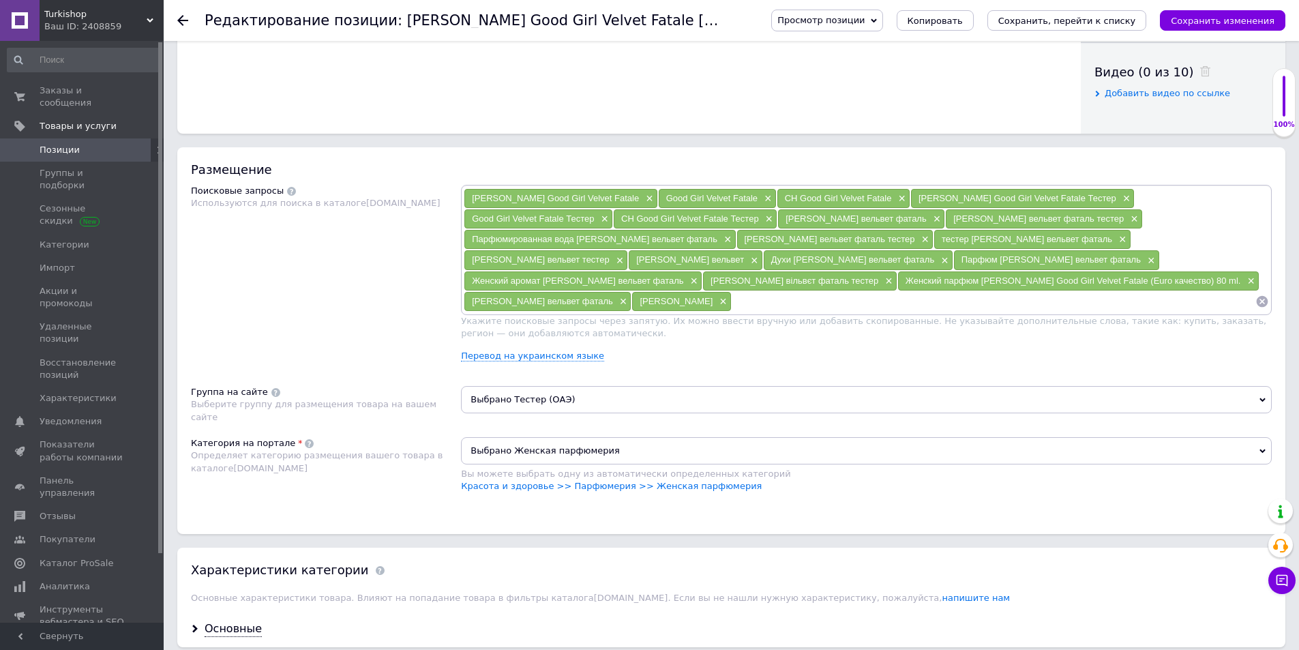
drag, startPoint x: 688, startPoint y: 322, endPoint x: 679, endPoint y: 322, distance: 9.5
click at [732, 312] on input at bounding box center [994, 301] width 524 height 20
paste input "[PERSON_NAME] вельвет фаталь"
type input "[PERSON_NAME] вельвет фаталь"
drag, startPoint x: 618, startPoint y: 218, endPoint x: 727, endPoint y: 220, distance: 109.1
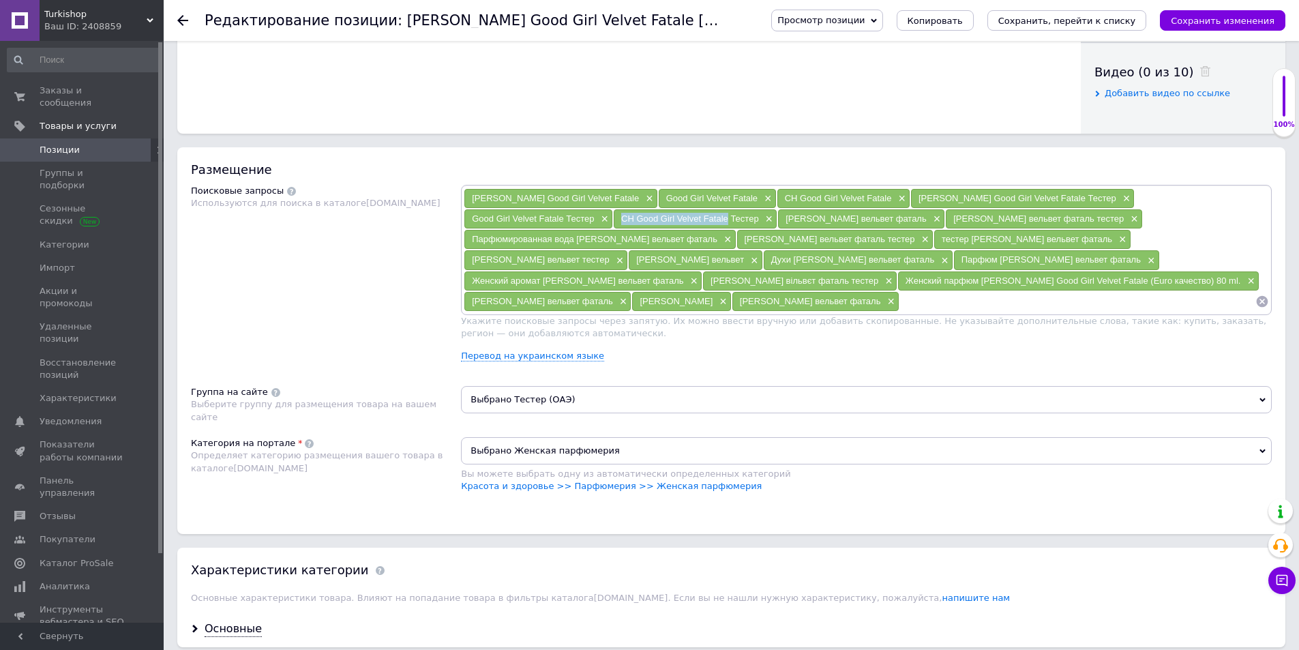
click at [727, 220] on div "CH Good Girl Velvet Fatale Тестер ×" at bounding box center [695, 218] width 163 height 19
copy span "CH Good Girl Velvet Fatale"
click at [763, 219] on span "×" at bounding box center [767, 219] width 11 height 12
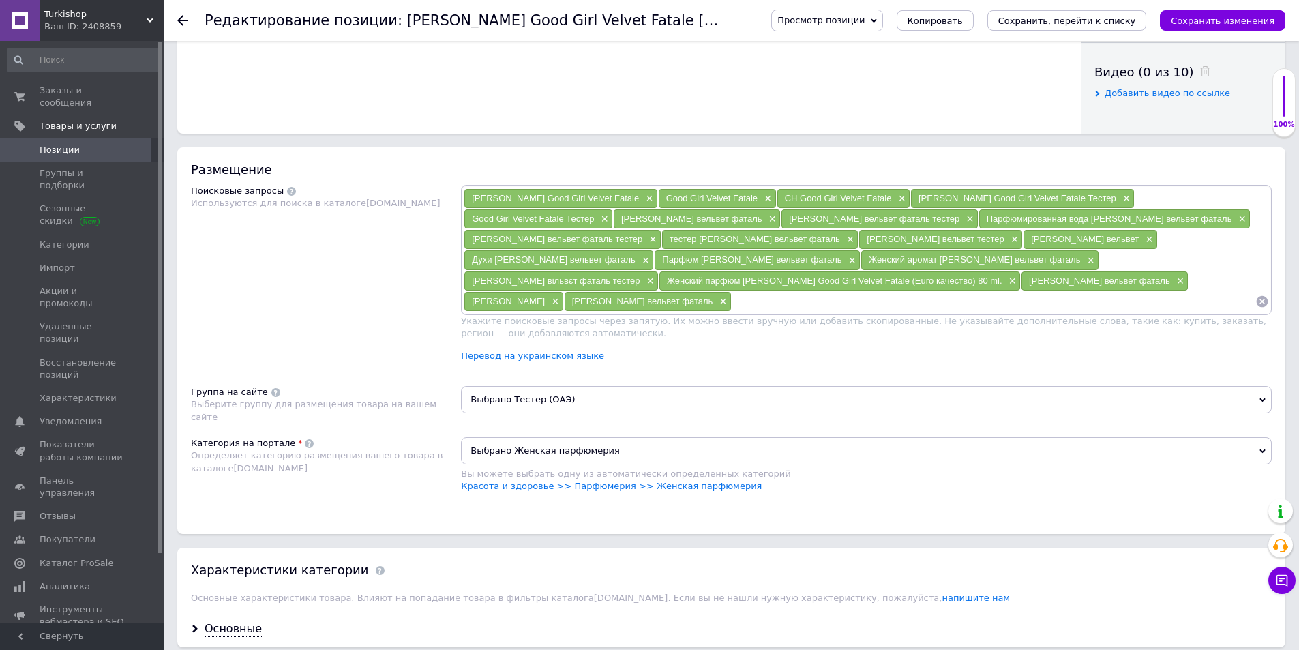
click at [725, 311] on div "[PERSON_NAME] Good Girl Velvet Fatale × Good Girl Velvet Fatale × CH Good Girl …" at bounding box center [866, 249] width 805 height 123
click at [732, 312] on input at bounding box center [994, 301] width 524 height 20
paste input "CH Good Girl Velvet Fatale"
drag, startPoint x: 473, startPoint y: 217, endPoint x: 565, endPoint y: 222, distance: 92.2
click at [565, 222] on span "Good Girl Velvet Fatale Тестер" at bounding box center [533, 218] width 122 height 10
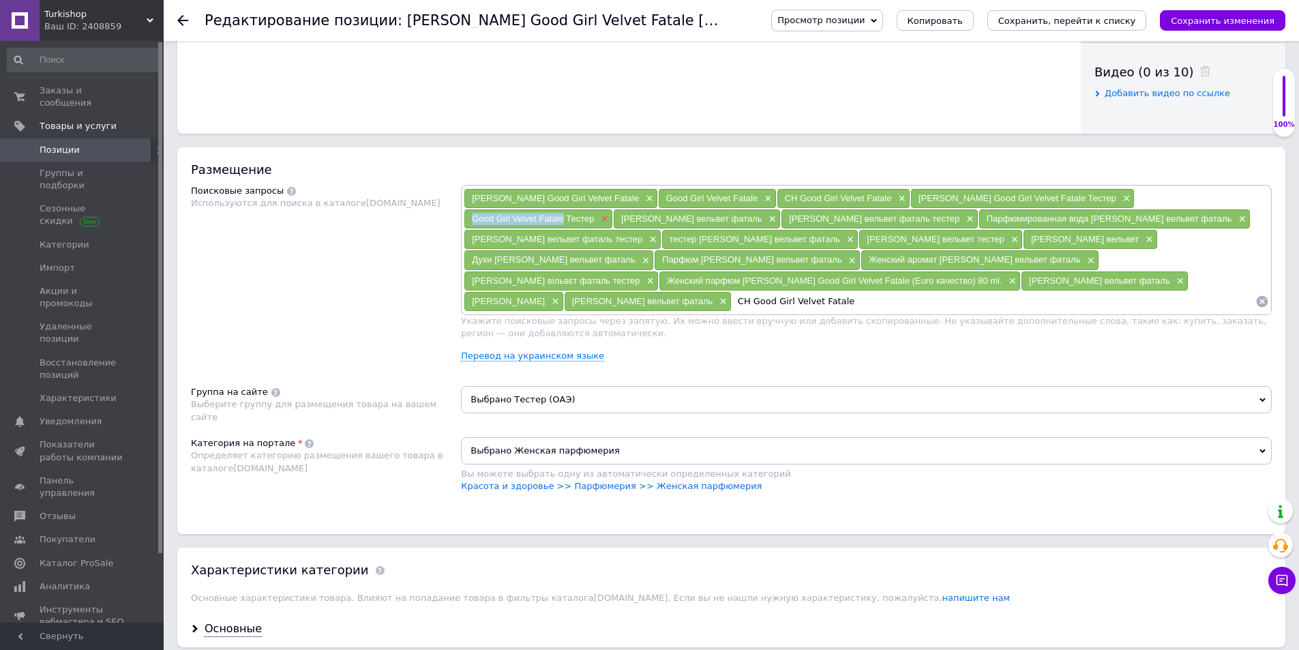
copy span "Good Girl Velvet Fatale"
click at [601, 218] on span "×" at bounding box center [602, 219] width 11 height 12
drag, startPoint x: 798, startPoint y: 294, endPoint x: 953, endPoint y: 301, distance: 155.7
click at [944, 301] on input "CH Good Girl Velvet Fatale" at bounding box center [994, 301] width 524 height 20
paste input
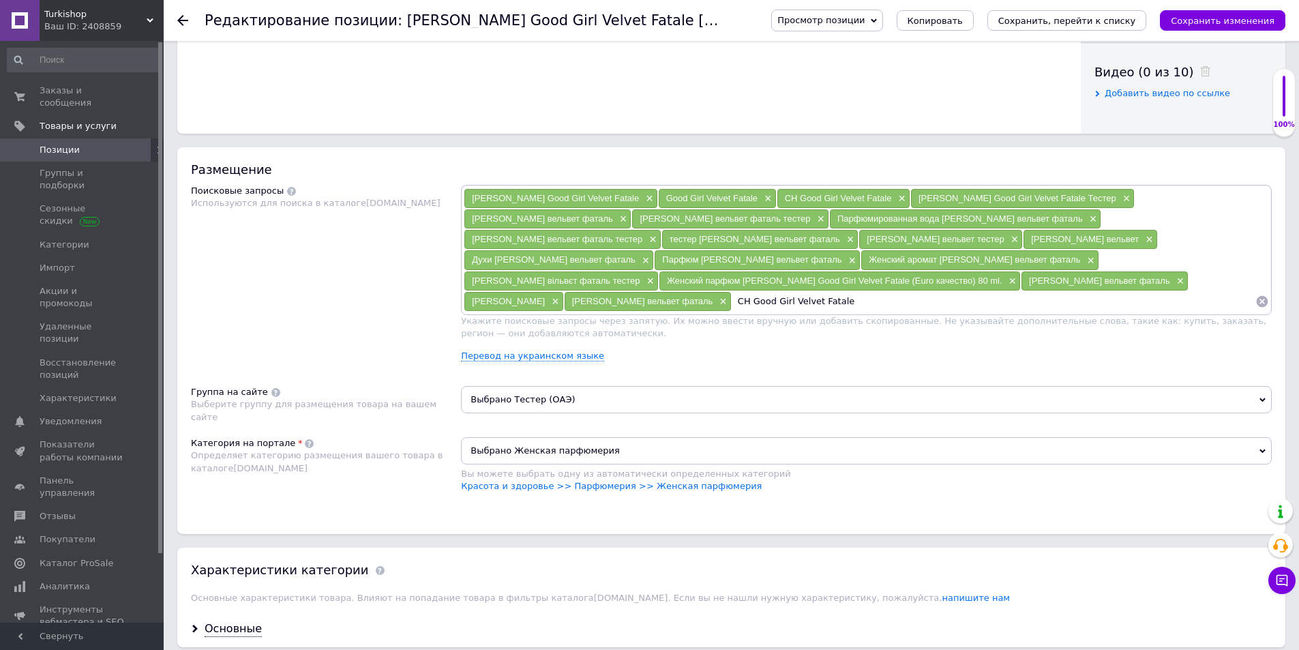
type input "Good Girl Velvet Fatale"
drag, startPoint x: 799, startPoint y: 310, endPoint x: 913, endPoint y: 312, distance: 113.9
click at [919, 312] on div "Good Girl Velvet Fatale" at bounding box center [1000, 301] width 537 height 20
click at [578, 409] on span "Выбрано Тестер (ОАЭ)" at bounding box center [866, 399] width 811 height 27
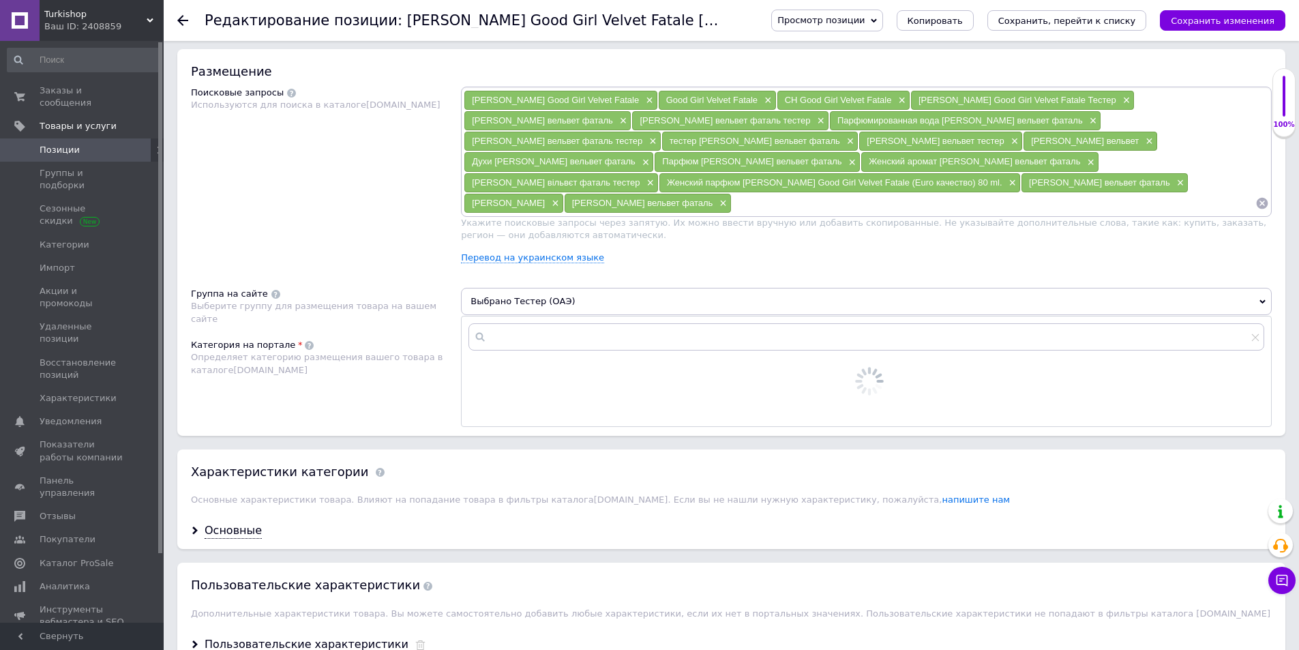
scroll to position [818, 0]
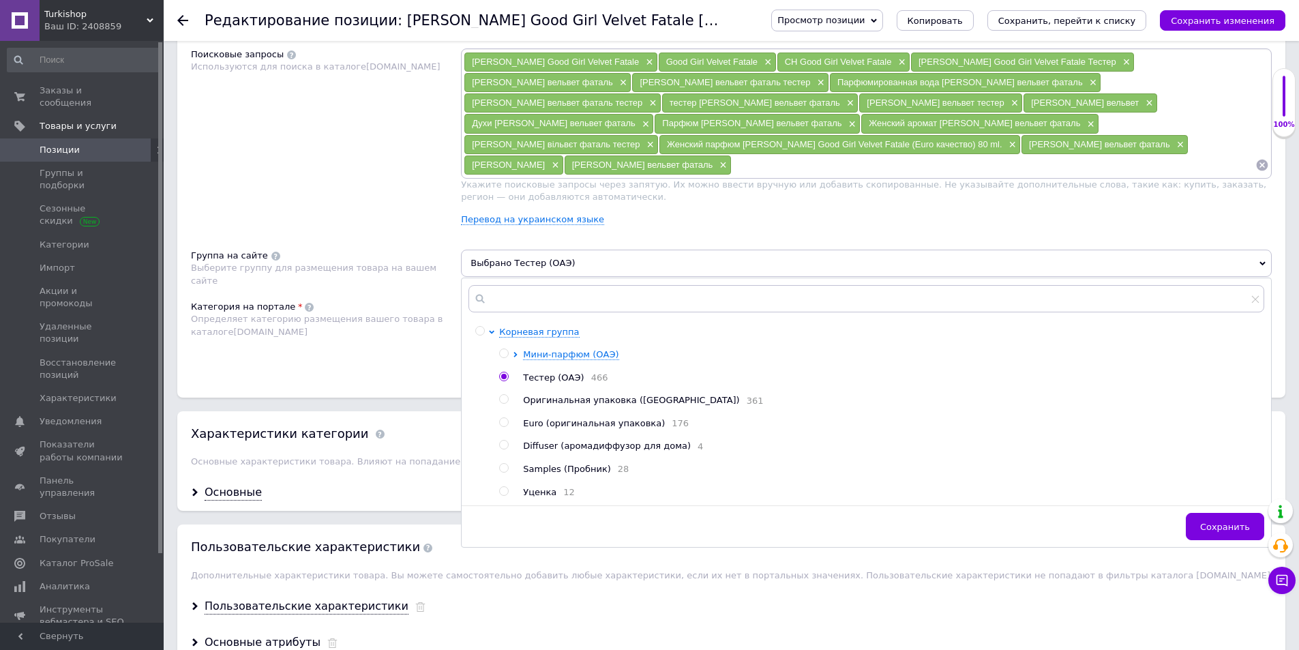
click at [550, 425] on span "Euro (оригинальная упаковка)" at bounding box center [594, 423] width 142 height 10
radio input "false"
radio input "true"
drag, startPoint x: 1231, startPoint y: 537, endPoint x: 1016, endPoint y: 520, distance: 216.2
click at [1226, 532] on span "Сохранить" at bounding box center [1225, 527] width 50 height 10
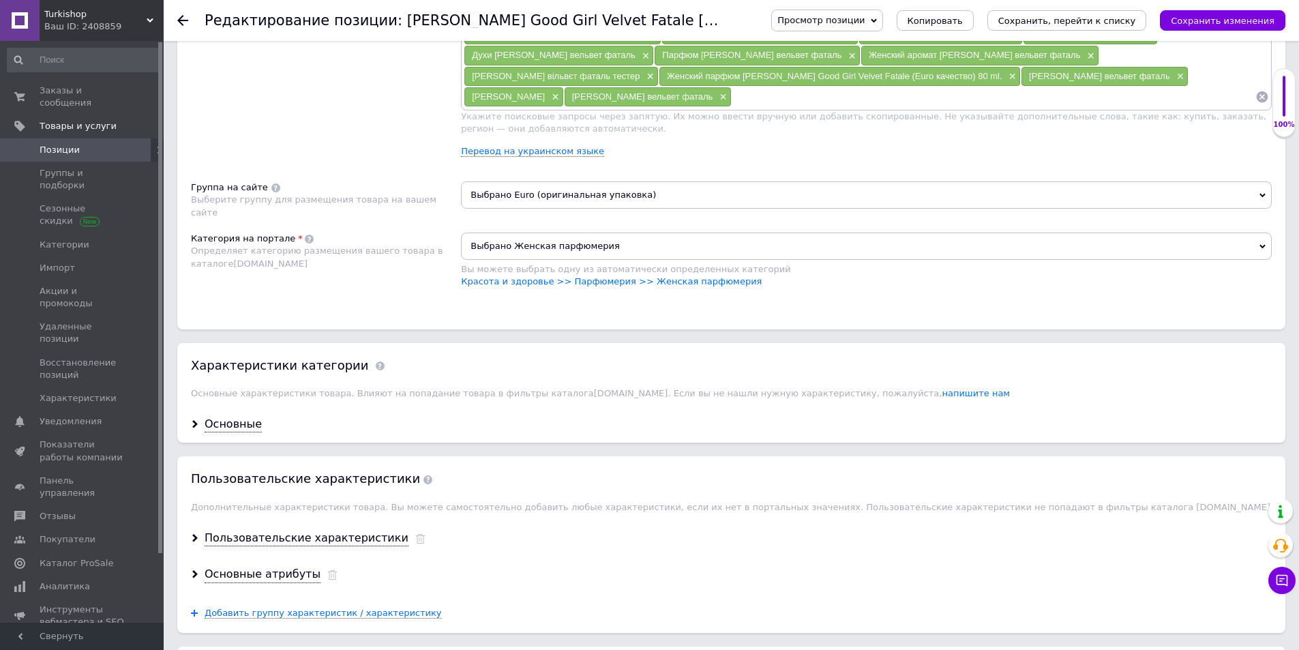
scroll to position [1023, 0]
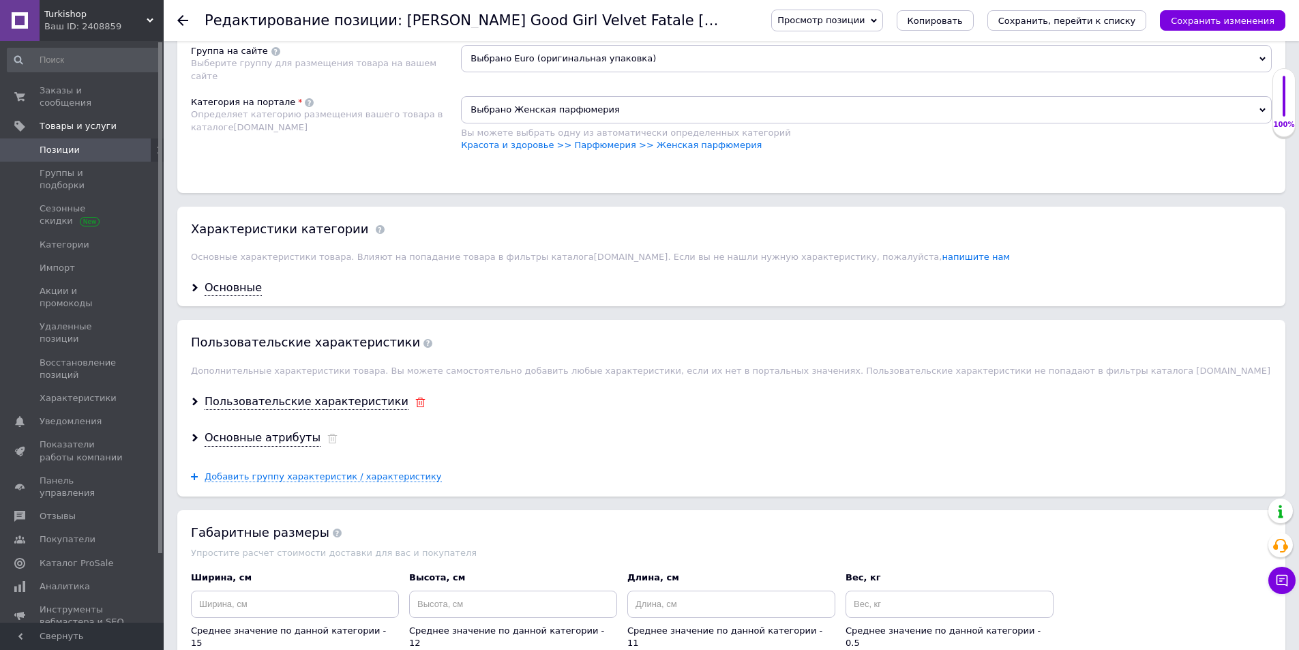
click at [415, 401] on icon at bounding box center [420, 403] width 10 height 10
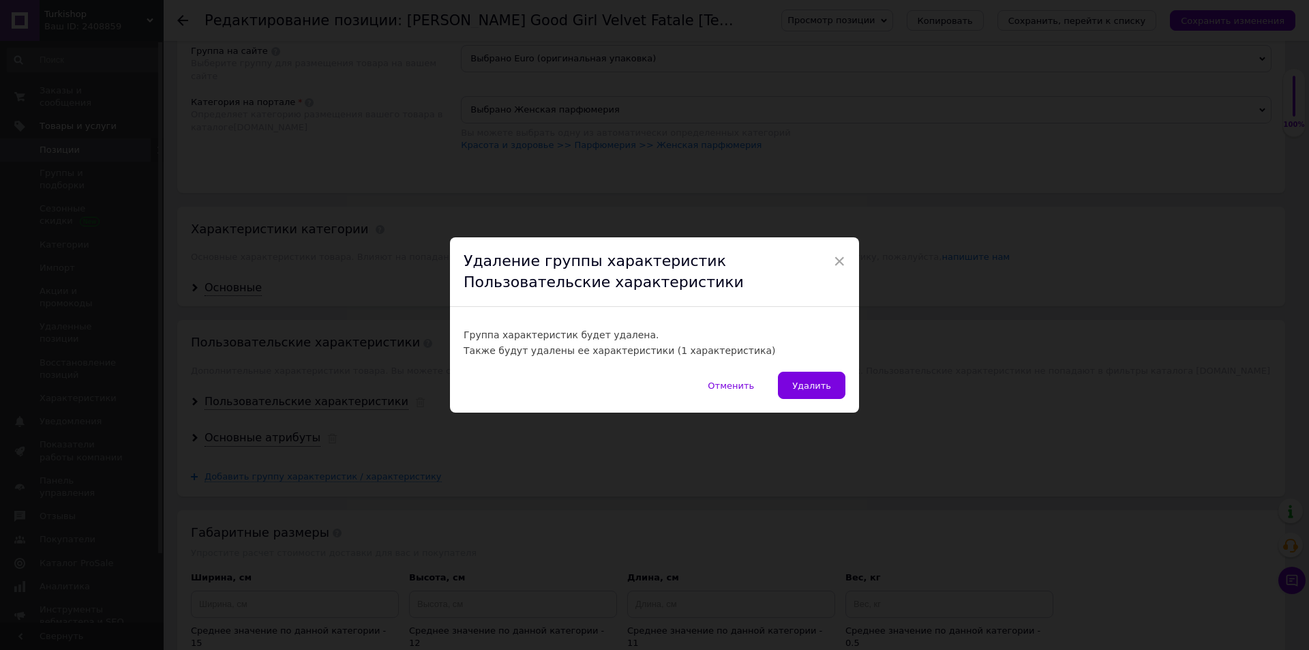
drag, startPoint x: 820, startPoint y: 394, endPoint x: 707, endPoint y: 399, distance: 113.3
click at [813, 394] on button "Удалить" at bounding box center [812, 385] width 68 height 27
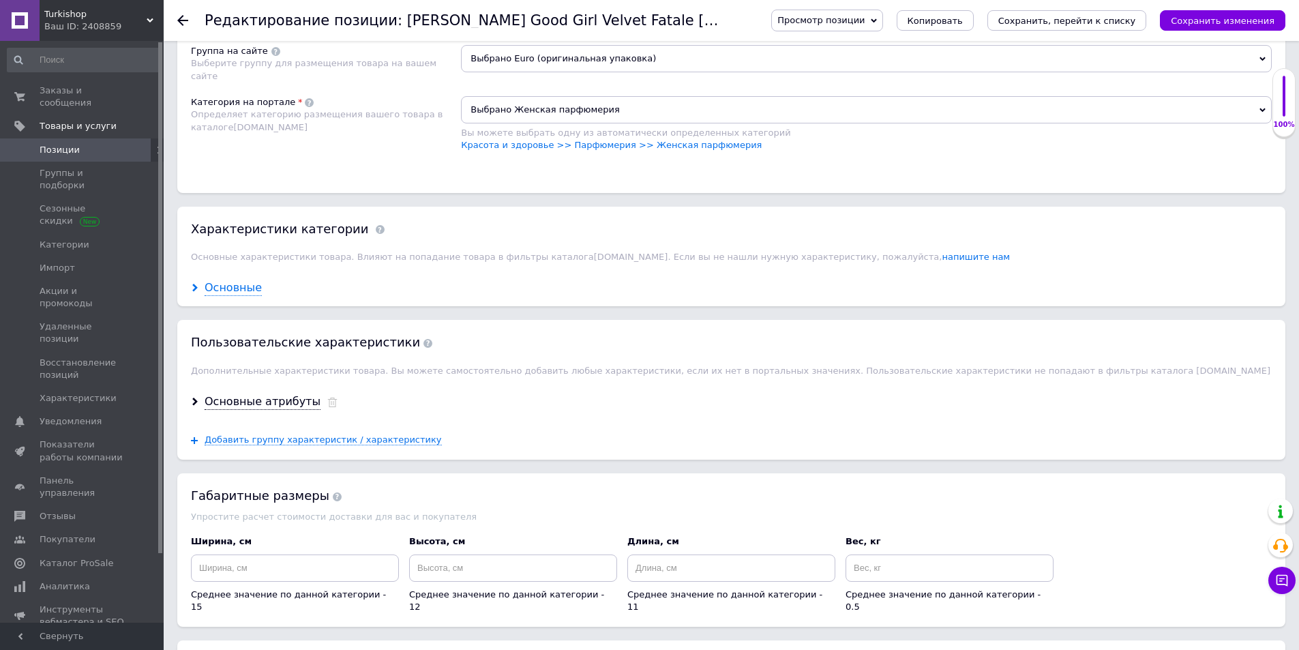
click at [244, 291] on div "Основные" at bounding box center [233, 288] width 57 height 16
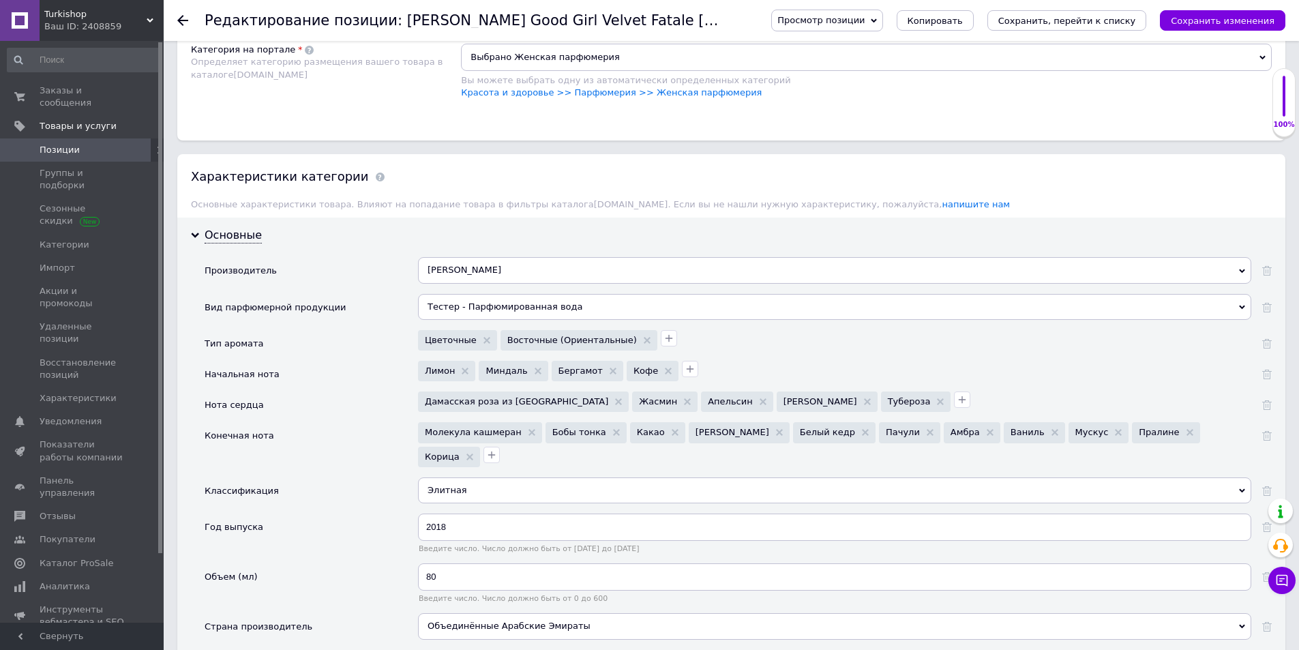
scroll to position [1159, 0]
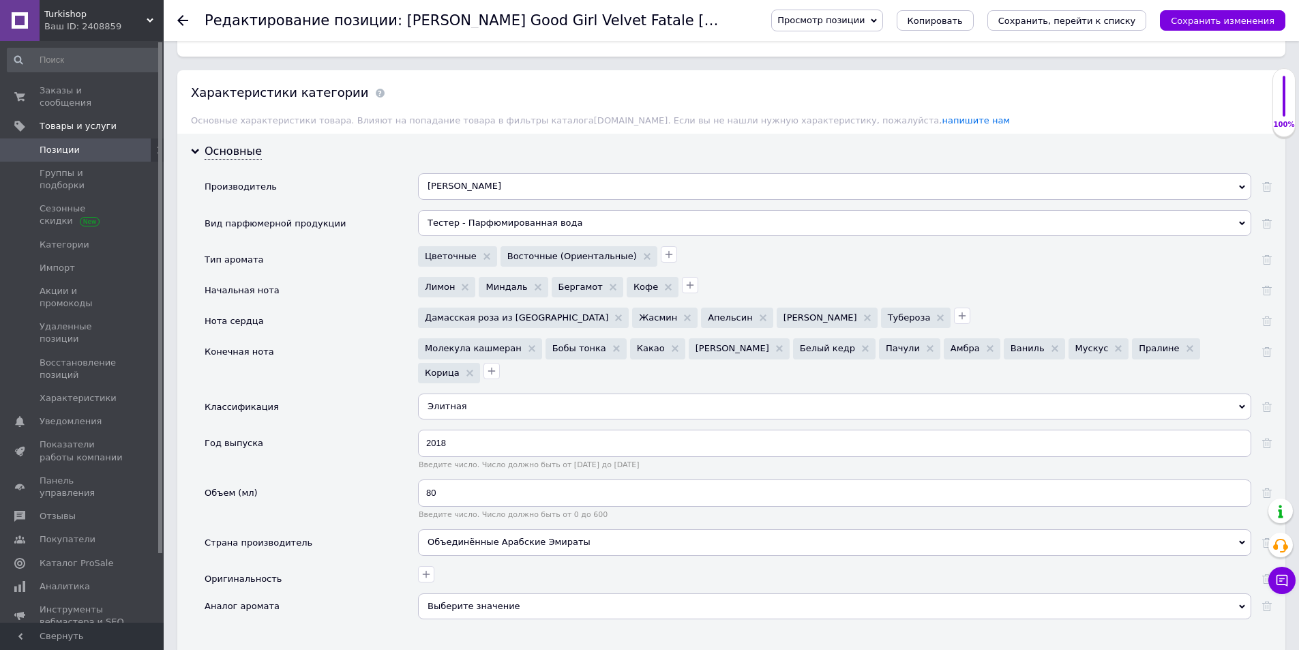
click at [884, 232] on div "Тестер - Парфюмированная вода" at bounding box center [834, 223] width 833 height 26
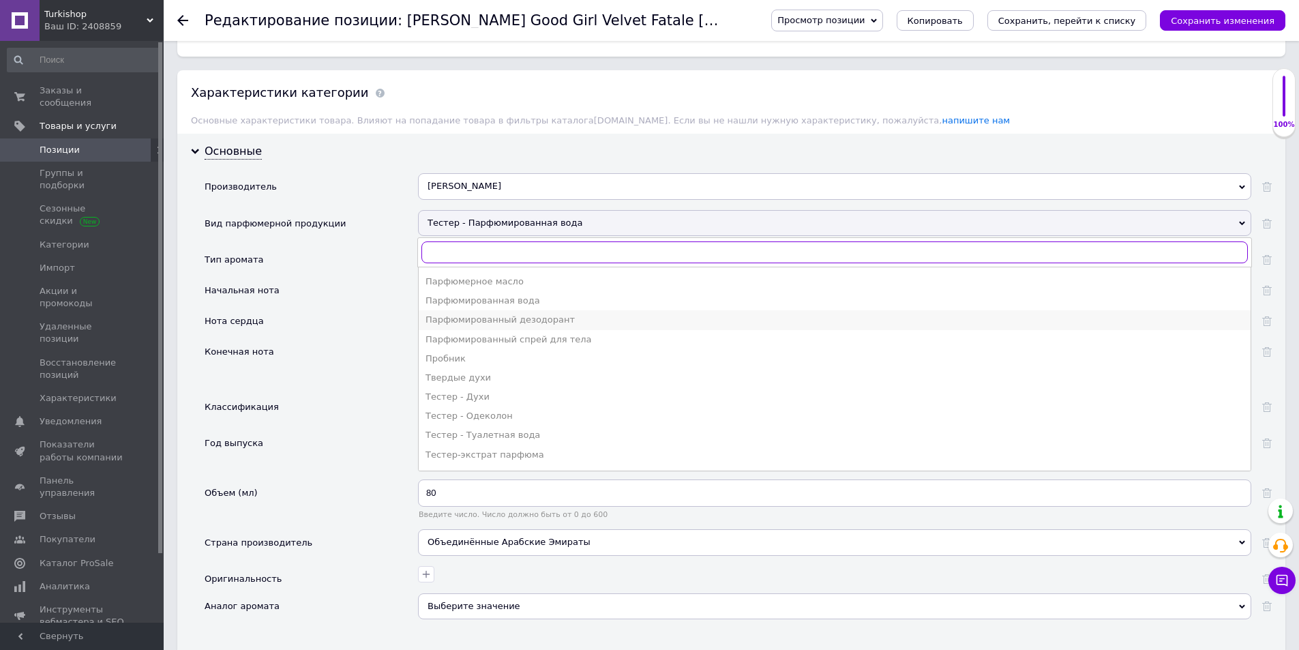
scroll to position [81, 0]
click at [527, 334] on div "Парфюмированная вода" at bounding box center [835, 333] width 818 height 12
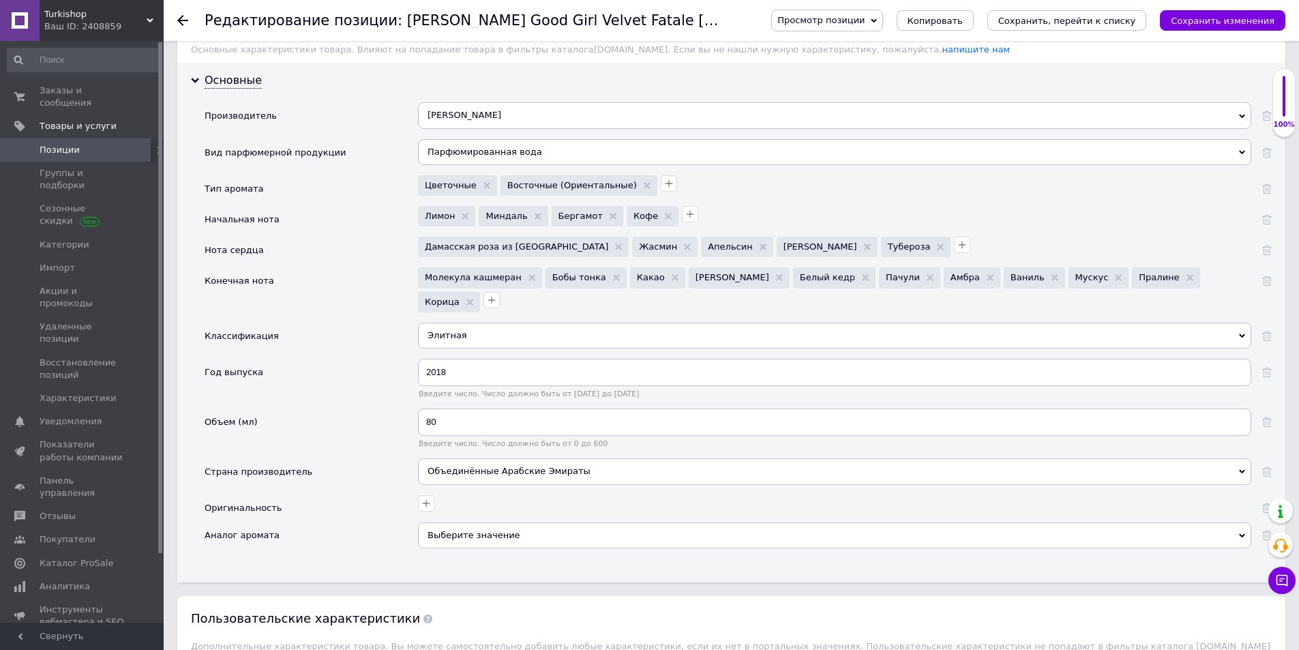
scroll to position [1296, 0]
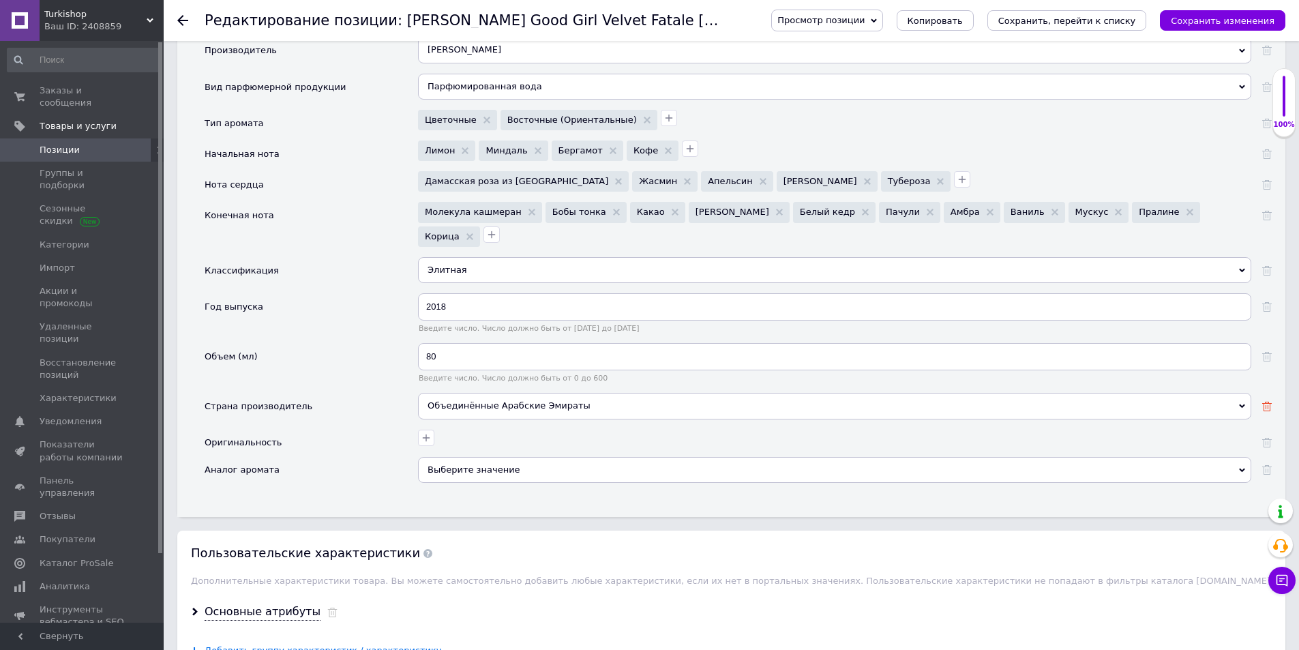
click at [1271, 402] on use at bounding box center [1267, 407] width 10 height 10
click at [1194, 19] on icon "Сохранить изменения" at bounding box center [1223, 21] width 104 height 10
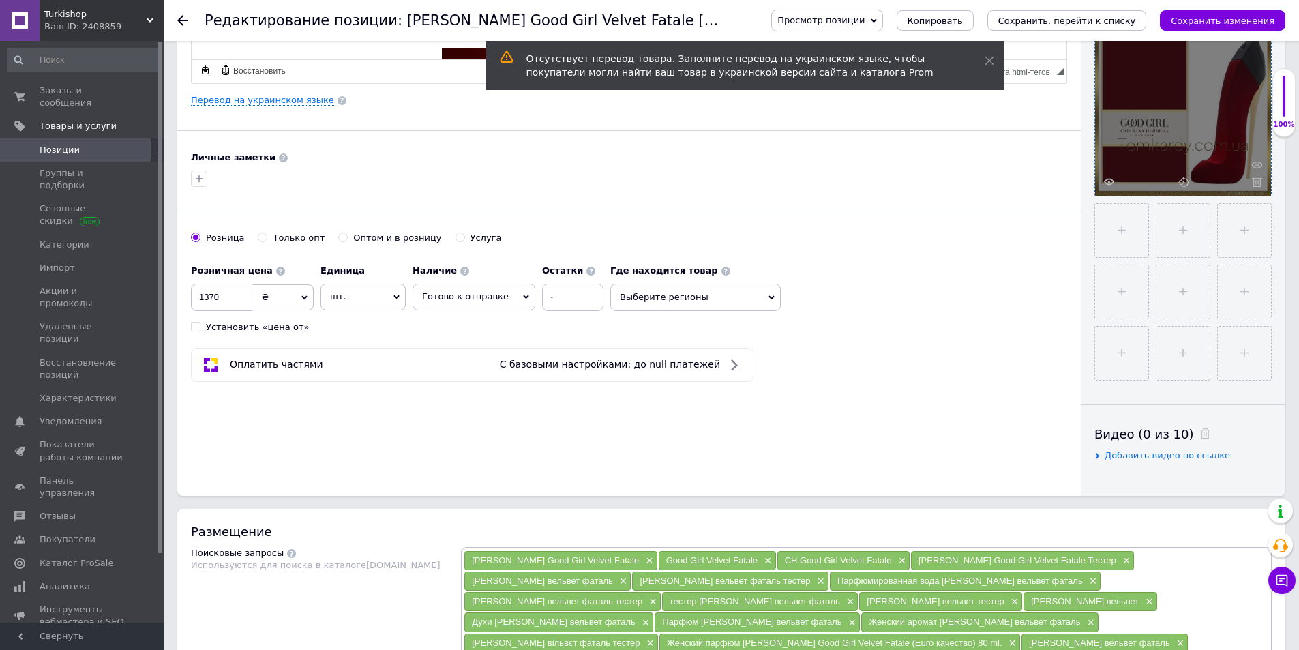
scroll to position [136, 0]
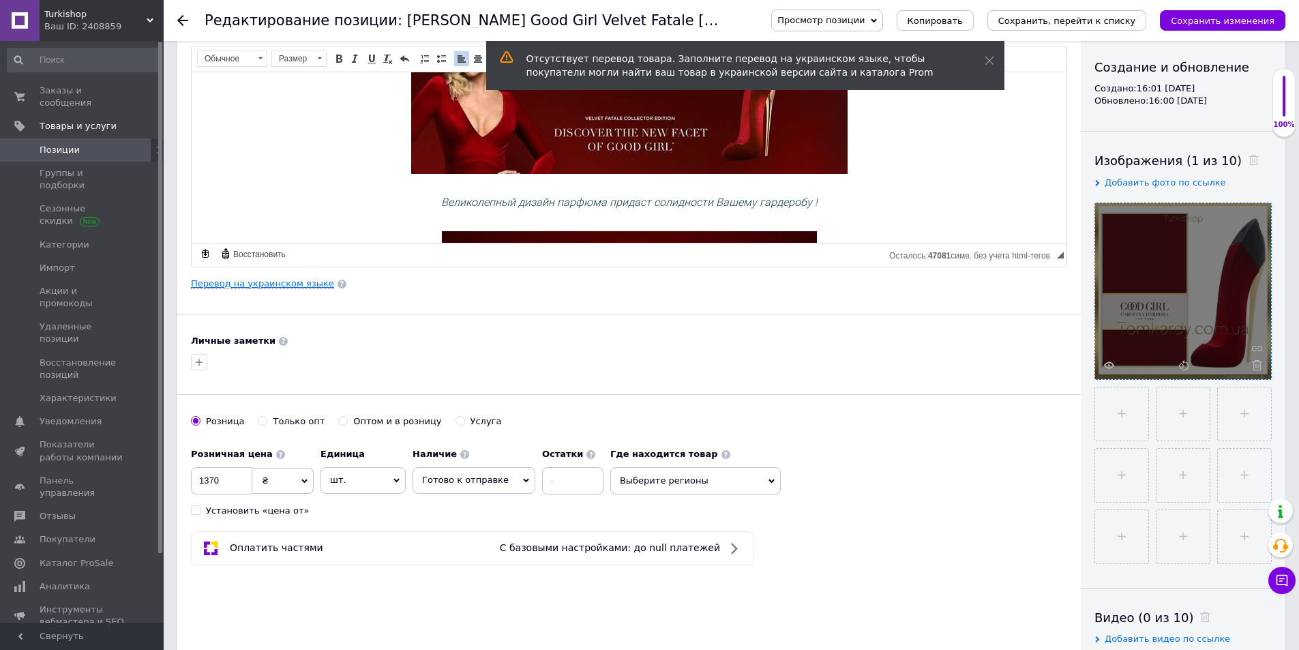
click at [284, 285] on link "Перевод на украинском языке" at bounding box center [262, 283] width 143 height 11
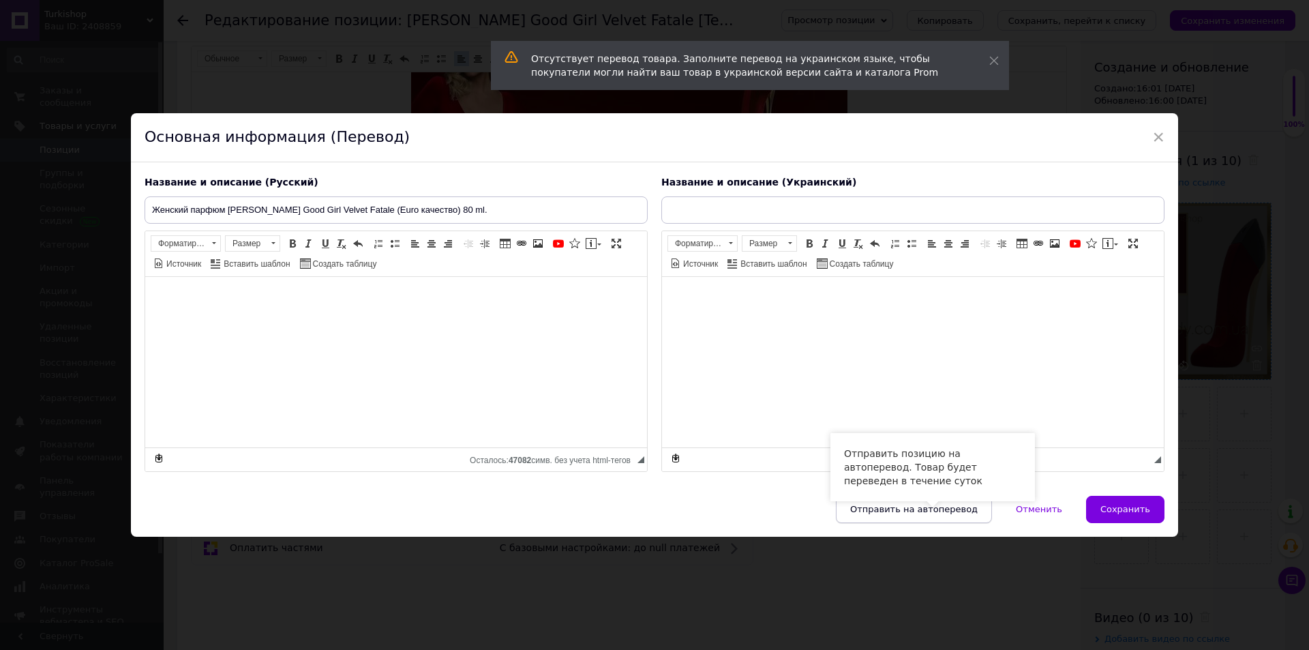
click at [932, 520] on button "Отправить на автоперевод" at bounding box center [914, 509] width 156 height 27
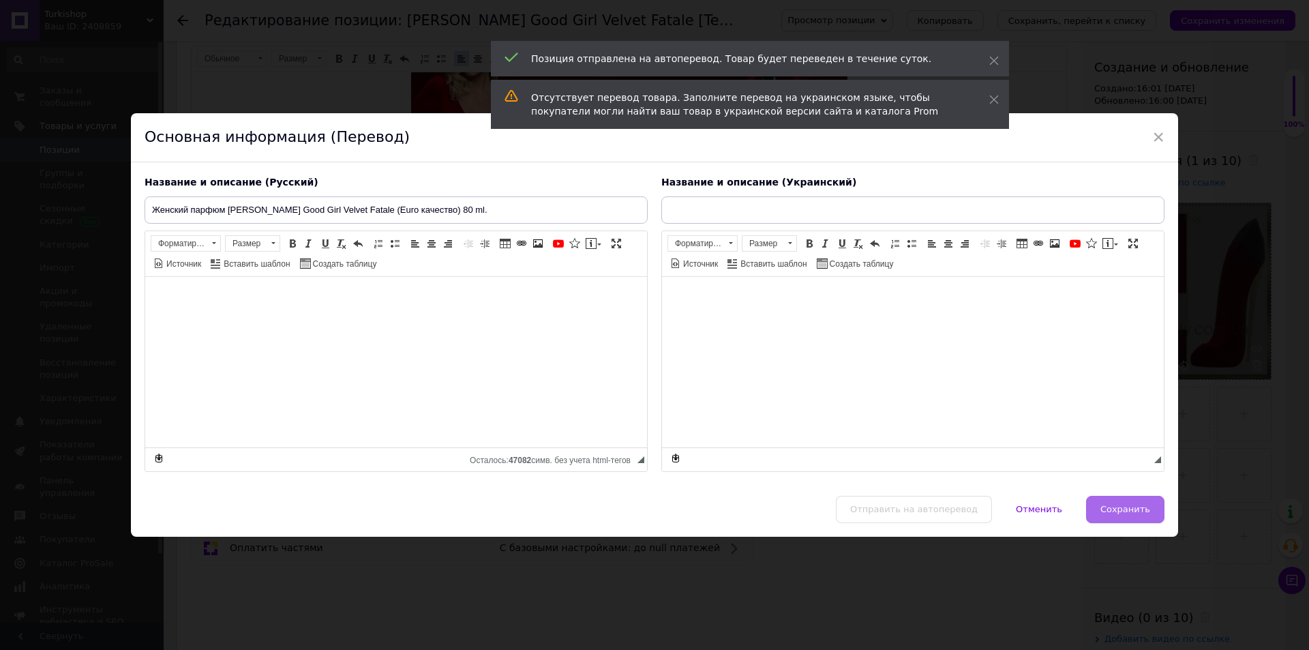
click at [1122, 504] on span "Сохранить" at bounding box center [1126, 509] width 50 height 10
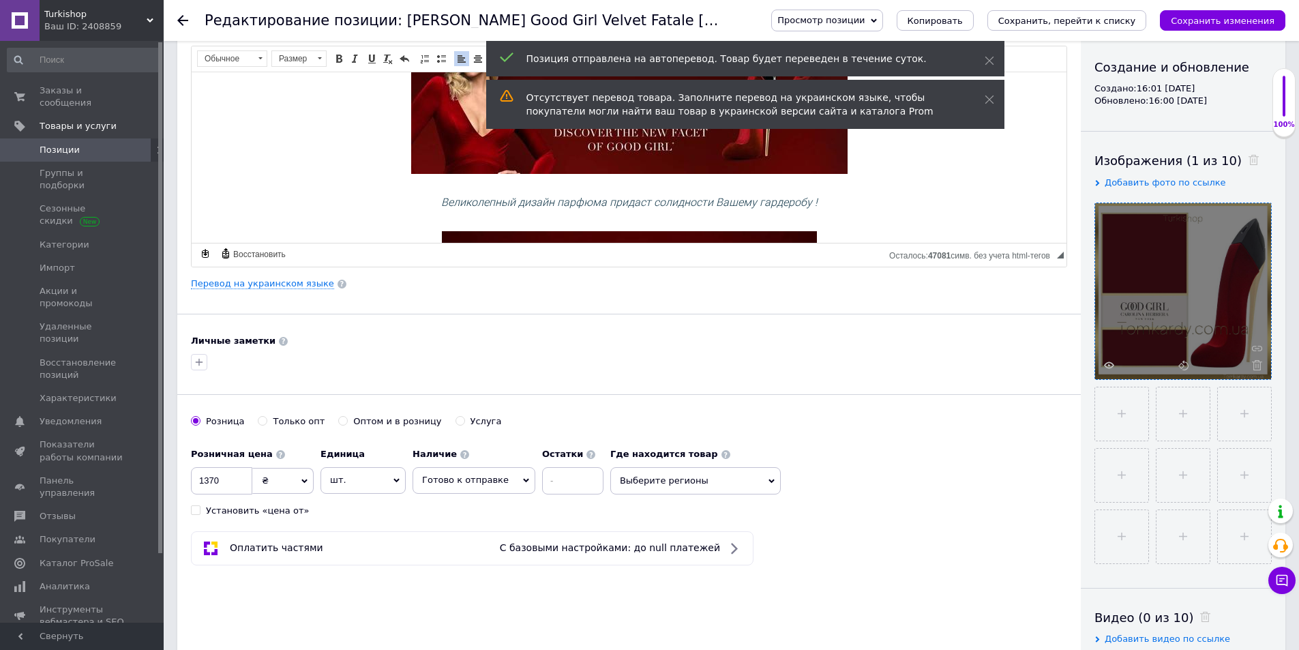
click at [1230, 8] on div "Просмотр позиции Сохранить и посмотреть на сайте Сохранить и посмотреть на порт…" at bounding box center [1015, 20] width 542 height 41
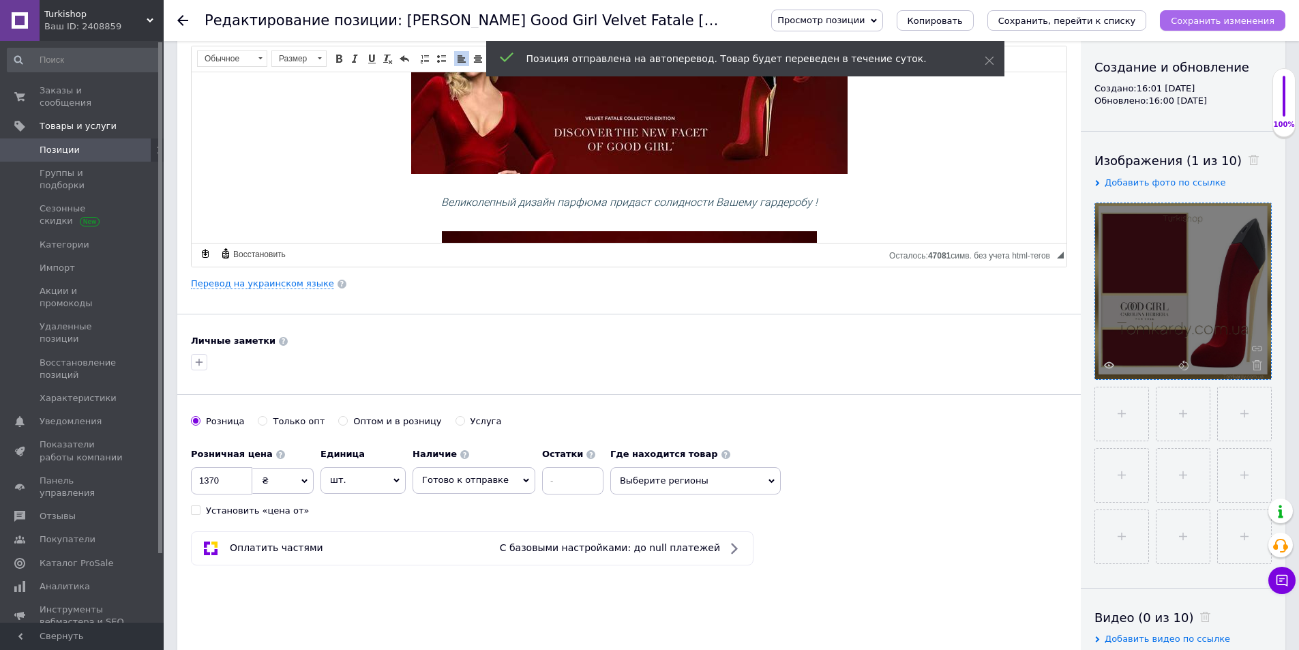
click at [1231, 19] on icon "Сохранить изменения" at bounding box center [1223, 21] width 104 height 10
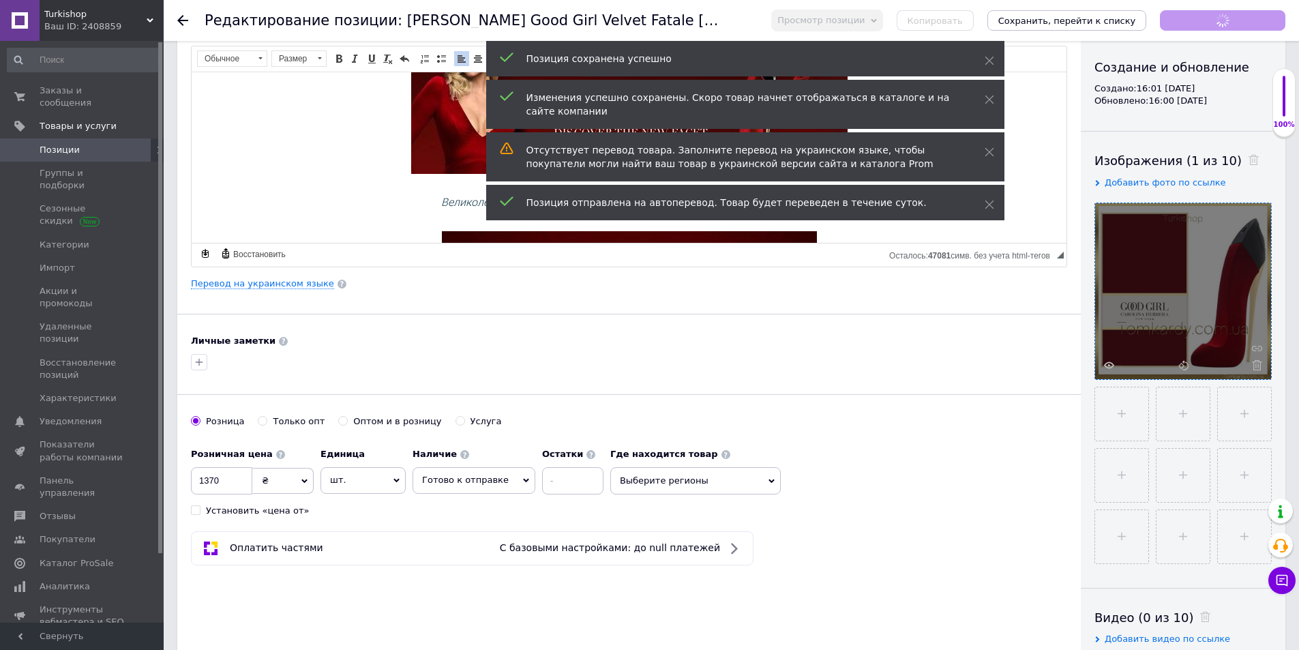
click at [102, 144] on span "Позиции" at bounding box center [83, 150] width 87 height 12
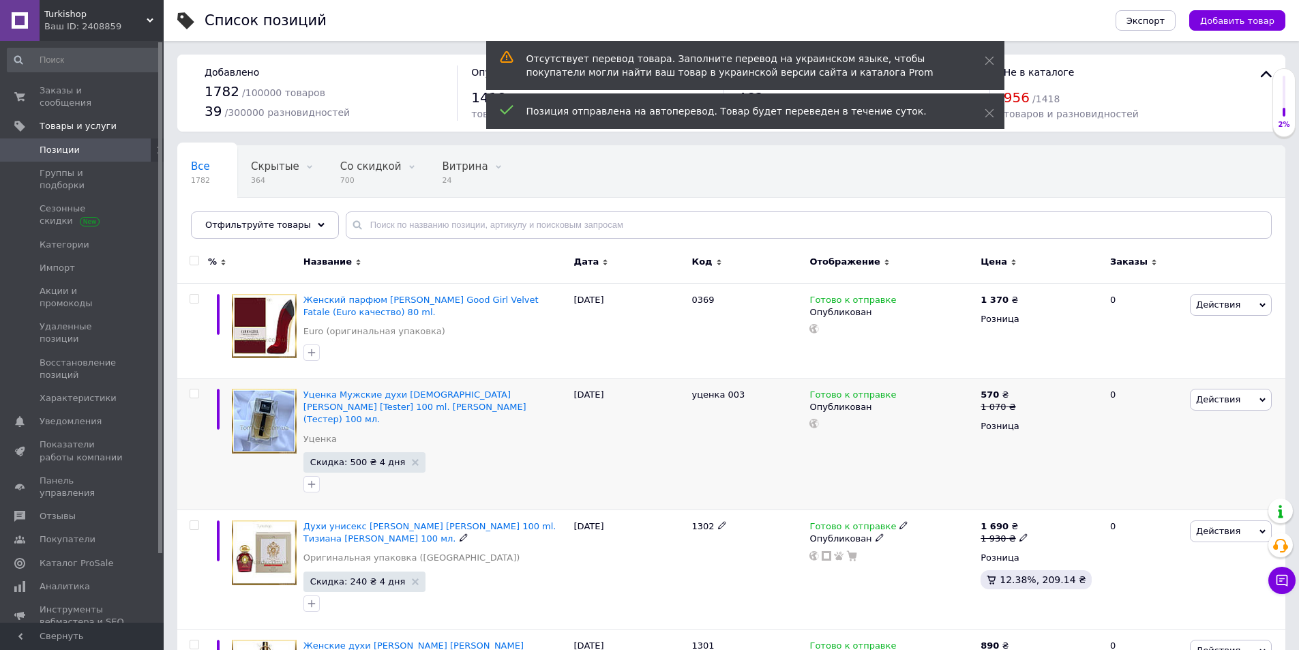
drag, startPoint x: 683, startPoint y: 512, endPoint x: 691, endPoint y: 385, distance: 126.4
click at [670, 510] on div "Духи унисекс [PERSON_NAME] [PERSON_NAME] 100 ml. Тизиана [PERSON_NAME] 100 мл. …" at bounding box center [731, 569] width 1108 height 119
copy div "1302"
click at [718, 299] on icon at bounding box center [722, 299] width 8 height 8
click at [653, 299] on div "Женский парфюм [PERSON_NAME] Good Girl Velvet Fatale (Euro качество) 80 ml. Eur…" at bounding box center [731, 330] width 1108 height 95
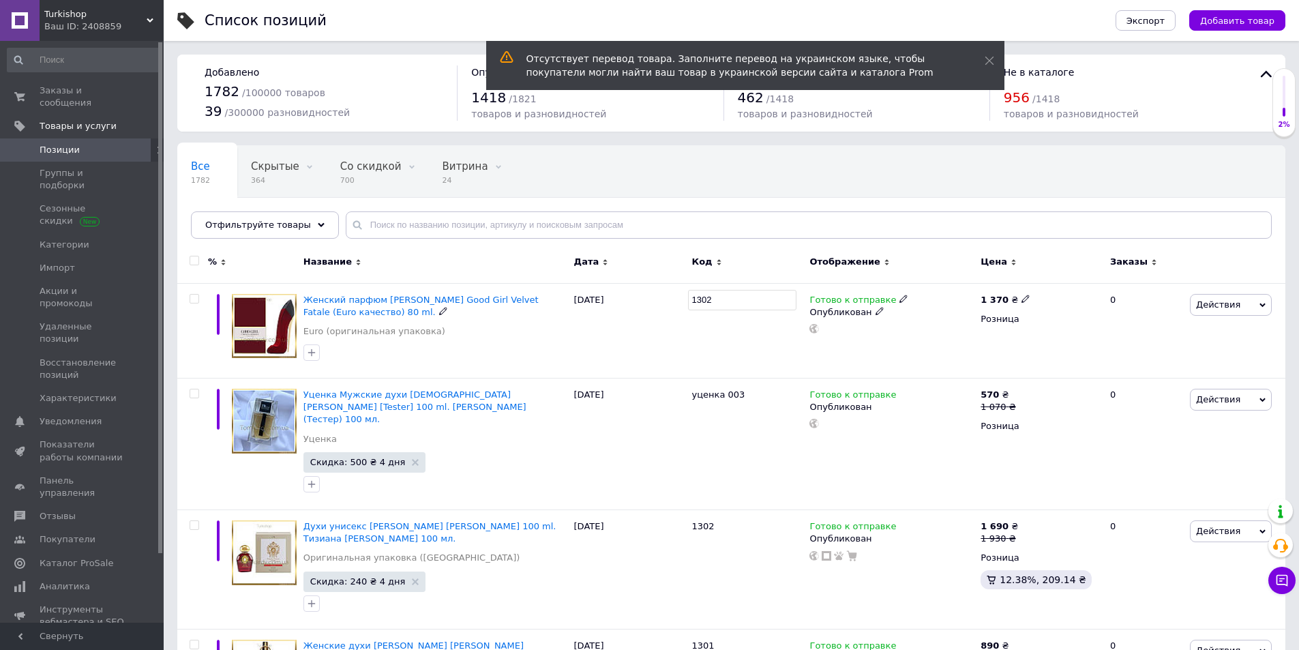
drag, startPoint x: 728, startPoint y: 306, endPoint x: 736, endPoint y: 308, distance: 7.6
click at [735, 307] on input "1302" at bounding box center [742, 300] width 109 height 20
click at [715, 305] on input "1303" at bounding box center [742, 300] width 109 height 20
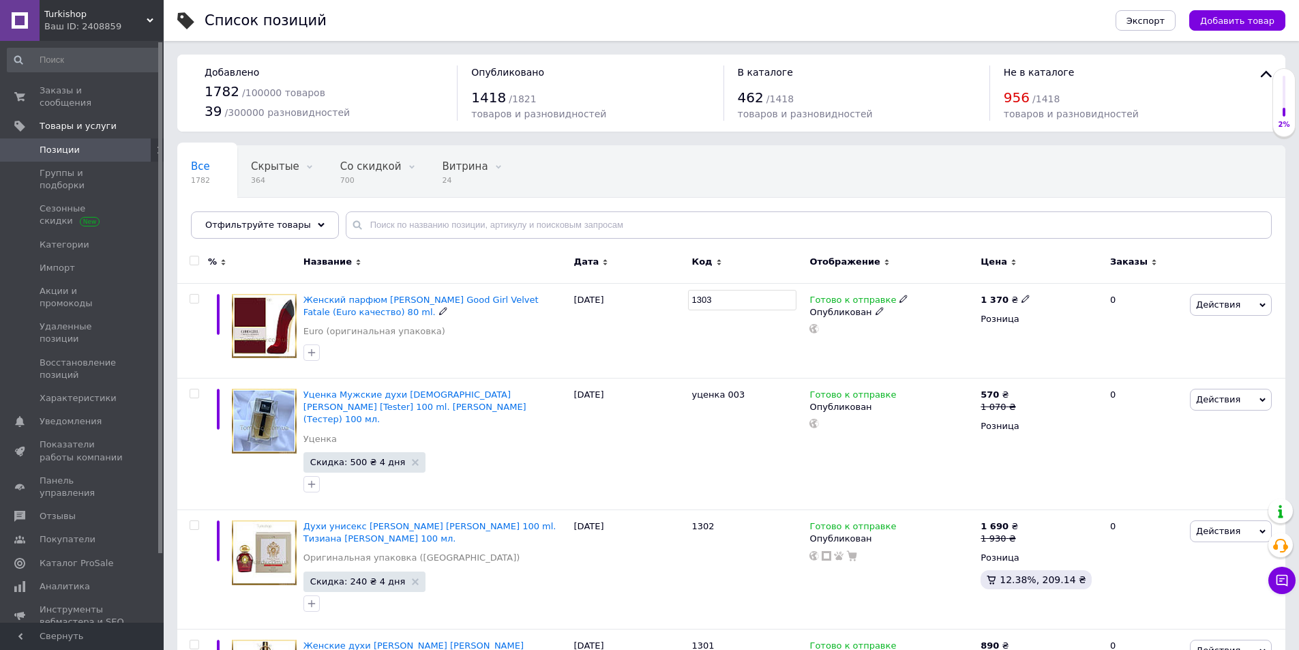
type input "1303"
click at [717, 346] on div at bounding box center [748, 330] width 118 height 95
click at [1022, 297] on icon at bounding box center [1026, 299] width 8 height 8
drag, startPoint x: 1062, startPoint y: 284, endPoint x: 1078, endPoint y: 285, distance: 15.7
click at [1078, 285] on input "1370" at bounding box center [1087, 283] width 104 height 27
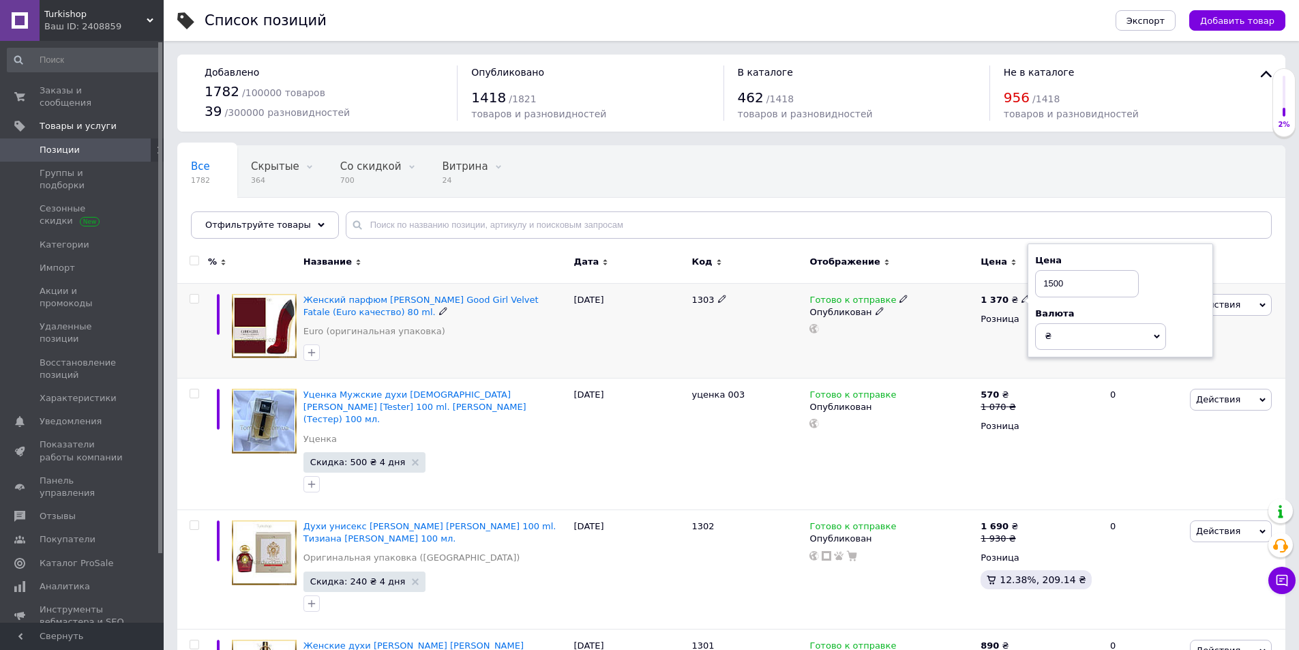
type input "1500"
drag, startPoint x: 725, startPoint y: 336, endPoint x: 376, endPoint y: 321, distance: 349.5
click at [724, 336] on div "1303" at bounding box center [748, 330] width 118 height 95
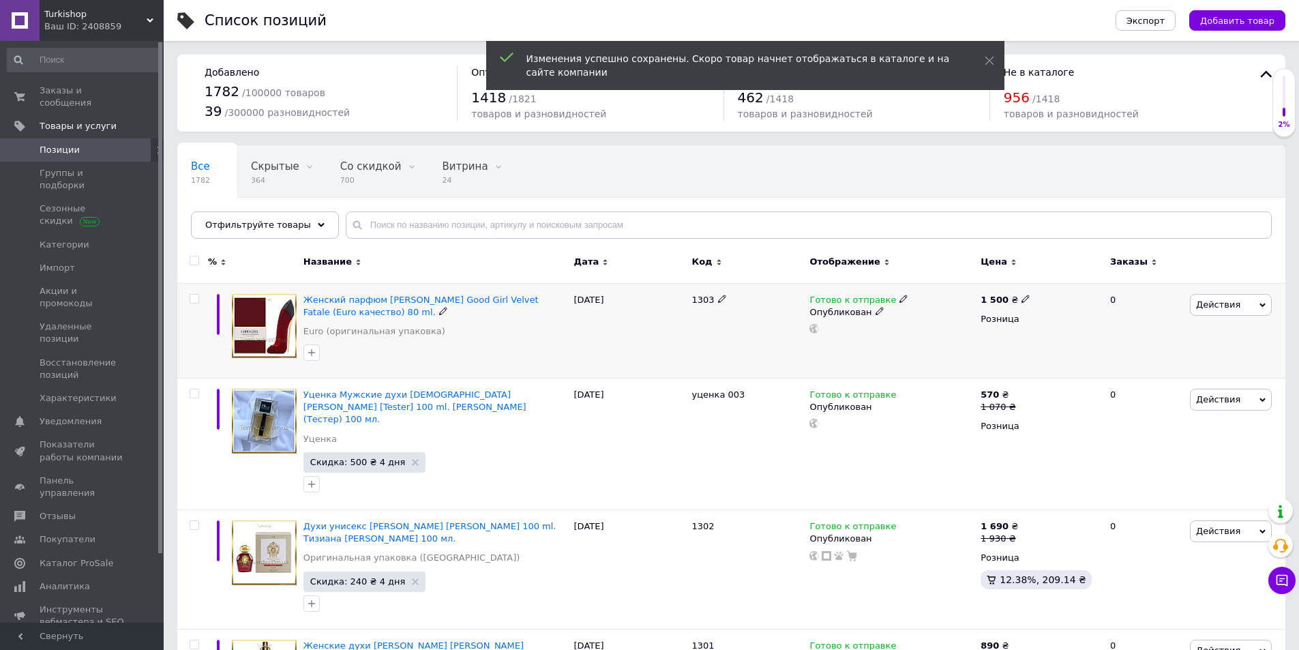
click at [199, 298] on div at bounding box center [194, 299] width 27 height 10
click at [196, 297] on input "checkbox" at bounding box center [194, 299] width 9 height 9
checkbox input "true"
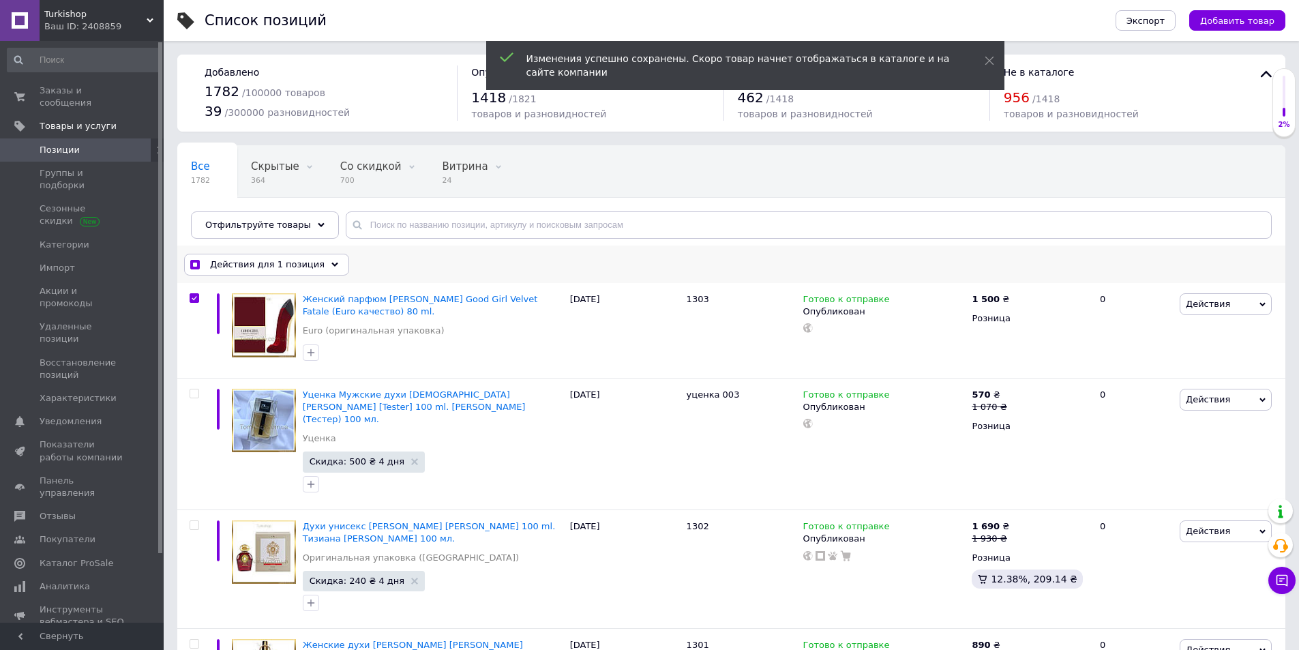
click at [234, 261] on span "Действия для 1 позиция" at bounding box center [267, 264] width 115 height 12
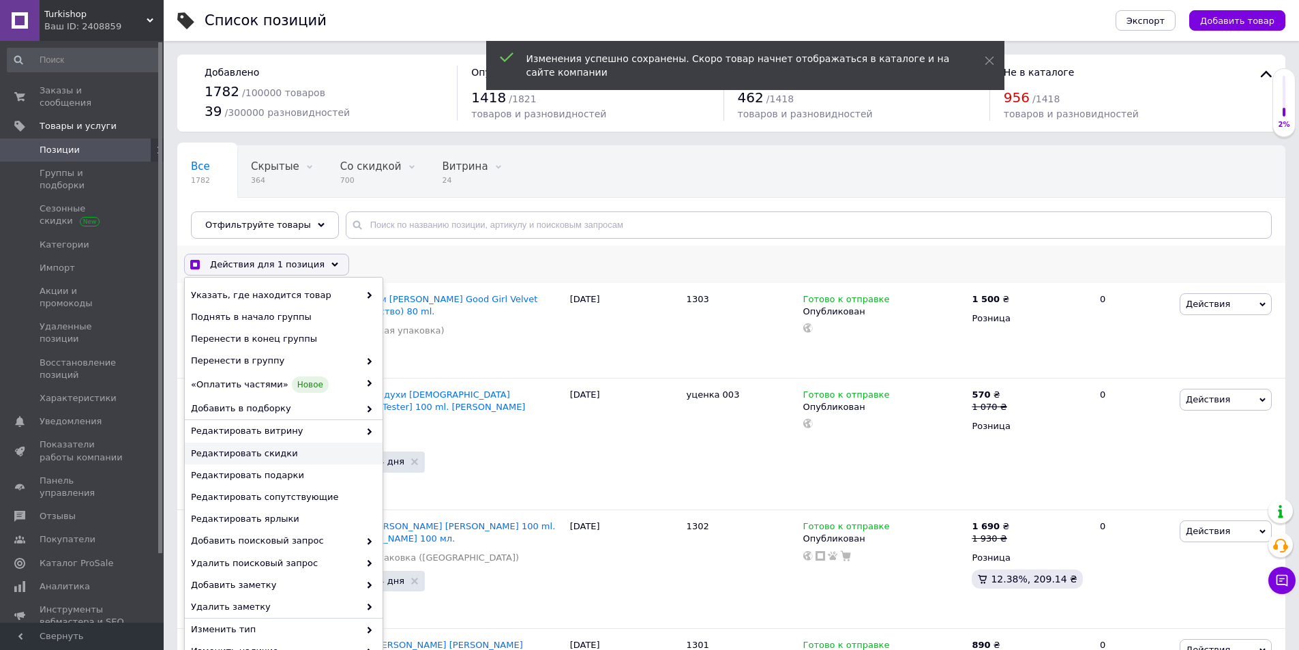
click at [293, 446] on div "Редактировать скидки" at bounding box center [284, 454] width 198 height 22
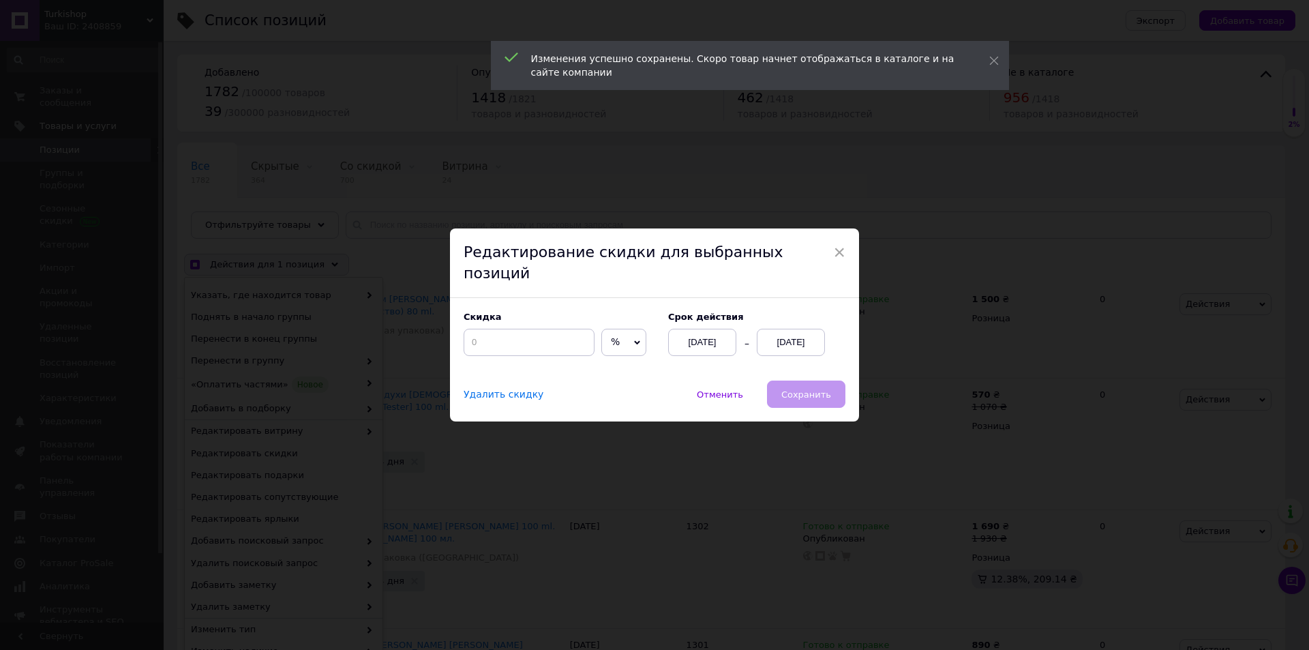
drag, startPoint x: 629, startPoint y: 323, endPoint x: 625, endPoint y: 335, distance: 12.1
click at [628, 329] on span "%" at bounding box center [624, 342] width 45 height 27
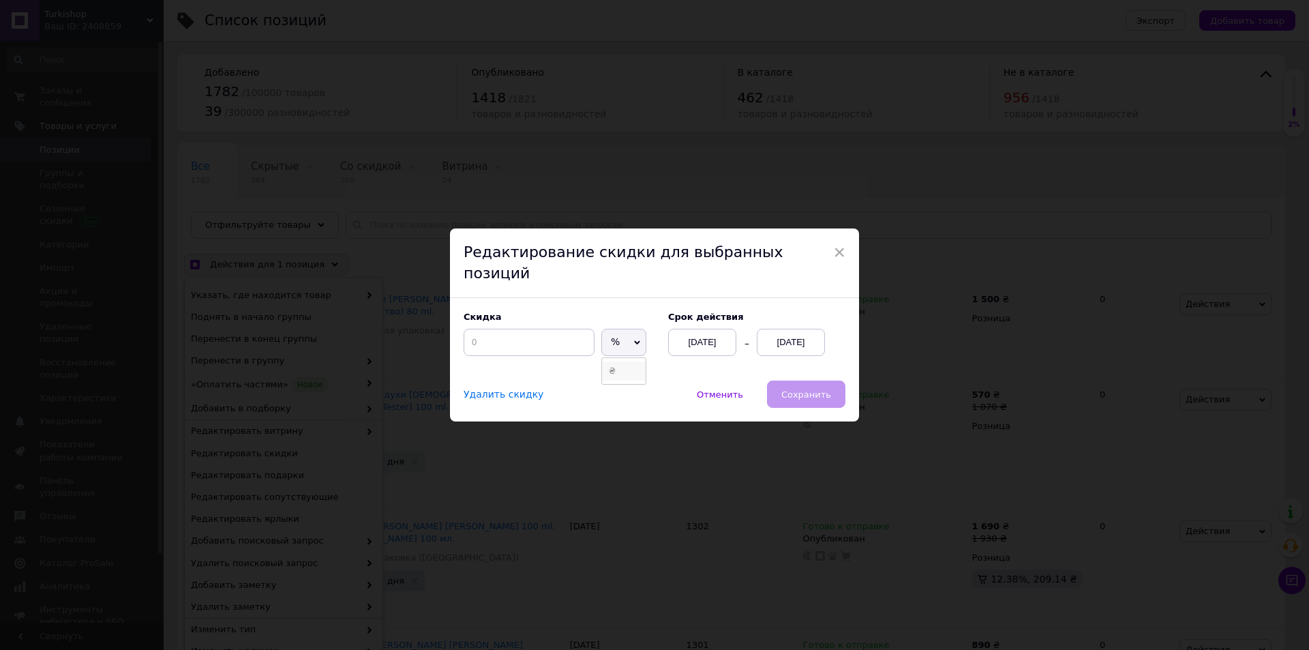
click at [625, 364] on li "₴" at bounding box center [624, 370] width 44 height 19
click at [556, 332] on input at bounding box center [529, 342] width 131 height 27
checkbox input "true"
type input "18"
checkbox input "true"
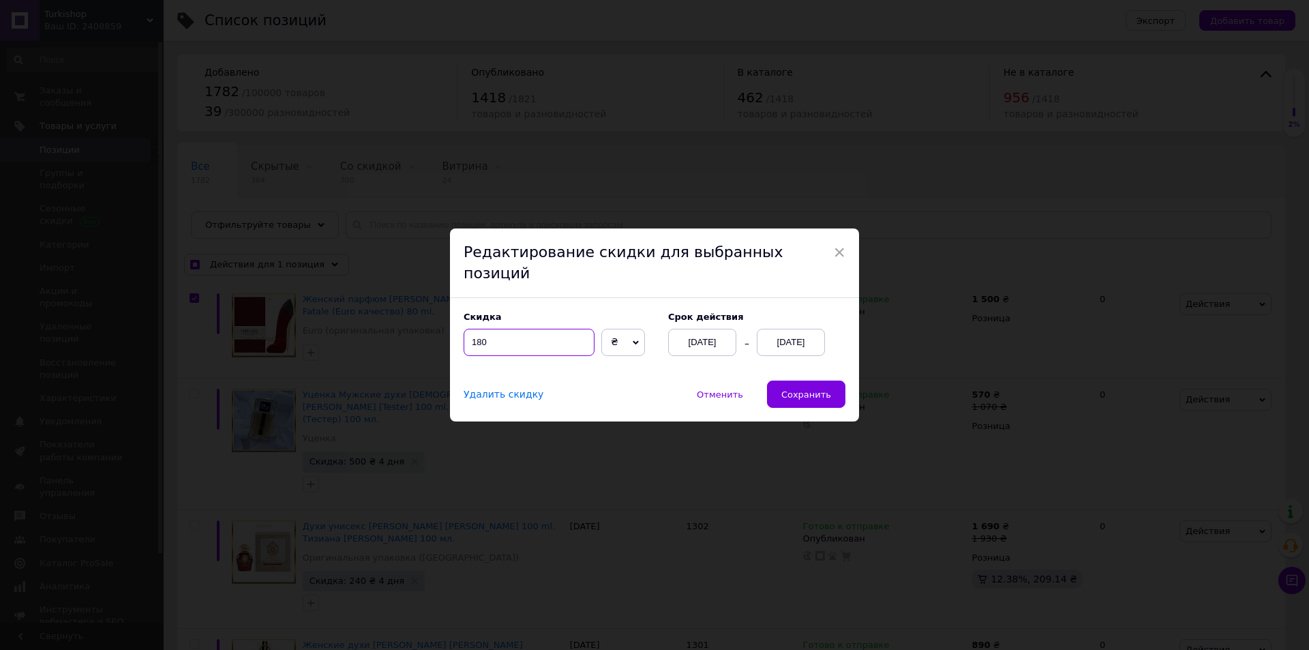
type input "180"
click at [787, 336] on div "[DATE]" at bounding box center [791, 342] width 68 height 27
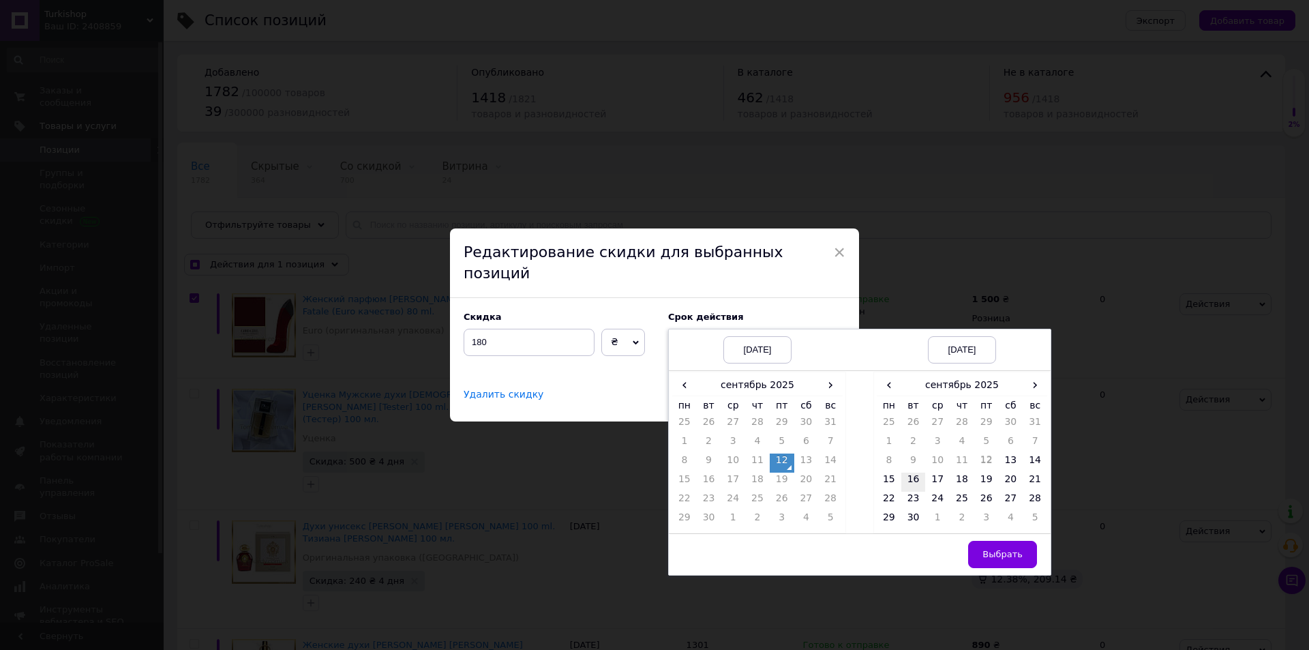
click at [910, 478] on td "16" at bounding box center [914, 482] width 25 height 19
drag, startPoint x: 1033, startPoint y: 537, endPoint x: 816, endPoint y: 450, distance: 234.4
click at [1022, 541] on button "Выбрать" at bounding box center [1002, 554] width 69 height 27
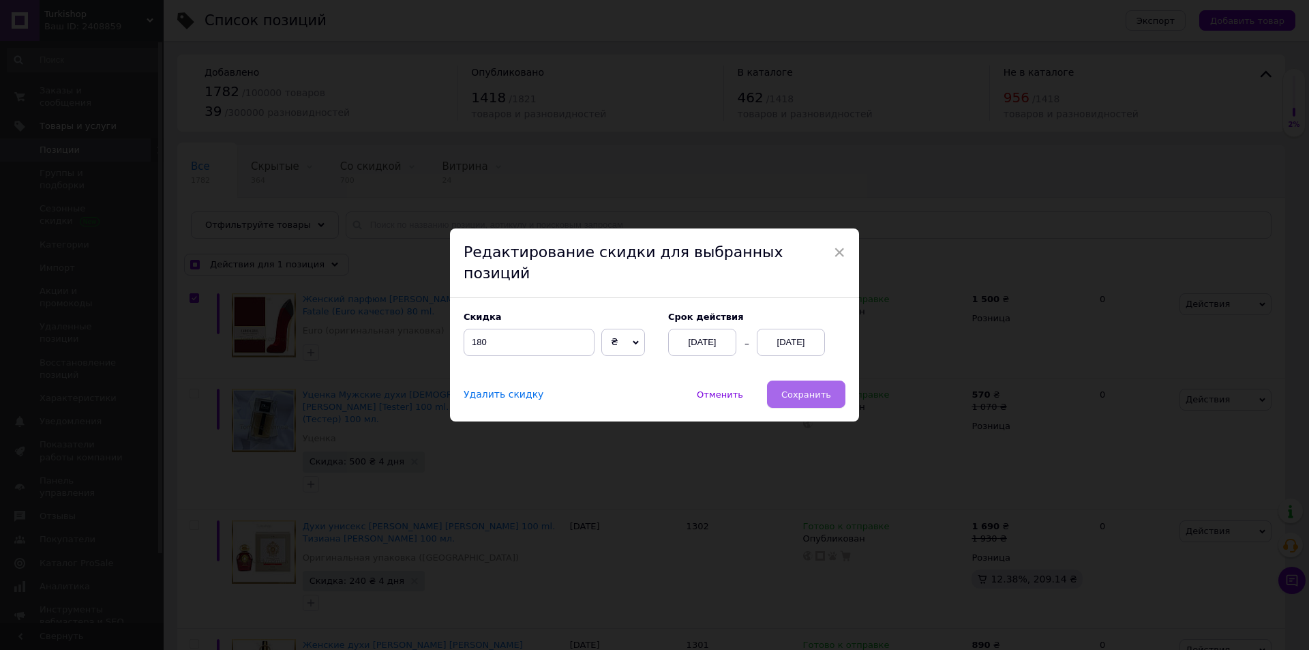
click at [803, 389] on span "Сохранить" at bounding box center [807, 394] width 50 height 10
checkbox input "true"
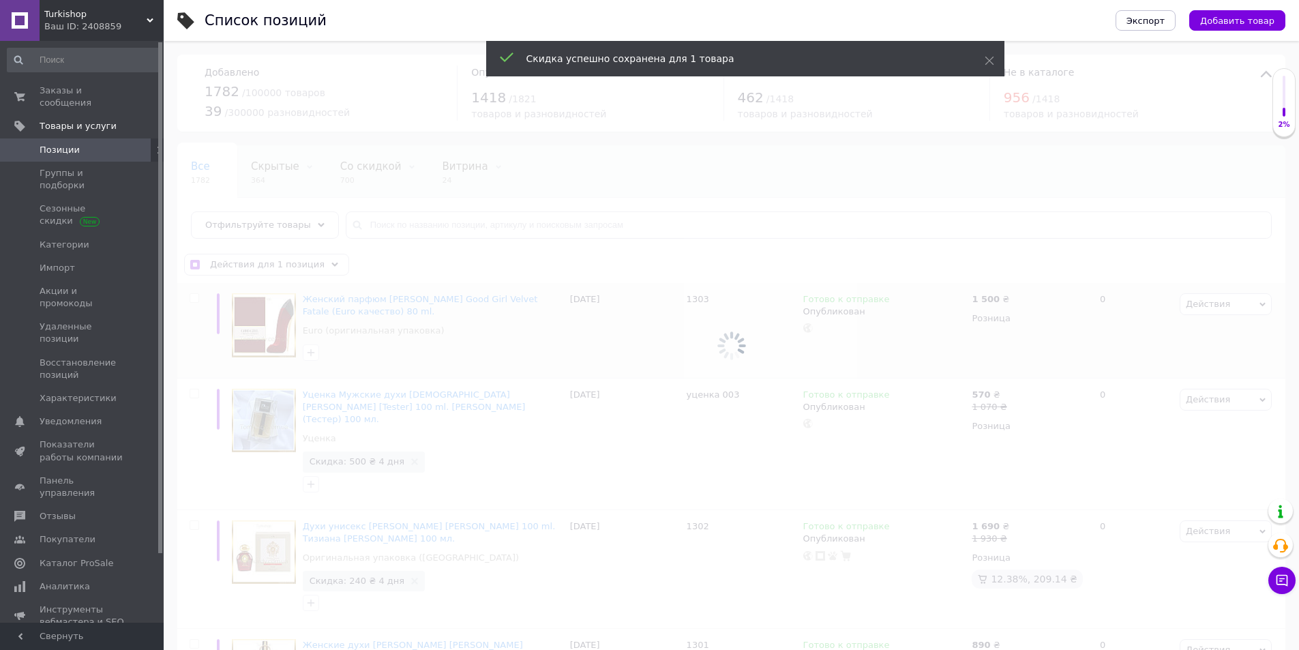
checkbox input "false"
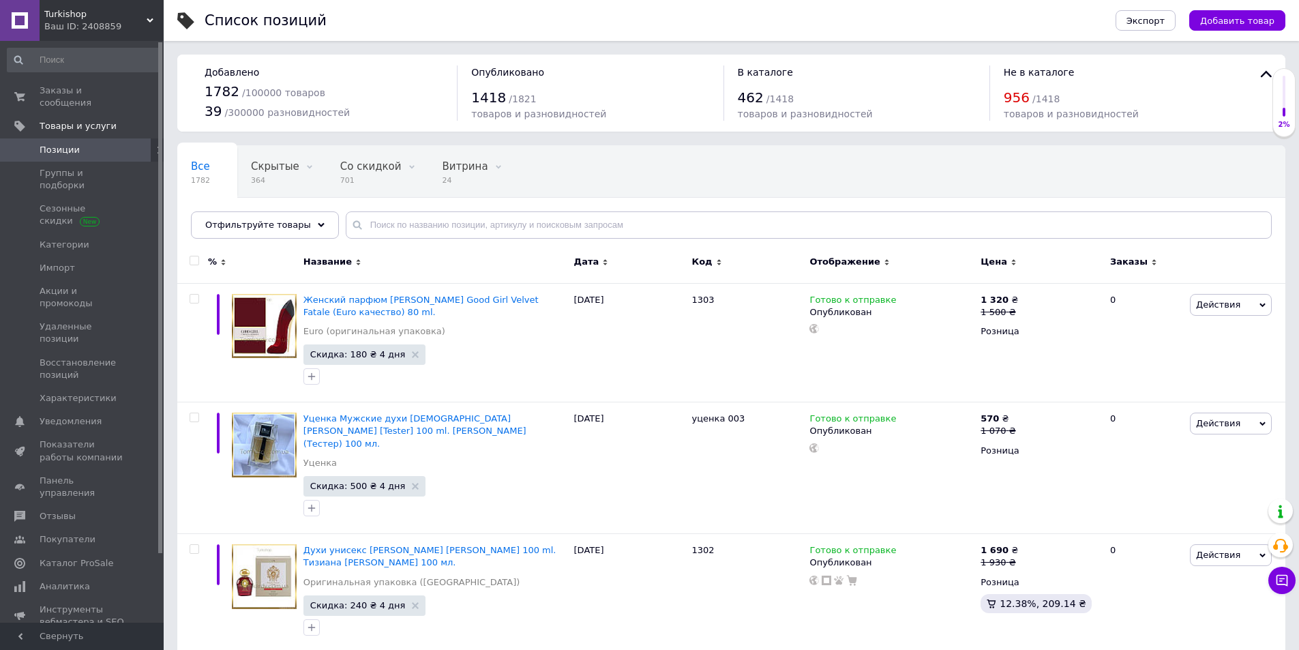
click at [374, 208] on div "Все 1782 Скрытые 364 Удалить Редактировать Со скидкой 701 Удалить Редактировать…" at bounding box center [731, 199] width 1108 height 113
drag, startPoint x: 383, startPoint y: 220, endPoint x: 387, endPoint y: 203, distance: 17.5
click at [383, 220] on input "text" at bounding box center [809, 224] width 926 height 27
paste input "Very Glam"
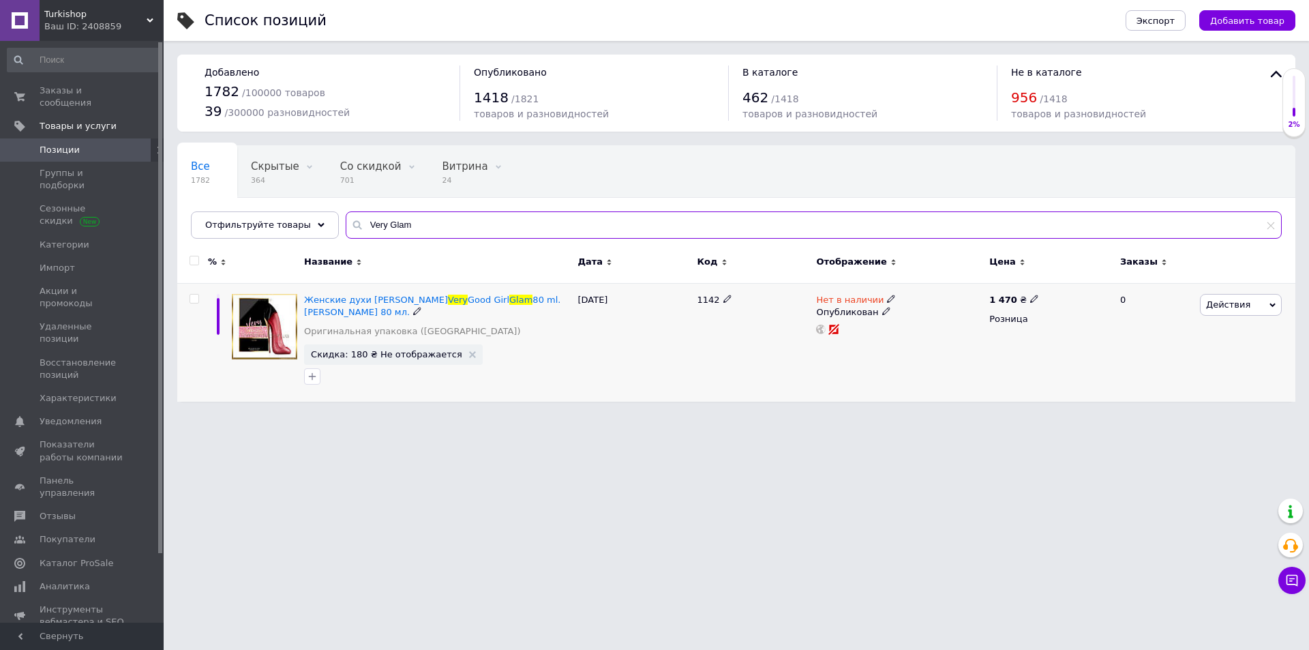
type input "Very Glam"
click at [887, 301] on icon at bounding box center [891, 299] width 8 height 8
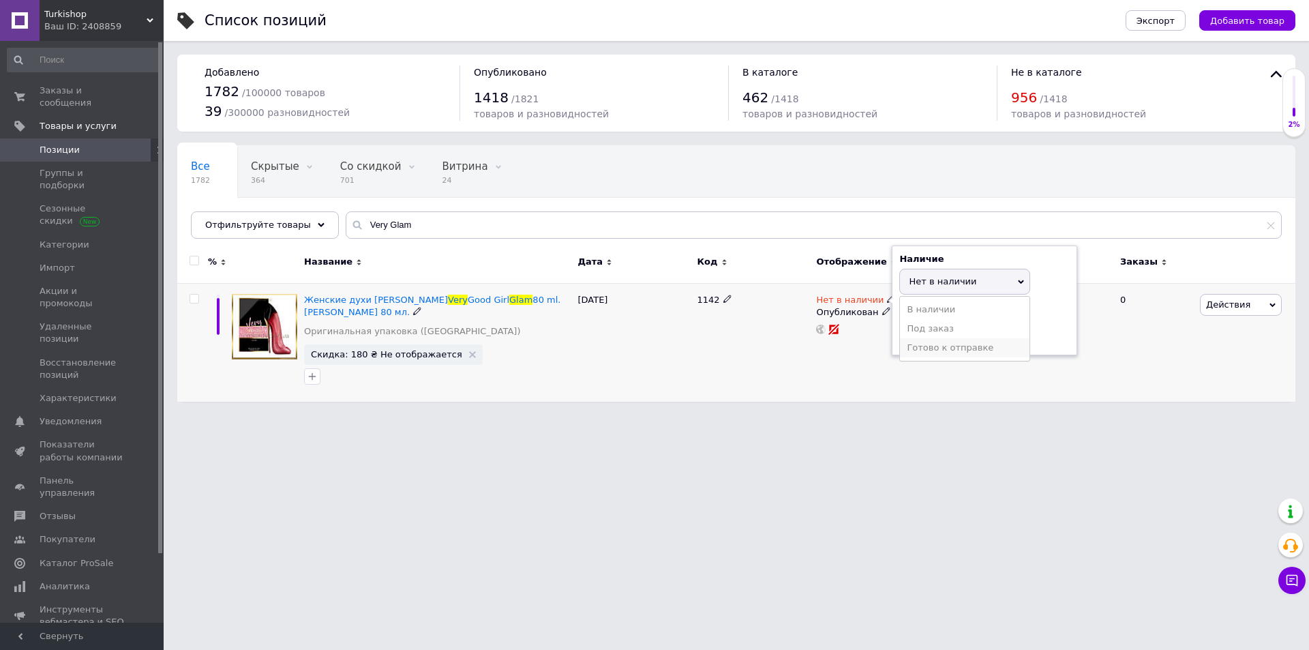
drag, startPoint x: 936, startPoint y: 343, endPoint x: 804, endPoint y: 364, distance: 133.3
click at [935, 343] on li "Готово к отправке" at bounding box center [965, 347] width 130 height 19
drag, startPoint x: 733, startPoint y: 376, endPoint x: 569, endPoint y: 381, distance: 164.4
click at [732, 376] on div "1142" at bounding box center [753, 342] width 119 height 119
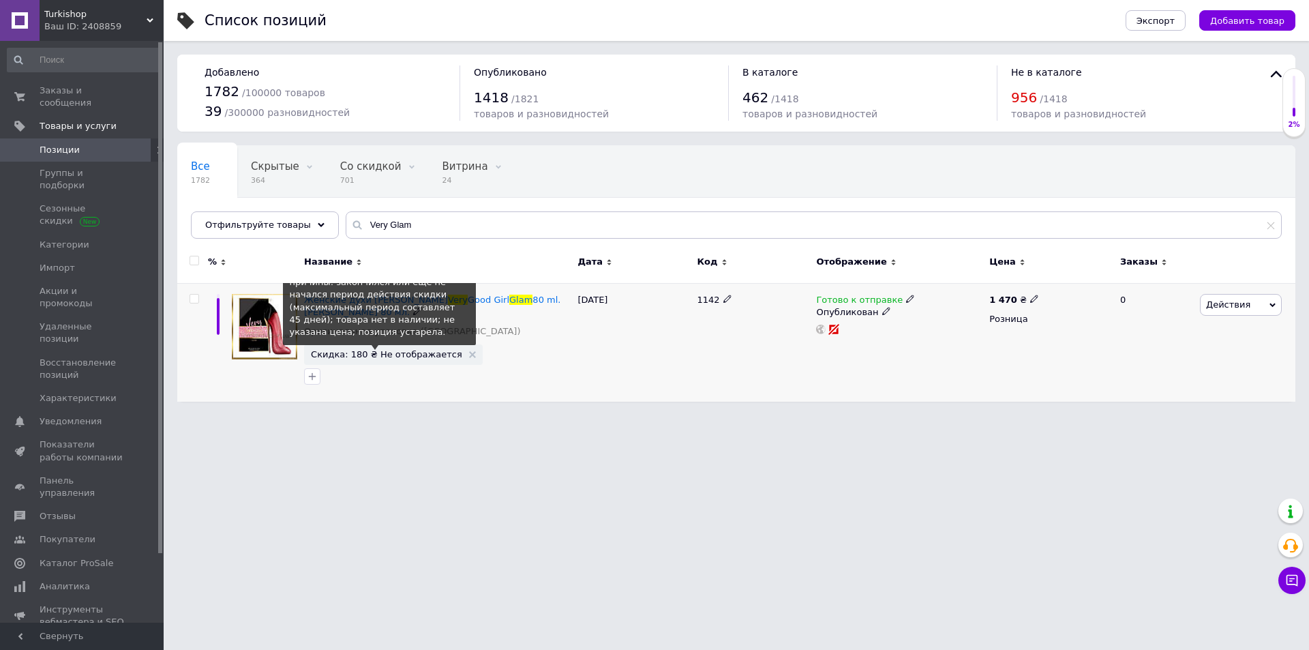
click at [342, 359] on span "Скидка: 180 ₴ Не отображается" at bounding box center [386, 354] width 151 height 9
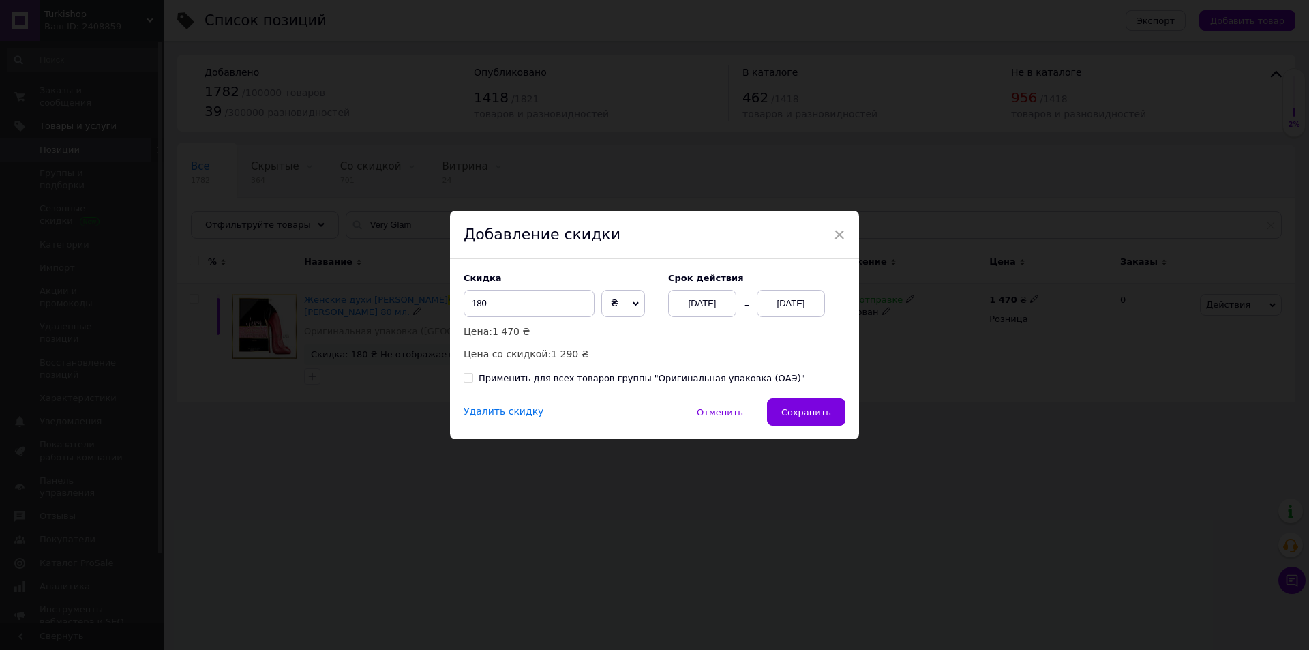
click at [799, 313] on div "[DATE]" at bounding box center [791, 303] width 68 height 27
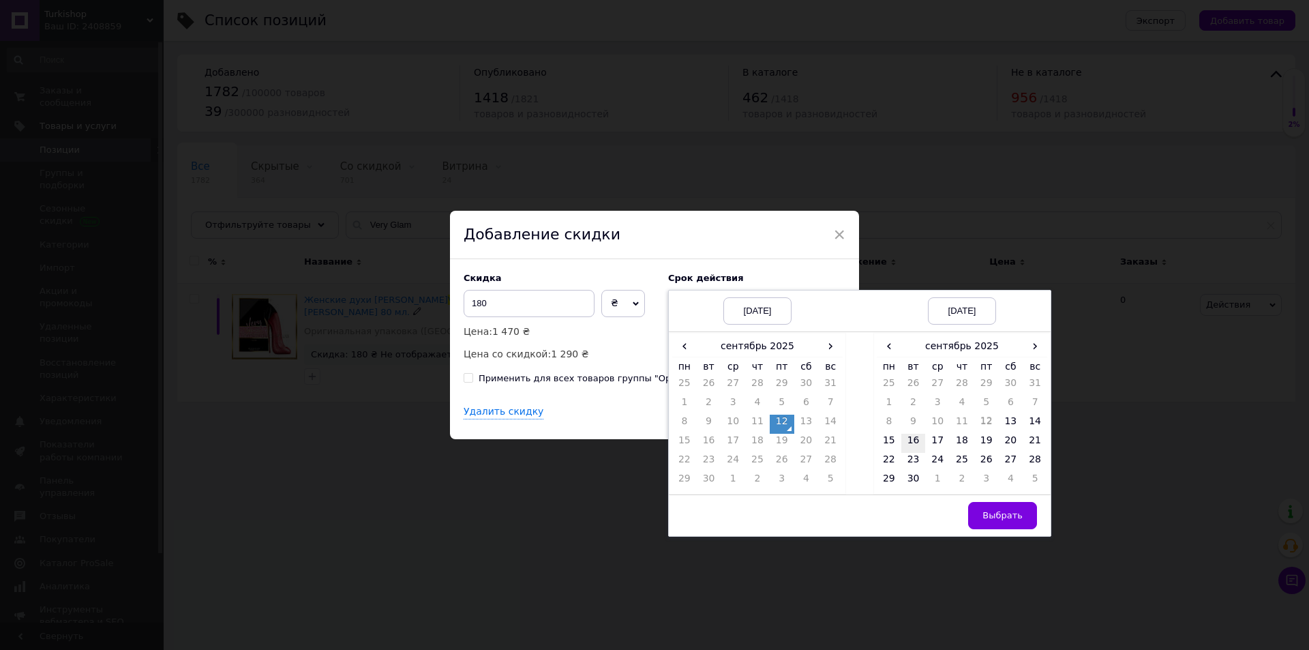
click at [917, 443] on td "16" at bounding box center [914, 443] width 25 height 19
drag, startPoint x: 1006, startPoint y: 512, endPoint x: 983, endPoint y: 506, distance: 23.8
click at [1001, 512] on span "Выбрать" at bounding box center [1003, 515] width 40 height 10
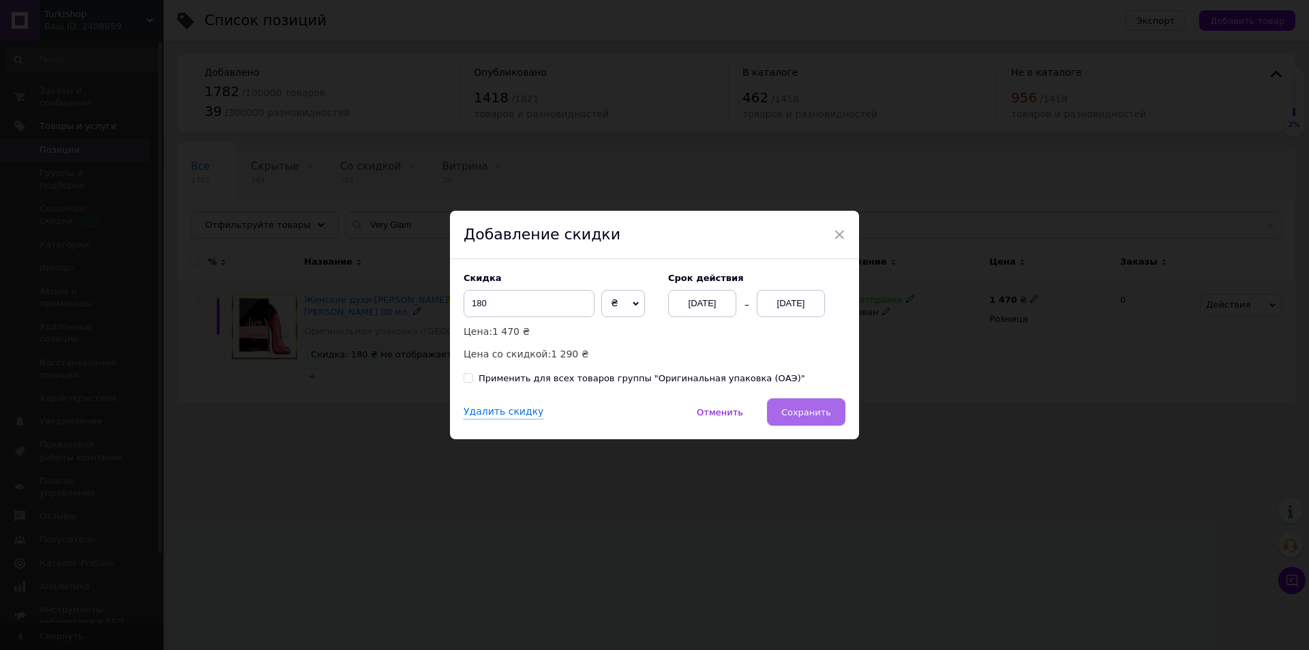
click at [810, 404] on button "Сохранить" at bounding box center [806, 411] width 78 height 27
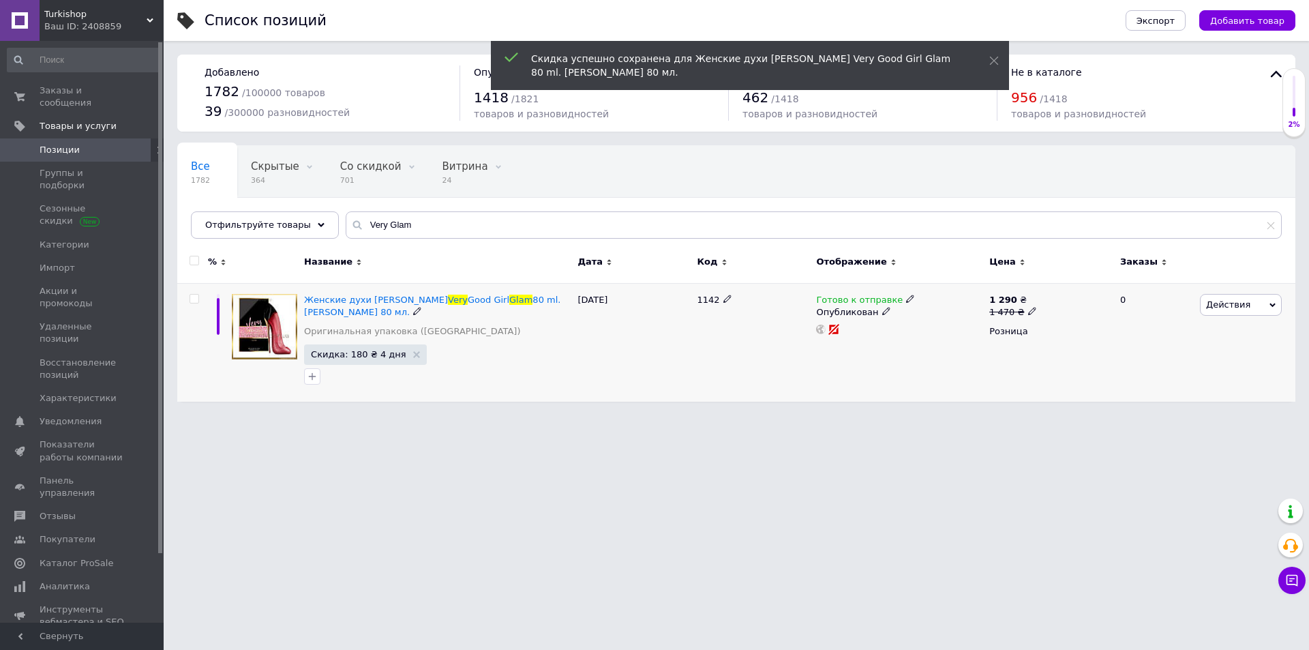
click at [448, 415] on html "Turkishop Ваш ID: 2408859 Сайт Turkishop Кабинет покупателя Проверить состояние…" at bounding box center [654, 207] width 1309 height 415
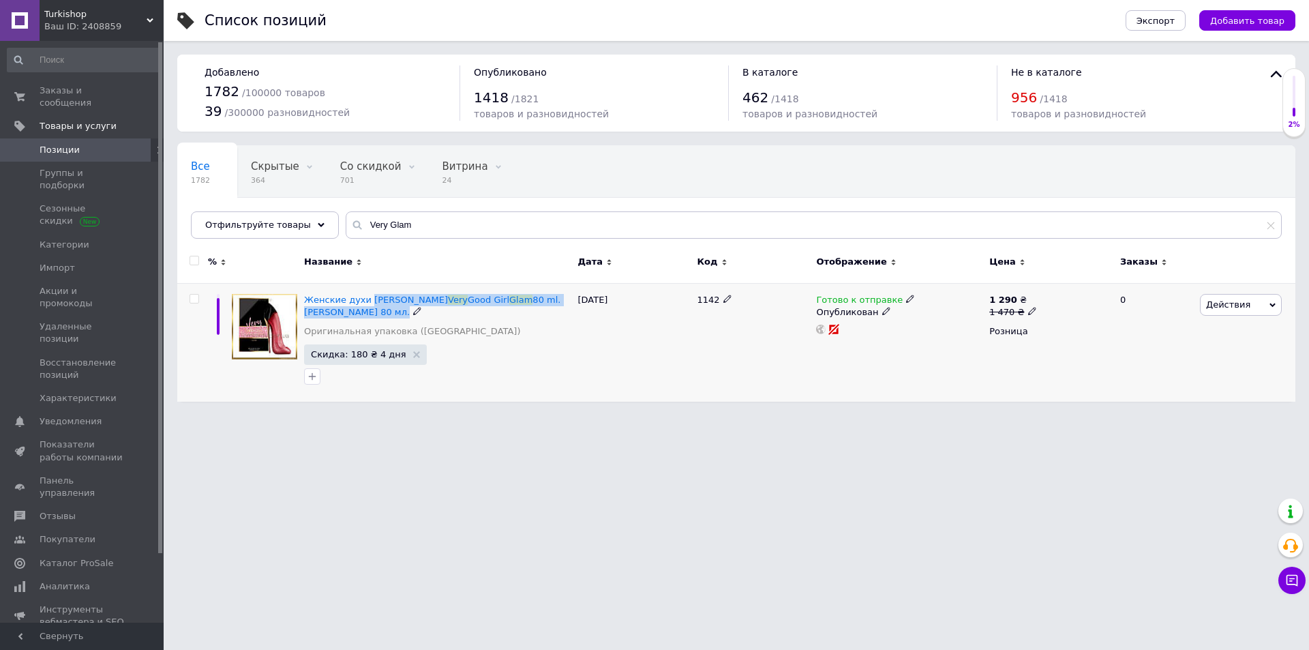
drag, startPoint x: 365, startPoint y: 291, endPoint x: 490, endPoint y: 309, distance: 126.8
click at [490, 309] on div "Женские духи [PERSON_NAME] Very Good Girl Glam 80 ml. [PERSON_NAME] 80 мл. Ориг…" at bounding box center [437, 342] width 273 height 119
copy div "[PERSON_NAME] Very Good Girl Glam 80 ml. [PERSON_NAME] 80 мл."
click at [394, 310] on span "80 ml. [PERSON_NAME] 80 мл." at bounding box center [432, 306] width 256 height 23
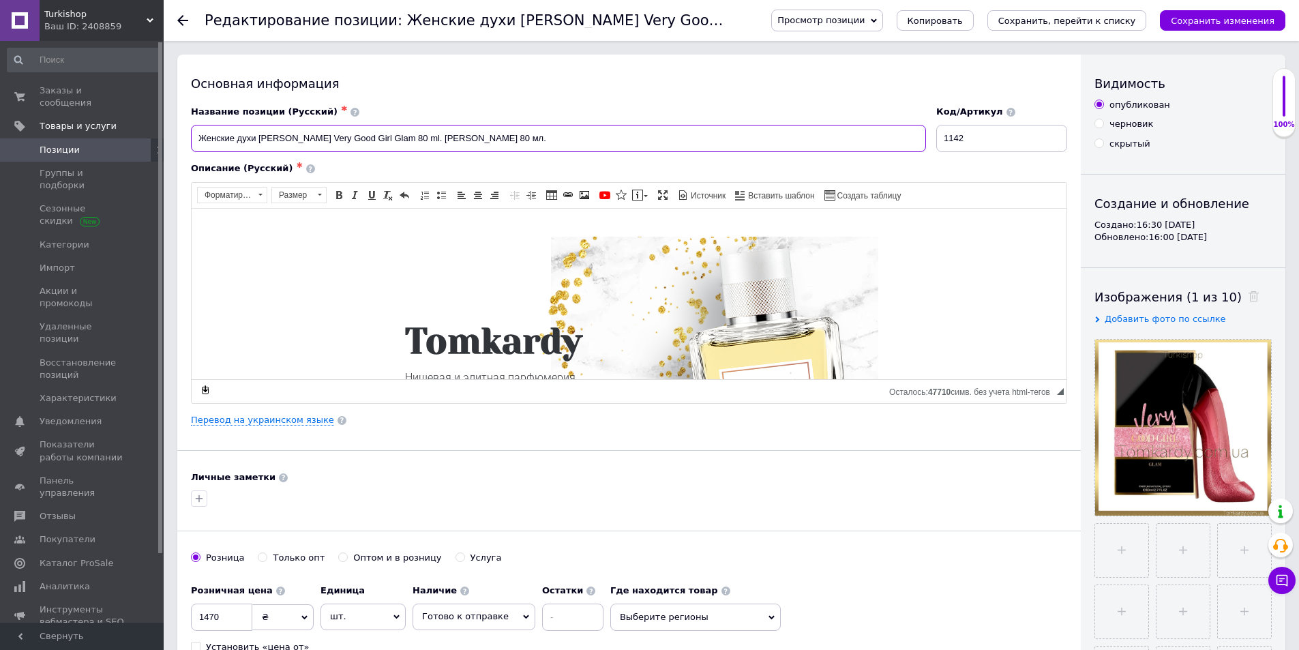
click at [409, 139] on input "Женские духи [PERSON_NAME] Very Good Girl Glam 80 ml. [PERSON_NAME] 80 мл." at bounding box center [558, 138] width 735 height 27
paste input "(Euro качес"
drag, startPoint x: 646, startPoint y: 143, endPoint x: 711, endPoint y: 148, distance: 65.7
click at [712, 148] on input "Женские духи [PERSON_NAME] Very Good Girl Glam (Euro качес 80 ml. [PERSON_NAME]…" at bounding box center [558, 138] width 735 height 27
drag, startPoint x: 458, startPoint y: 139, endPoint x: 409, endPoint y: 144, distance: 48.7
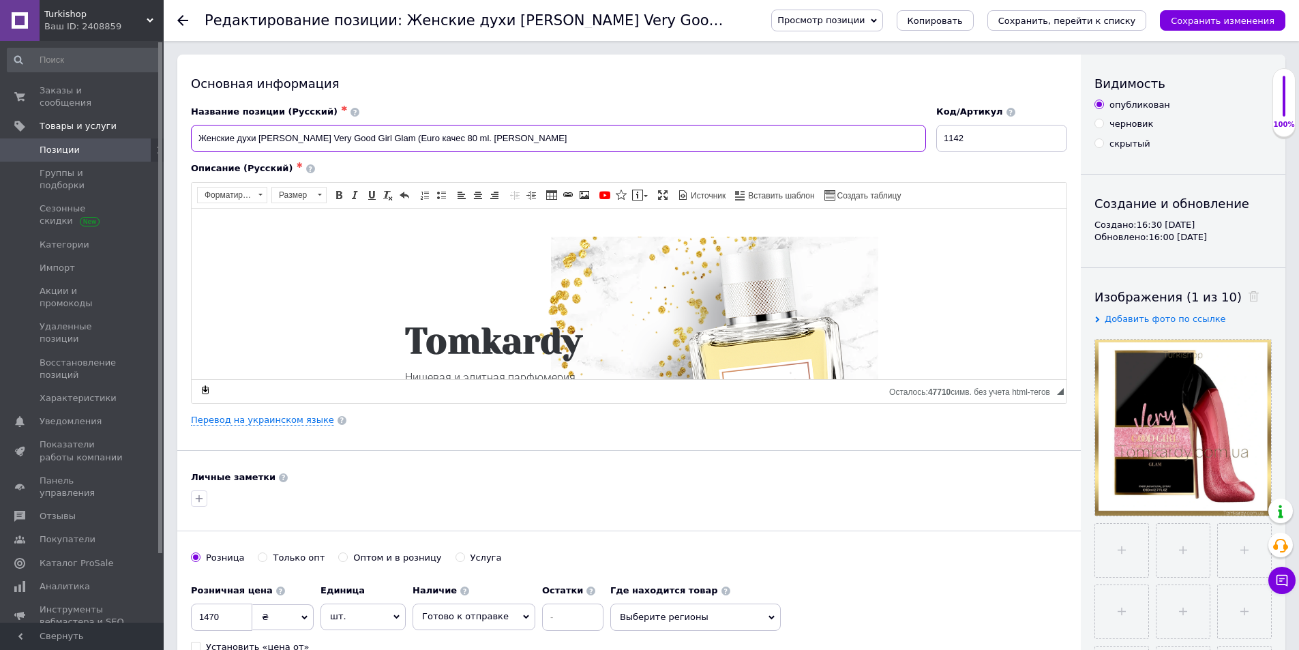
click at [409, 144] on input "Женские духи [PERSON_NAME] Very Good Girl Glam (Euro качес 80 ml. [PERSON_NAME]" at bounding box center [558, 138] width 735 height 27
paste input "тво)"
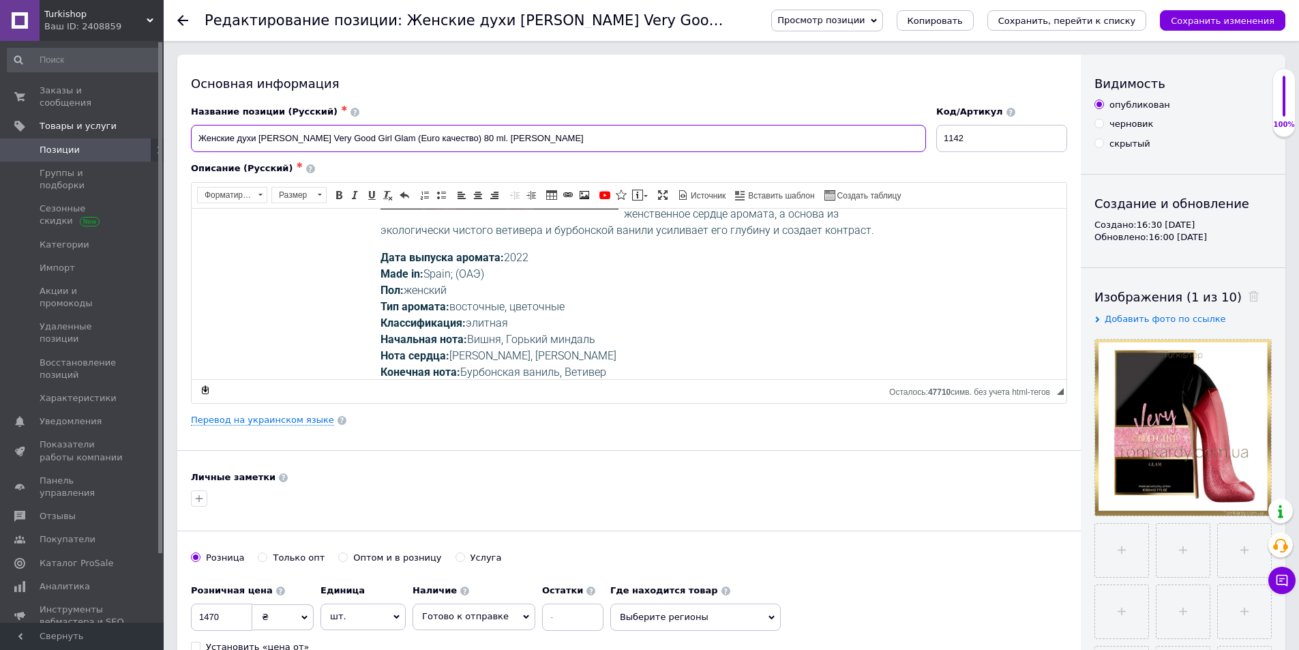
scroll to position [1091, 0]
type input "Женские духи [PERSON_NAME] Very Good Girl Glam (Euro качество) 80 ml. [PERSON_N…"
drag, startPoint x: 457, startPoint y: 271, endPoint x: 473, endPoint y: 272, distance: 16.4
click at [473, 272] on p "Дата выпуска аромата: 2022 Made in: [GEOGRAPHIC_DATA]; (ОАЭ) Пол: женский Тип а…" at bounding box center [630, 315] width 498 height 131
click at [460, 275] on p "Дата выпуска аромата: 2022 Made in: [GEOGRAPHIC_DATA]; (Ei) Пол: женский Тип ар…" at bounding box center [630, 315] width 498 height 131
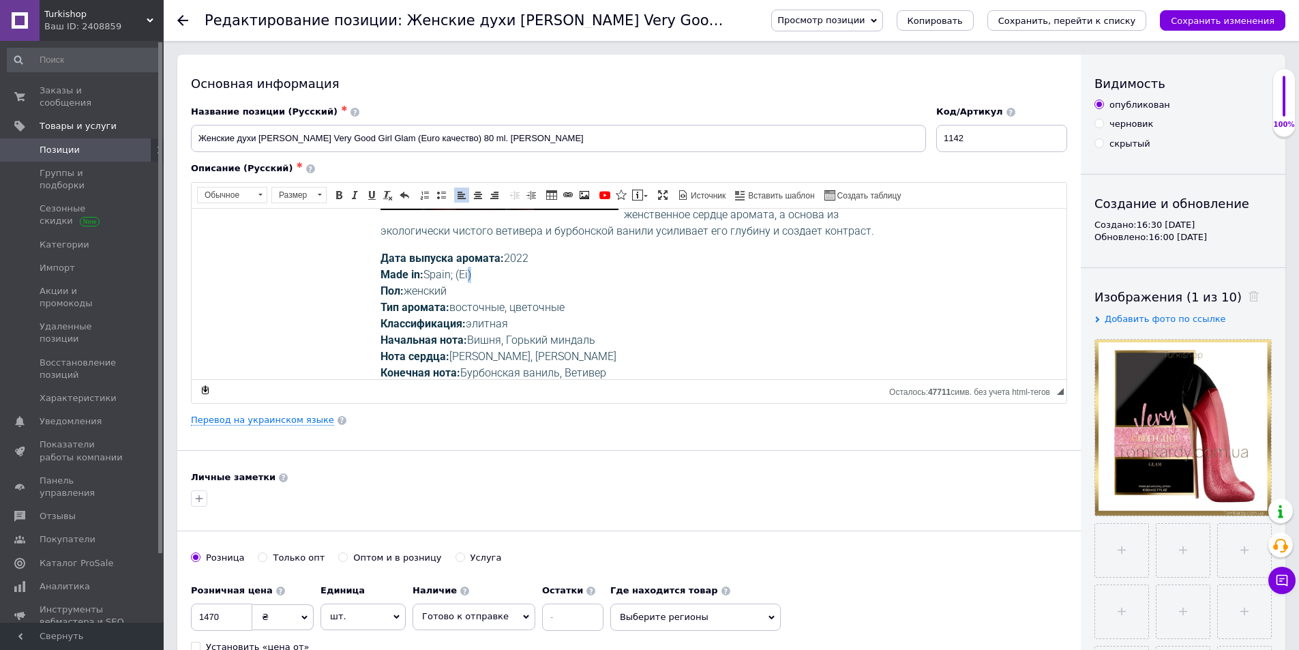
click at [460, 278] on p "Дата выпуска аромата: 2022 Made in: [GEOGRAPHIC_DATA]; (Ei) Пол: женский Тип ар…" at bounding box center [630, 315] width 498 height 131
click at [475, 279] on p "Дата выпуска аромата: 2022 Made in: [GEOGRAPHIC_DATA]; (Eurp) Пол: женский Тип …" at bounding box center [630, 315] width 498 height 131
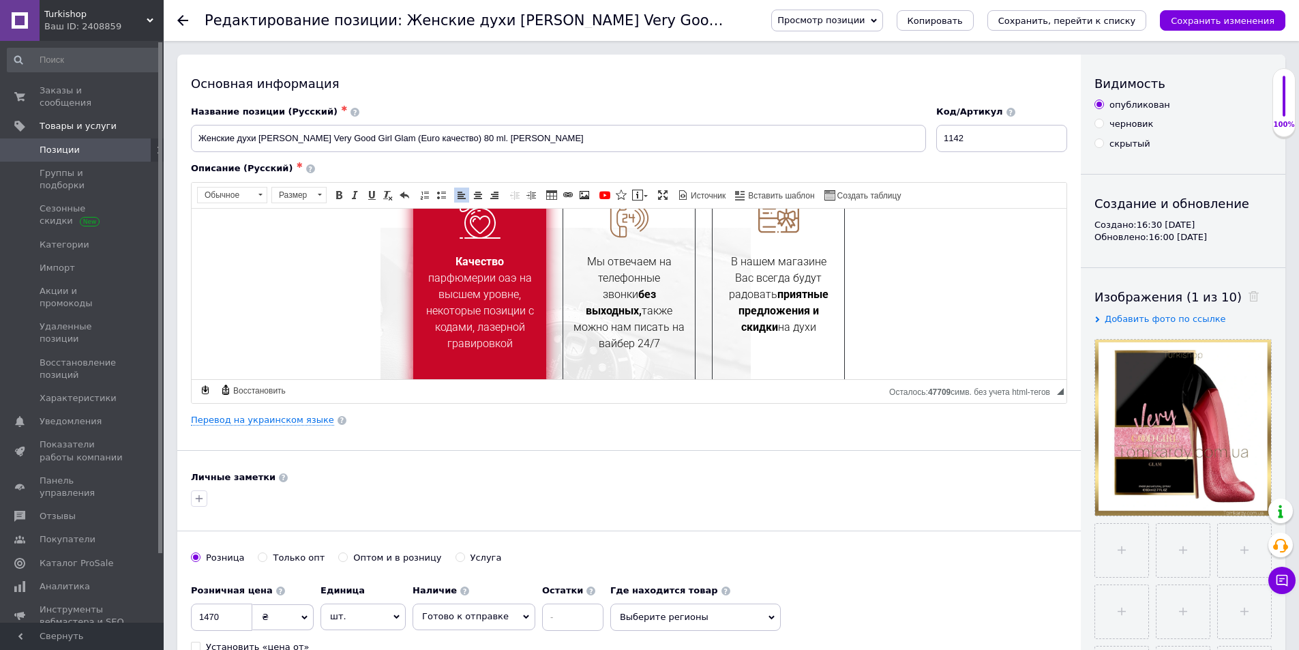
scroll to position [546, 0]
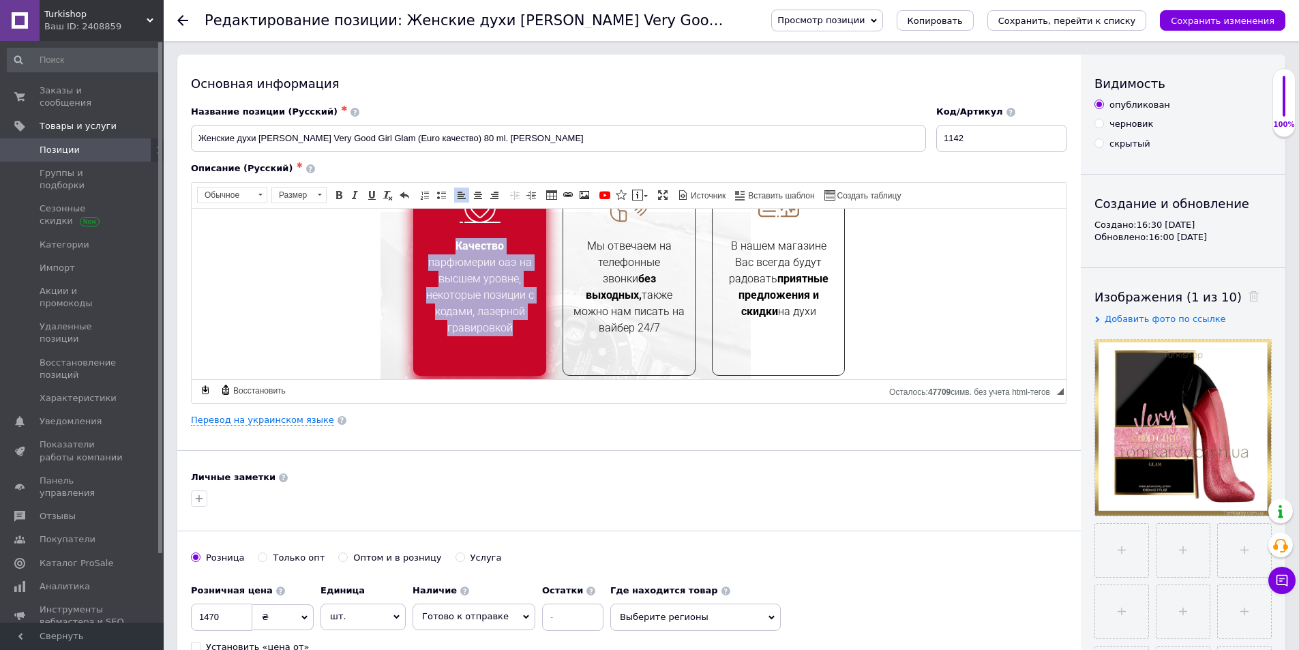
drag, startPoint x: 454, startPoint y: 248, endPoint x: 518, endPoint y: 328, distance: 102.4
click at [518, 328] on div "Качество парфюмерии оаэ на высшем уровне, некоторые позиции с кодами, лазерной …" at bounding box center [480, 286] width 114 height 98
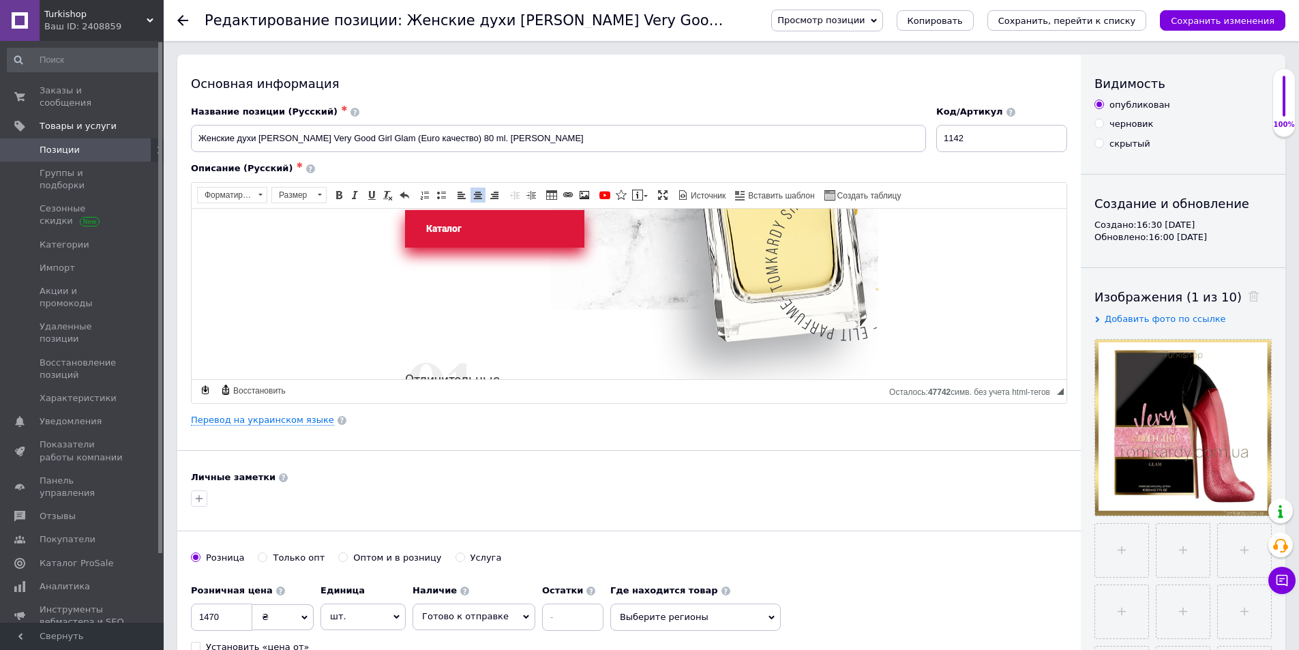
scroll to position [136, 0]
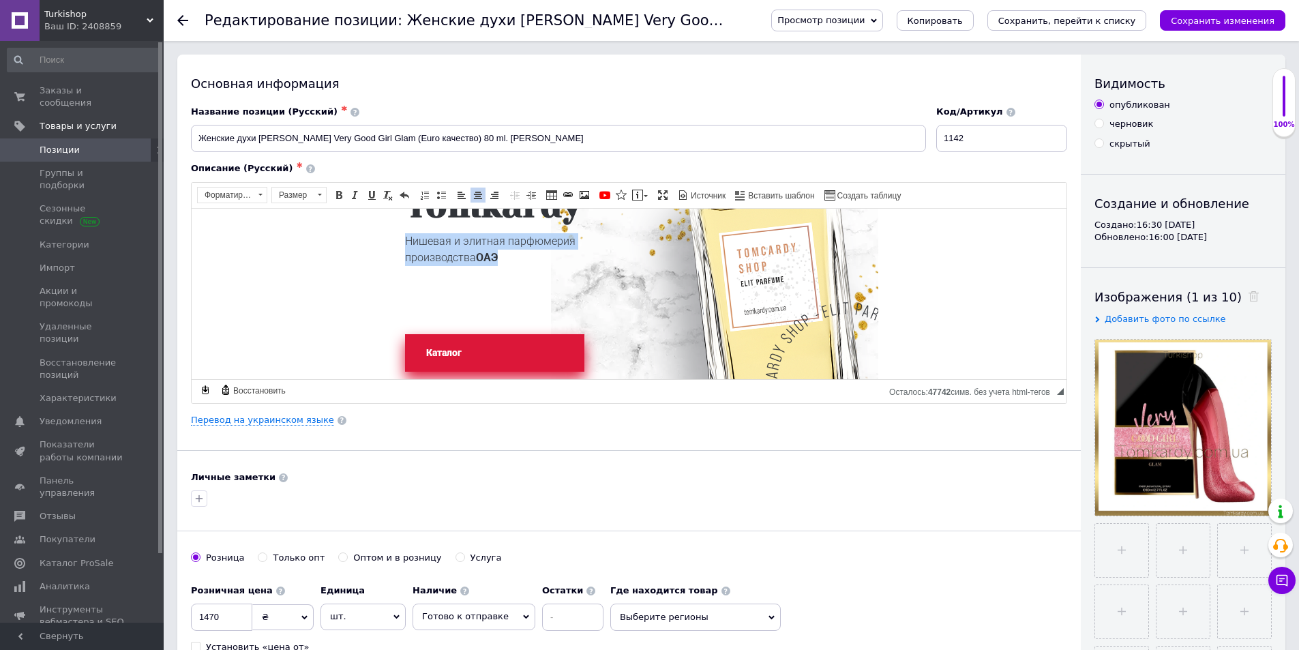
drag, startPoint x: 397, startPoint y: 238, endPoint x: 501, endPoint y: 255, distance: 105.1
click at [501, 255] on div "[PERSON_NAME] и элитная парфюмерия производства ОАЭ Каталог" at bounding box center [505, 235] width 249 height 271
drag, startPoint x: 721, startPoint y: 132, endPoint x: 156, endPoint y: 153, distance: 565.1
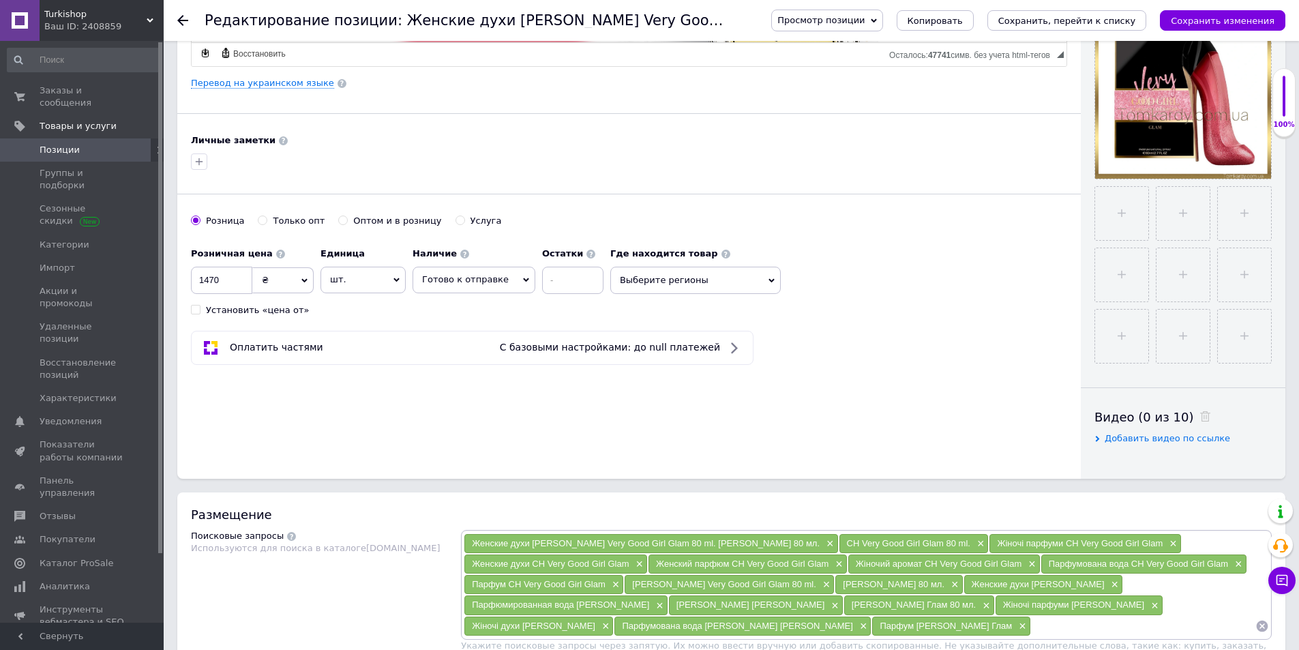
scroll to position [614, 0]
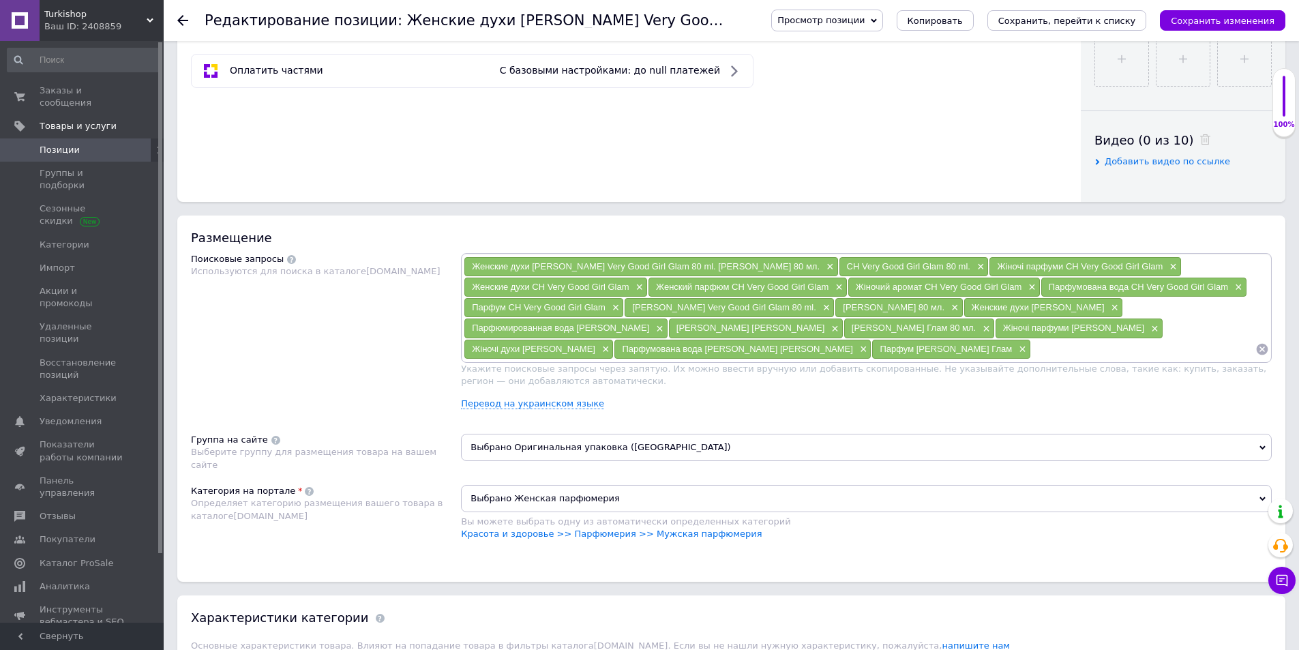
click at [573, 460] on span "Выбрано Оригинальная упаковка ([GEOGRAPHIC_DATA])" at bounding box center [866, 447] width 811 height 27
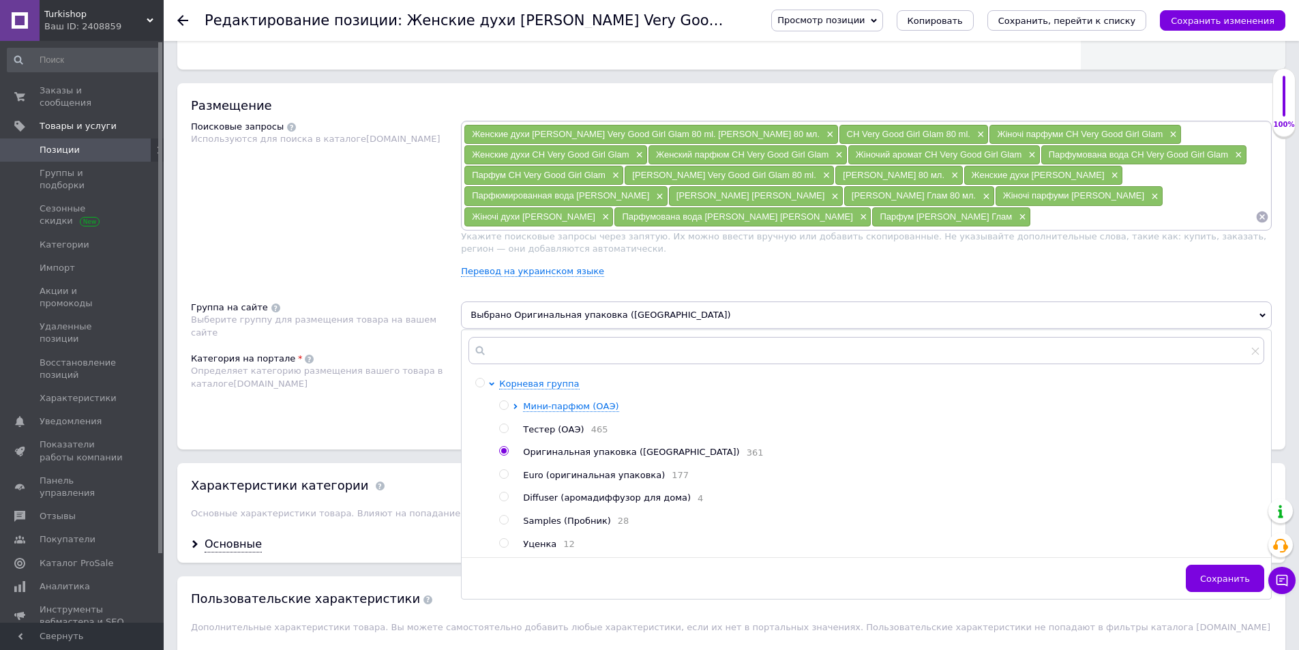
scroll to position [818, 0]
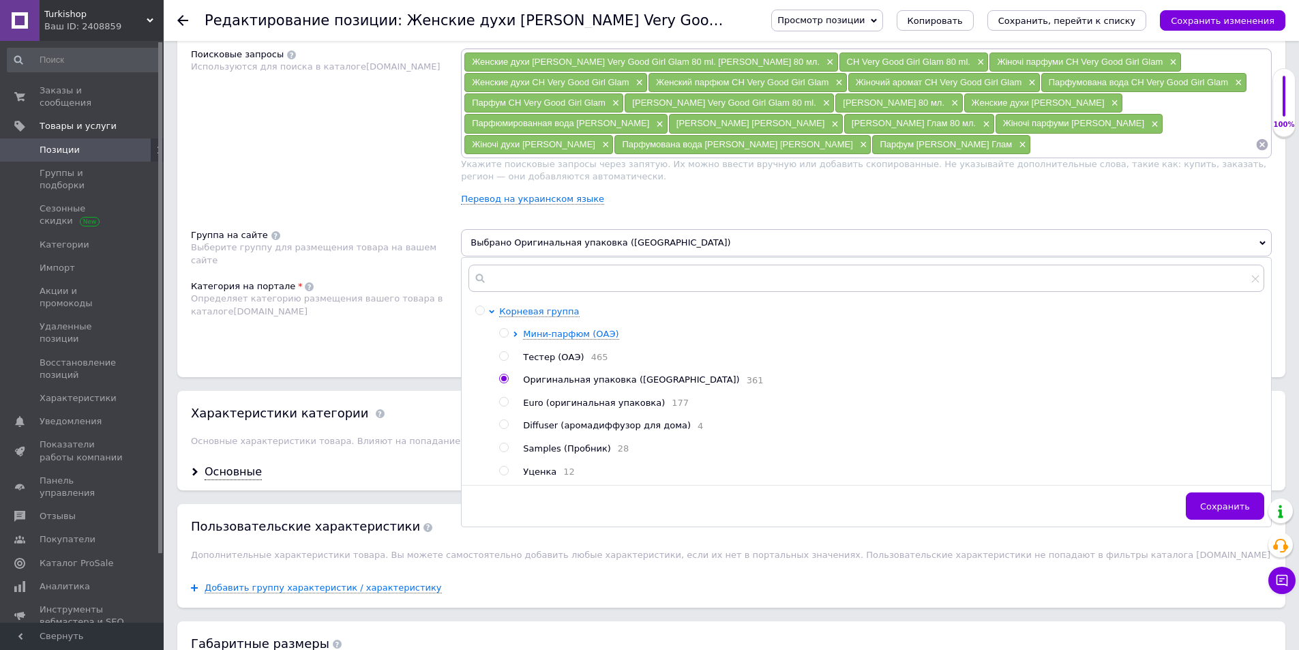
click at [548, 408] on span "Euro (оригинальная упаковка)" at bounding box center [594, 403] width 142 height 10
radio input "false"
radio input "true"
drag, startPoint x: 1215, startPoint y: 530, endPoint x: 1185, endPoint y: 510, distance: 35.9
click at [1212, 512] on span "Сохранить" at bounding box center [1225, 506] width 50 height 10
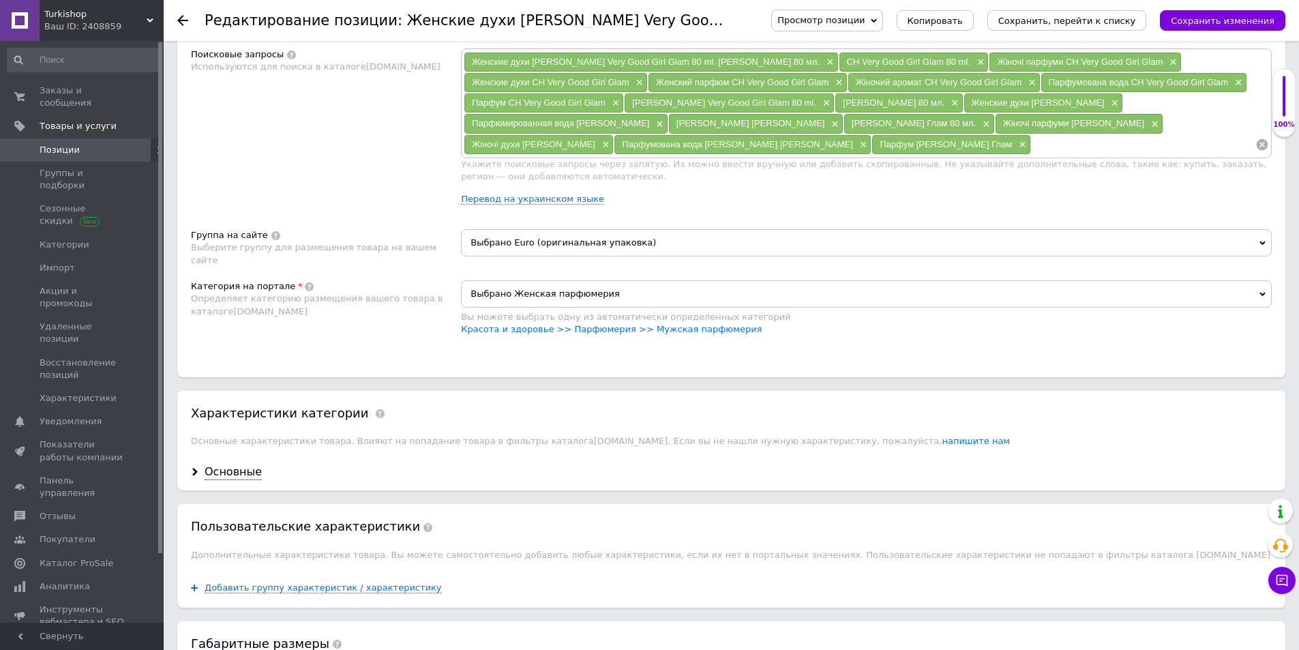
scroll to position [546, 0]
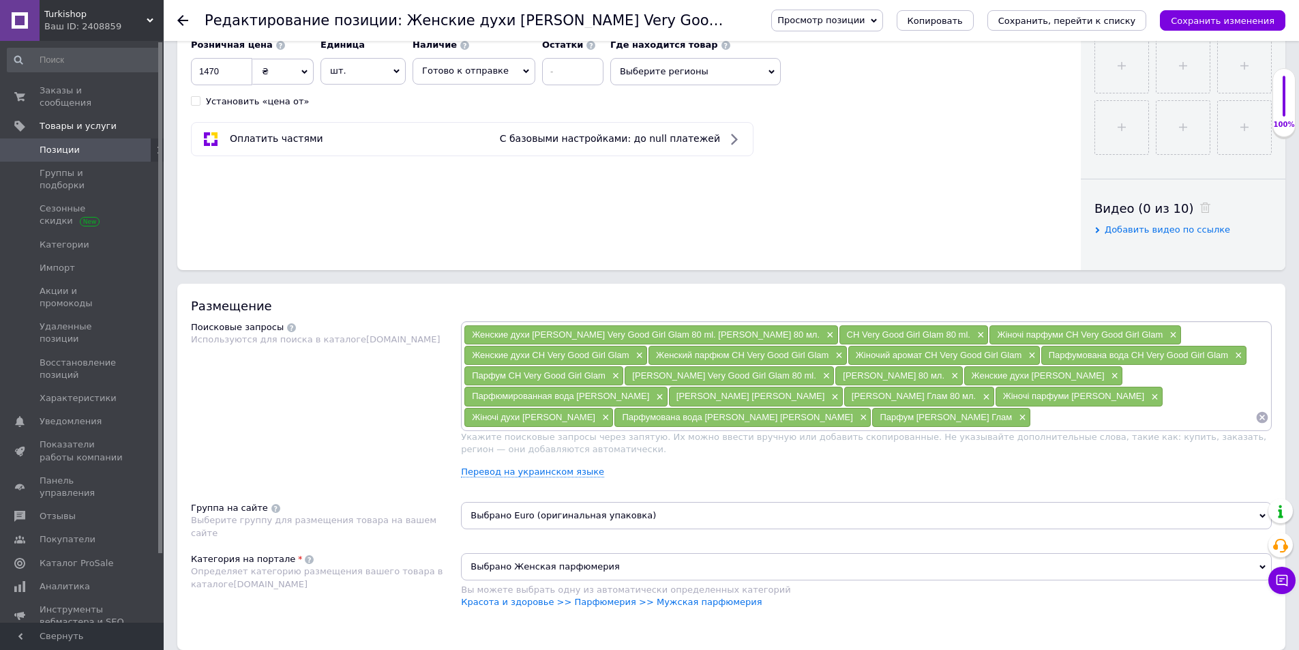
click at [1031, 428] on input at bounding box center [1143, 417] width 224 height 20
paste input "Женские духи [PERSON_NAME] Very Good Girl Glam (Euro качество) 80 ml. [PERSON_N…"
type input "Женские духи [PERSON_NAME] Very Good Girl Glam (Euro качество) 80 ml. [PERSON_N…"
click at [834, 339] on span "×" at bounding box center [828, 335] width 11 height 12
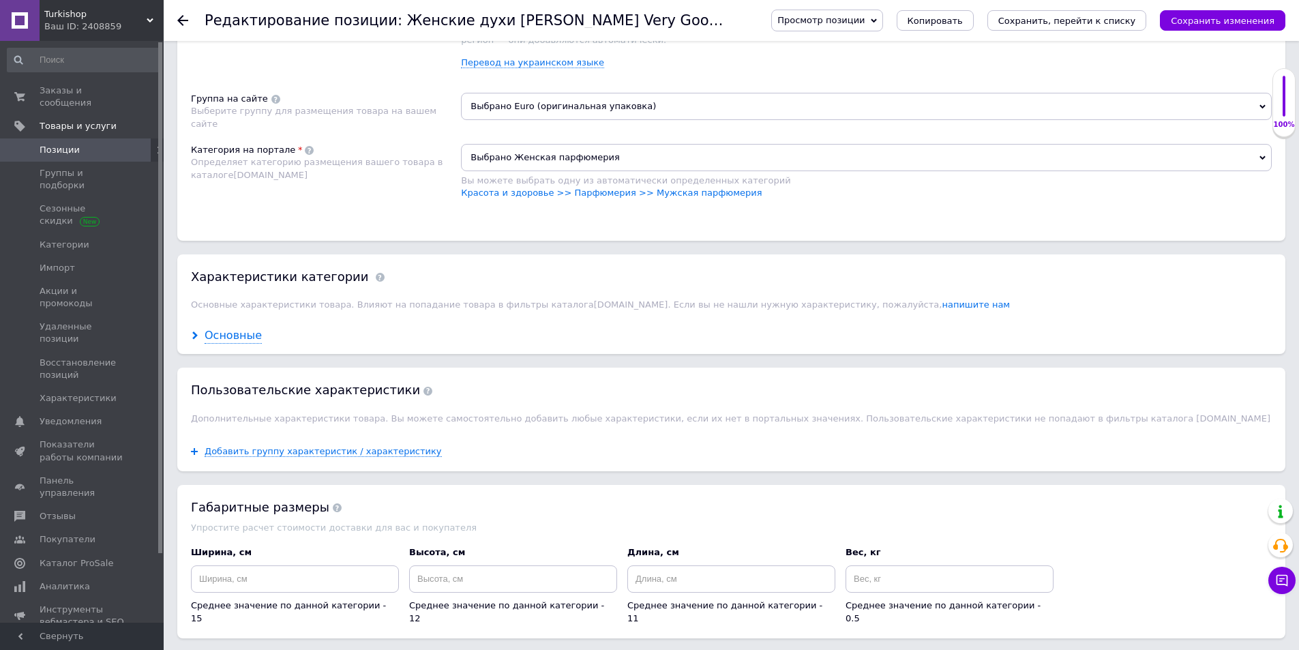
click at [231, 344] on div "Основные" at bounding box center [233, 336] width 57 height 16
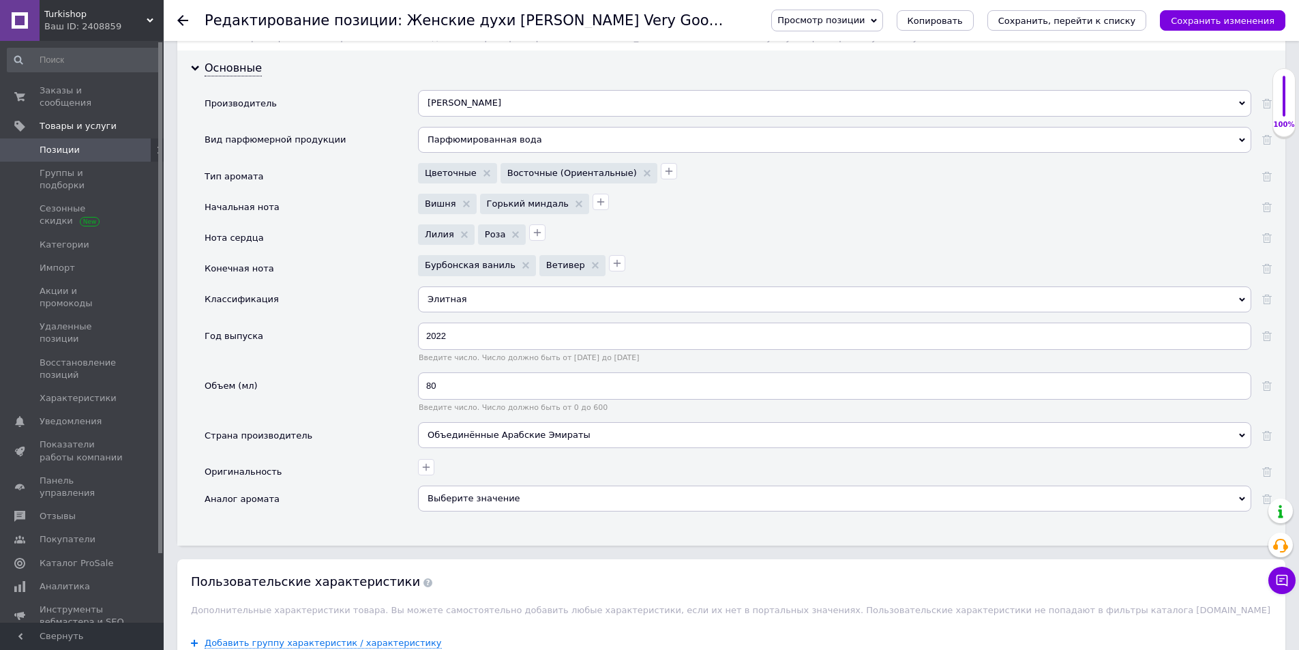
scroll to position [1296, 0]
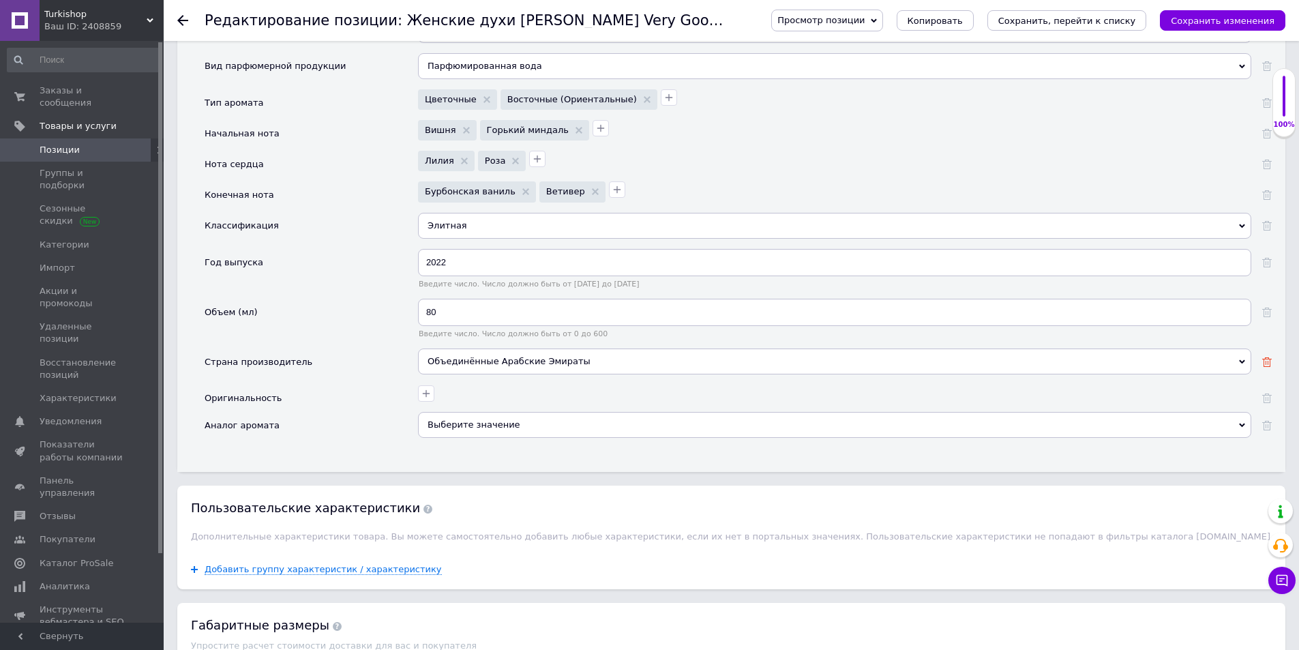
click at [1264, 367] on icon at bounding box center [1267, 362] width 10 height 10
click at [1179, 17] on button "Сохранить изменения" at bounding box center [1222, 20] width 125 height 20
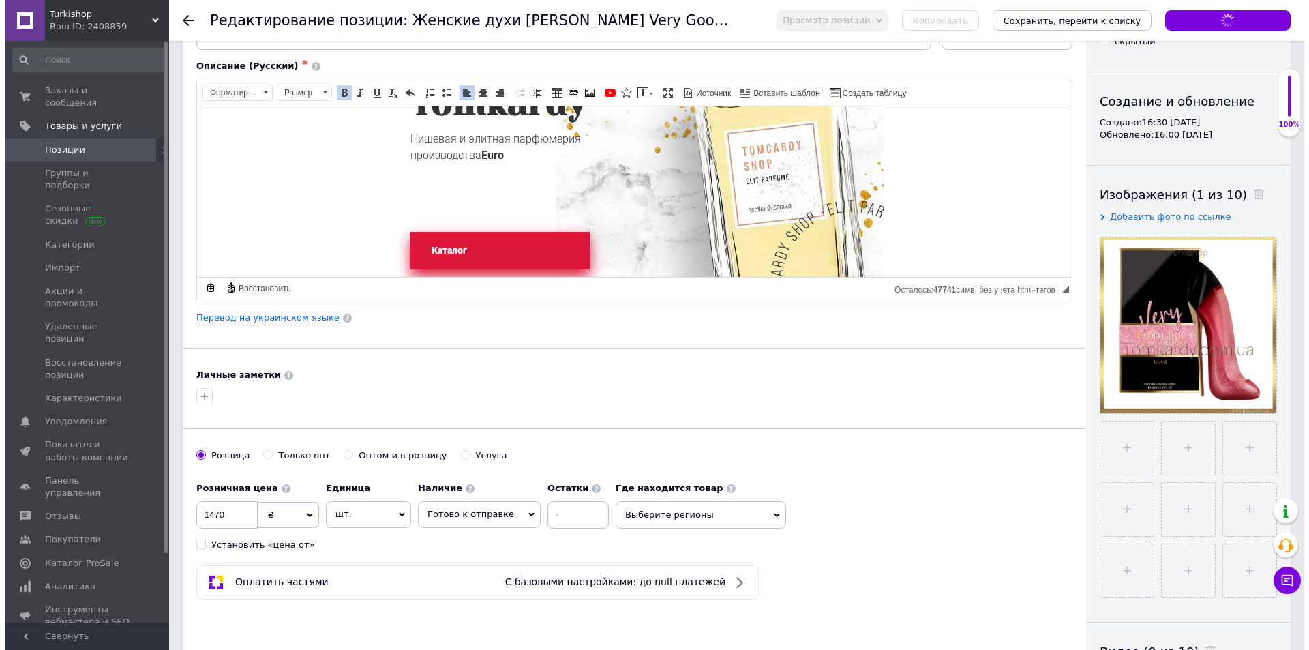
scroll to position [0, 0]
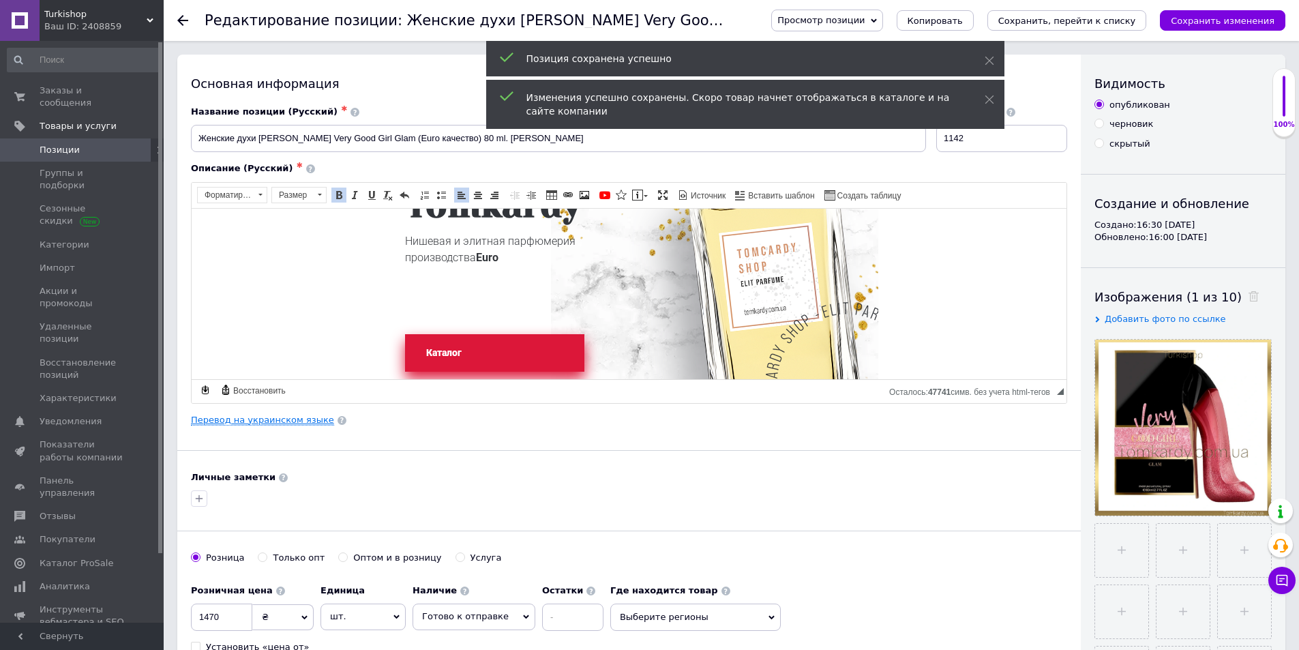
click at [301, 426] on link "Перевод на украинском языке" at bounding box center [262, 420] width 143 height 11
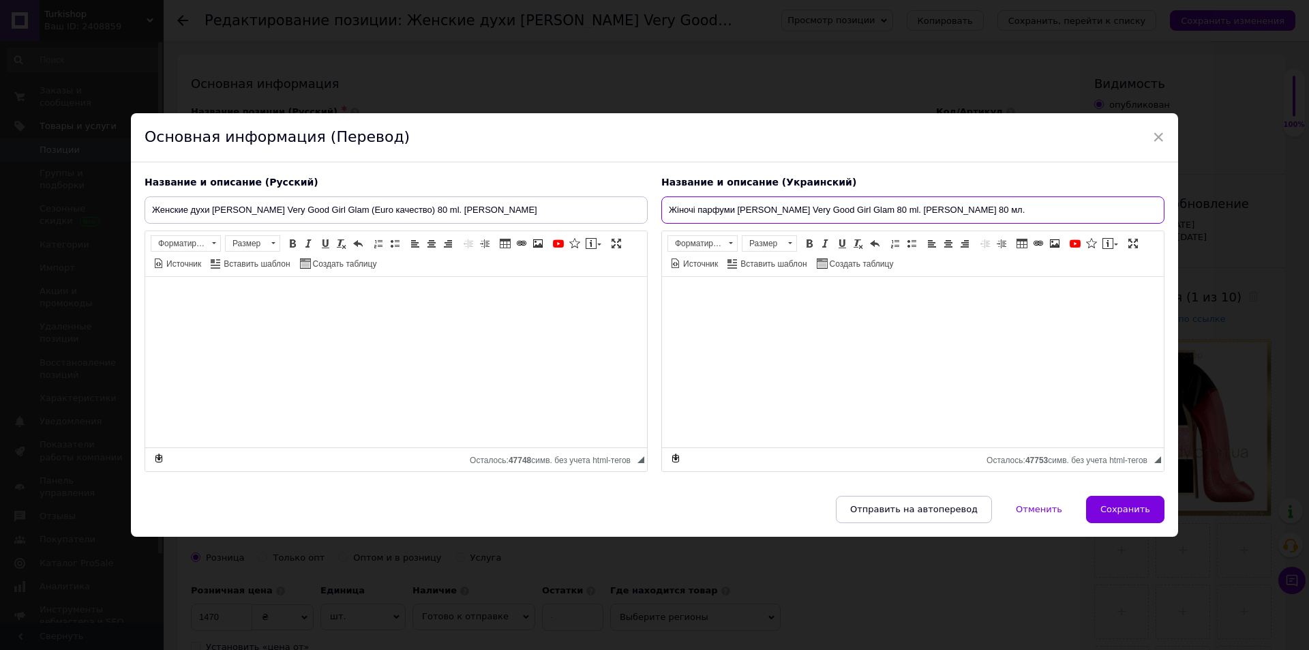
drag, startPoint x: 1068, startPoint y: 213, endPoint x: 1131, endPoint y: 215, distance: 62.8
click at [1132, 215] on input "Жіночі парфуми [PERSON_NAME] Very Good Girl Glam 80 ml. [PERSON_NAME] 80 мл." at bounding box center [913, 209] width 503 height 27
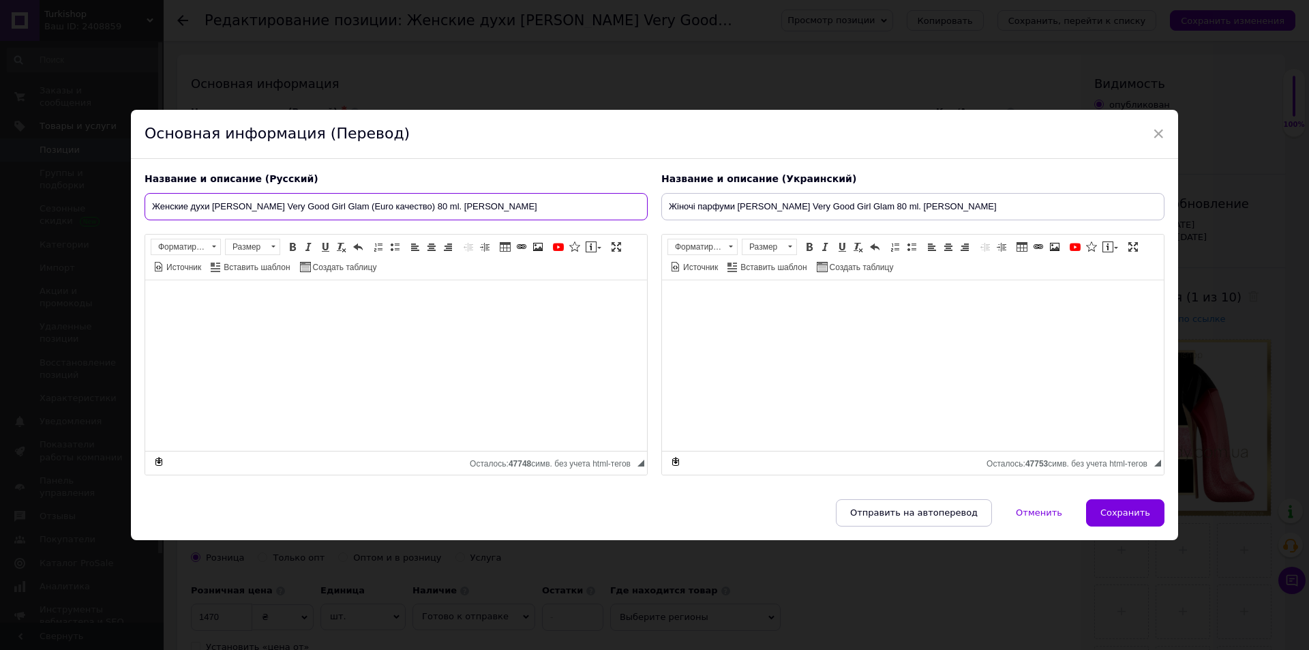
drag, startPoint x: 364, startPoint y: 202, endPoint x: 428, endPoint y: 204, distance: 63.5
click at [428, 204] on input "Женские духи [PERSON_NAME] Very Good Girl Glam (Euro качество) 80 ml. [PERSON_N…" at bounding box center [396, 206] width 503 height 27
click at [889, 209] on input "Жіночі парфуми [PERSON_NAME] Very Good Girl Glam 80 ml. [PERSON_NAME]" at bounding box center [913, 206] width 503 height 27
paste input "(Euro качество)"
drag, startPoint x: 915, startPoint y: 211, endPoint x: 932, endPoint y: 211, distance: 17.1
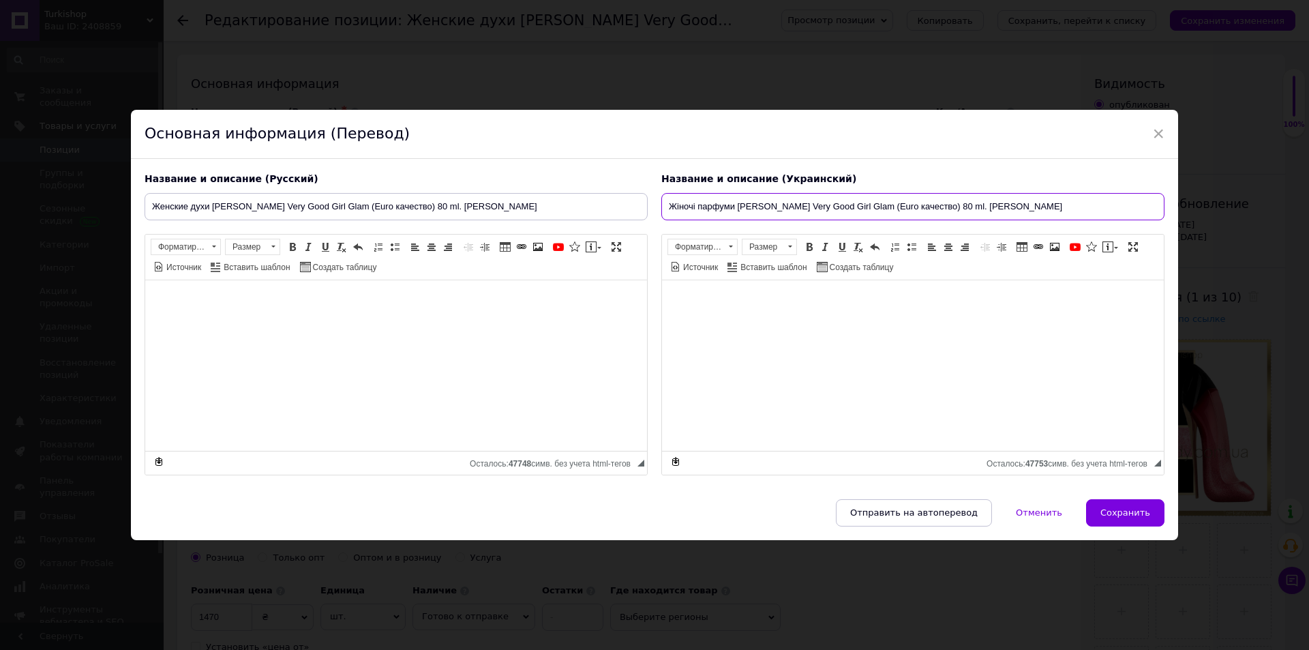
click at [932, 211] on input "Жіночі парфуми [PERSON_NAME] Very Good Girl Glam (Euro качество) 80 ml. [PERSON…" at bounding box center [913, 206] width 503 height 27
drag, startPoint x: 949, startPoint y: 208, endPoint x: 914, endPoint y: 210, distance: 34.8
click at [914, 210] on input "Жіночі парфуми [PERSON_NAME] Very Good Girl Glam (Euro качество) 80 ml. [PERSON…" at bounding box center [913, 206] width 503 height 27
type input "Жіночі парфуми [PERSON_NAME] Very Good Girl Glam (Euro якість) 80 ml. [PERSON_N…"
click at [682, 262] on span "Источник" at bounding box center [699, 268] width 37 height 12
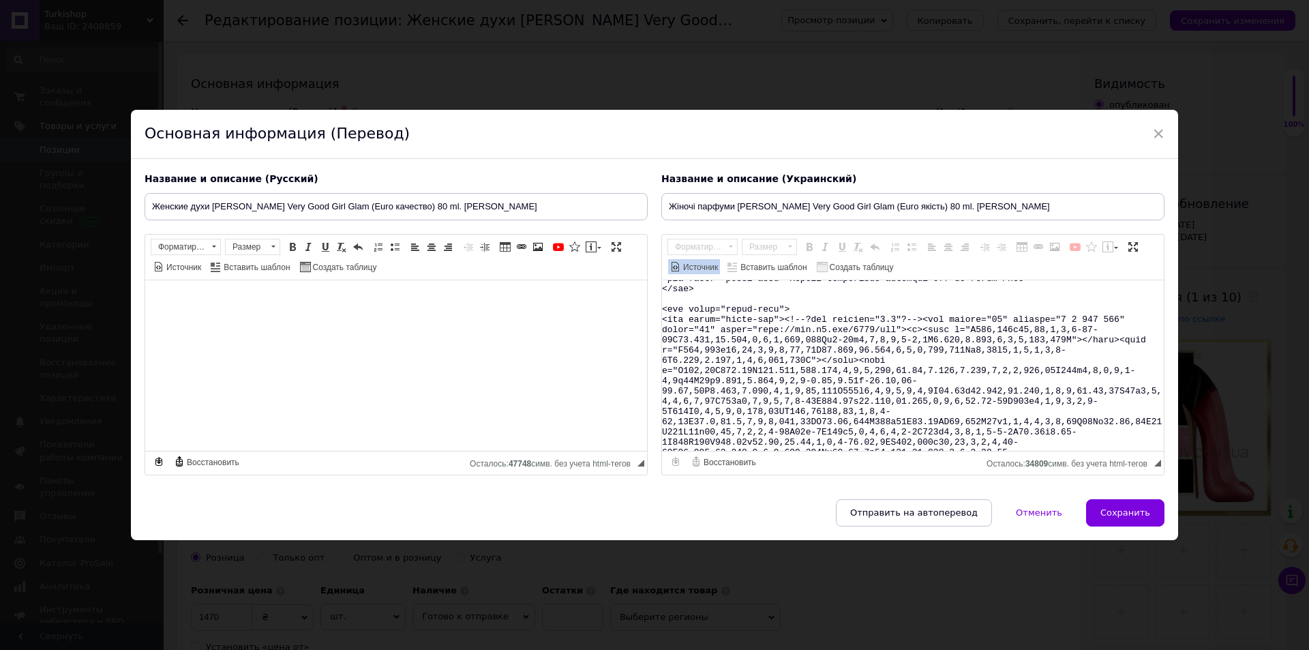
scroll to position [11492, 0]
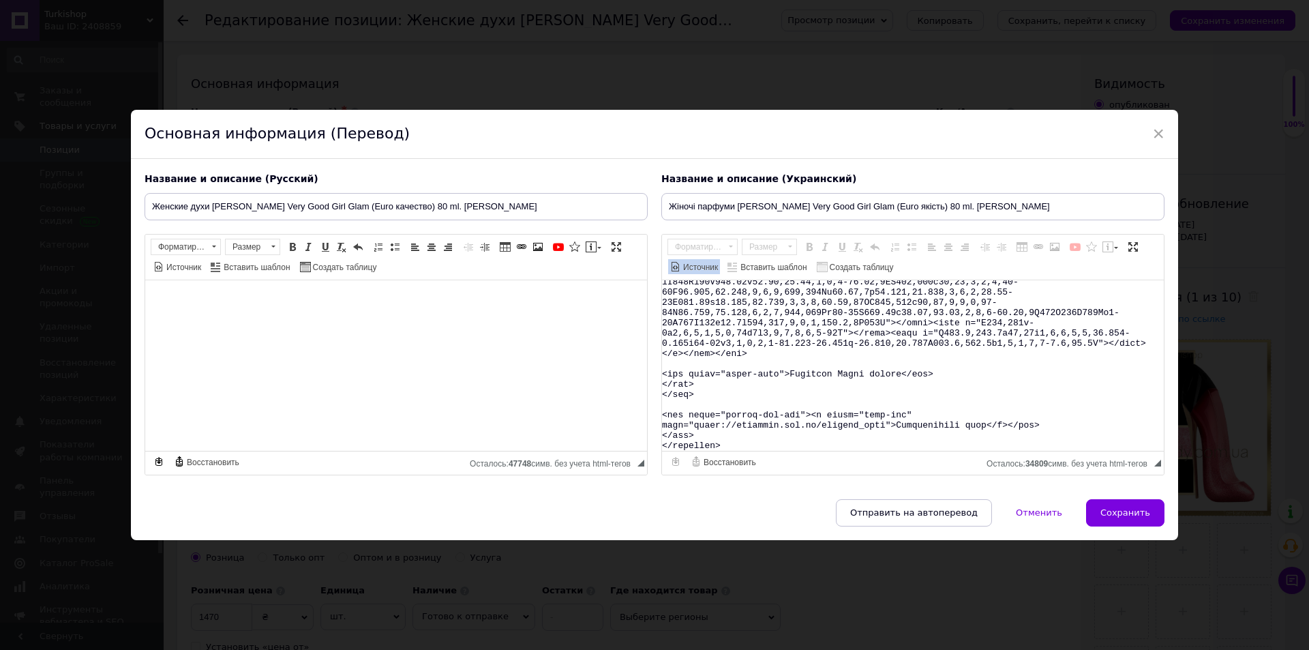
drag, startPoint x: 660, startPoint y: 365, endPoint x: 998, endPoint y: 609, distance: 416.6
paste textarea "</l>i dolors ametcons-adipisci elitsed do eiusmodt incididunt utl etdolo magna<…"
type textarea "<promhtml> <style type="text/css">@import url('[URL][DOMAIN_NAME]); @-webkit-ke…"
click at [694, 271] on span "Источник" at bounding box center [699, 268] width 37 height 12
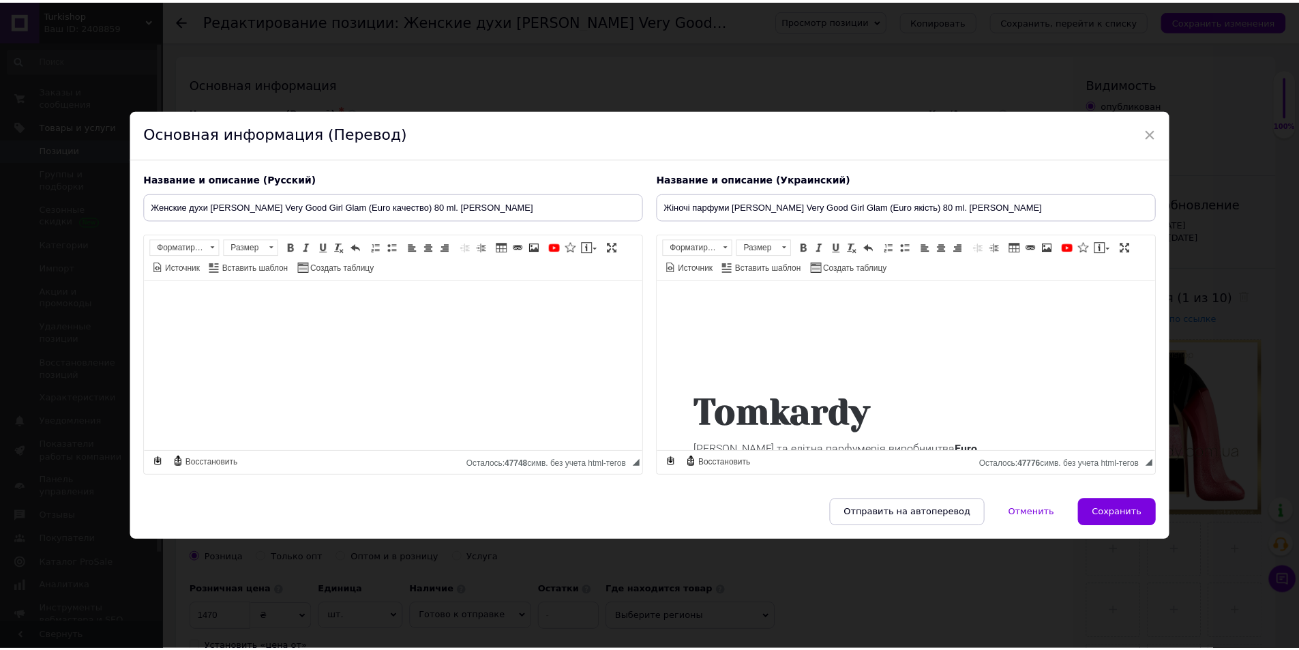
scroll to position [0, 0]
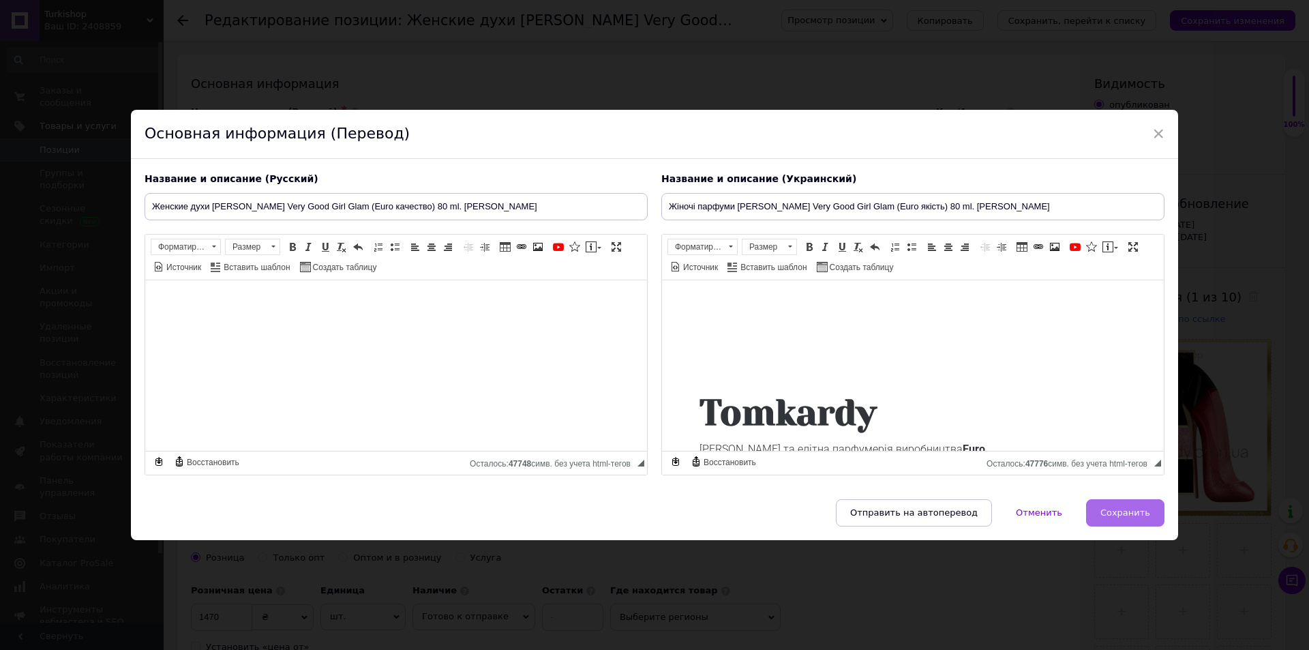
click at [1138, 519] on button "Сохранить" at bounding box center [1125, 512] width 78 height 27
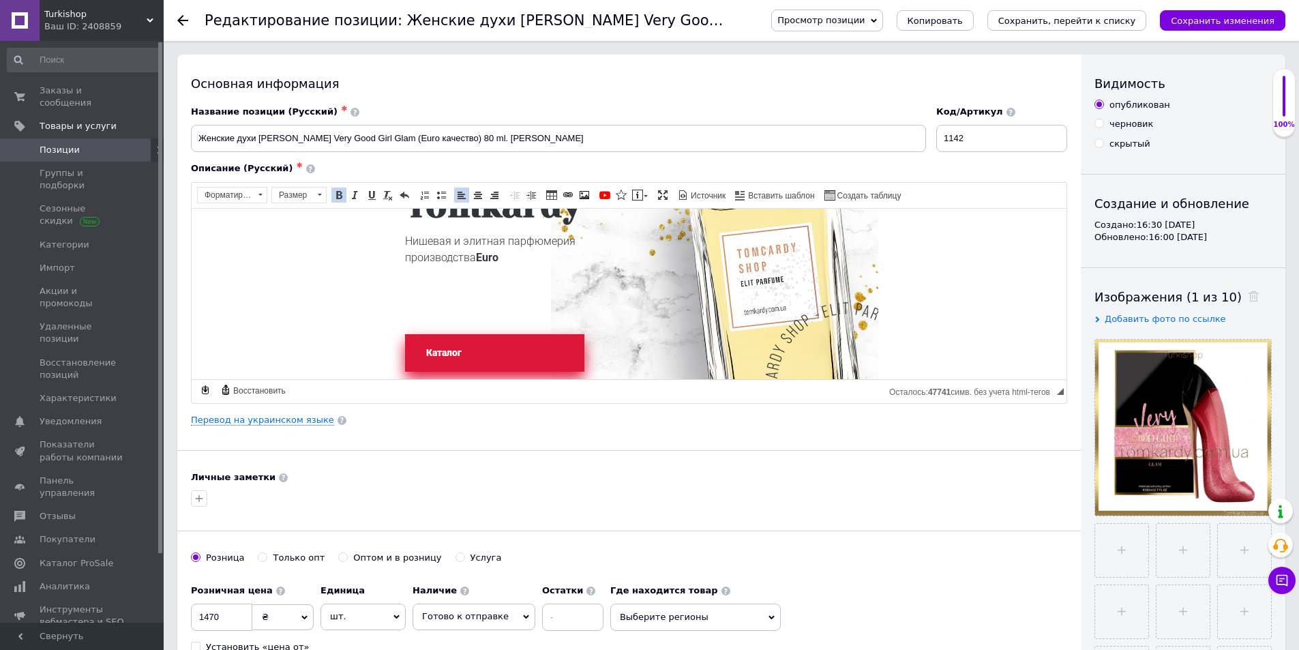
click at [1187, 17] on icon "Сохранить изменения" at bounding box center [1223, 21] width 104 height 10
drag, startPoint x: 520, startPoint y: 38, endPoint x: 502, endPoint y: 27, distance: 20.8
click at [502, 27] on h1 "Редактирование позиции: Женские духи [PERSON_NAME] Very Good Girl Glam 80 ml. […" at bounding box center [610, 20] width 810 height 16
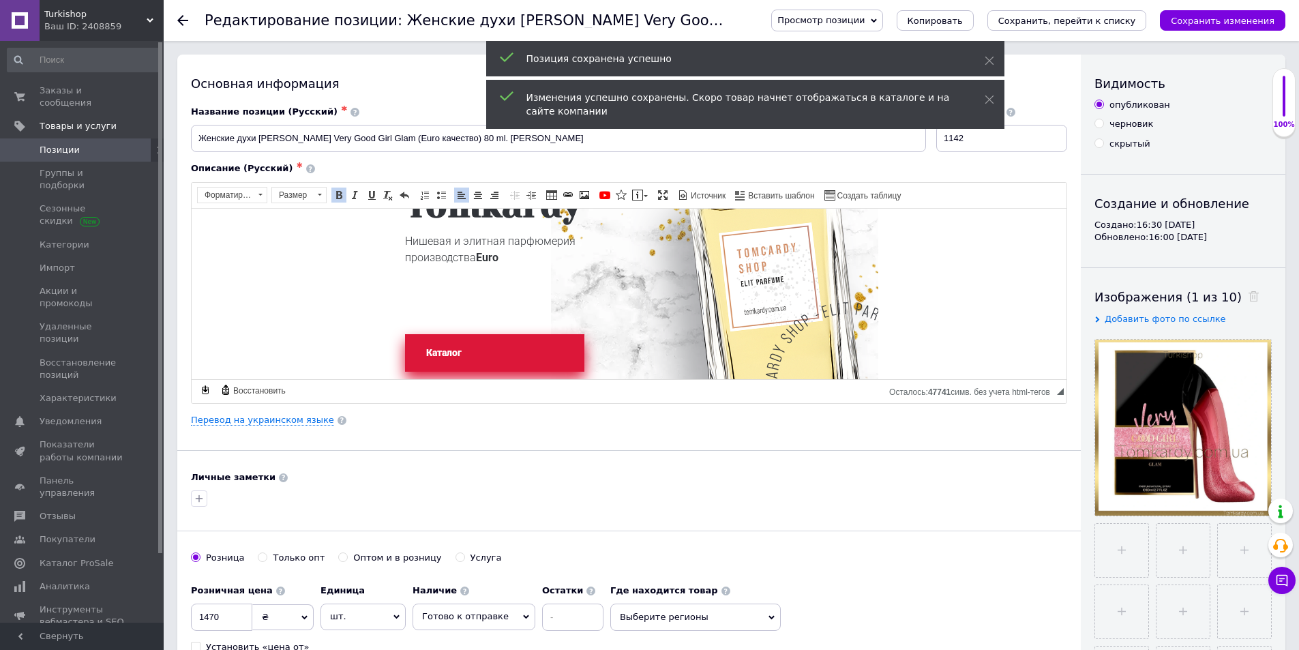
click at [100, 147] on link "Позиции" at bounding box center [84, 149] width 168 height 23
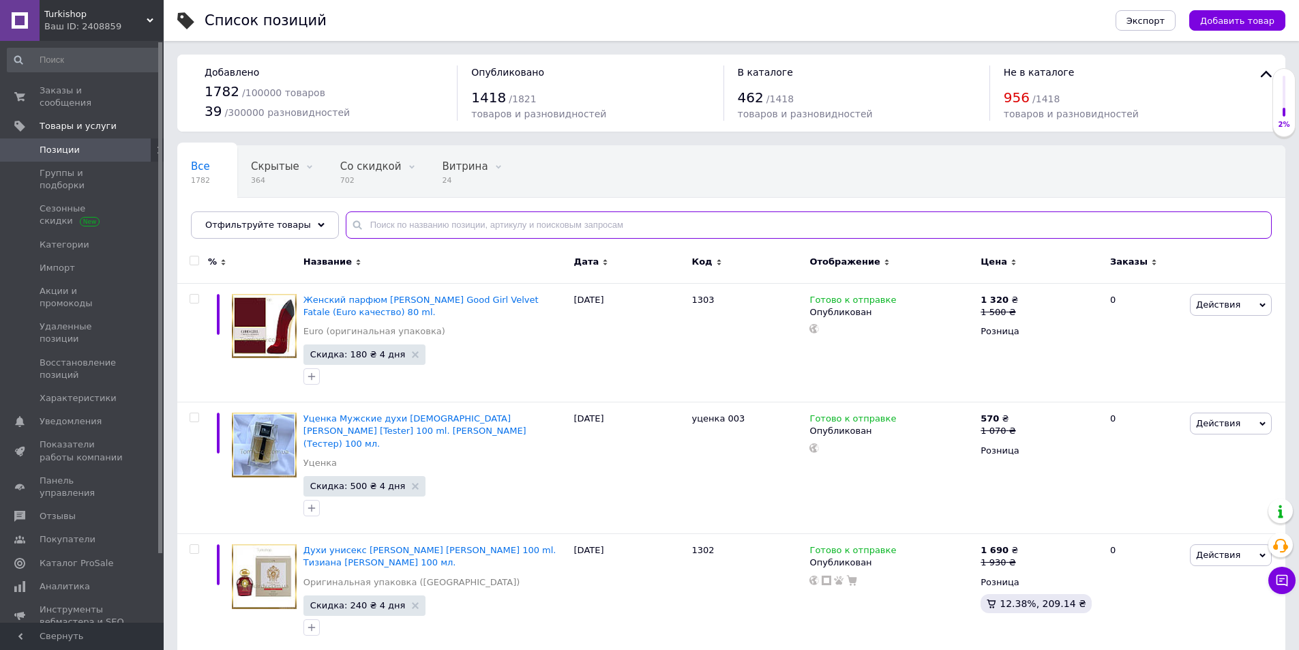
click at [400, 224] on input "text" at bounding box center [809, 224] width 926 height 27
paste input "Supreme"
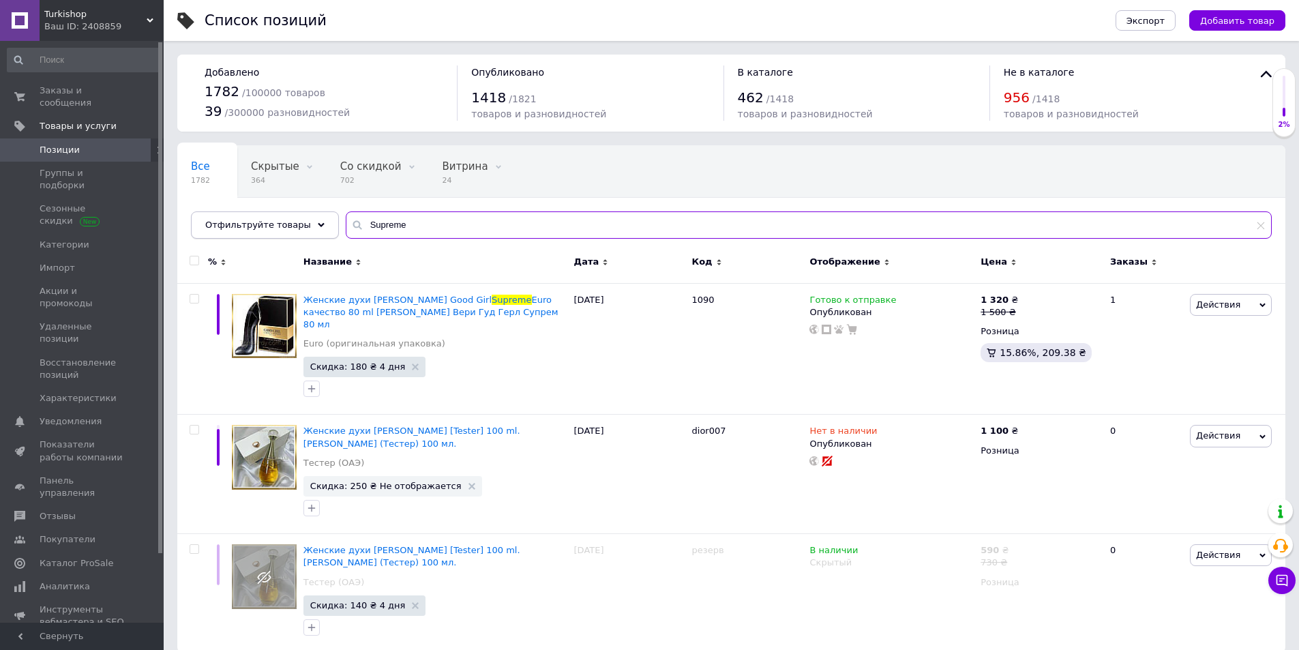
drag, startPoint x: 434, startPoint y: 224, endPoint x: 277, endPoint y: 234, distance: 157.2
click at [279, 232] on div "Отфильтруйте товары Supreme" at bounding box center [731, 224] width 1081 height 27
paste input "Leger"
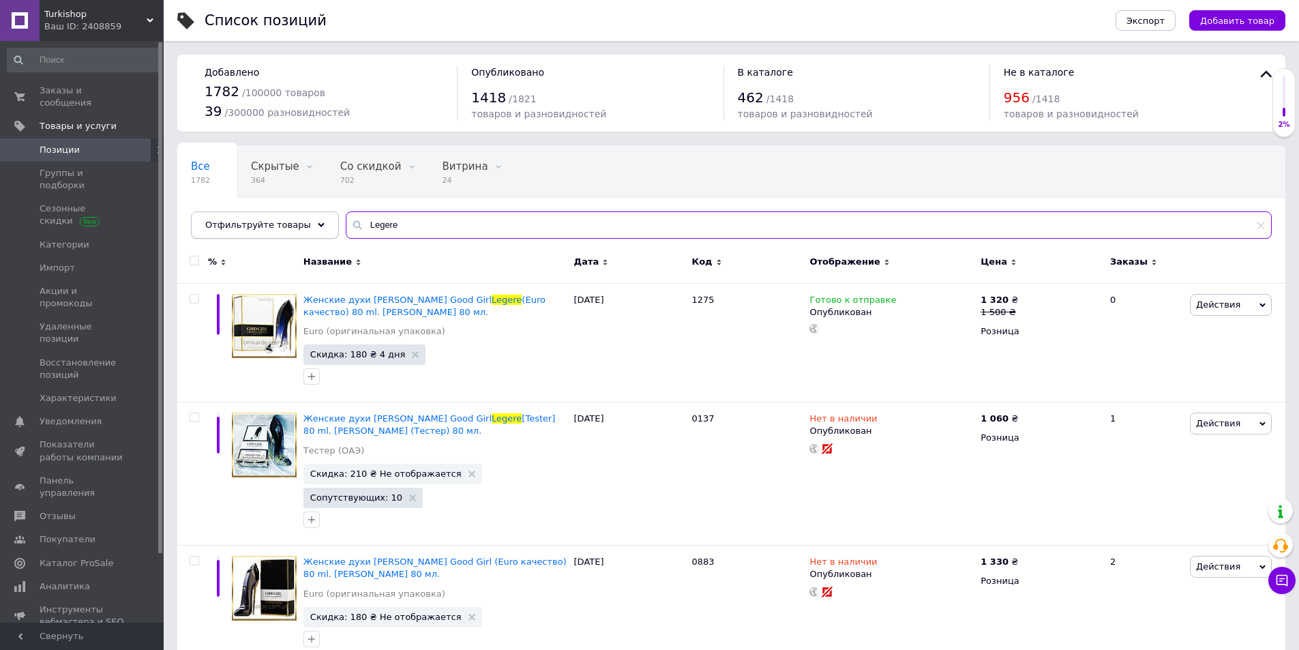
drag, startPoint x: 353, startPoint y: 226, endPoint x: 257, endPoint y: 225, distance: 95.5
click at [258, 224] on div "Отфильтруйте товары [PERSON_NAME]" at bounding box center [731, 224] width 1081 height 27
paste input "Fantastic Pin"
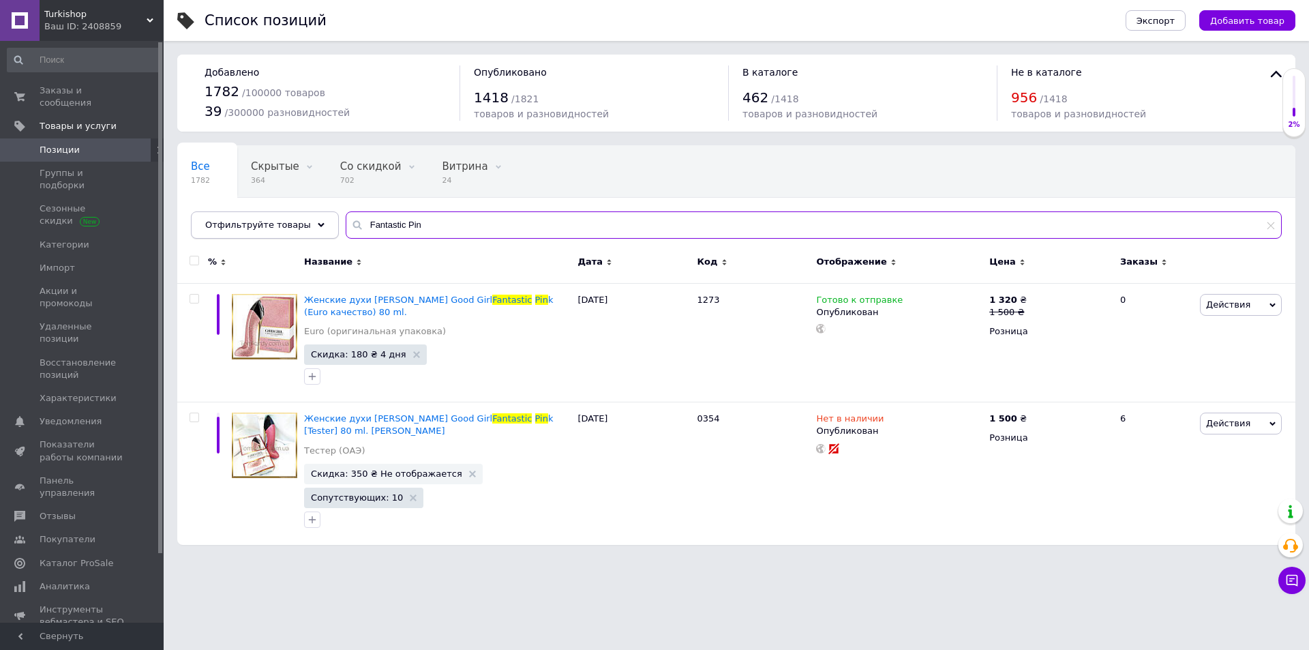
drag, startPoint x: 411, startPoint y: 223, endPoint x: 280, endPoint y: 219, distance: 131.0
click at [280, 219] on div "Отфильтруйте товары Fantastic Pin" at bounding box center [736, 224] width 1091 height 27
paste input "Blush Elixir"
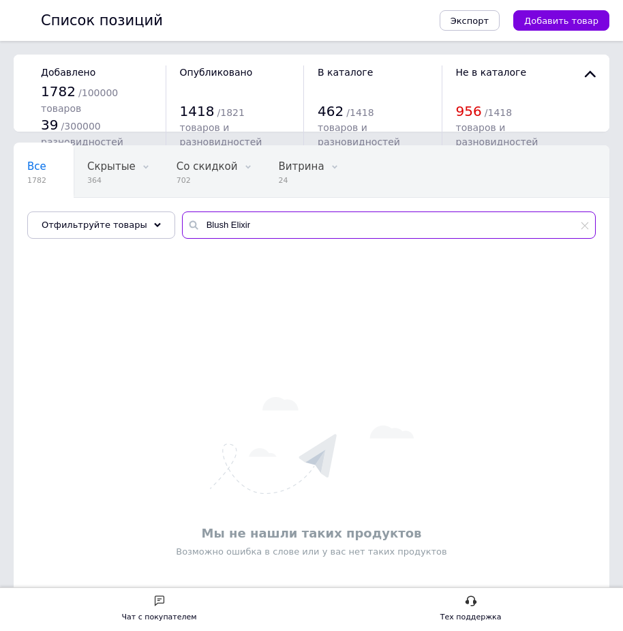
paste input "[PERSON_NAME] Good Girl Blush Elixi"
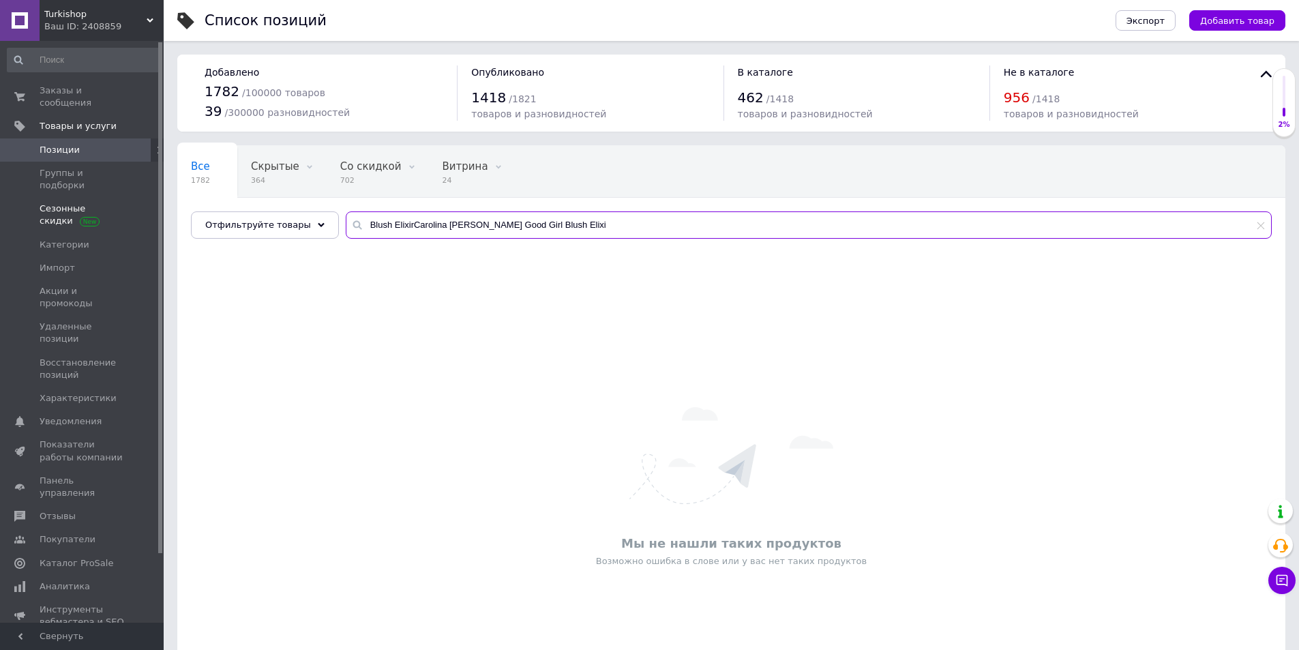
drag, startPoint x: 620, startPoint y: 227, endPoint x: 128, endPoint y: 205, distance: 492.2
click at [130, 205] on div "Turkishop Ваш ID: 2408859 Сайт Turkishop Кабинет покупателя Проверить состояние…" at bounding box center [649, 371] width 1299 height 742
paste input "text"
drag, startPoint x: 376, startPoint y: 226, endPoint x: 464, endPoint y: 231, distance: 88.1
click at [462, 231] on input "Blush Elixir" at bounding box center [809, 224] width 926 height 27
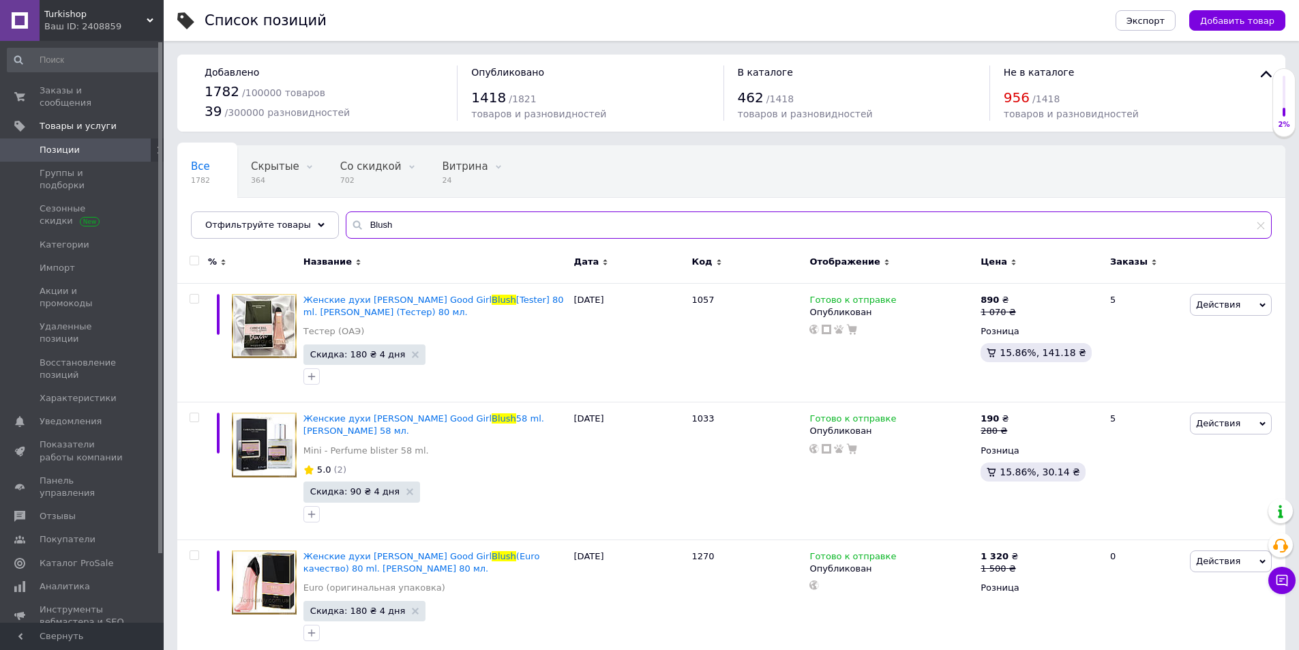
type input "Blush"
drag, startPoint x: 464, startPoint y: 231, endPoint x: 215, endPoint y: 223, distance: 249.1
click at [221, 224] on div "Отфильтруйте товары Blush" at bounding box center [731, 224] width 1081 height 27
